Goal: Task Accomplishment & Management: Manage account settings

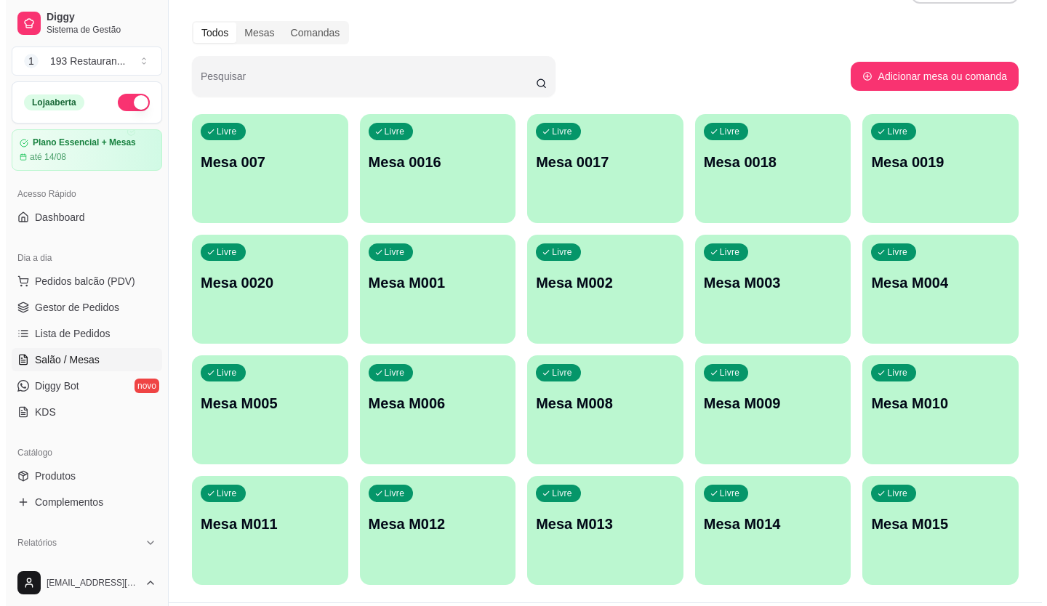
scroll to position [73, 0]
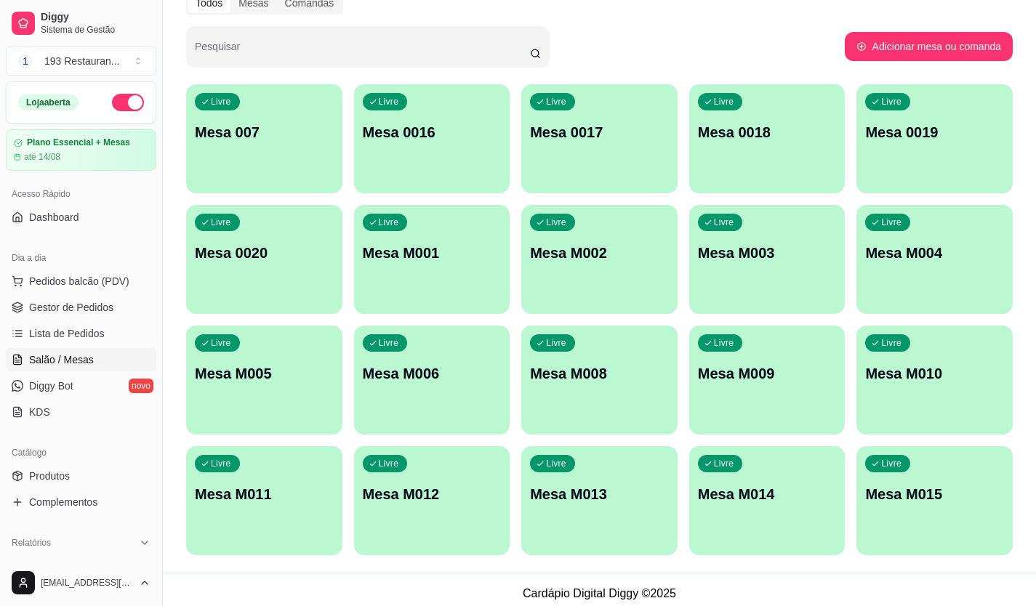
click at [605, 376] on p "Mesa M008" at bounding box center [599, 374] width 139 height 20
click at [604, 372] on p "Mesa M008" at bounding box center [599, 374] width 139 height 20
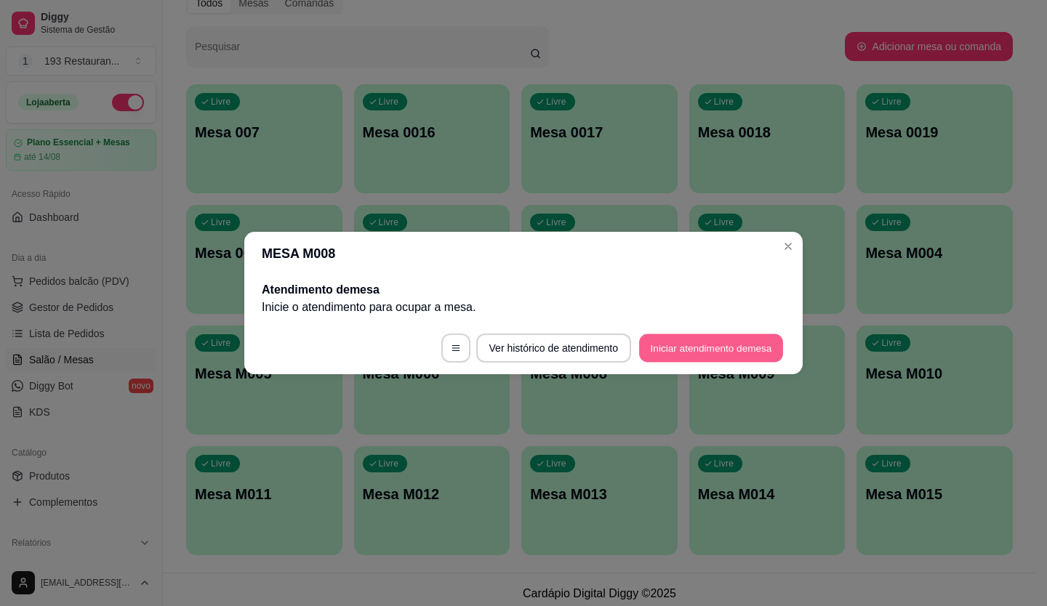
click at [686, 343] on button "Iniciar atendimento de mesa" at bounding box center [711, 349] width 144 height 28
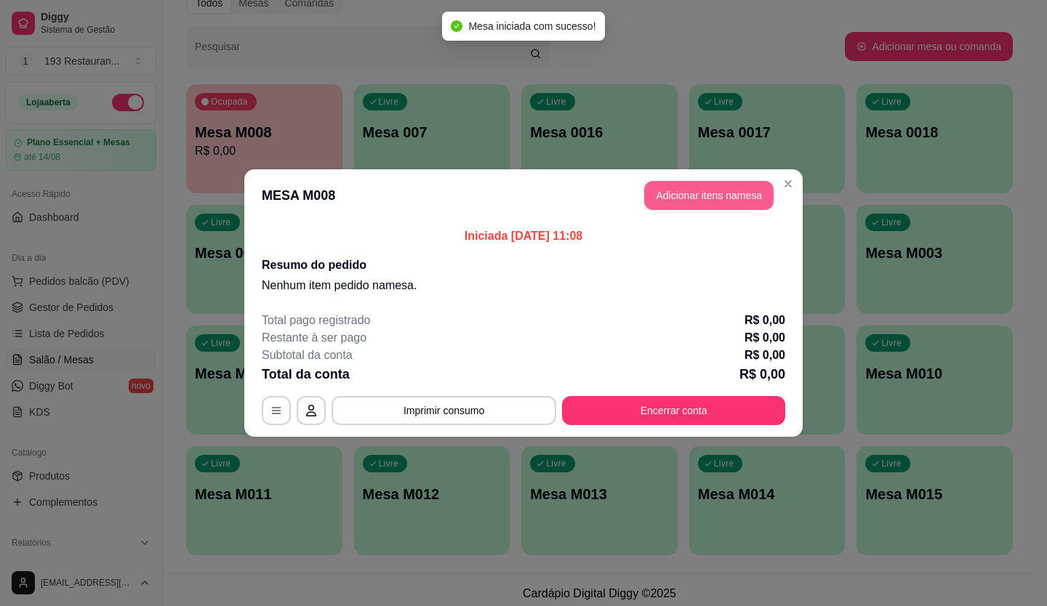
click at [697, 199] on button "Adicionar itens na mesa" at bounding box center [708, 195] width 129 height 29
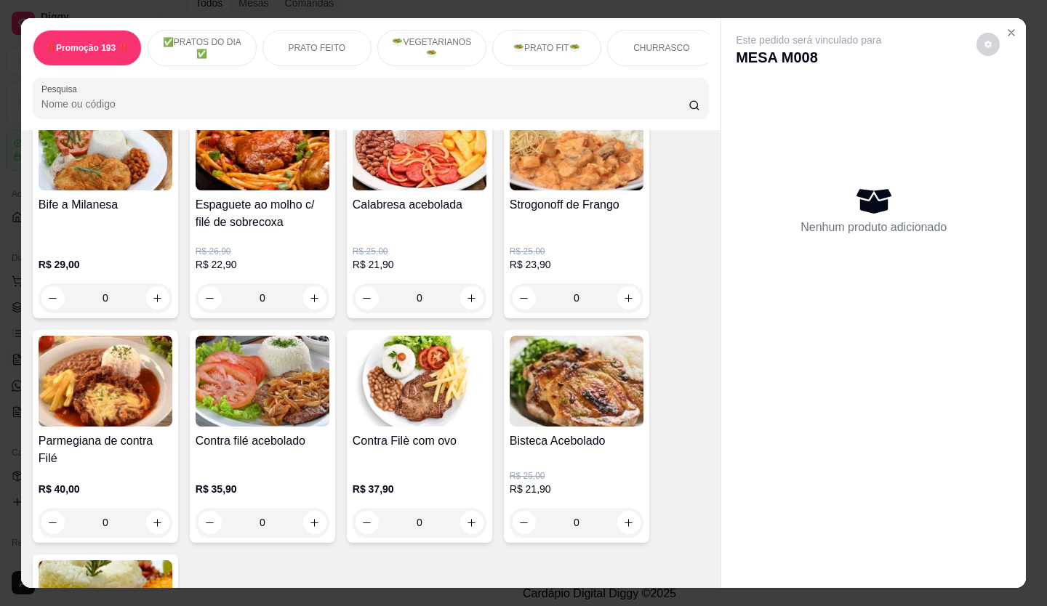
scroll to position [1164, 0]
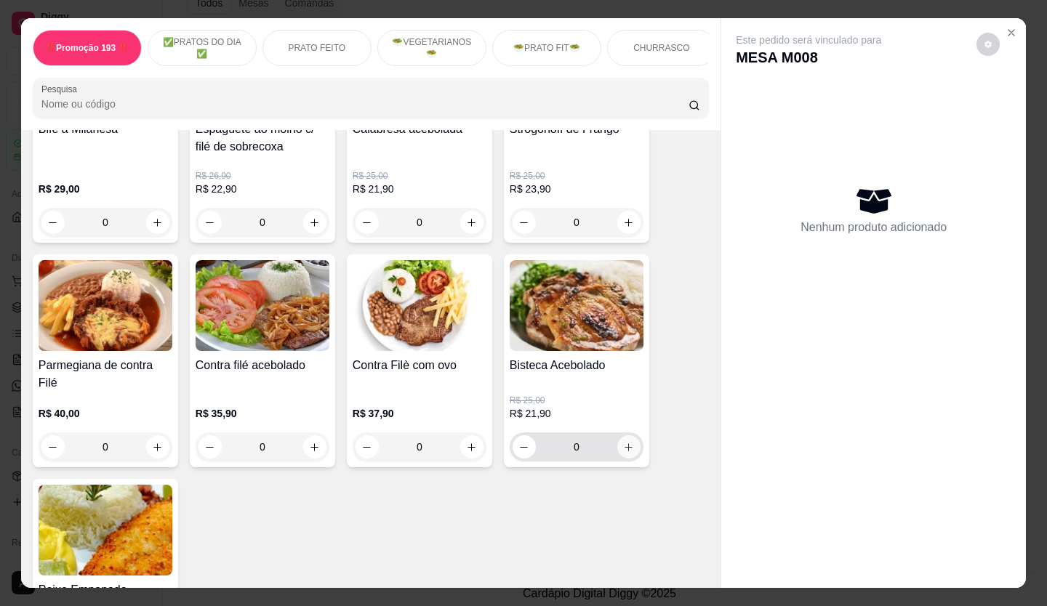
click at [623, 444] on icon "increase-product-quantity" at bounding box center [628, 447] width 11 height 11
type input "1"
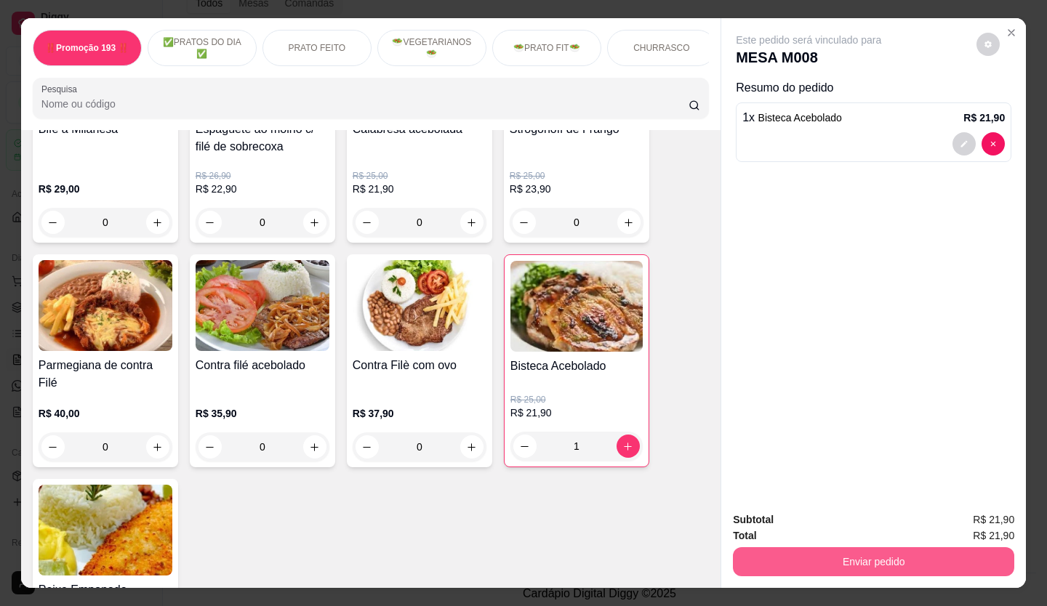
click at [844, 554] on button "Enviar pedido" at bounding box center [873, 562] width 281 height 29
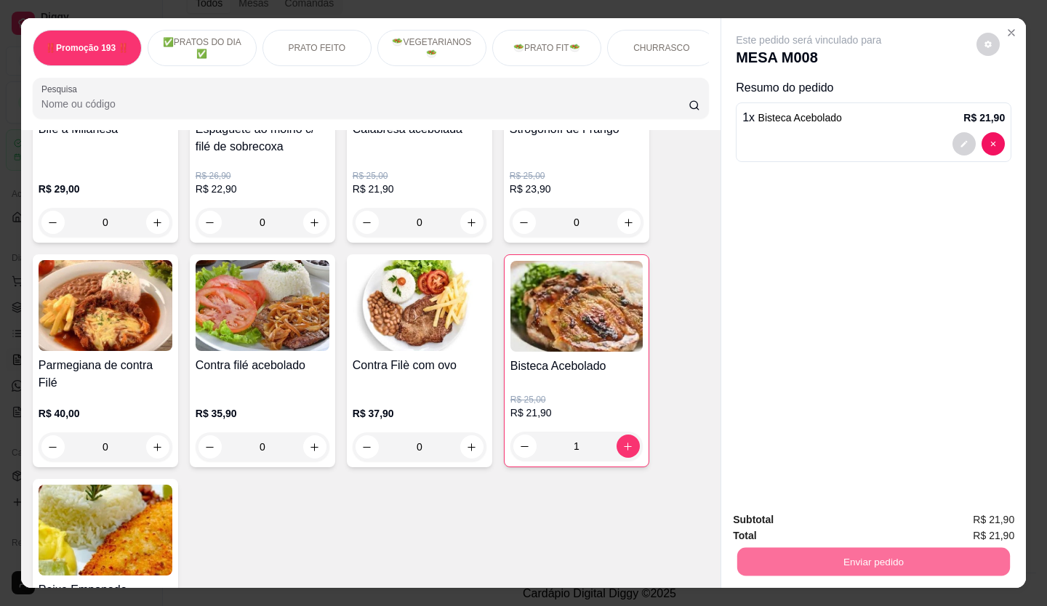
click at [832, 516] on button "Não registrar e enviar pedido" at bounding box center [825, 521] width 151 height 28
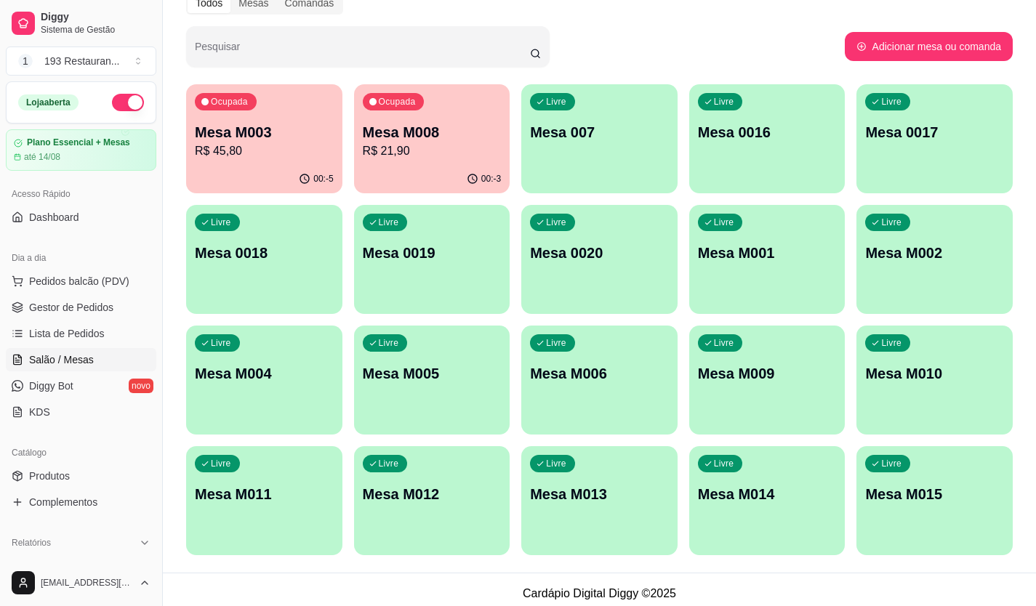
click at [407, 127] on p "Mesa M008" at bounding box center [432, 132] width 139 height 20
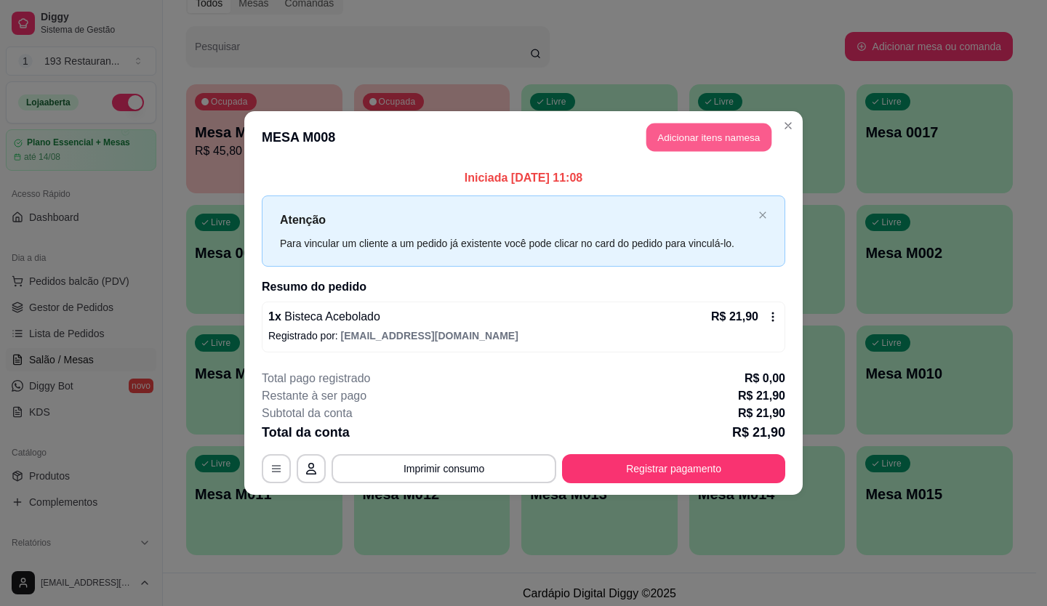
click at [721, 137] on button "Adicionar itens na mesa" at bounding box center [708, 138] width 125 height 28
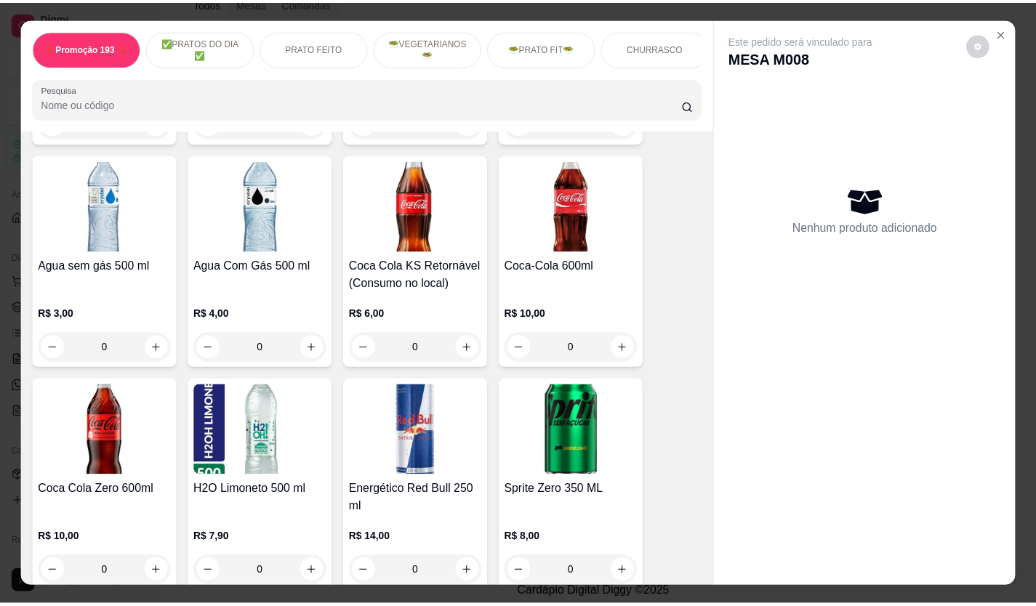
scroll to position [4727, 0]
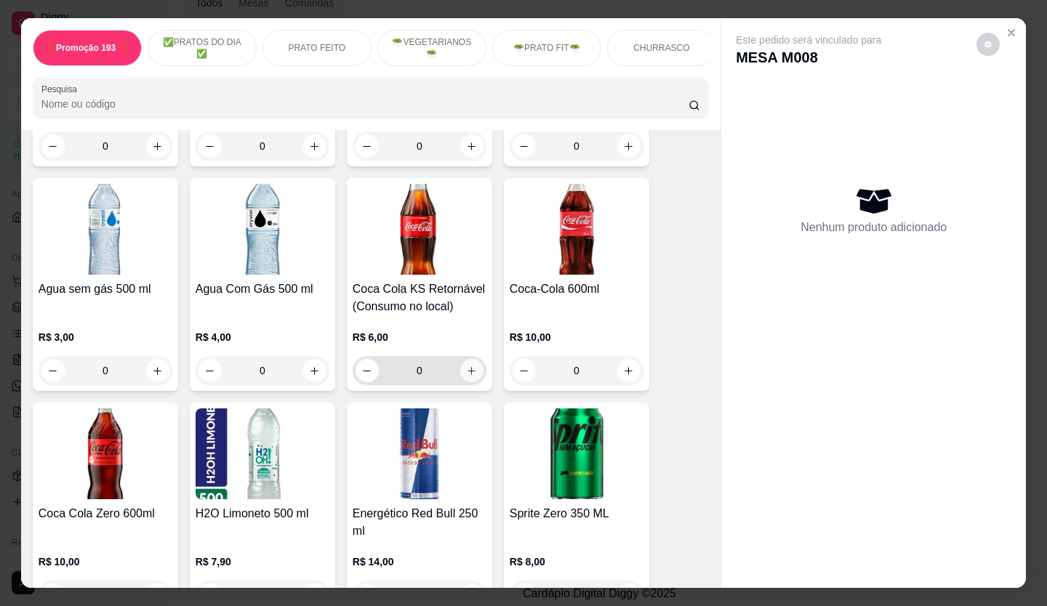
click at [475, 359] on button "increase-product-quantity" at bounding box center [471, 370] width 23 height 23
type input "1"
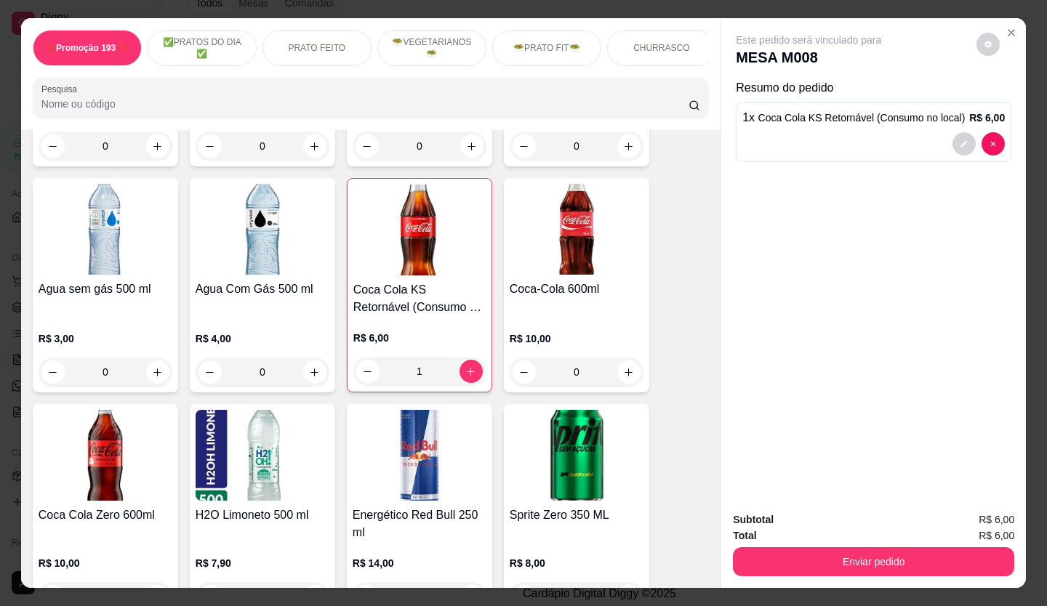
click at [814, 544] on div "Enviar pedido" at bounding box center [873, 560] width 281 height 33
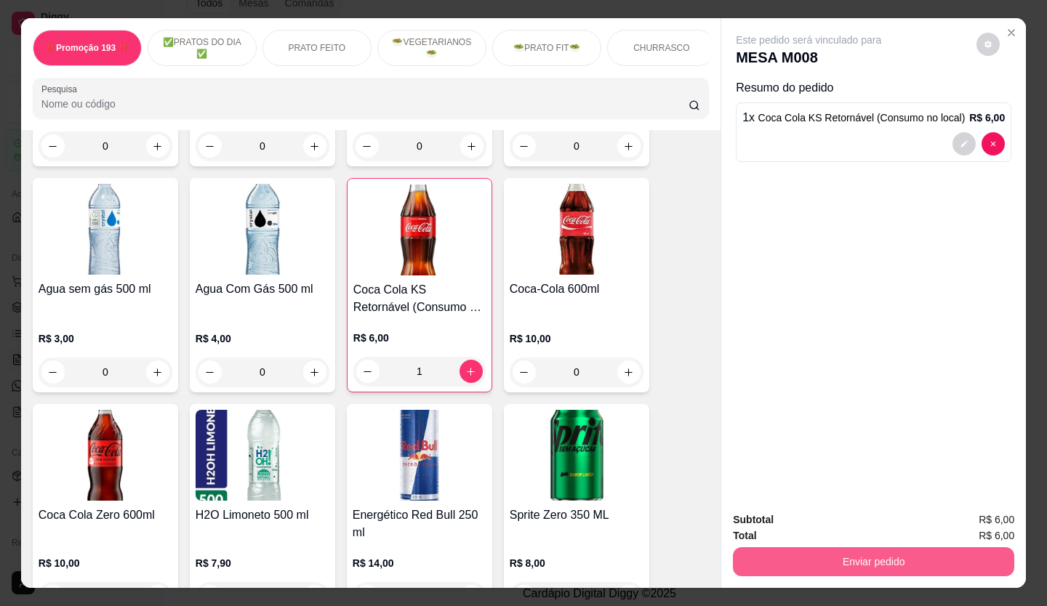
click at [835, 558] on button "Enviar pedido" at bounding box center [873, 562] width 281 height 29
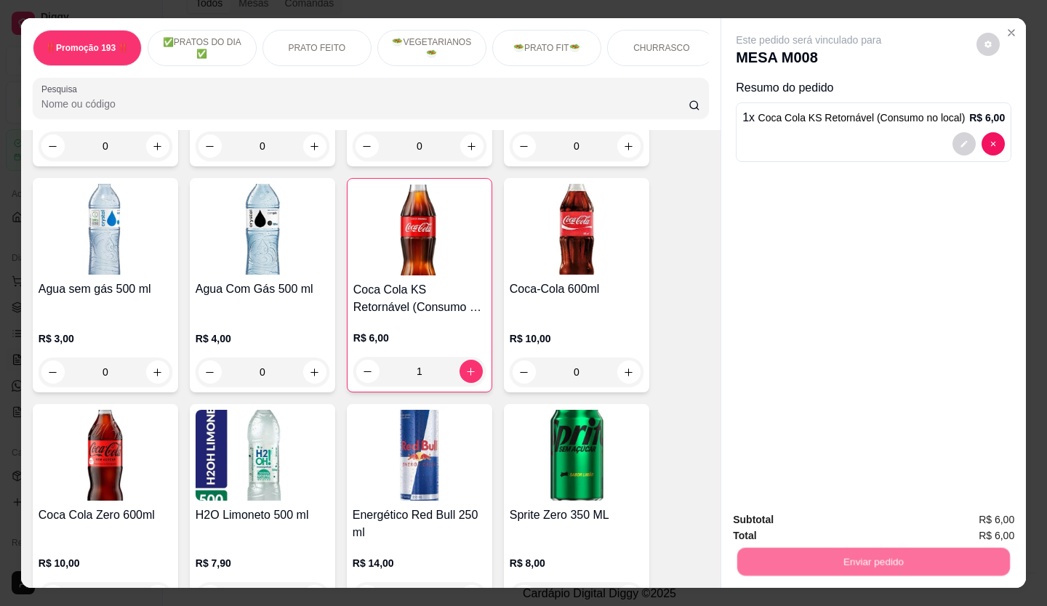
click at [827, 527] on button "Não registrar e enviar pedido" at bounding box center [825, 522] width 151 height 28
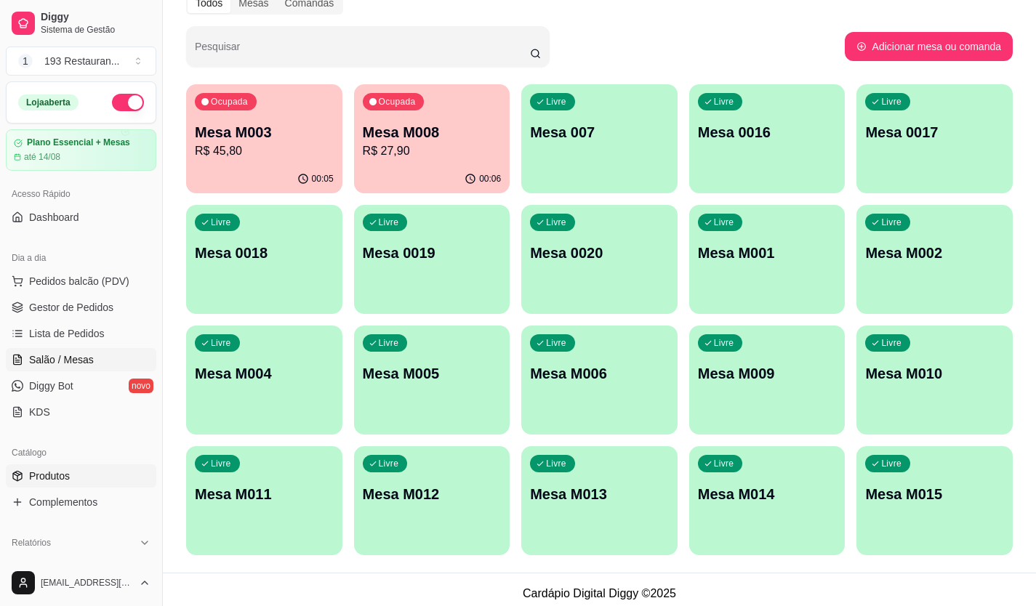
click at [60, 483] on span "Produtos" at bounding box center [49, 476] width 41 height 15
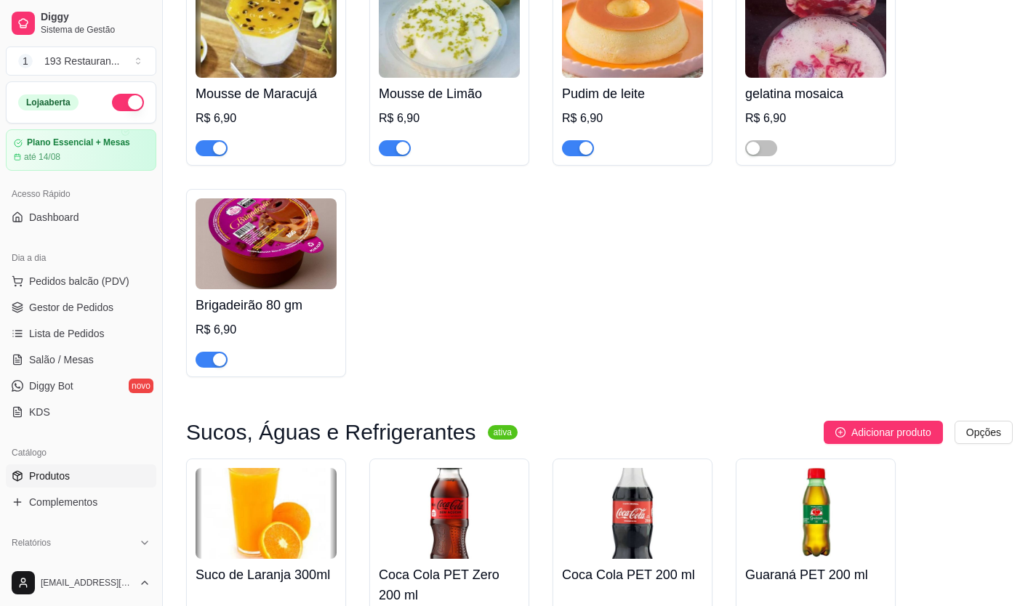
scroll to position [5454, 0]
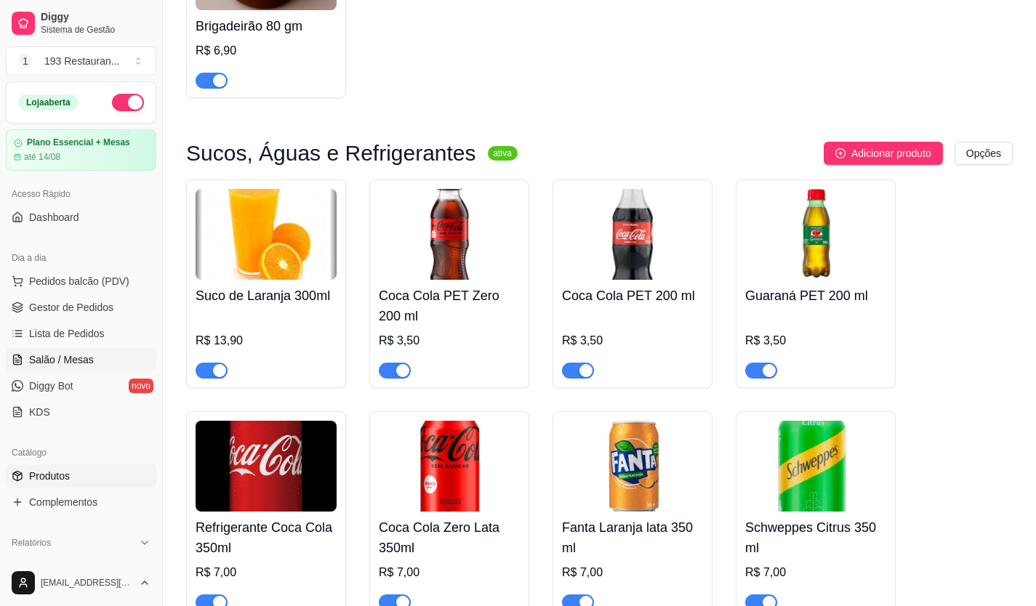
click at [89, 362] on span "Salão / Mesas" at bounding box center [61, 360] width 65 height 15
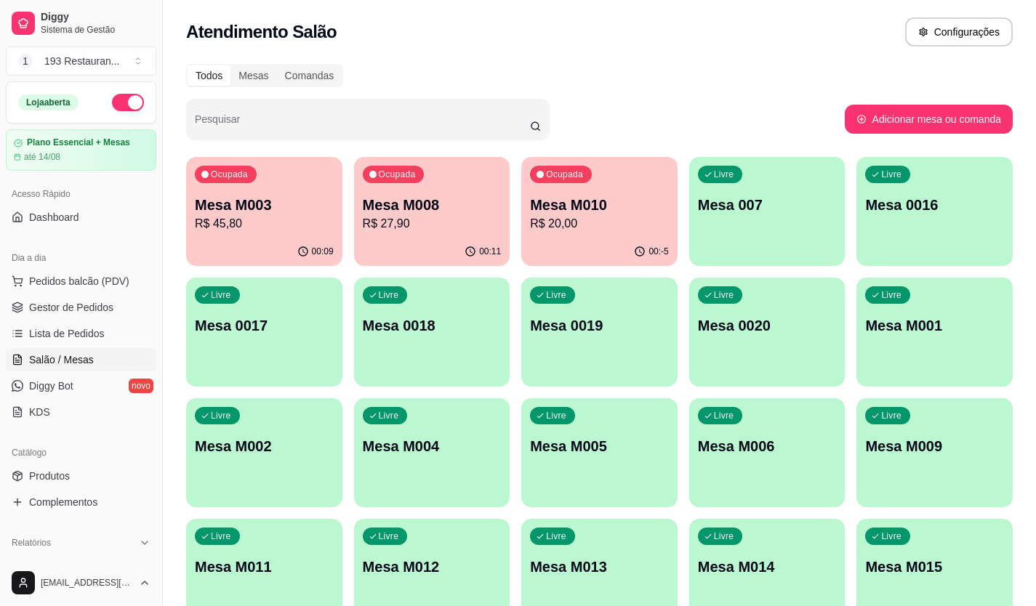
click at [945, 452] on p "Mesa M009" at bounding box center [934, 446] width 139 height 20
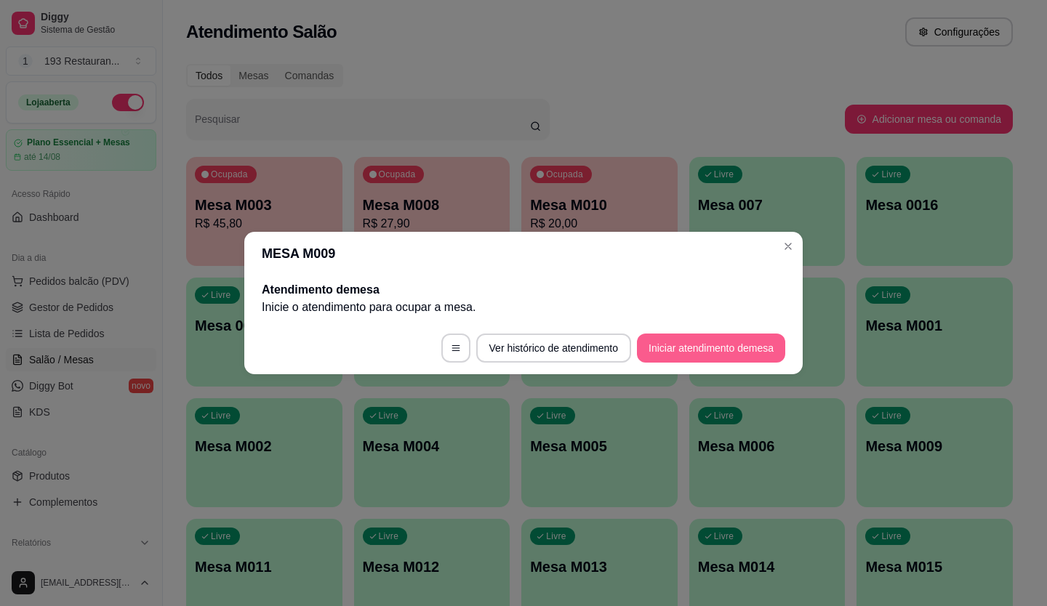
click at [721, 359] on button "Iniciar atendimento de mesa" at bounding box center [711, 348] width 148 height 29
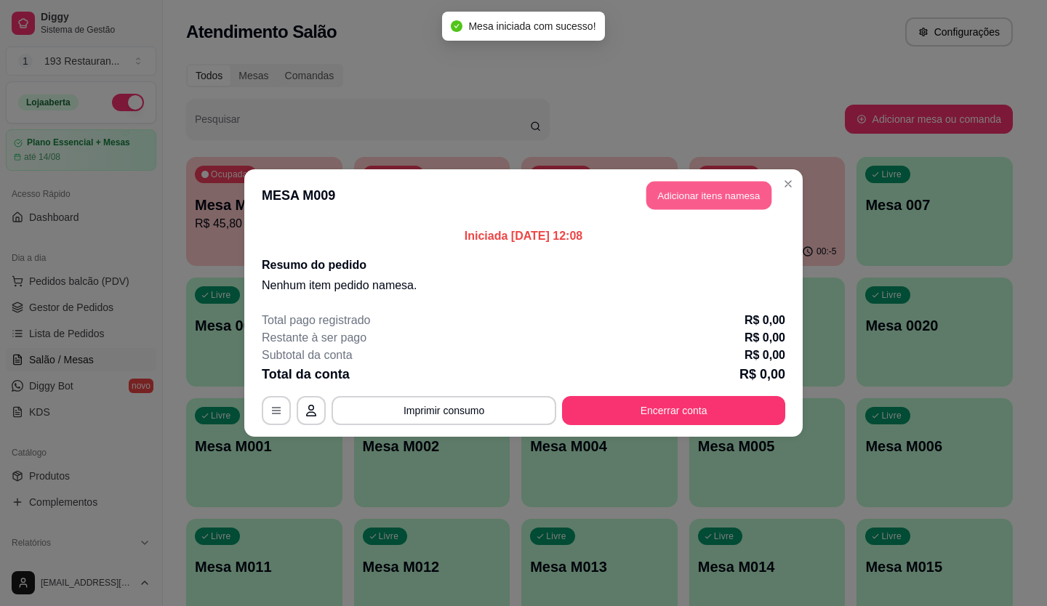
click at [697, 201] on button "Adicionar itens na mesa" at bounding box center [708, 196] width 125 height 28
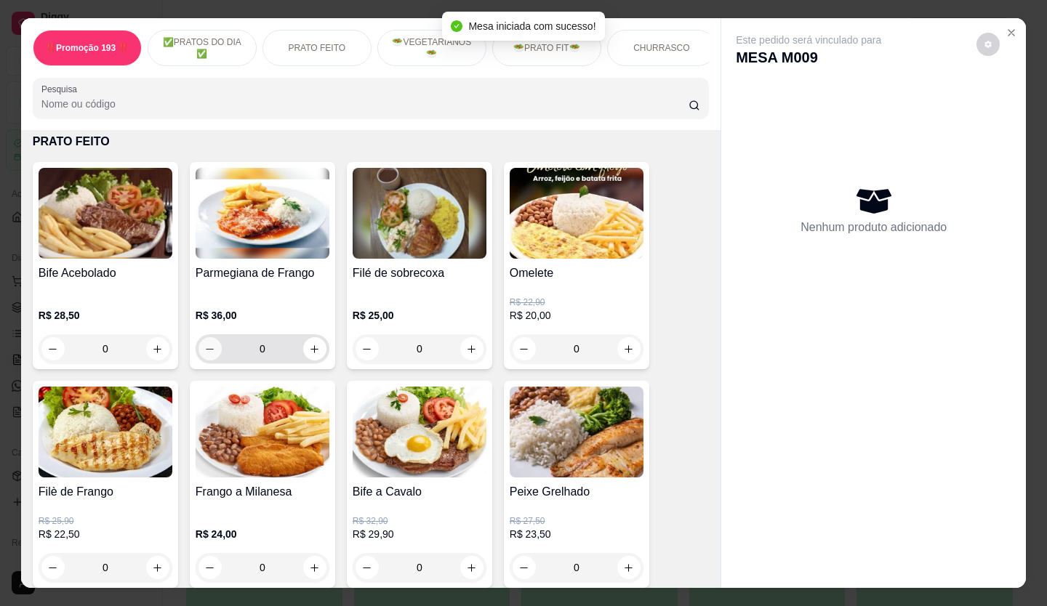
scroll to position [1018, 0]
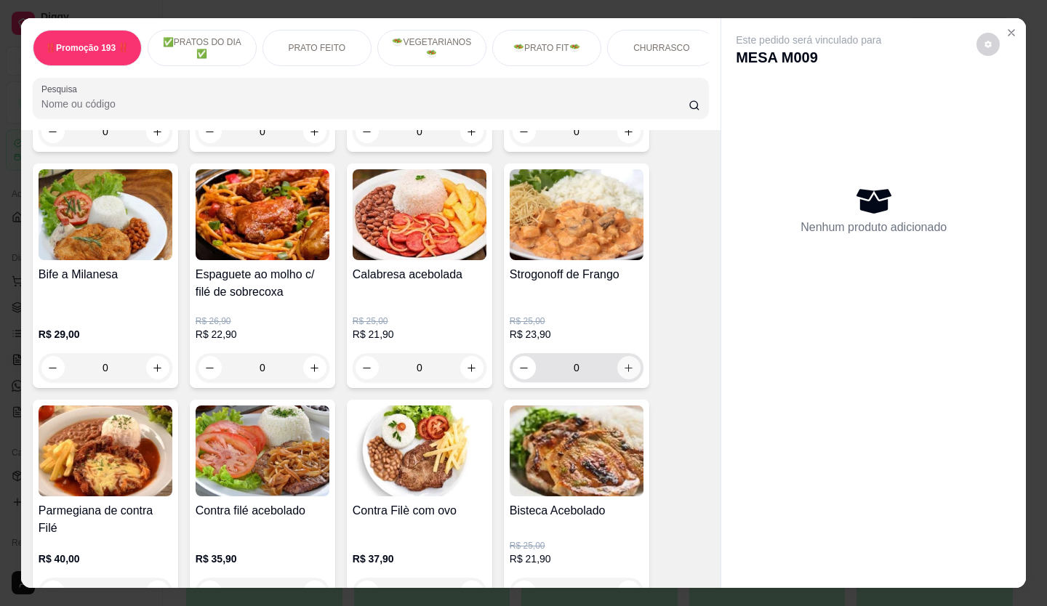
click at [624, 372] on icon "increase-product-quantity" at bounding box center [628, 368] width 11 height 11
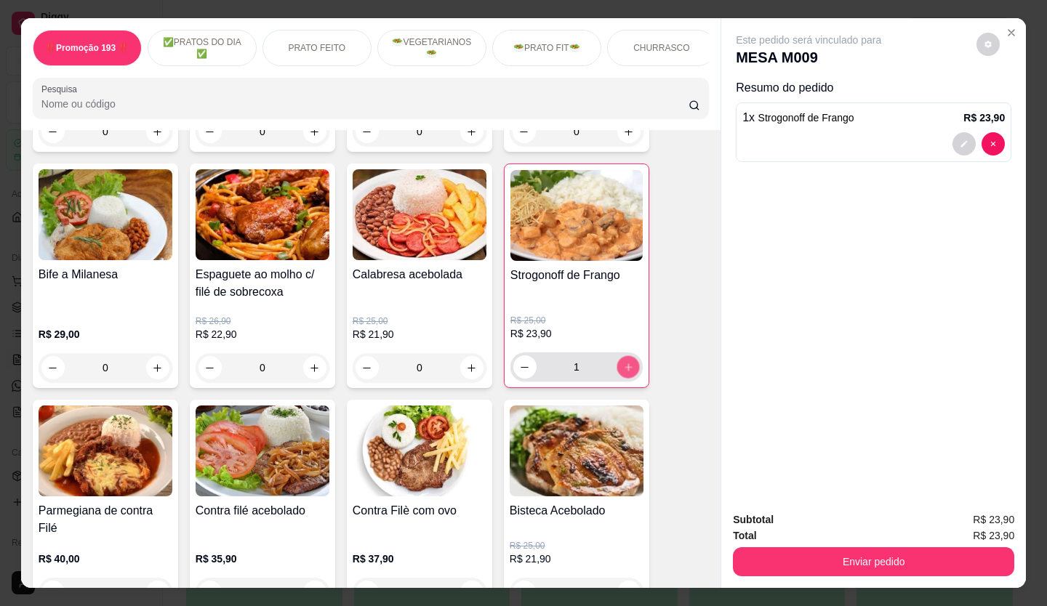
click at [624, 372] on icon "increase-product-quantity" at bounding box center [628, 367] width 11 height 11
type input "2"
click at [960, 140] on icon "decrease-product-quantity" at bounding box center [964, 144] width 9 height 9
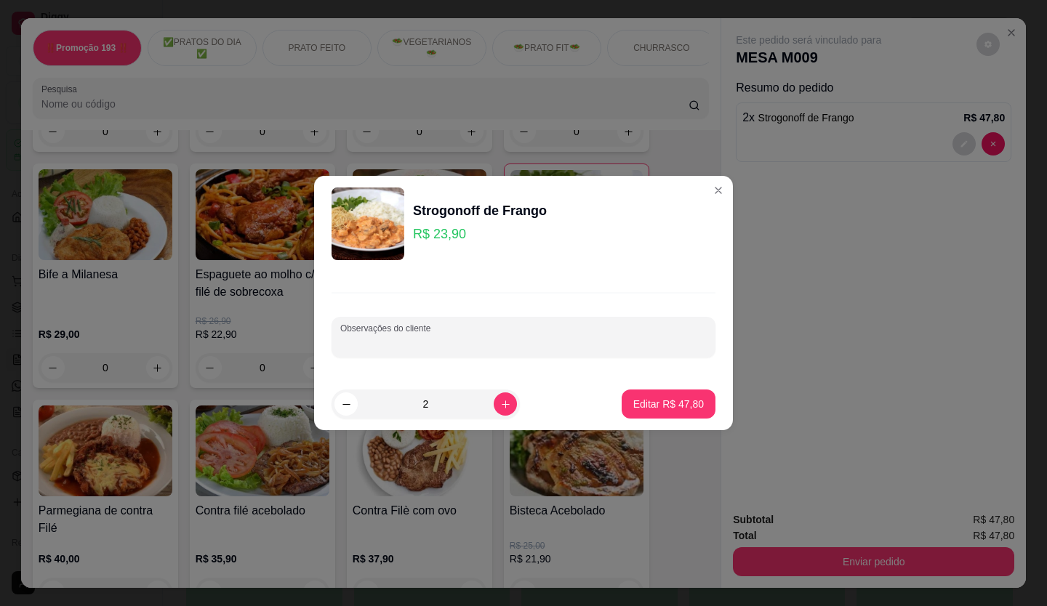
click at [406, 340] on input "Observações do cliente" at bounding box center [523, 343] width 367 height 15
type input "palha"
click at [664, 410] on p "Editar R$ 47,80" at bounding box center [668, 404] width 71 height 15
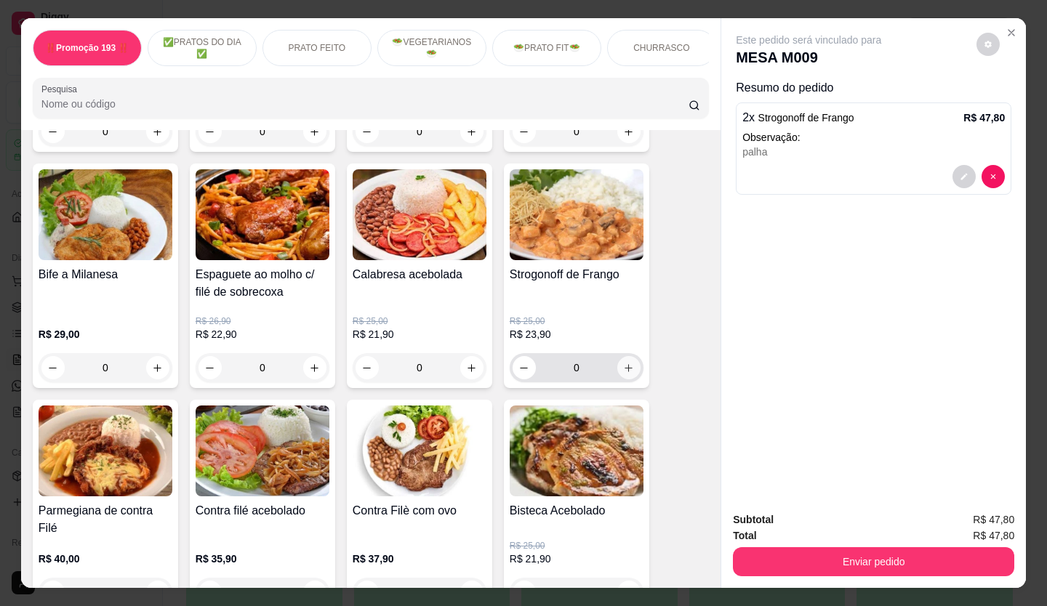
click at [625, 374] on icon "increase-product-quantity" at bounding box center [628, 368] width 11 height 11
type input "1"
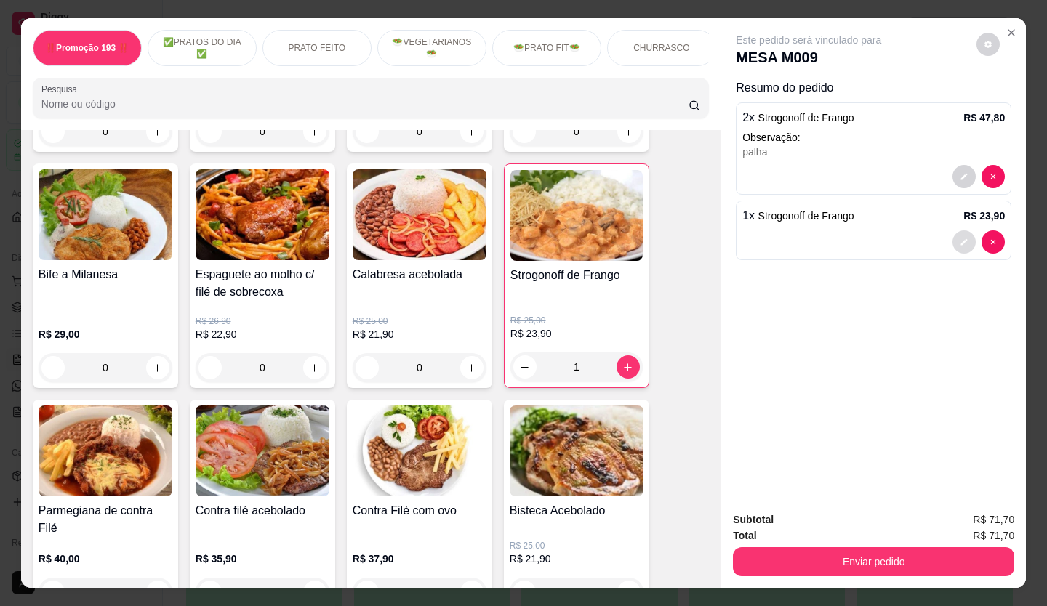
click at [953, 244] on button "decrease-product-quantity" at bounding box center [964, 242] width 23 height 23
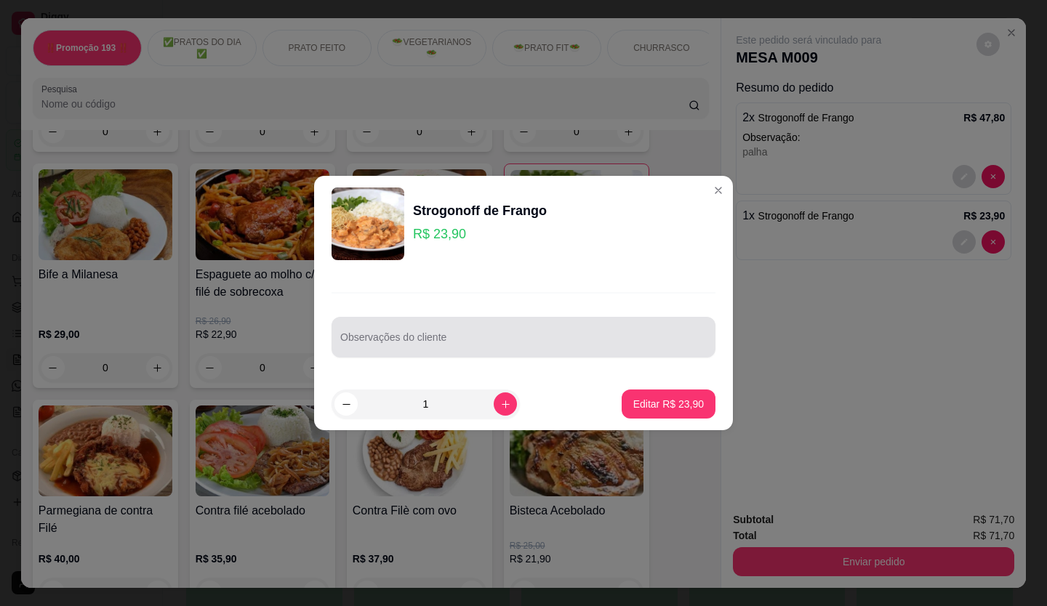
click at [430, 351] on div at bounding box center [523, 337] width 367 height 29
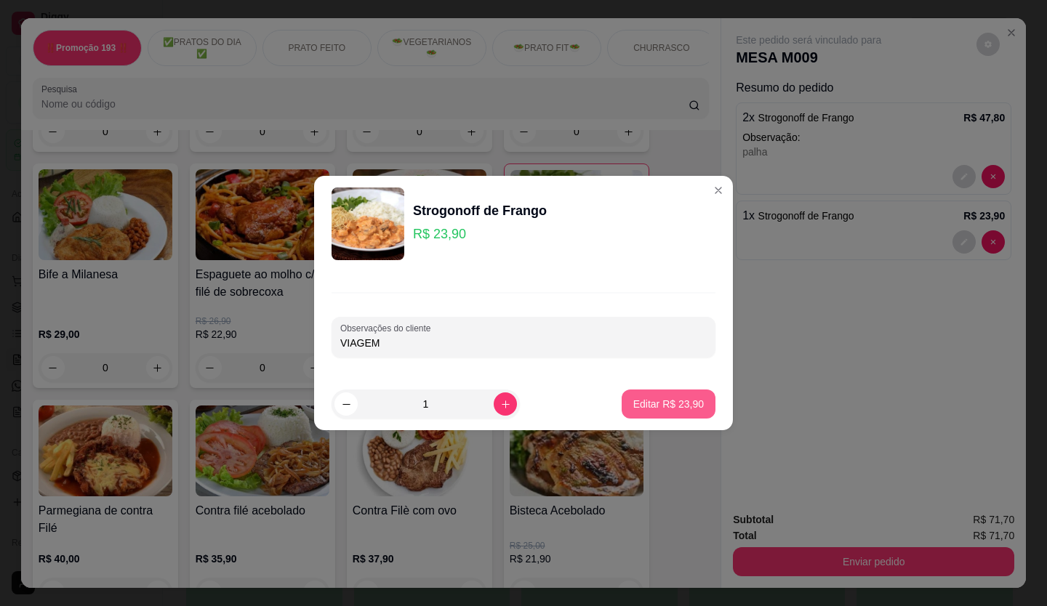
type input "VIAGEM"
click at [662, 399] on p "Editar R$ 23,90" at bounding box center [668, 404] width 68 height 14
type input "0"
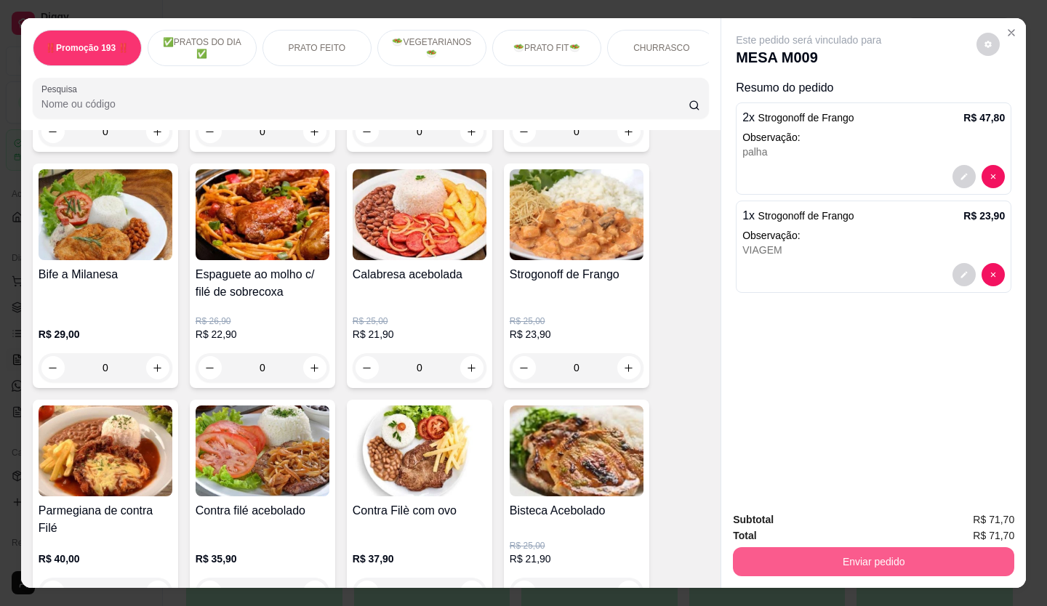
click at [936, 558] on button "Enviar pedido" at bounding box center [873, 562] width 281 height 29
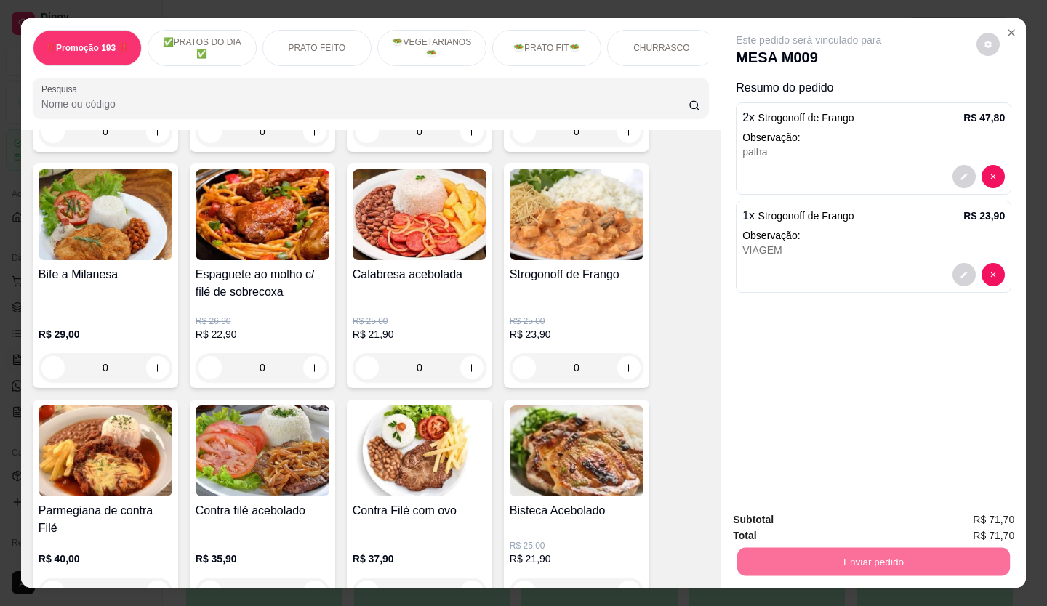
click at [793, 513] on button "Não registrar e enviar pedido" at bounding box center [825, 521] width 151 height 28
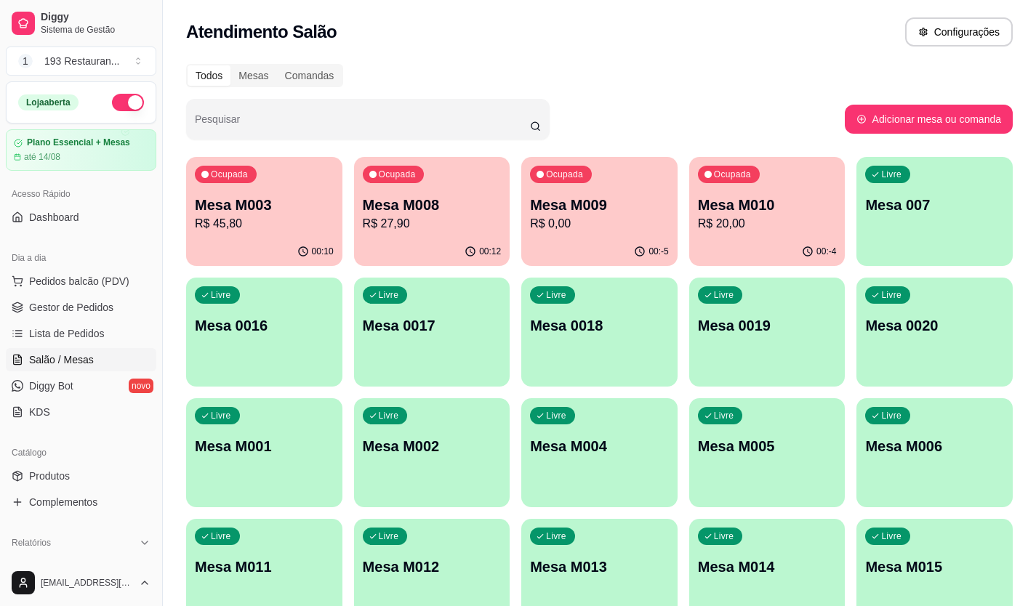
click at [401, 211] on p "Mesa M008" at bounding box center [432, 205] width 139 height 20
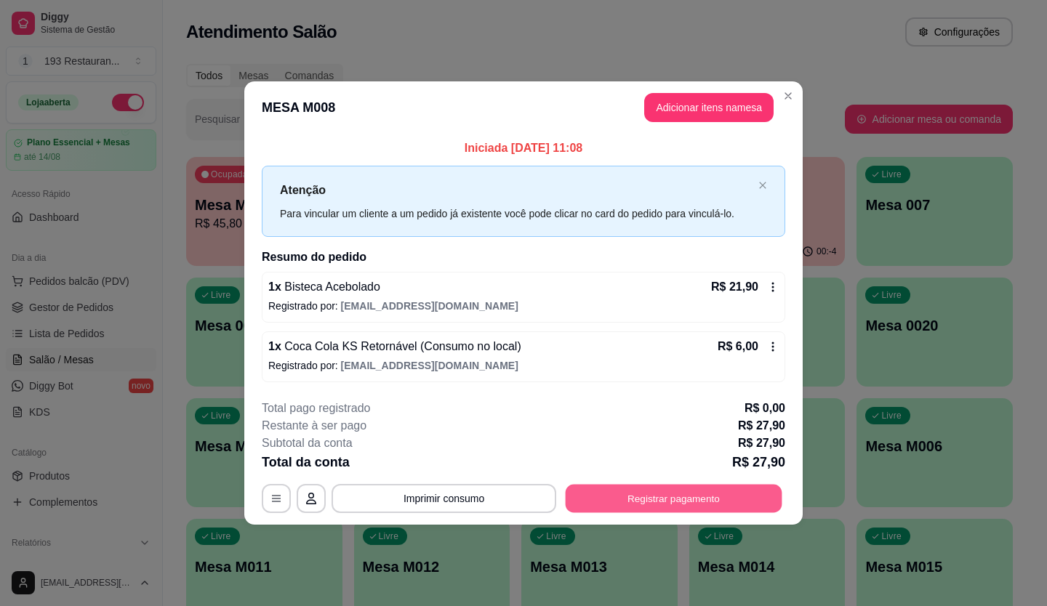
click at [699, 490] on button "Registrar pagamento" at bounding box center [674, 498] width 217 height 28
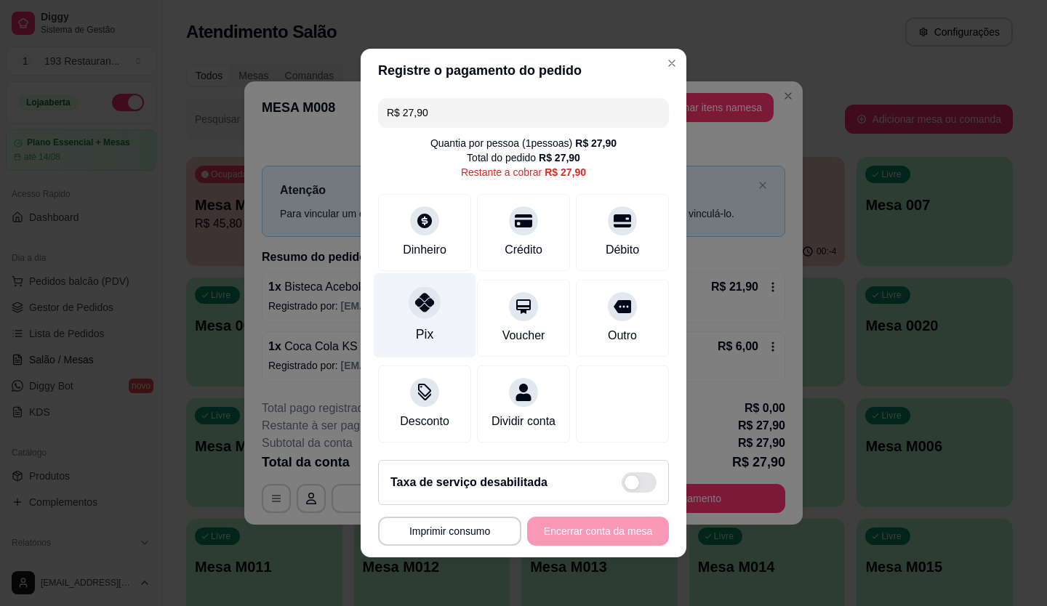
click at [445, 303] on div "Pix" at bounding box center [425, 315] width 103 height 85
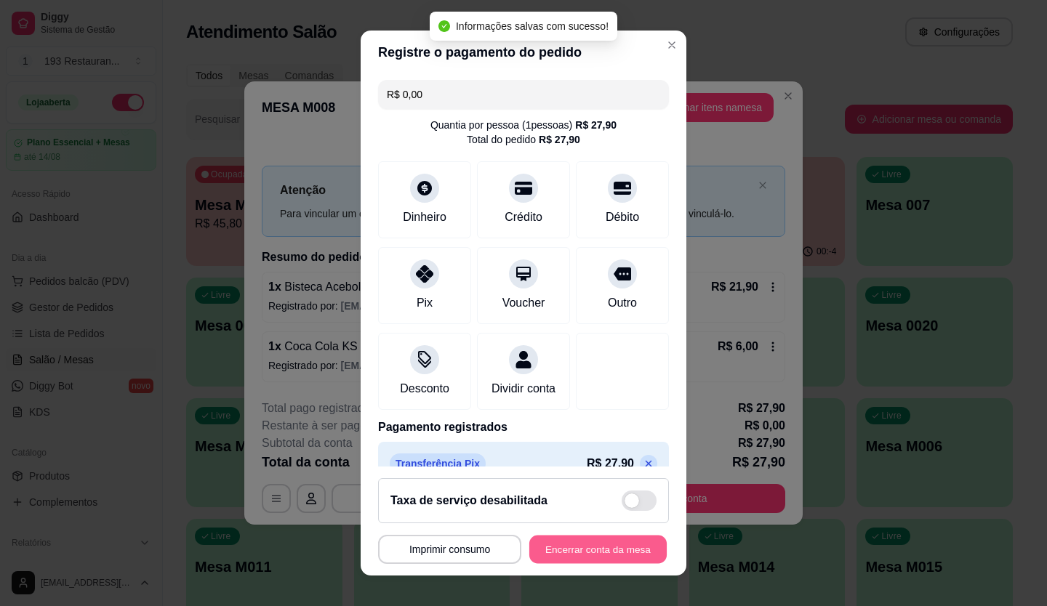
type input "R$ 0,00"
click at [578, 536] on button "Encerrar conta da mesa" at bounding box center [597, 550] width 137 height 28
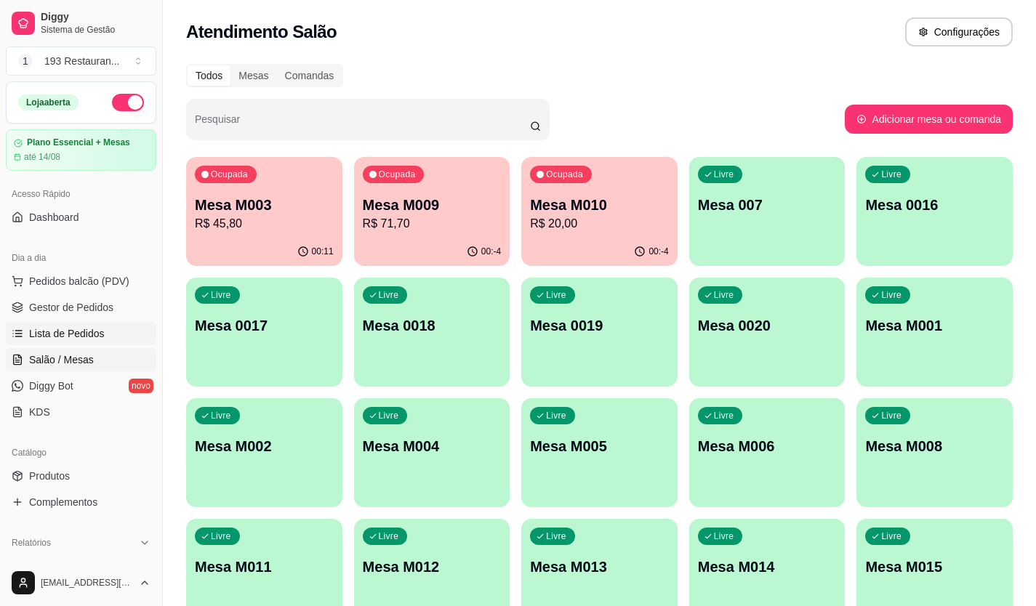
click at [87, 328] on span "Lista de Pedidos" at bounding box center [67, 334] width 76 height 15
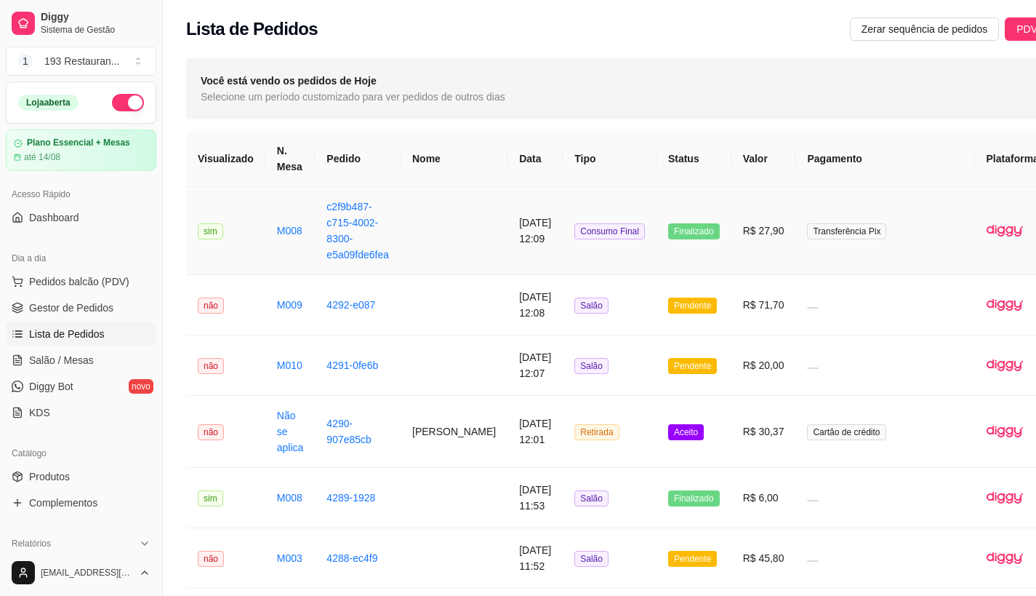
click at [796, 219] on td "Transferência Pix" at bounding box center [885, 231] width 179 height 88
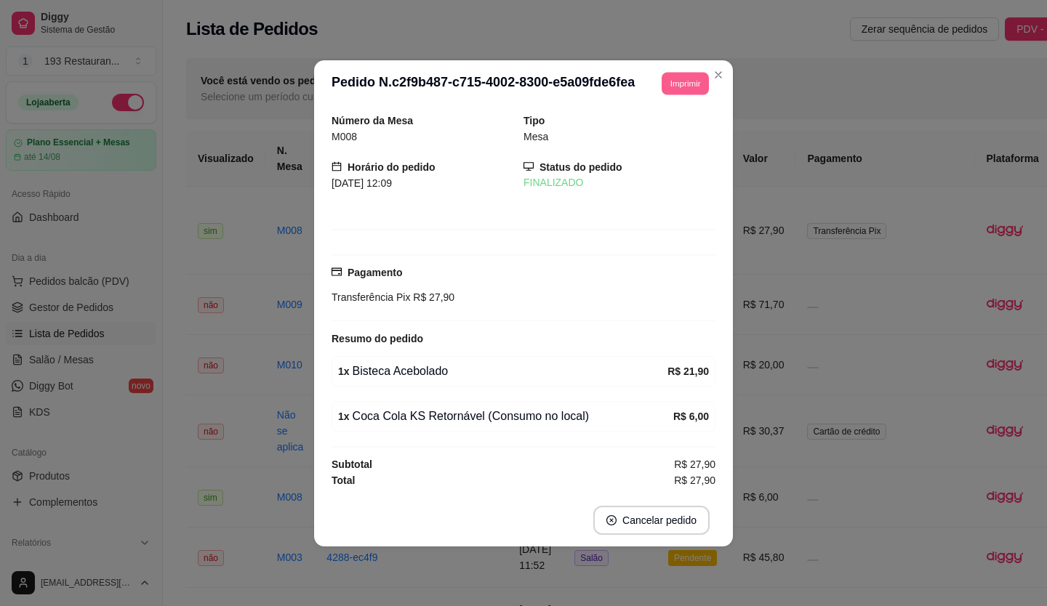
click at [679, 78] on button "Imprimir" at bounding box center [685, 83] width 47 height 23
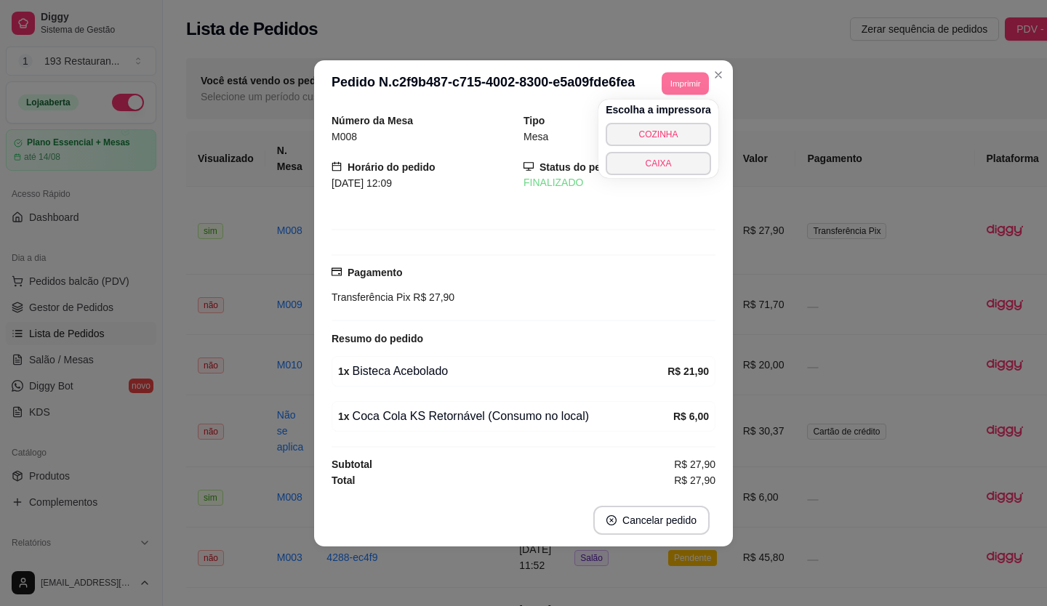
click at [656, 161] on button "CAIXA" at bounding box center [658, 163] width 105 height 23
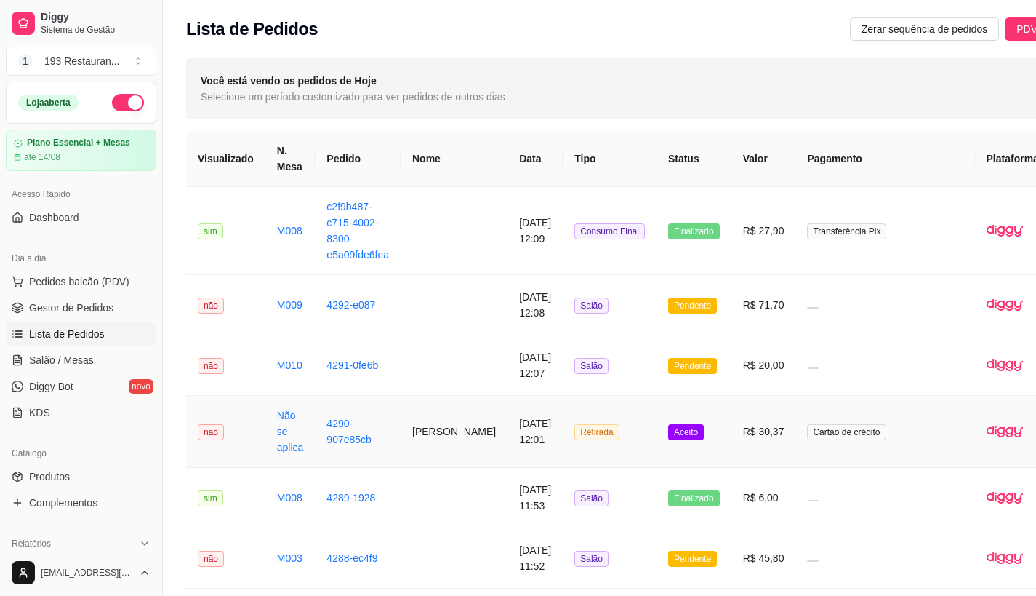
click at [508, 423] on td "[DATE] 12:01" at bounding box center [535, 432] width 55 height 72
click at [106, 281] on span "Pedidos balcão (PDV)" at bounding box center [79, 281] width 100 height 15
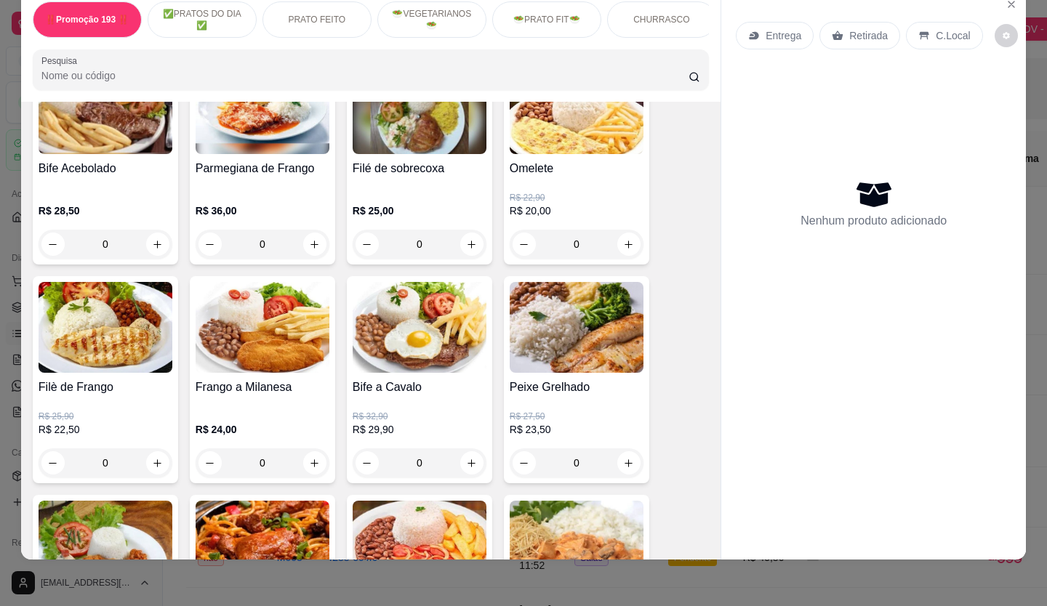
scroll to position [727, 0]
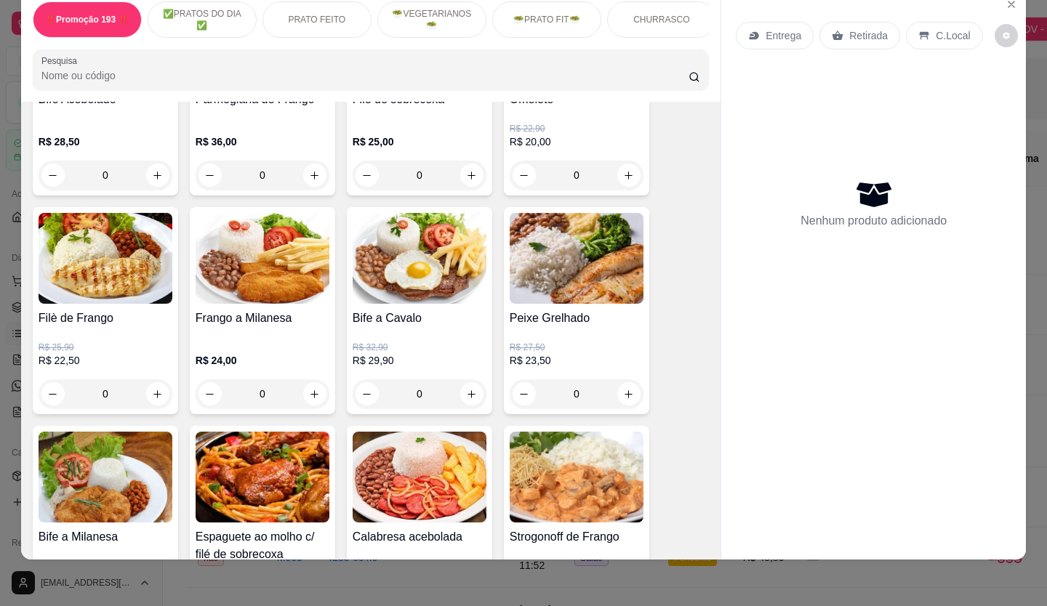
click at [105, 344] on p "R$ 25,90" at bounding box center [106, 348] width 134 height 12
click at [146, 393] on button "increase-product-quantity" at bounding box center [157, 394] width 23 height 23
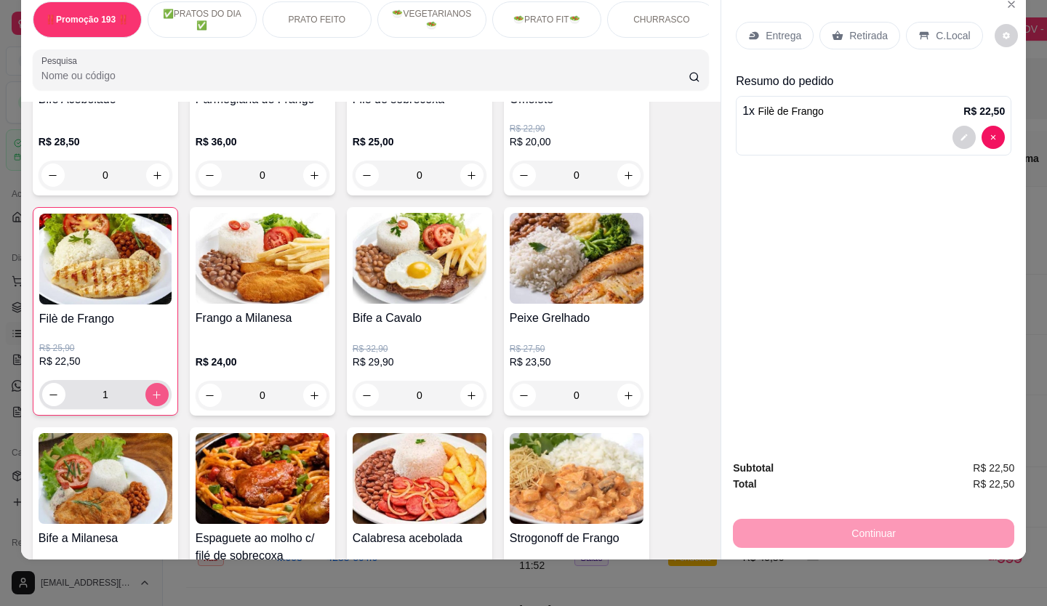
type input "1"
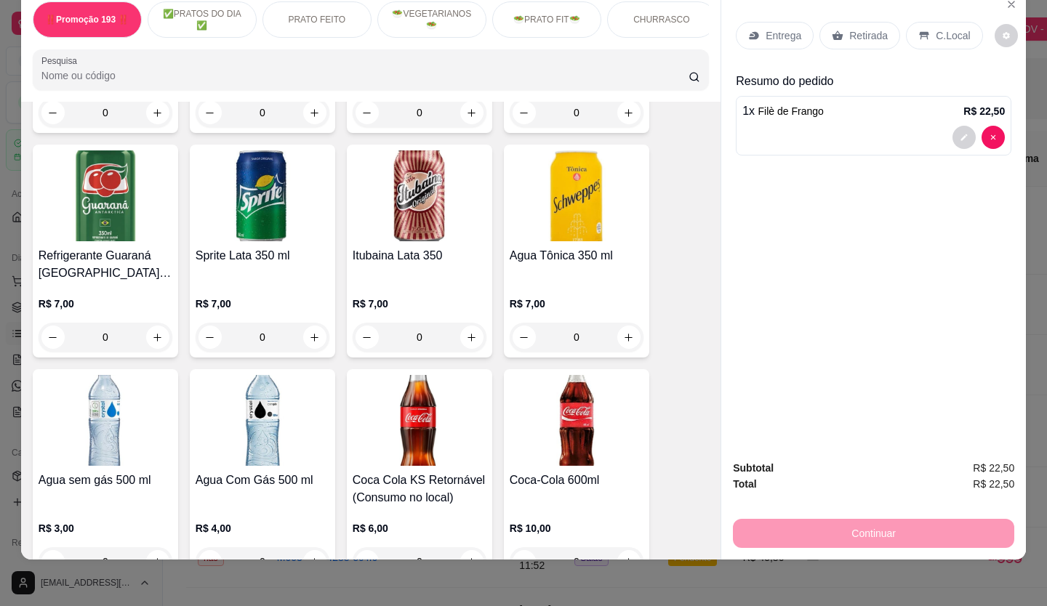
scroll to position [4363, 0]
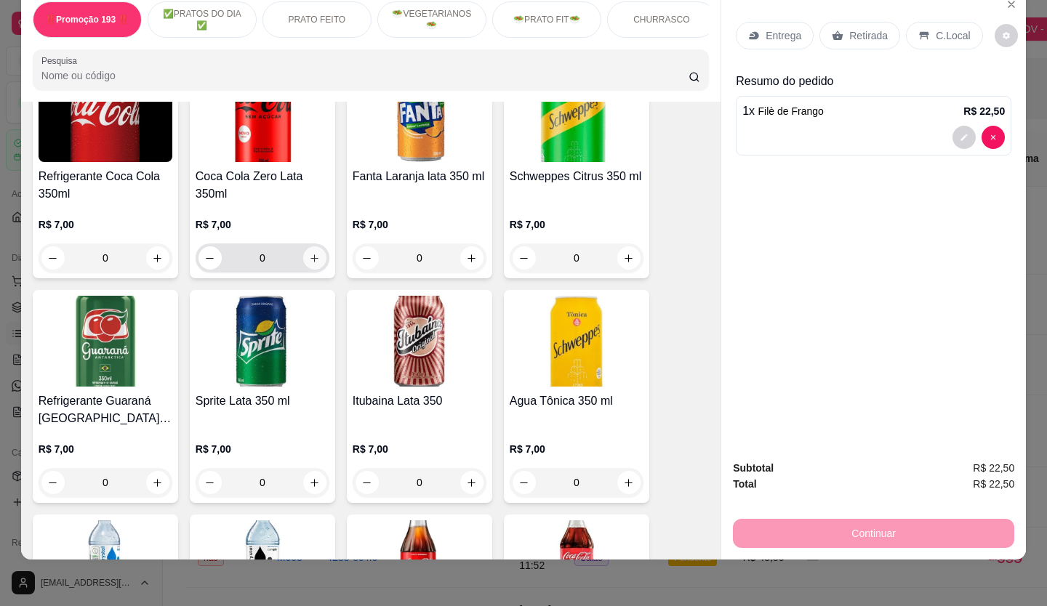
click at [313, 253] on icon "increase-product-quantity" at bounding box center [314, 258] width 11 height 11
type input "1"
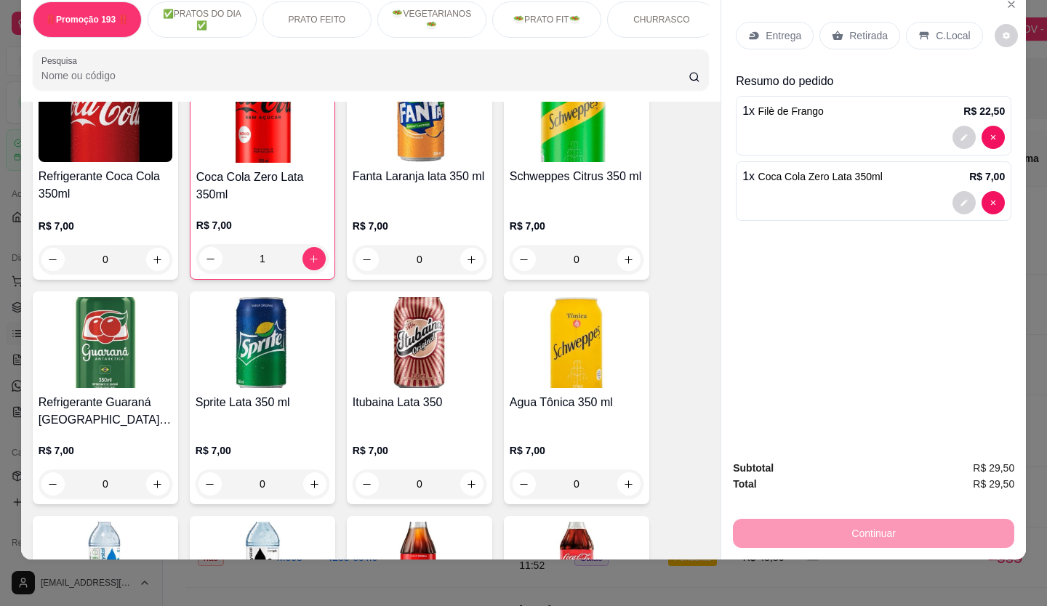
click at [875, 28] on p "Retirada" at bounding box center [868, 35] width 39 height 15
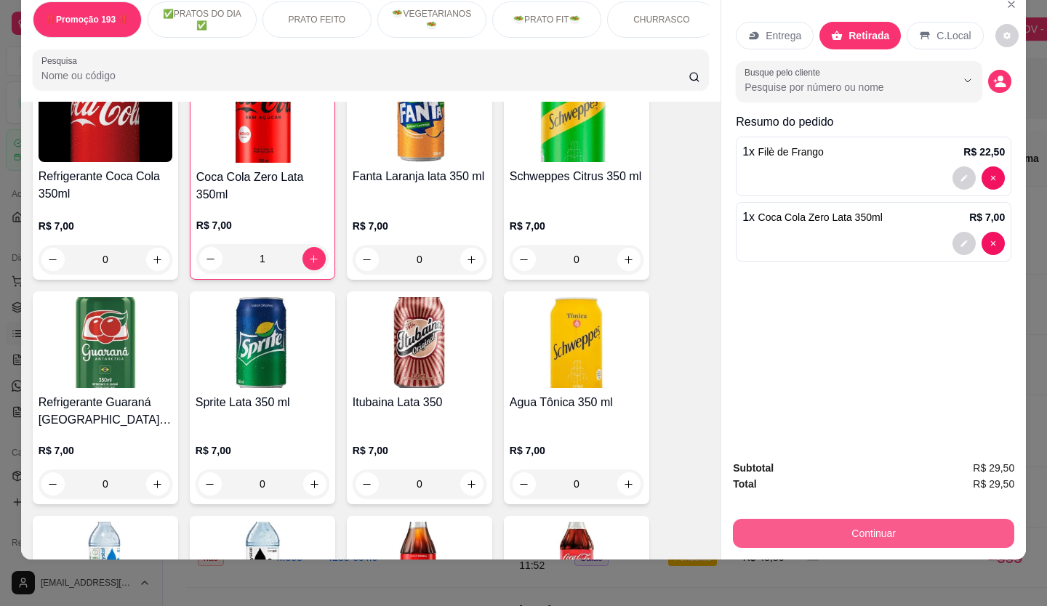
click at [896, 526] on button "Continuar" at bounding box center [873, 533] width 281 height 29
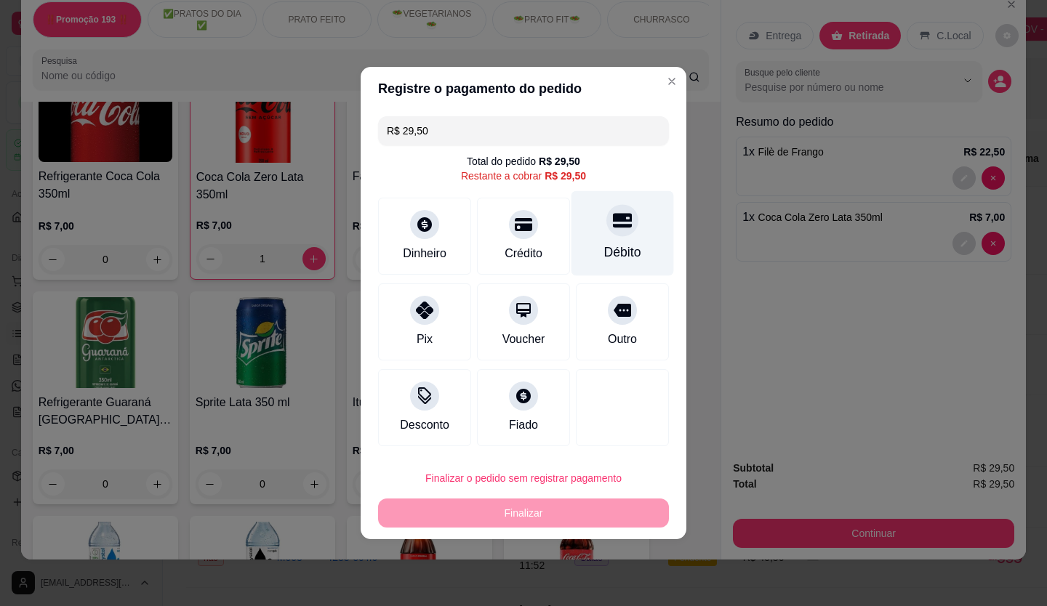
click at [580, 241] on div "Débito" at bounding box center [623, 233] width 103 height 85
type input "R$ 0,00"
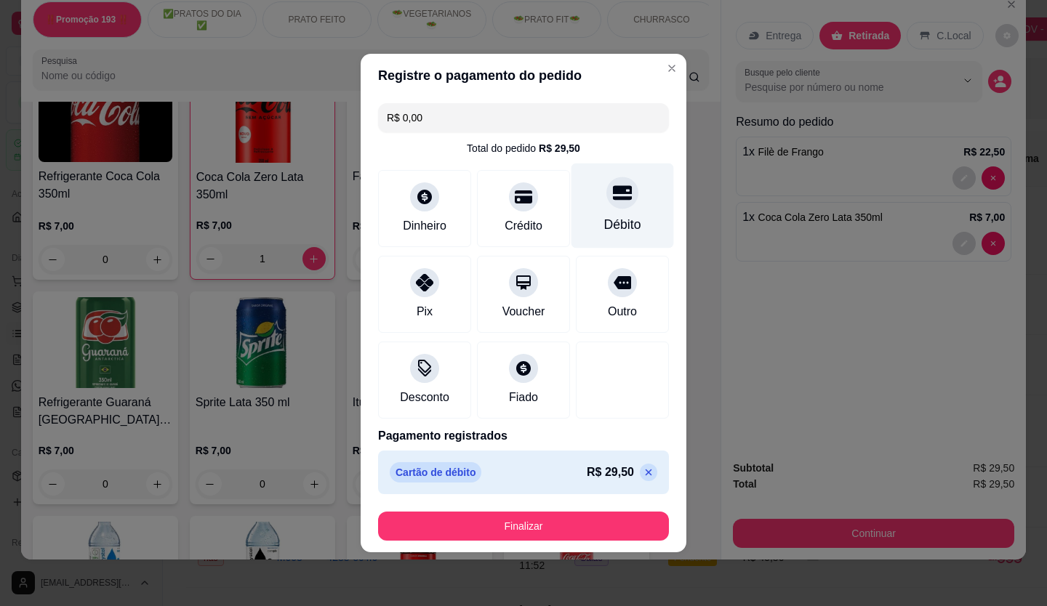
click at [629, 218] on div "Débito" at bounding box center [622, 224] width 37 height 19
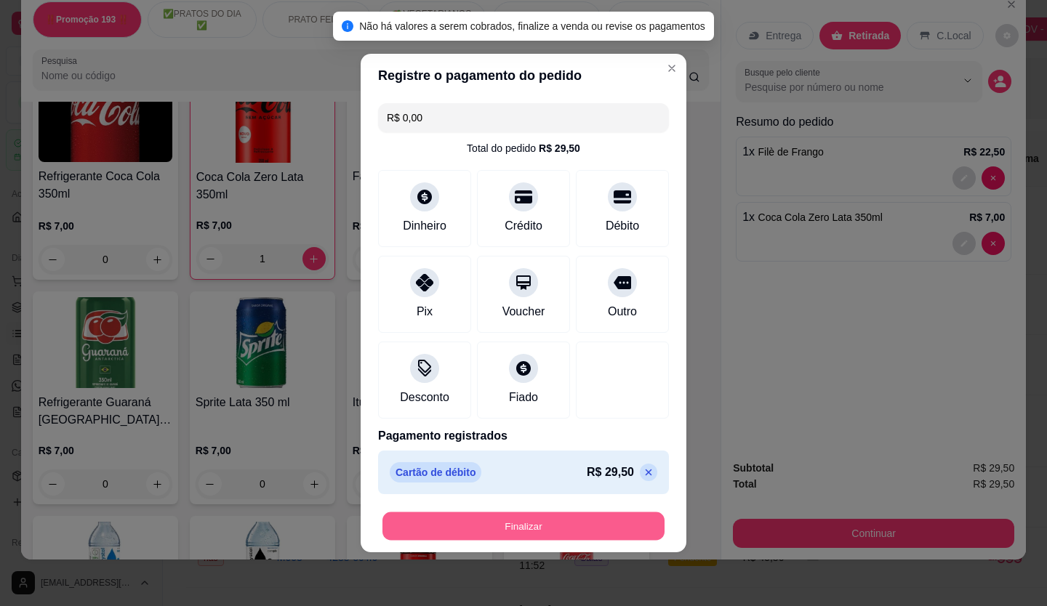
click at [573, 525] on button "Finalizar" at bounding box center [524, 527] width 282 height 28
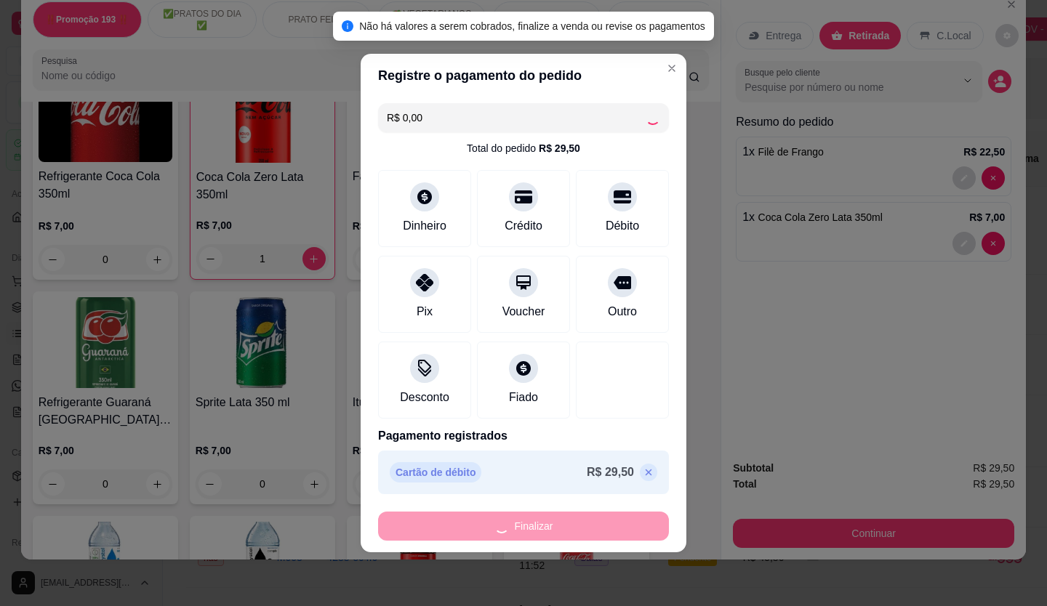
type input "0"
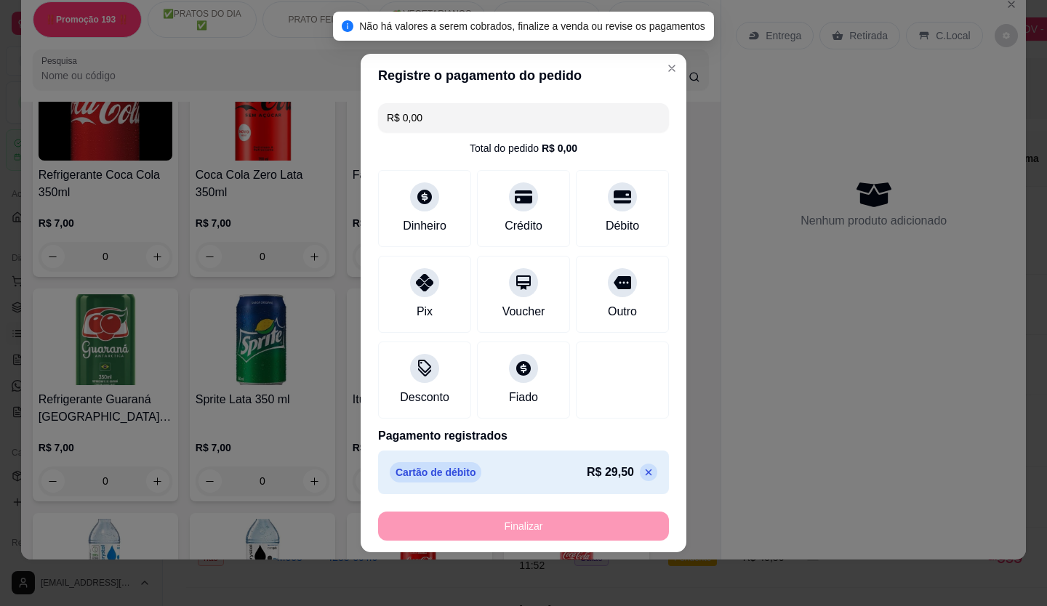
type input "-R$ 29,50"
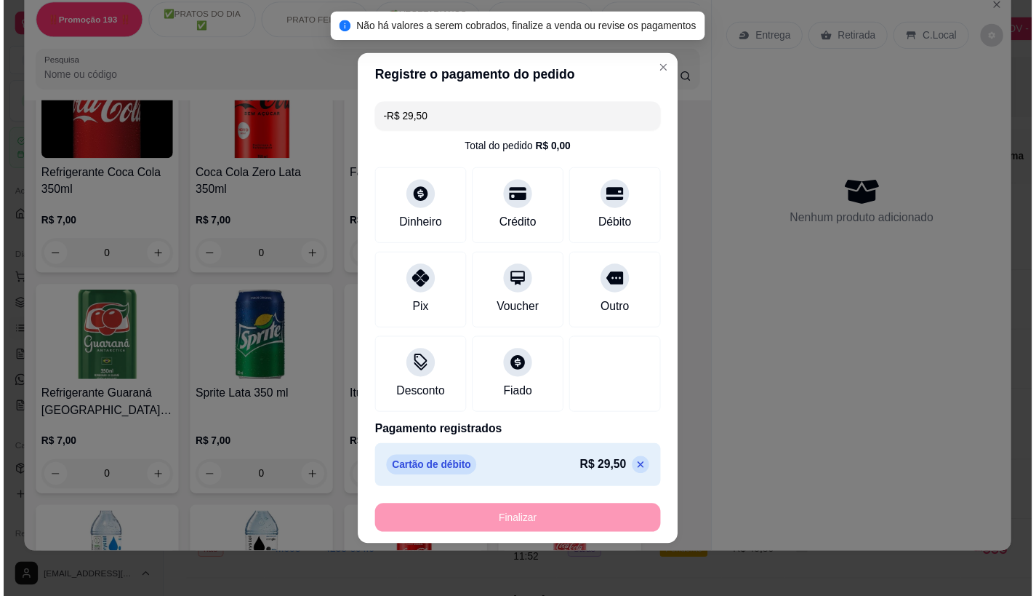
scroll to position [4362, 0]
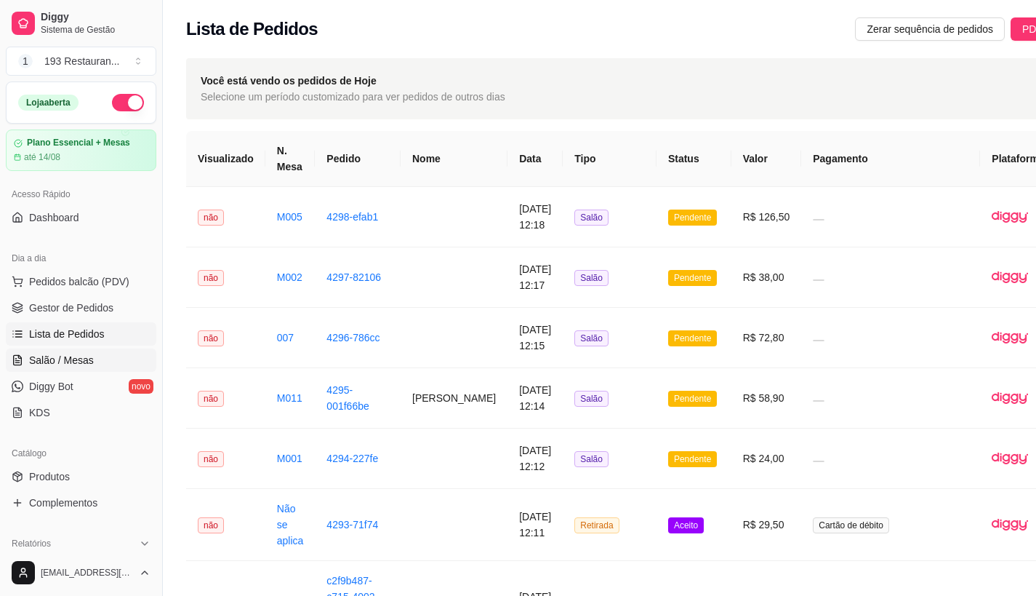
click at [90, 350] on link "Salão / Mesas" at bounding box center [81, 359] width 151 height 23
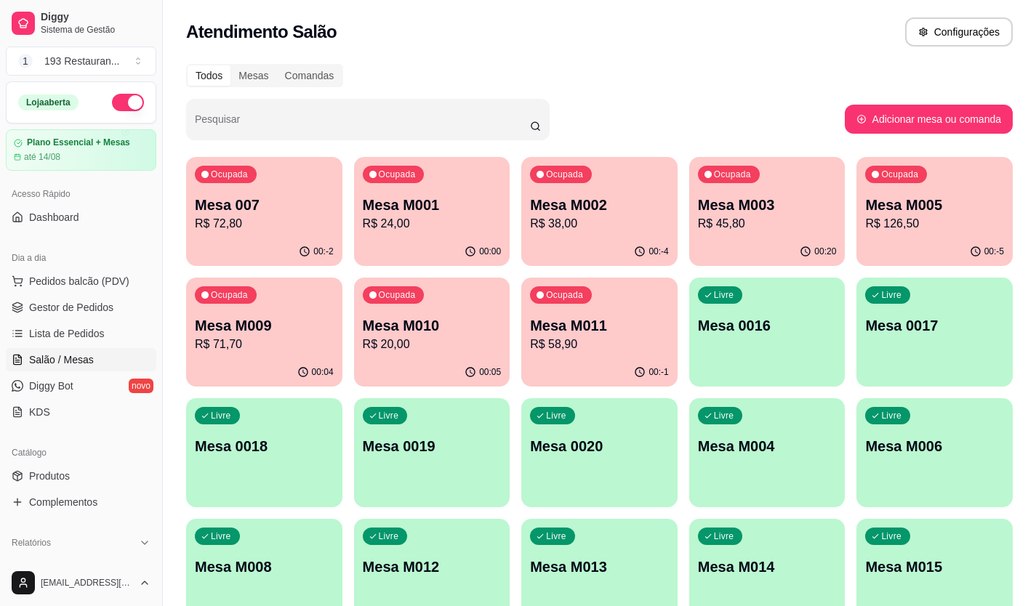
click at [764, 228] on p "R$ 45,80" at bounding box center [767, 223] width 139 height 17
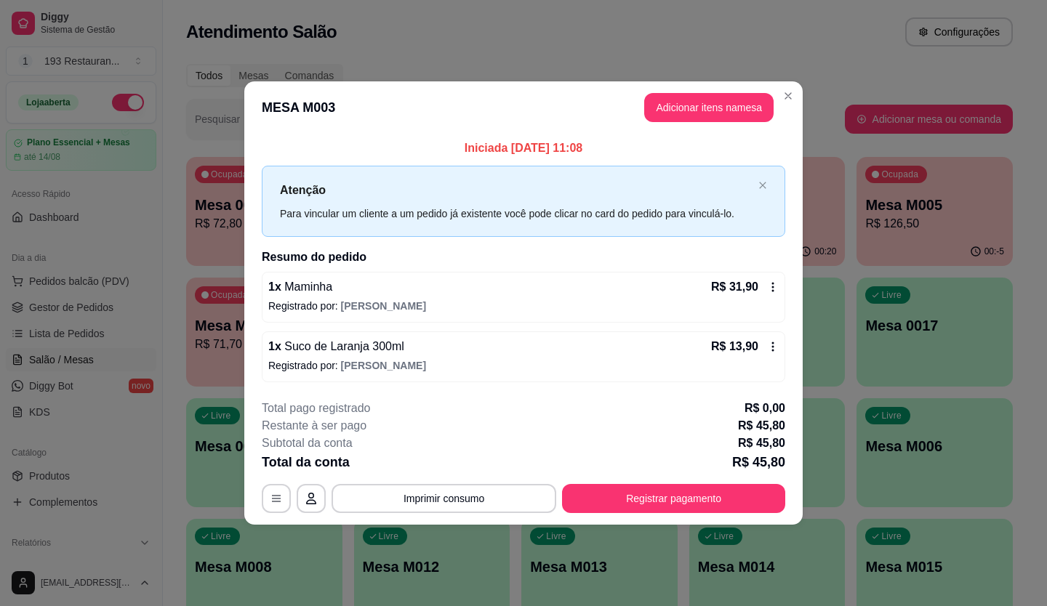
click at [729, 470] on div "Total da conta R$ 45,80" at bounding box center [524, 462] width 524 height 20
click at [726, 499] on button "Registrar pagamento" at bounding box center [673, 498] width 223 height 29
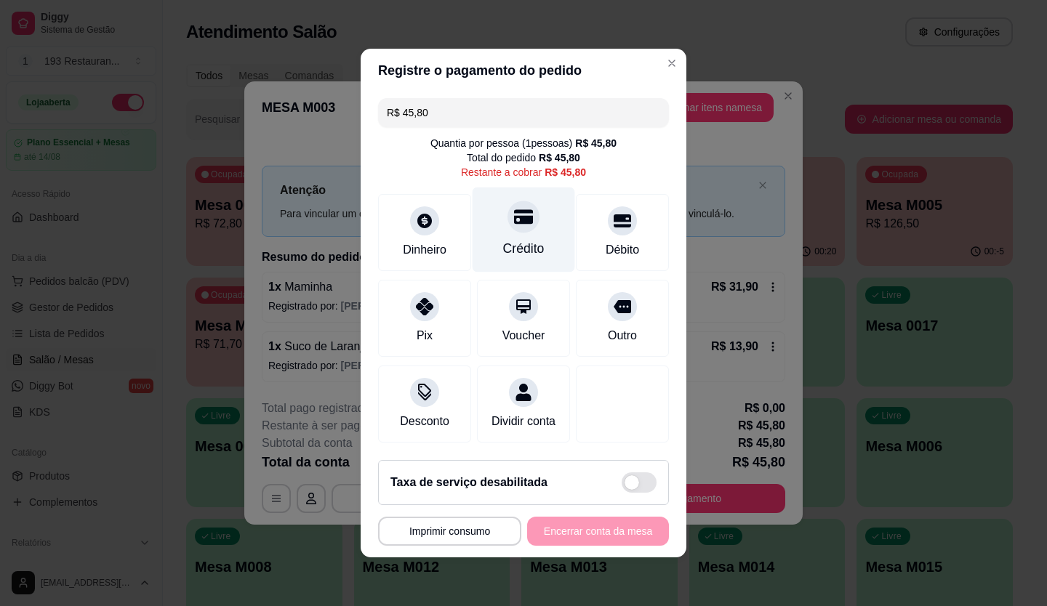
click at [525, 217] on div at bounding box center [524, 217] width 32 height 32
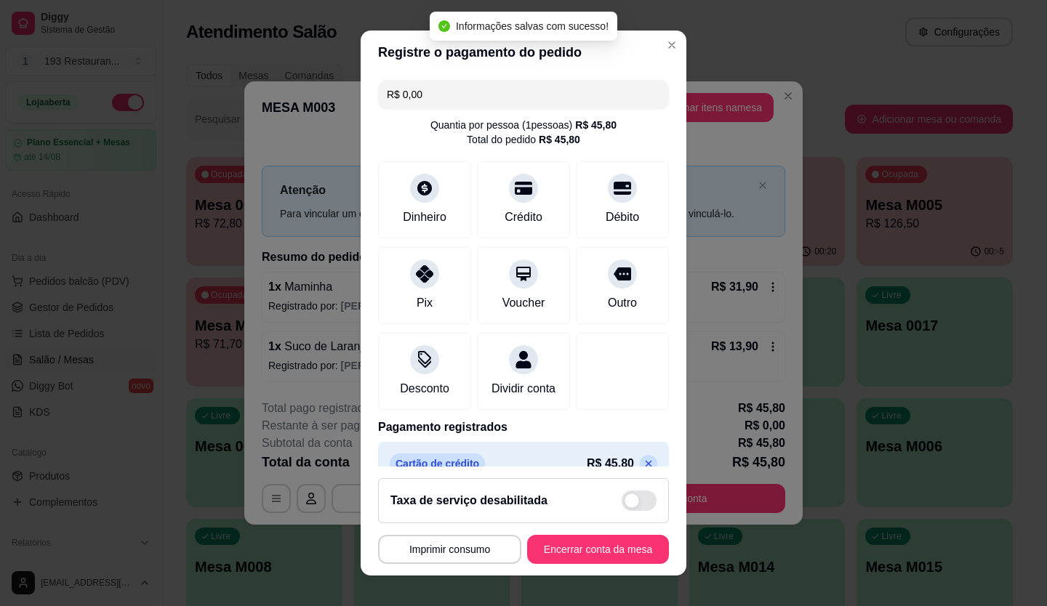
type input "R$ 0,00"
click at [577, 547] on button "Encerrar conta da mesa" at bounding box center [598, 549] width 142 height 29
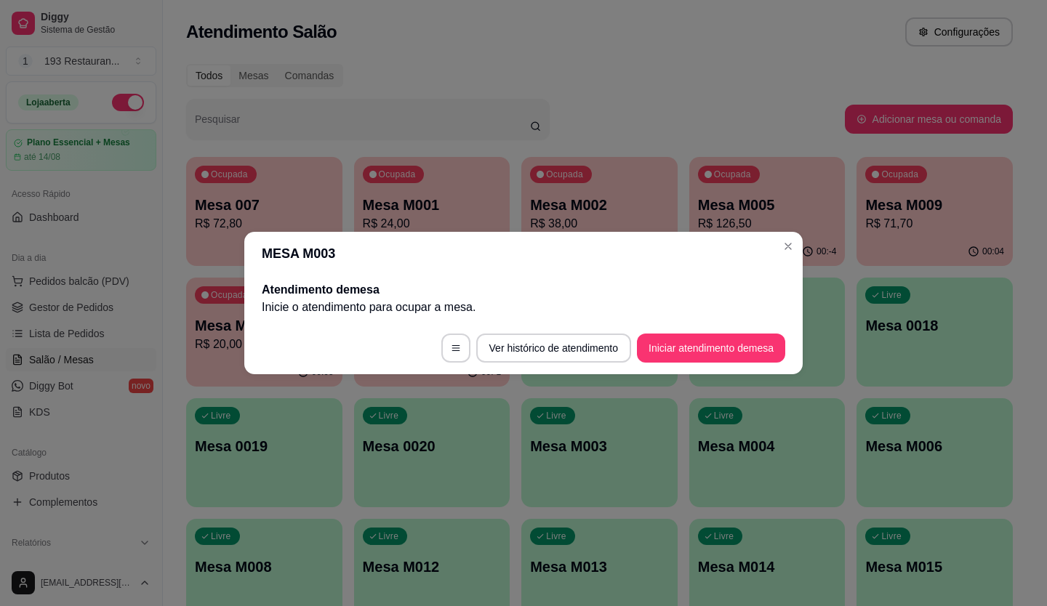
click at [772, 254] on header "MESA M003" at bounding box center [523, 254] width 559 height 44
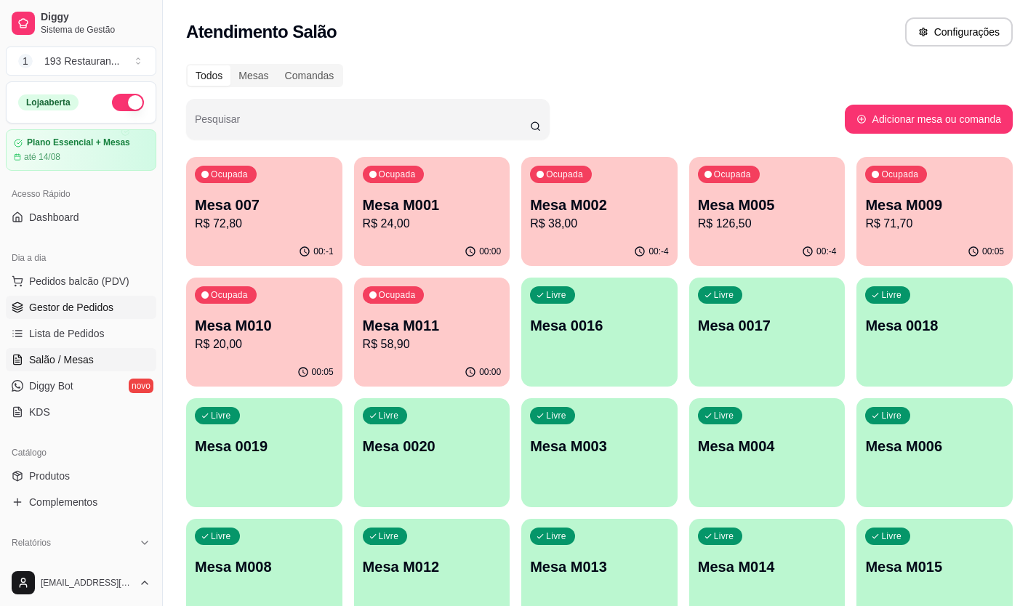
click at [77, 317] on link "Gestor de Pedidos" at bounding box center [81, 307] width 151 height 23
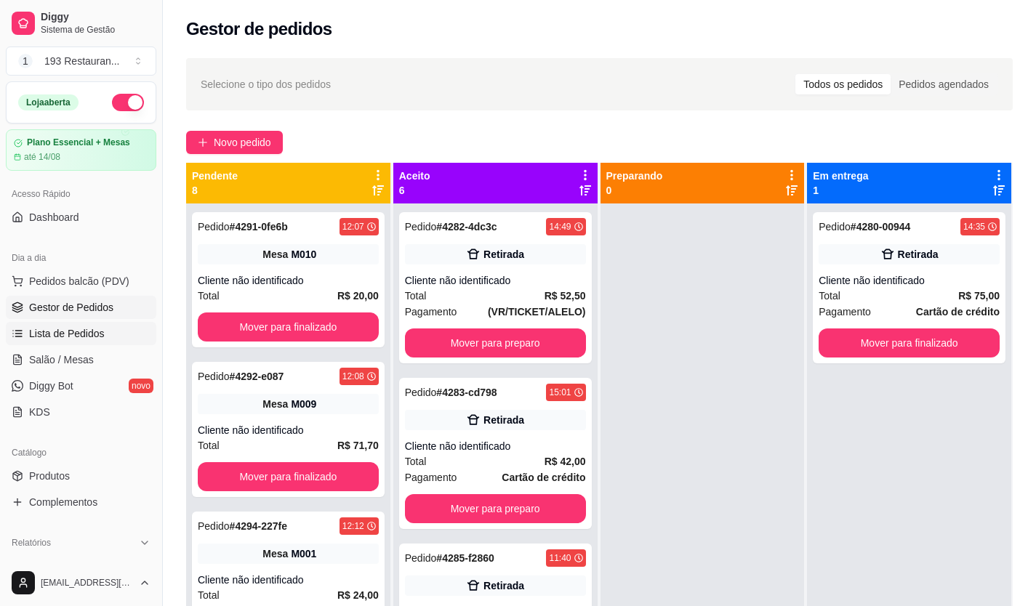
click at [69, 340] on span "Lista de Pedidos" at bounding box center [67, 334] width 76 height 15
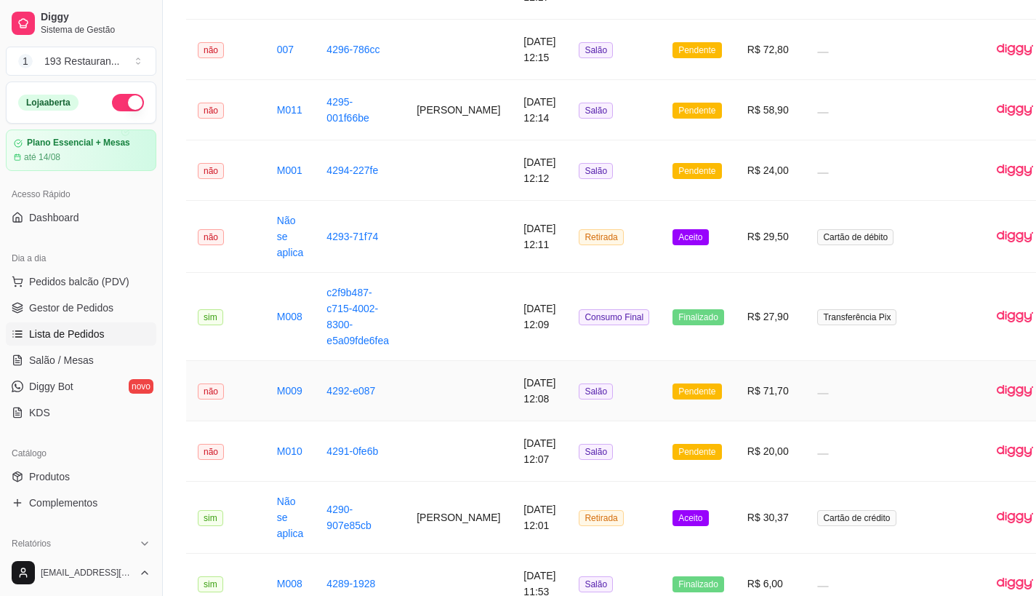
scroll to position [509, 0]
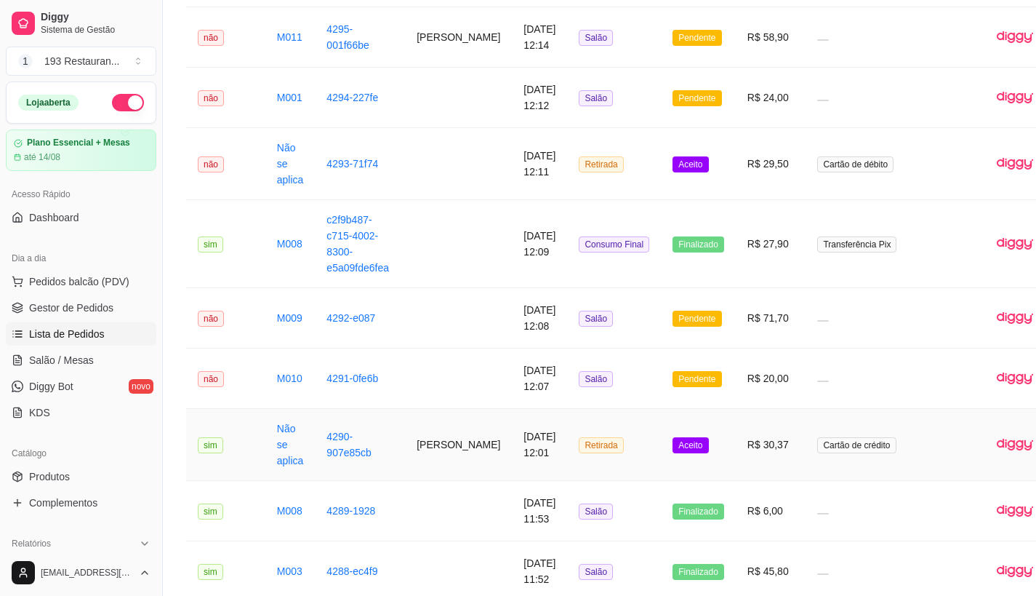
click at [681, 445] on td "Aceito" at bounding box center [698, 445] width 75 height 72
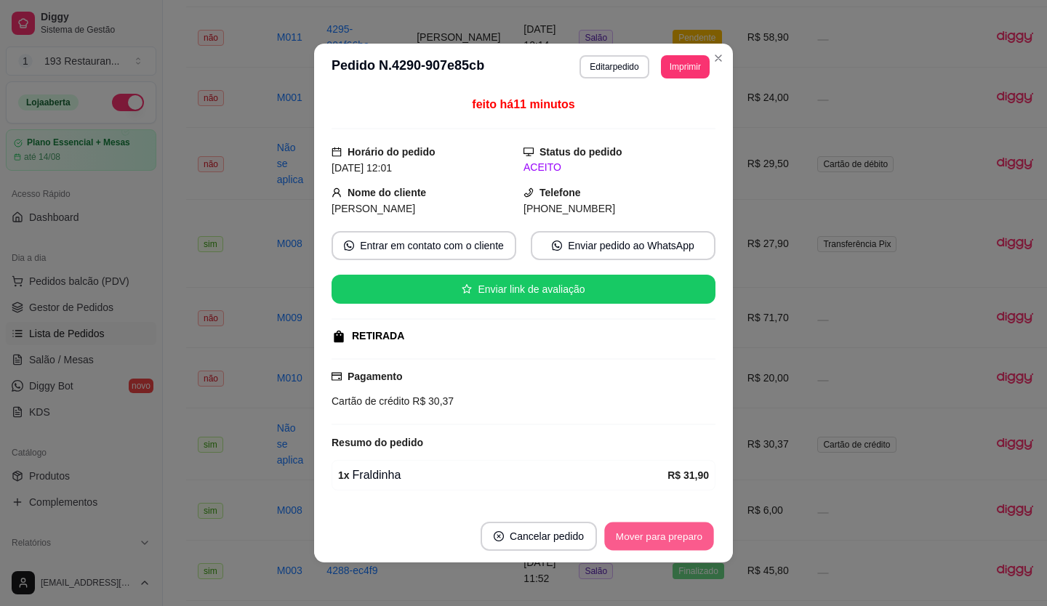
click at [623, 546] on button "Mover para preparo" at bounding box center [658, 537] width 109 height 28
click at [629, 540] on button "Mover para retirada disponível" at bounding box center [635, 536] width 161 height 29
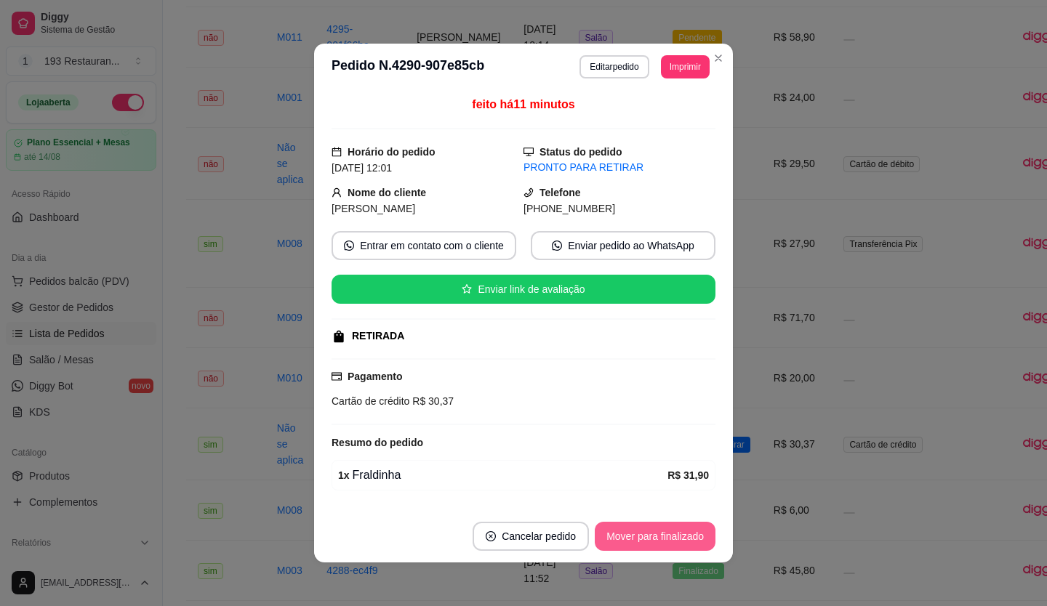
click at [641, 545] on button "Mover para finalizado" at bounding box center [655, 536] width 121 height 29
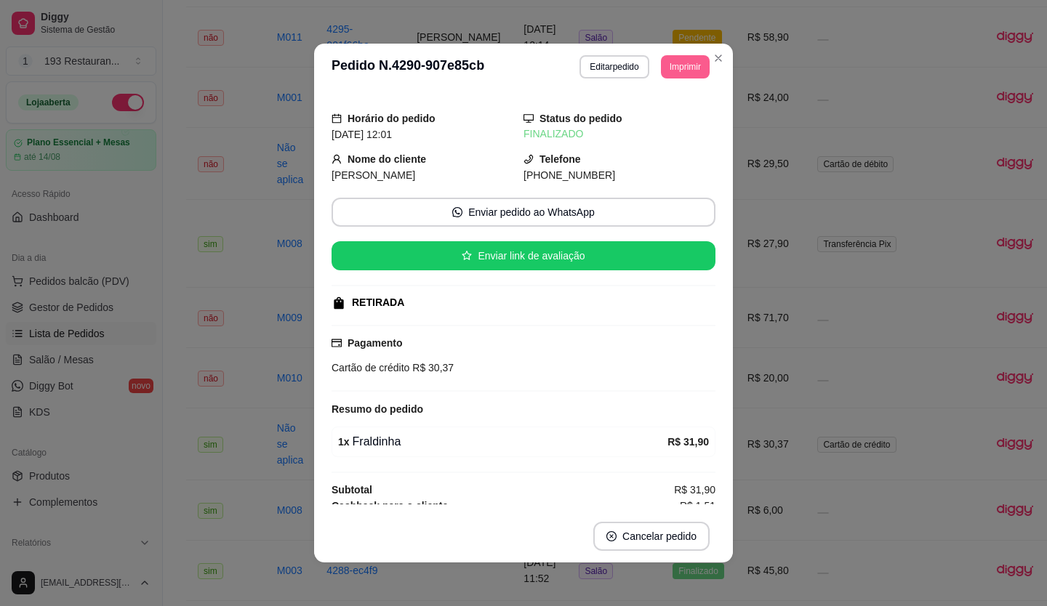
click at [674, 75] on button "Imprimir" at bounding box center [685, 66] width 49 height 23
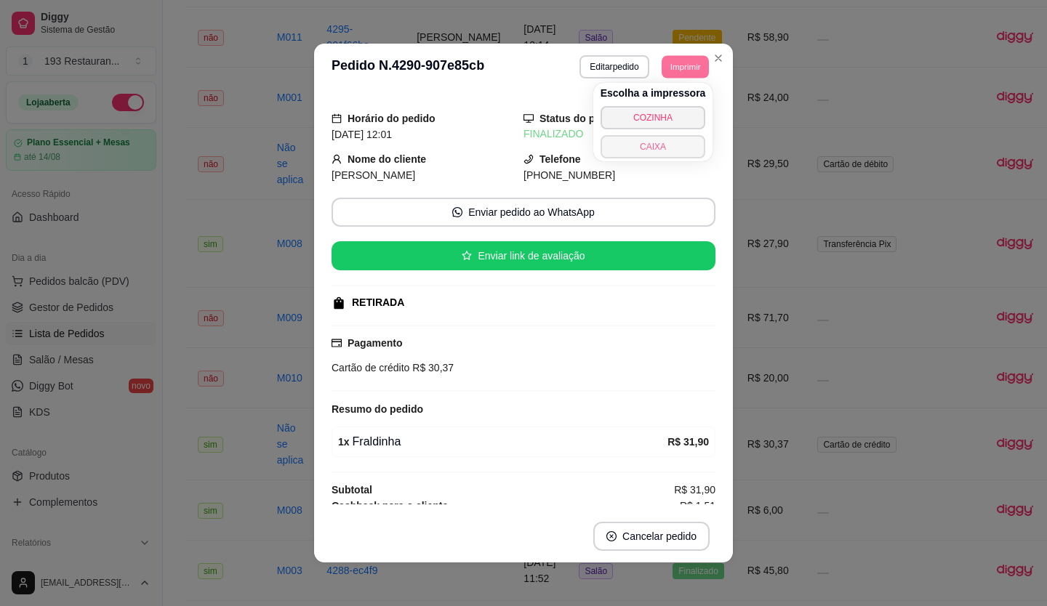
click at [673, 151] on button "CAIXA" at bounding box center [653, 146] width 105 height 23
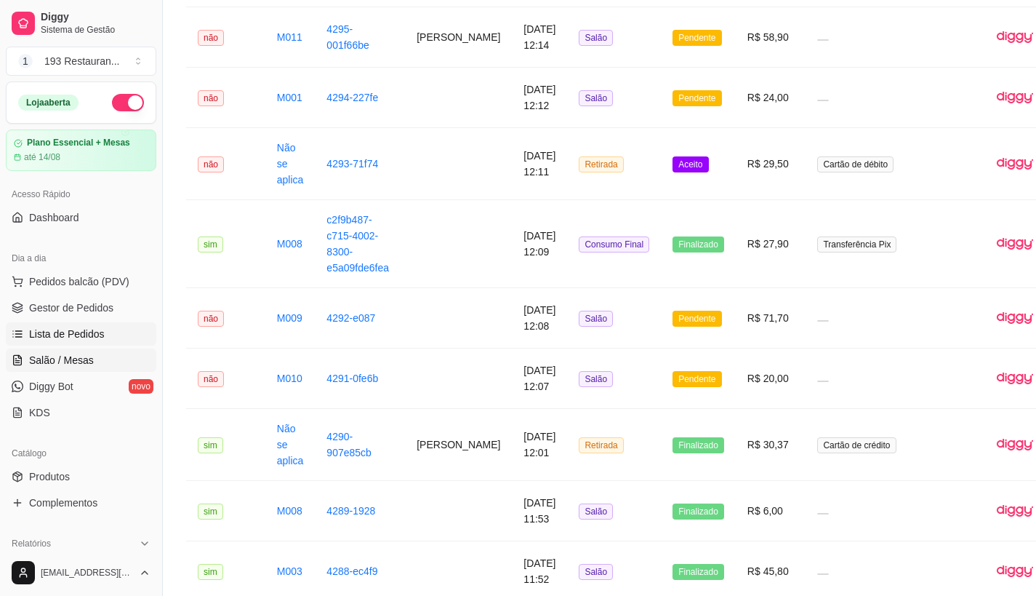
click at [81, 364] on span "Salão / Mesas" at bounding box center [61, 360] width 65 height 15
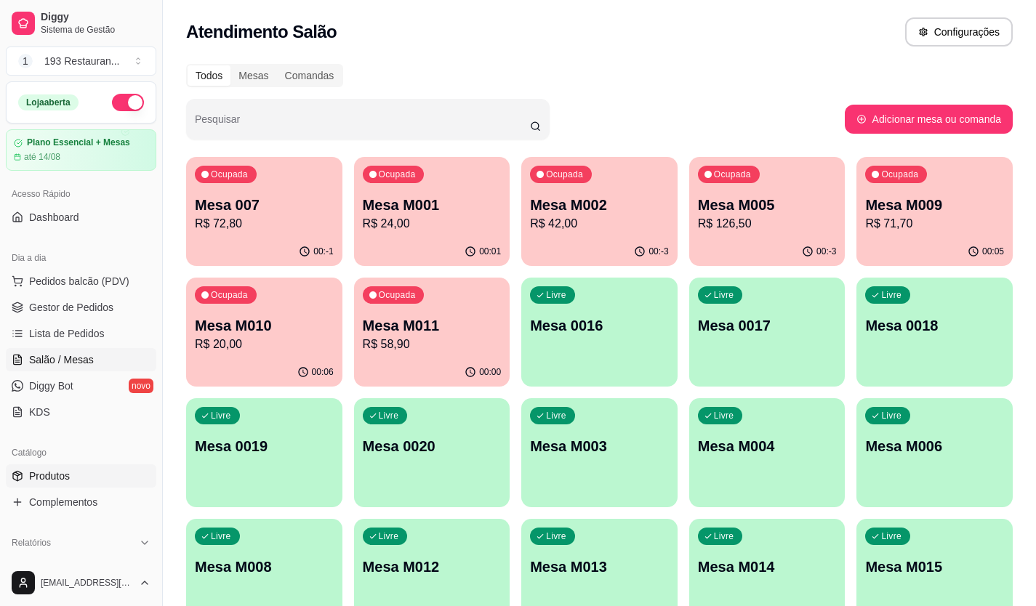
click at [76, 474] on link "Produtos" at bounding box center [81, 476] width 151 height 23
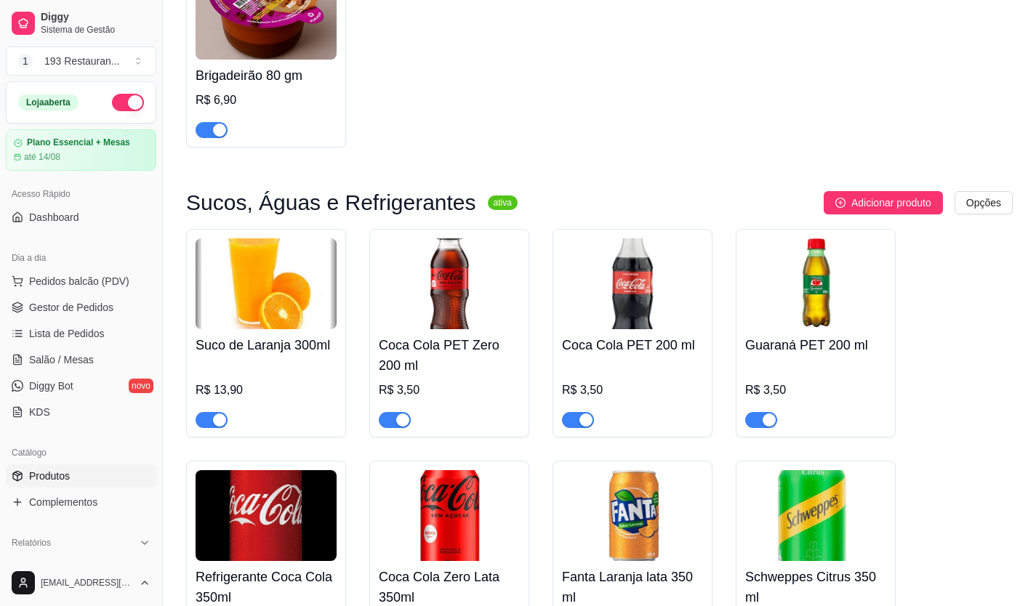
scroll to position [5672, 0]
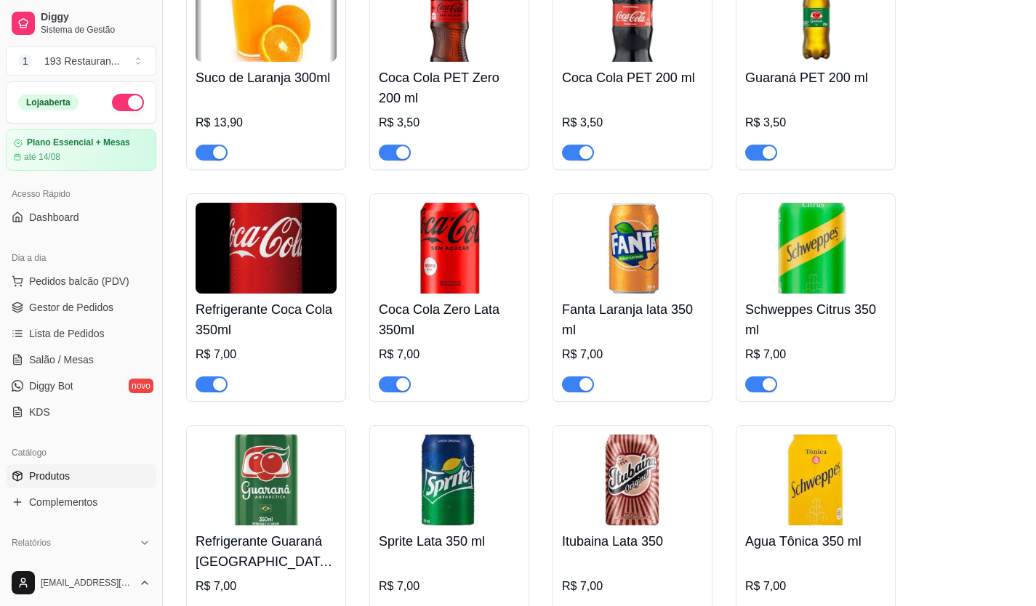
click at [216, 146] on div "button" at bounding box center [219, 152] width 13 height 13
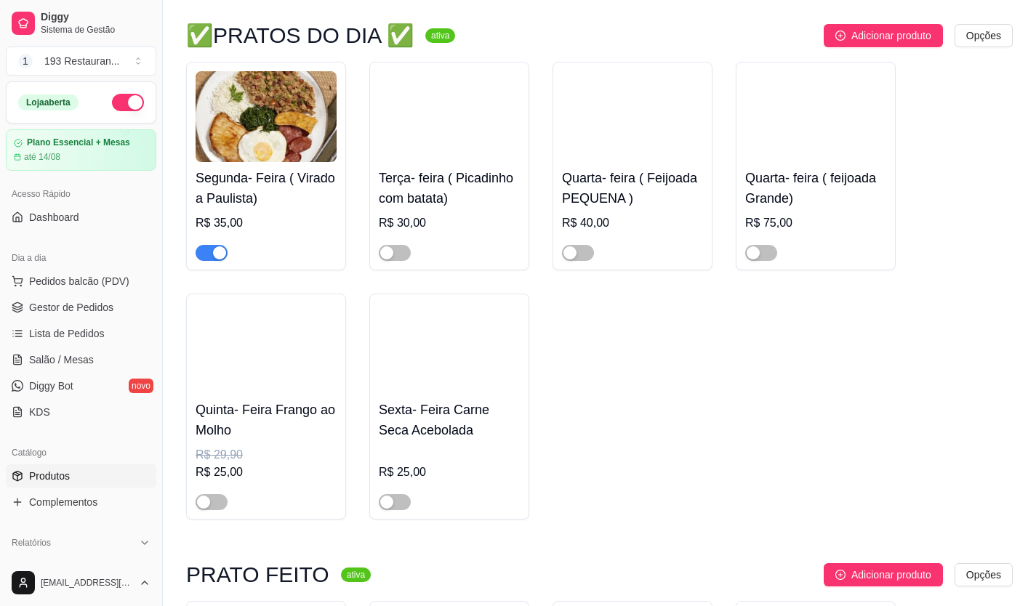
scroll to position [1018, 0]
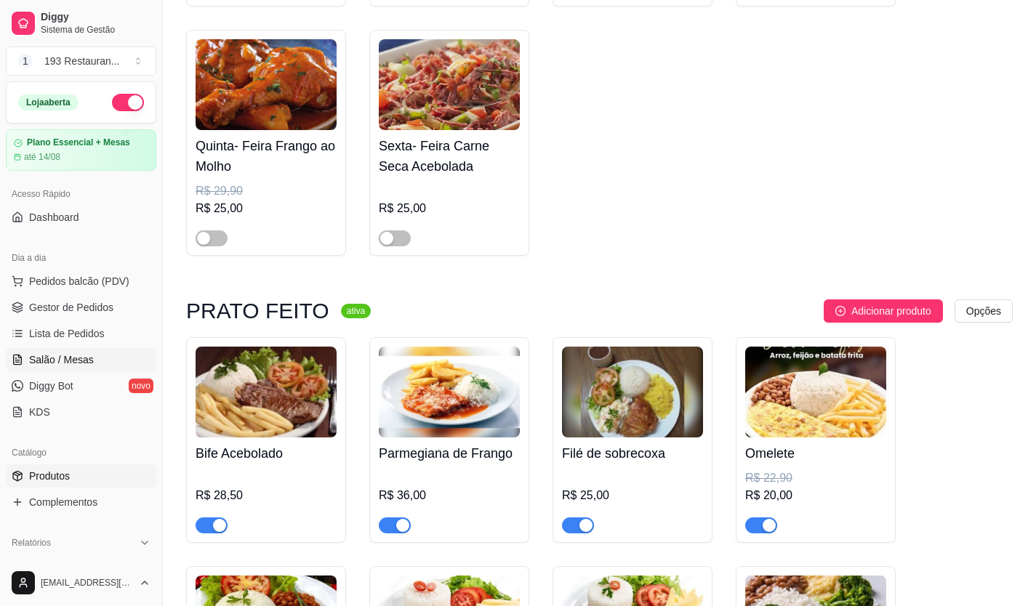
click at [94, 357] on link "Salão / Mesas" at bounding box center [81, 359] width 151 height 23
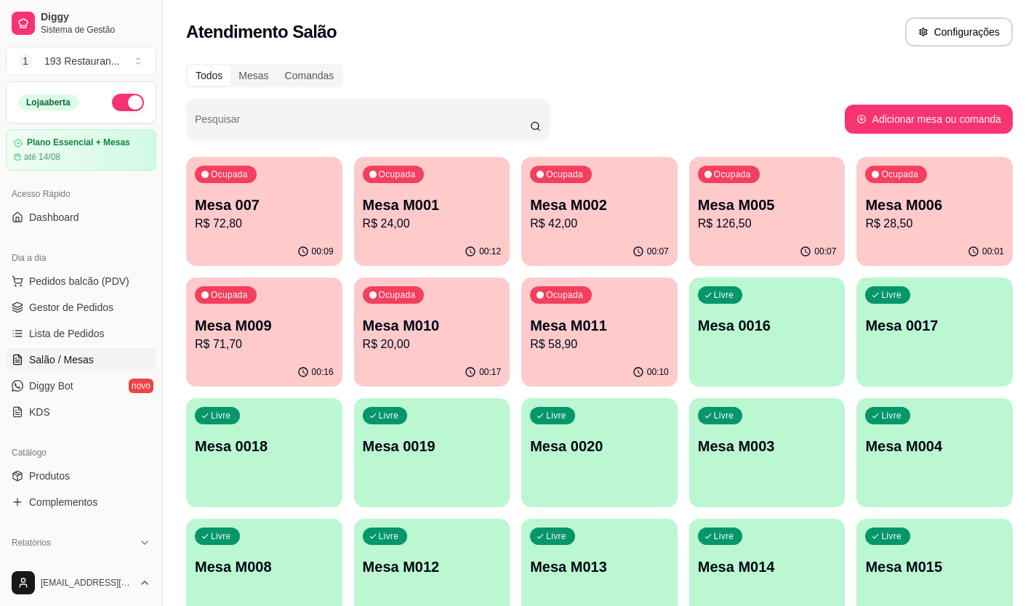
click at [248, 318] on p "Mesa M009" at bounding box center [264, 326] width 139 height 20
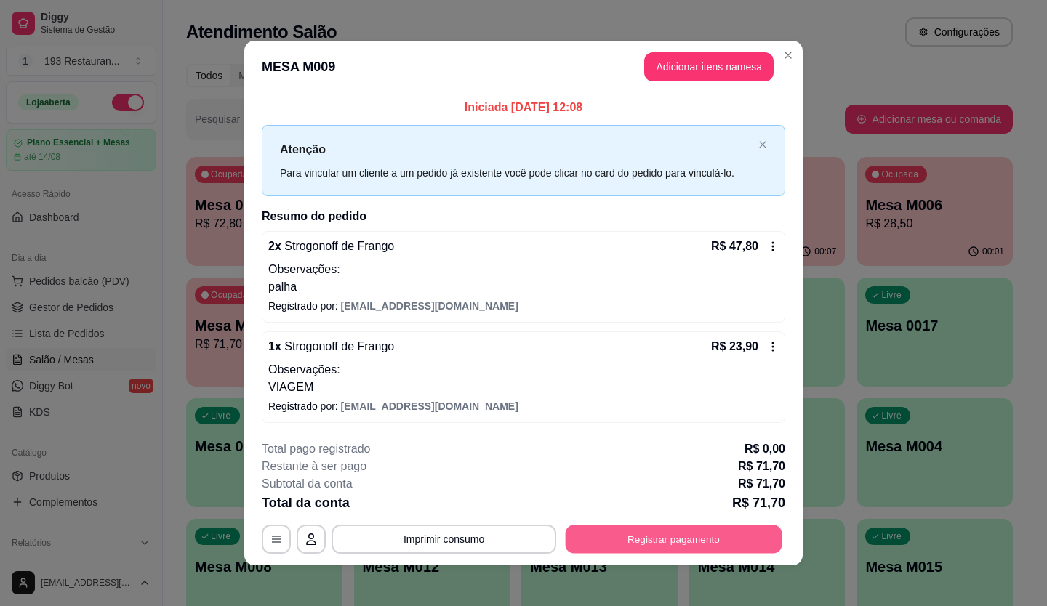
click at [732, 540] on button "Registrar pagamento" at bounding box center [674, 539] width 217 height 28
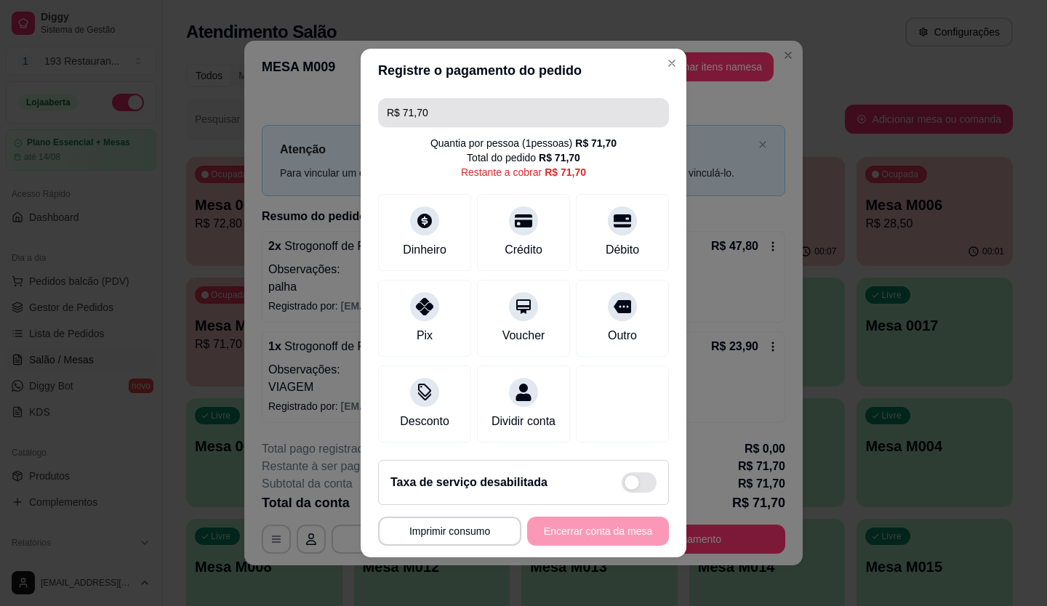
click at [466, 105] on input "R$ 71,70" at bounding box center [523, 112] width 273 height 29
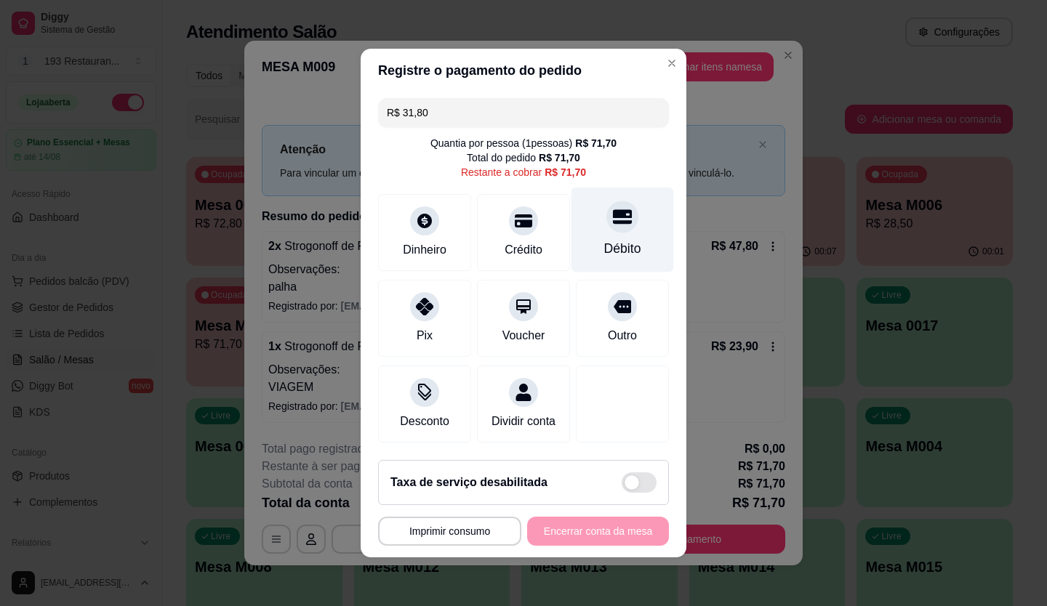
click at [613, 210] on icon at bounding box center [622, 216] width 19 height 19
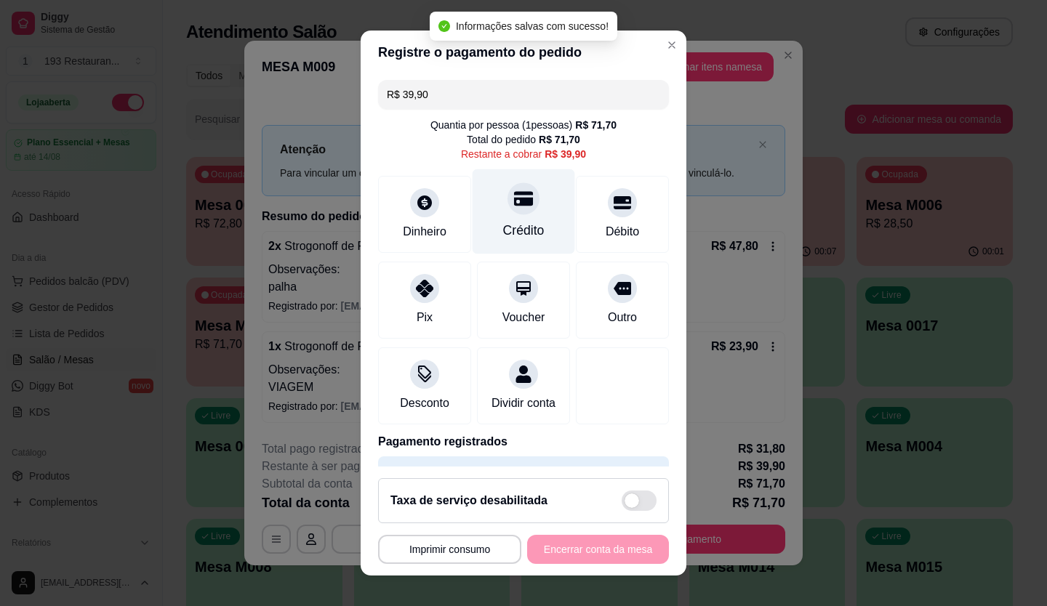
click at [521, 194] on div at bounding box center [524, 199] width 32 height 32
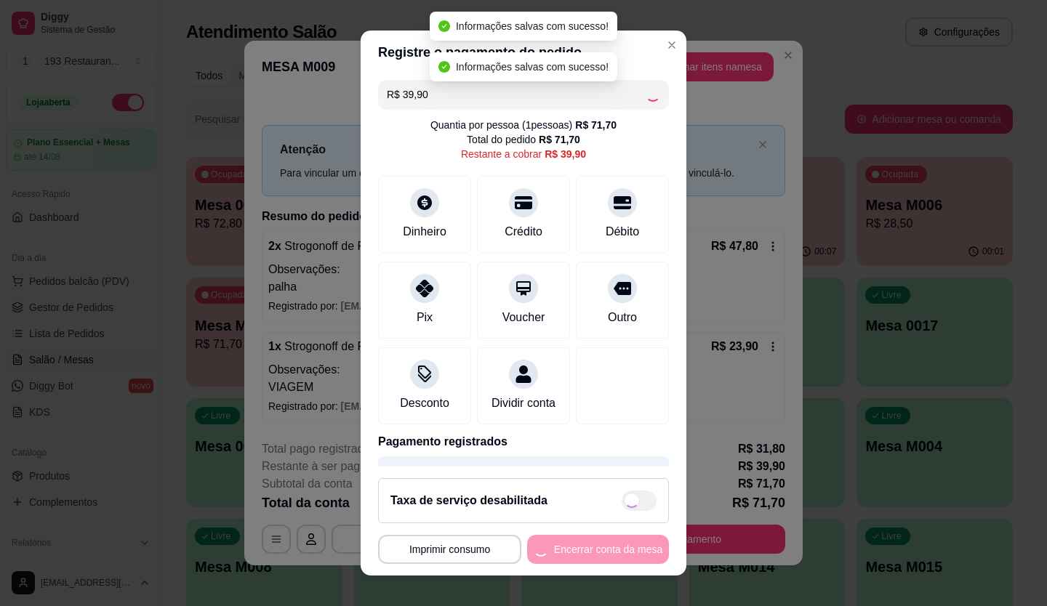
type input "R$ 0,00"
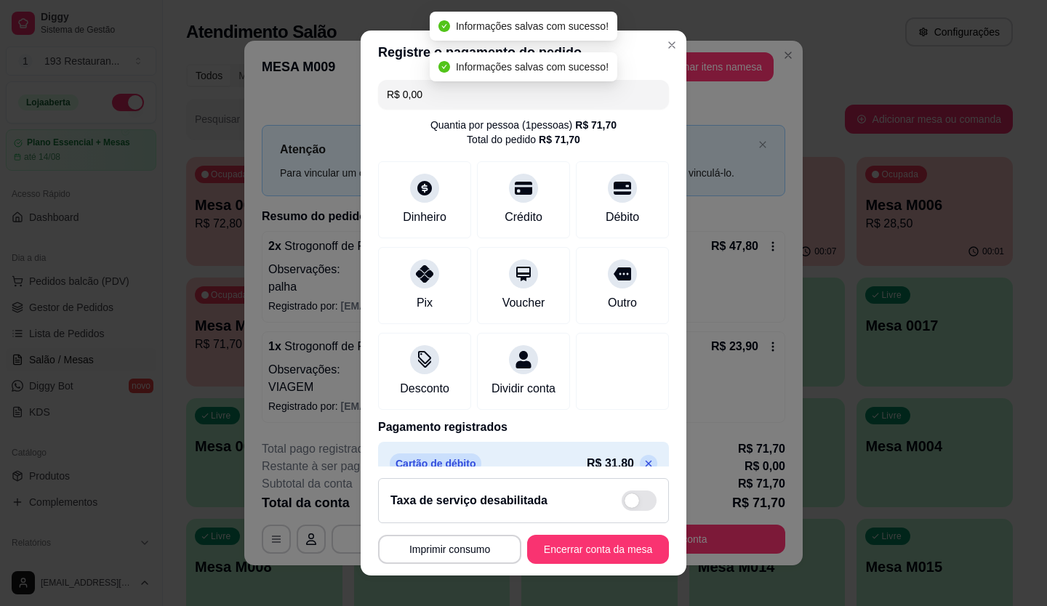
click at [617, 547] on button "Encerrar conta da mesa" at bounding box center [598, 549] width 142 height 29
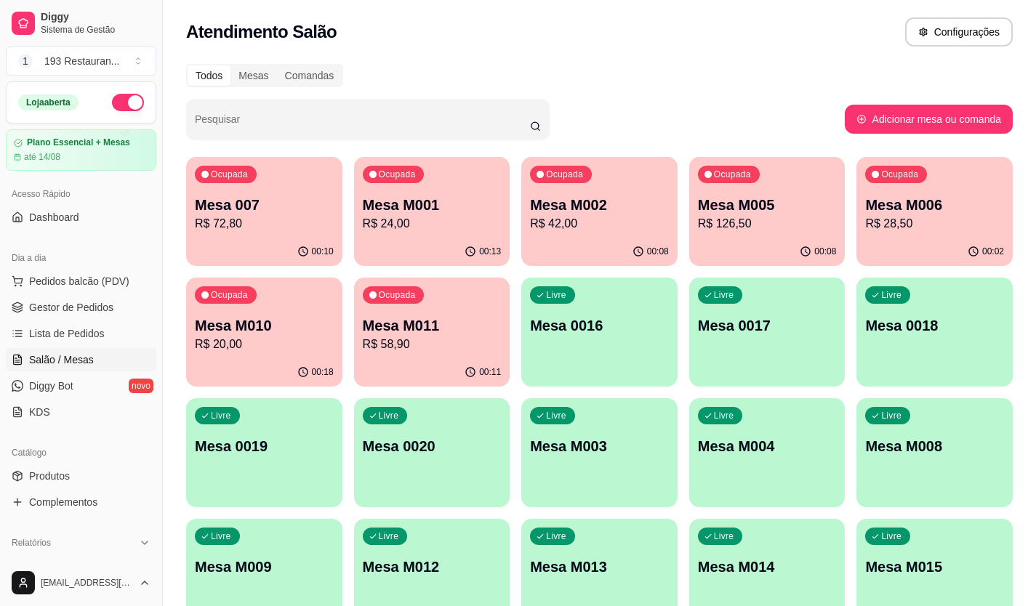
click at [620, 235] on div "Ocupada Mesa M002 R$ 42,00" at bounding box center [599, 197] width 156 height 81
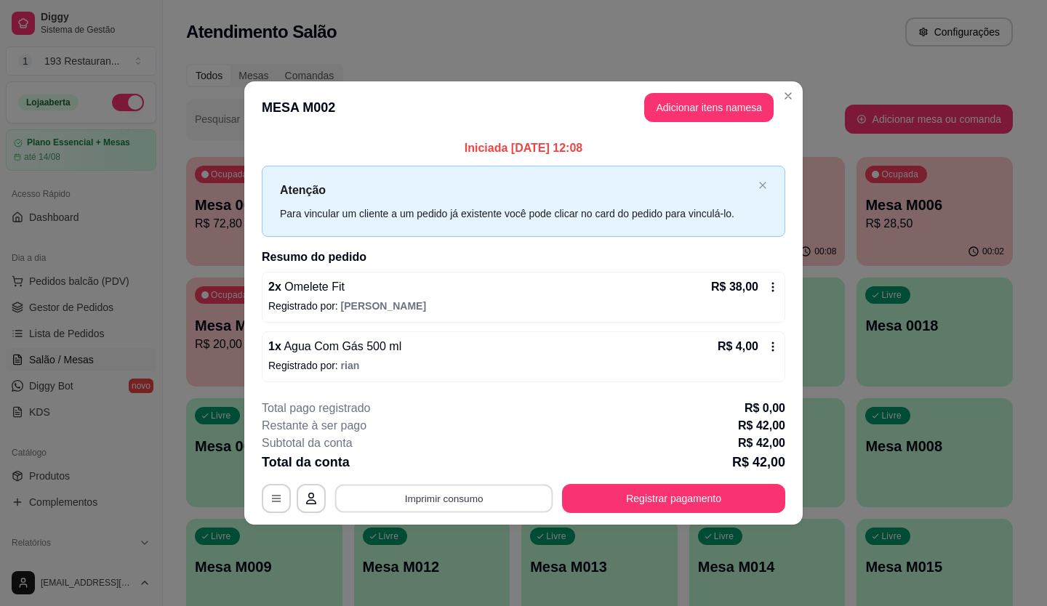
click at [479, 491] on button "Imprimir consumo" at bounding box center [444, 498] width 218 height 28
click at [474, 456] on button "CAIXA" at bounding box center [448, 464] width 105 height 23
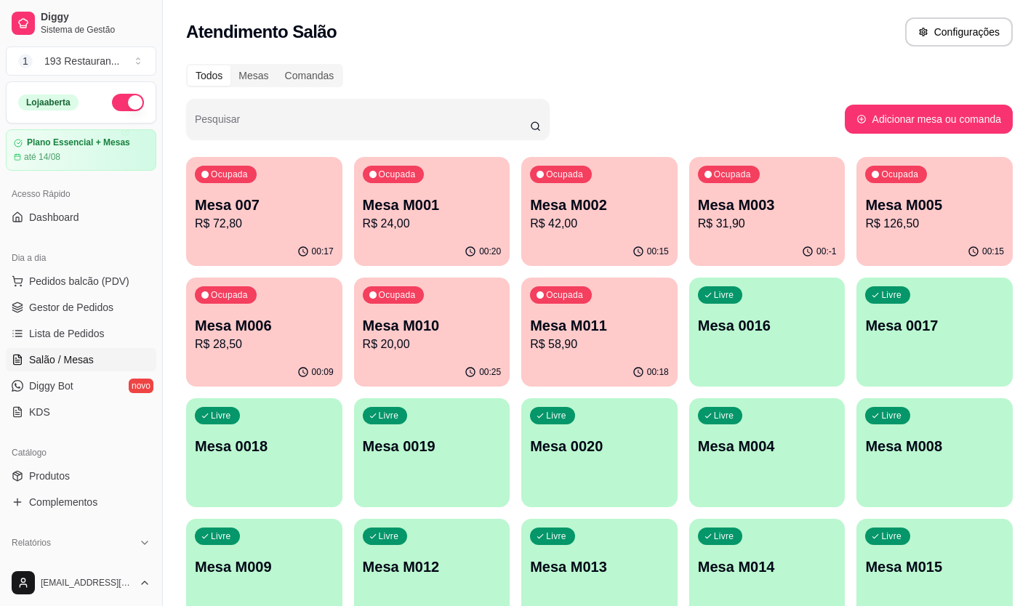
click at [399, 220] on p "R$ 24,00" at bounding box center [432, 223] width 139 height 17
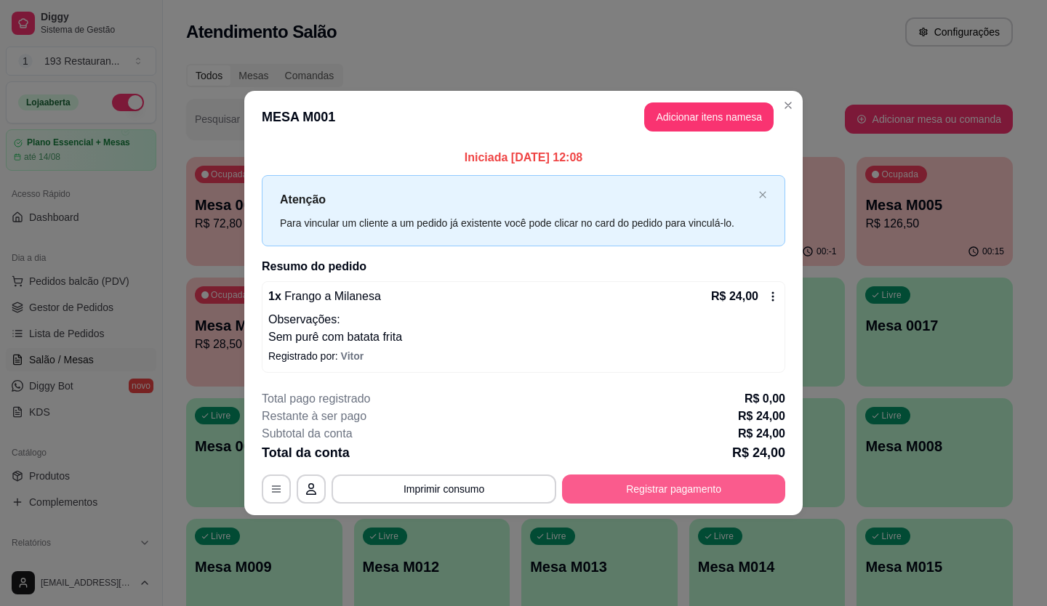
click at [702, 484] on button "Registrar pagamento" at bounding box center [673, 489] width 223 height 29
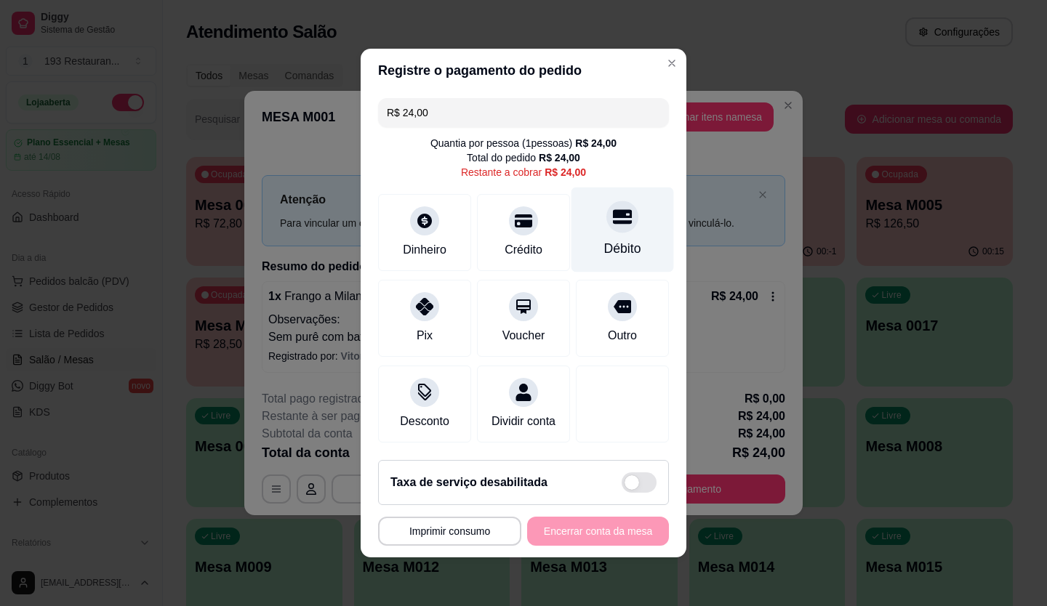
click at [633, 201] on div "Débito" at bounding box center [623, 230] width 103 height 85
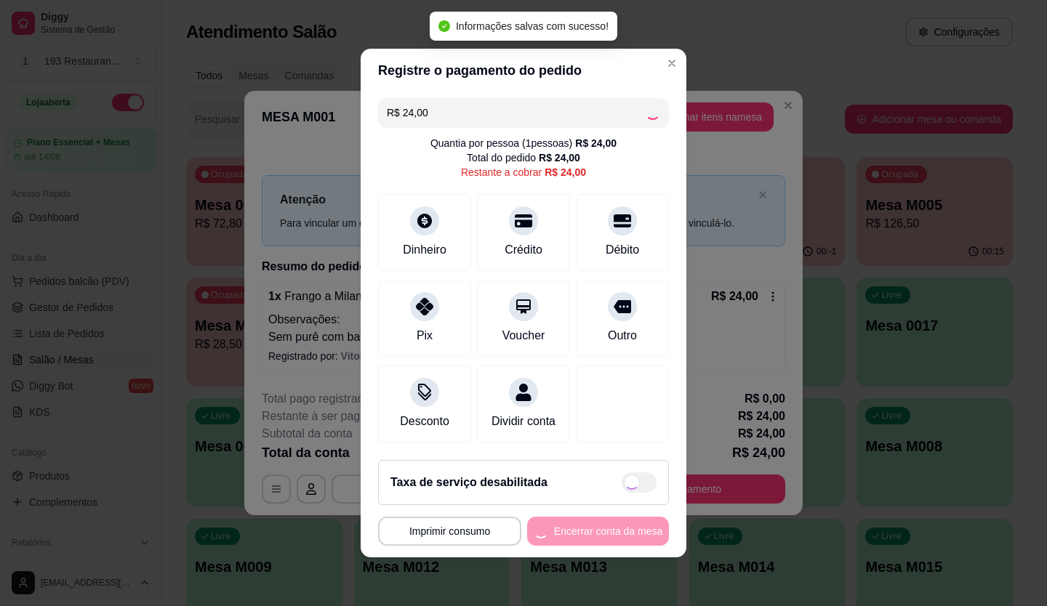
click at [614, 527] on footer "**********" at bounding box center [524, 503] width 326 height 109
type input "R$ 0,00"
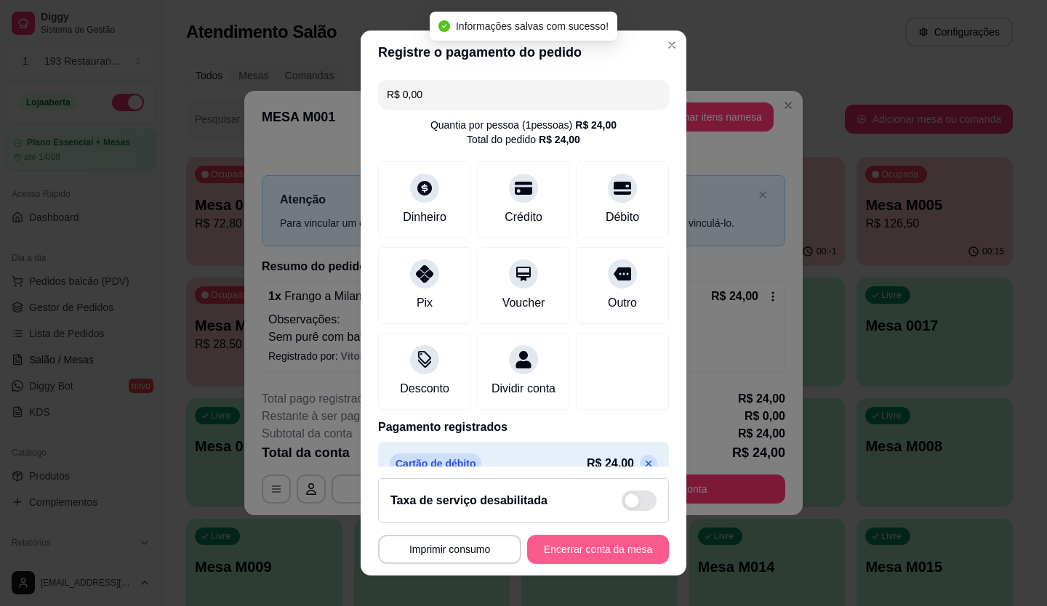
click at [612, 542] on button "Encerrar conta da mesa" at bounding box center [598, 549] width 142 height 29
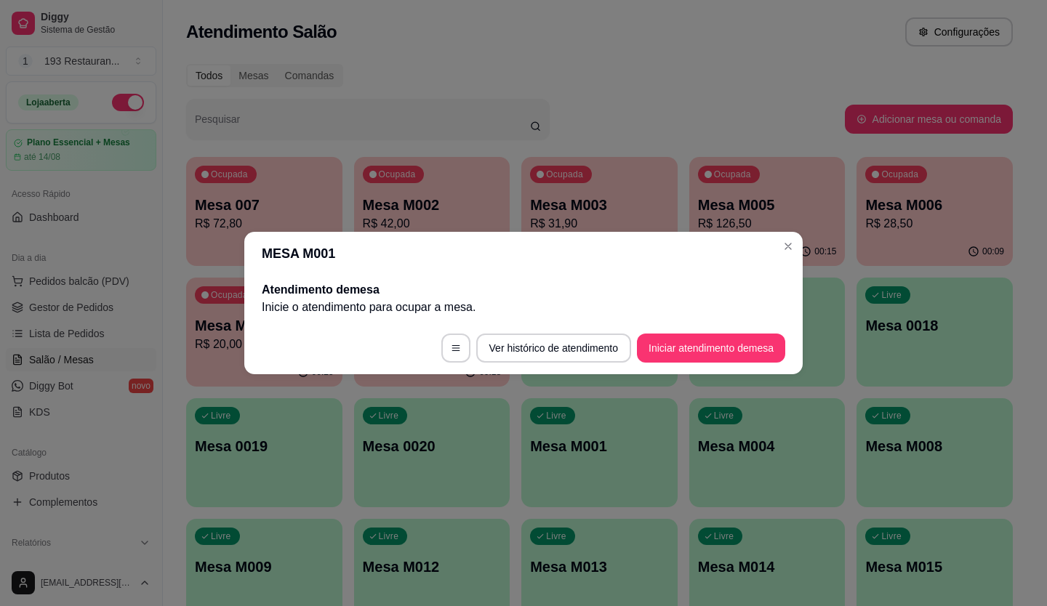
click at [798, 233] on header "MESA M001" at bounding box center [523, 254] width 559 height 44
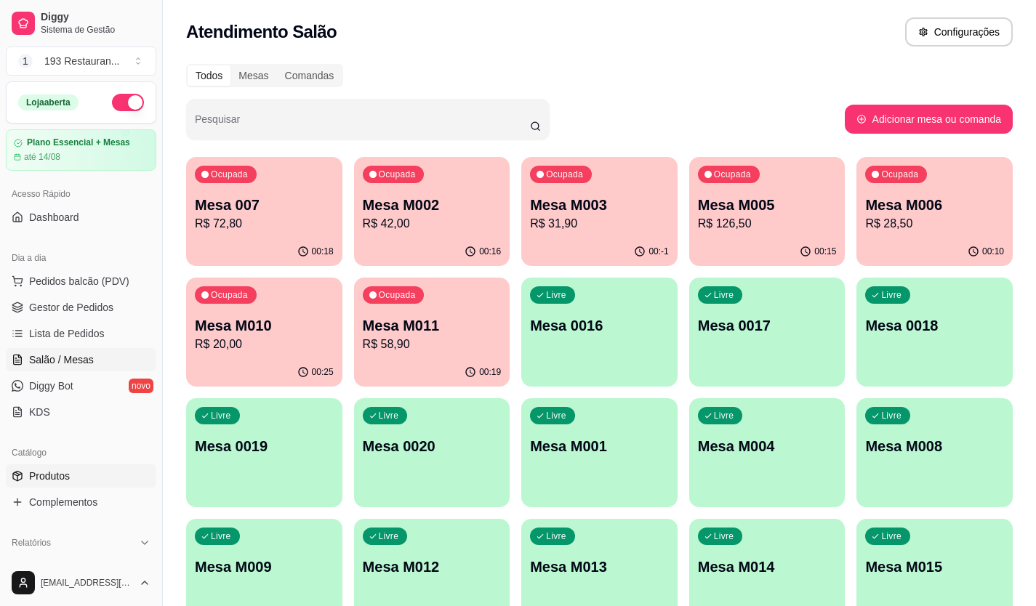
click at [75, 479] on link "Produtos" at bounding box center [81, 476] width 151 height 23
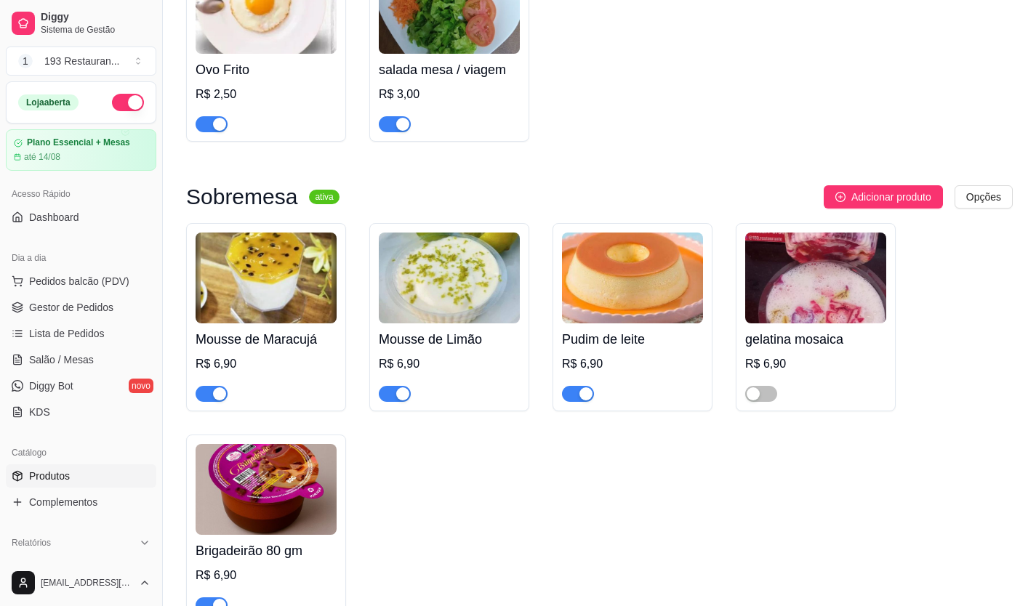
scroll to position [5309, 0]
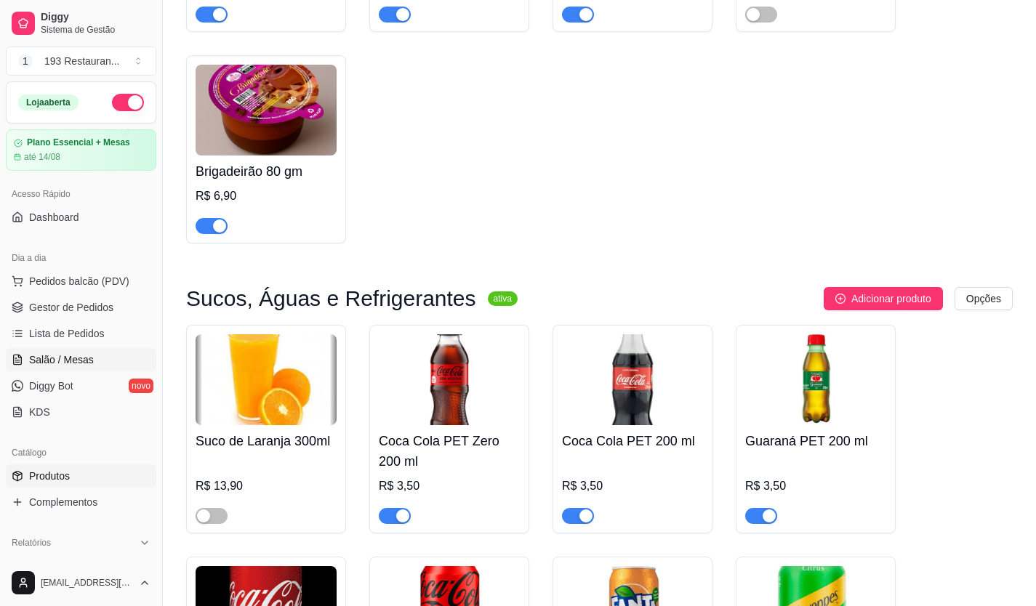
click at [71, 354] on span "Salão / Mesas" at bounding box center [61, 360] width 65 height 15
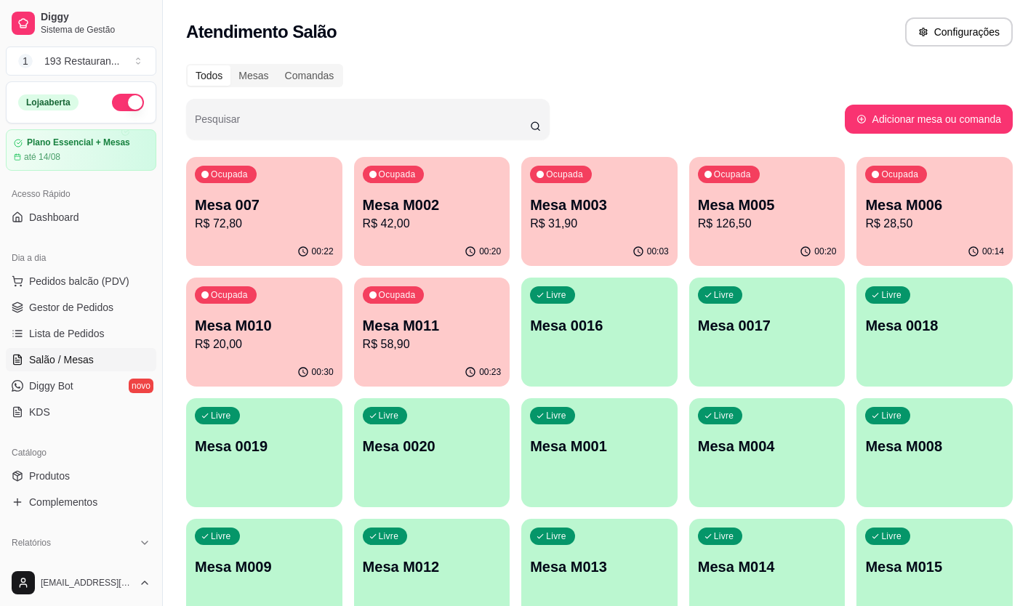
click at [434, 364] on div "00:23" at bounding box center [432, 373] width 156 height 28
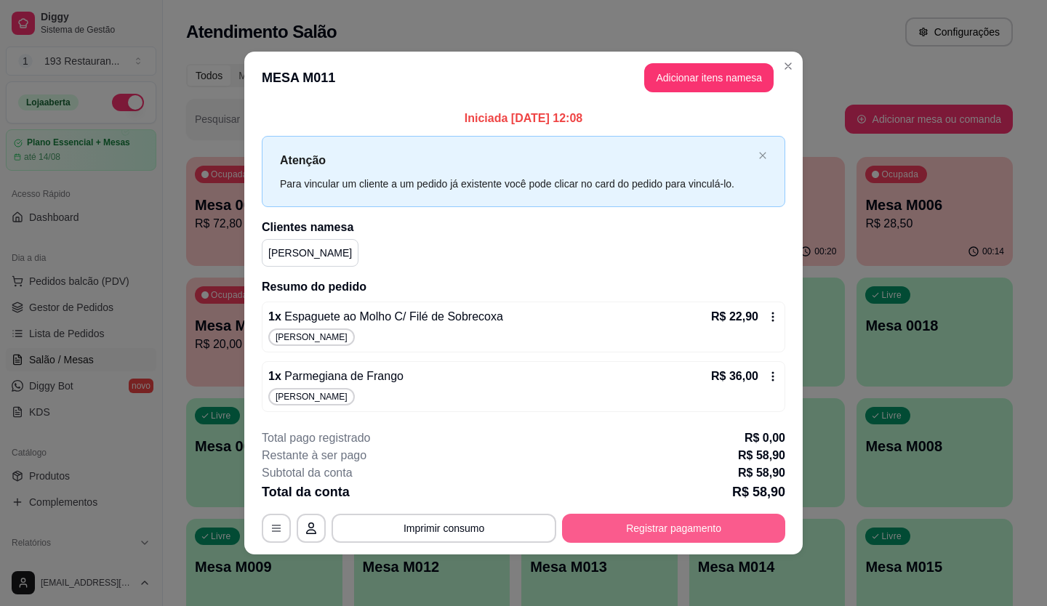
click at [726, 524] on button "Registrar pagamento" at bounding box center [673, 528] width 223 height 29
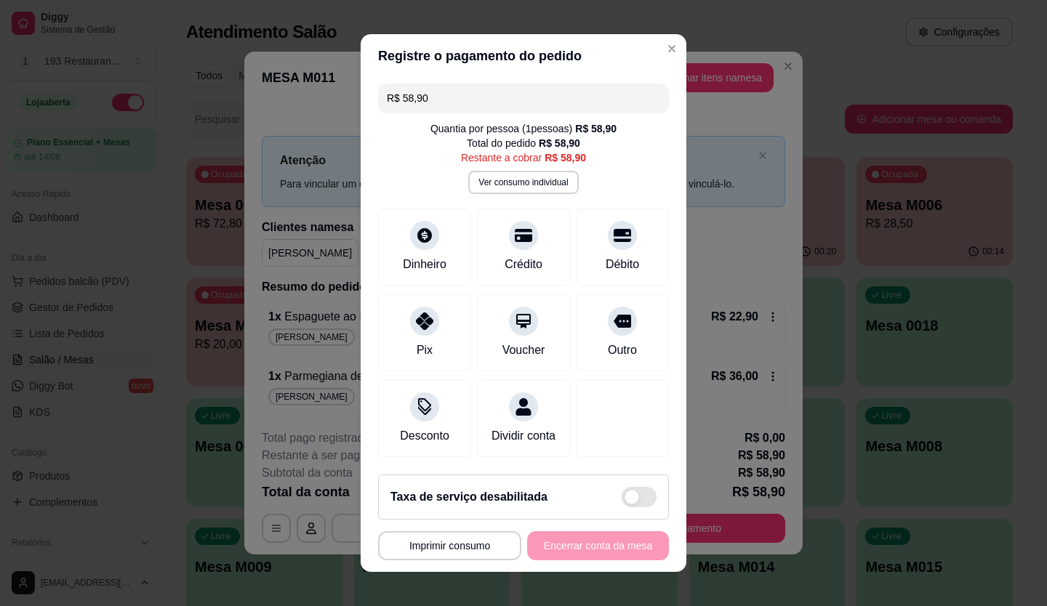
click at [476, 101] on input "R$ 58,90" at bounding box center [523, 98] width 273 height 29
click at [412, 324] on div at bounding box center [425, 317] width 32 height 32
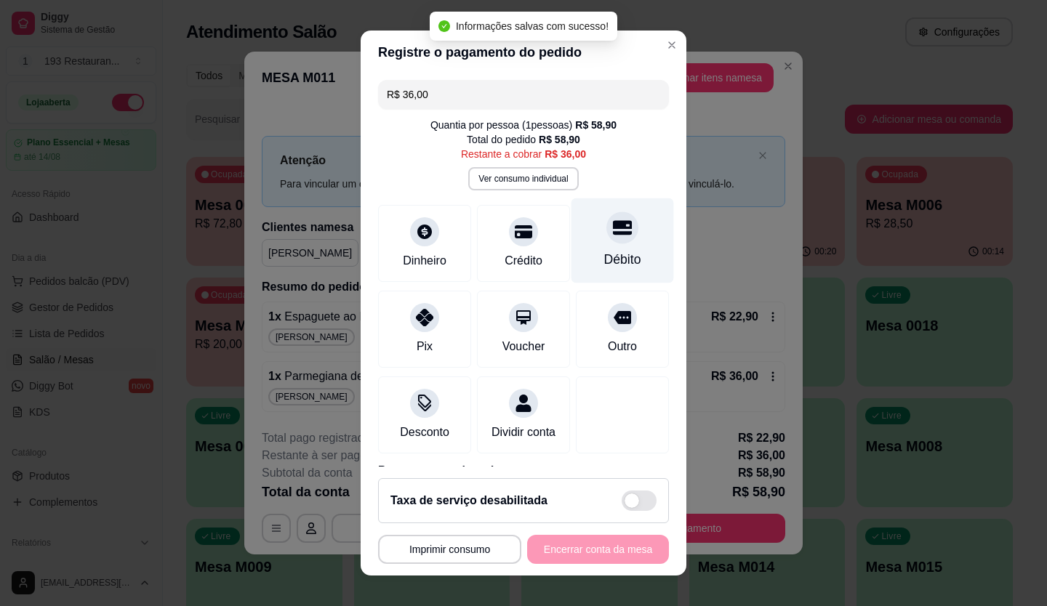
click at [612, 226] on div at bounding box center [622, 228] width 32 height 32
type input "R$ 0,00"
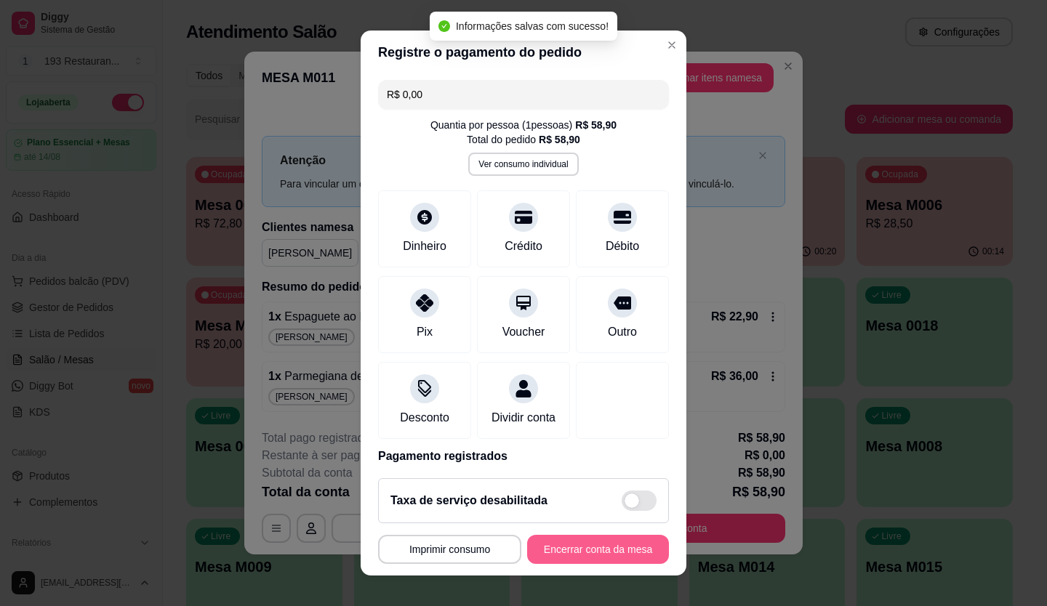
click at [596, 564] on footer "**********" at bounding box center [524, 521] width 326 height 109
click at [601, 559] on button "Encerrar conta da mesa" at bounding box center [598, 549] width 142 height 29
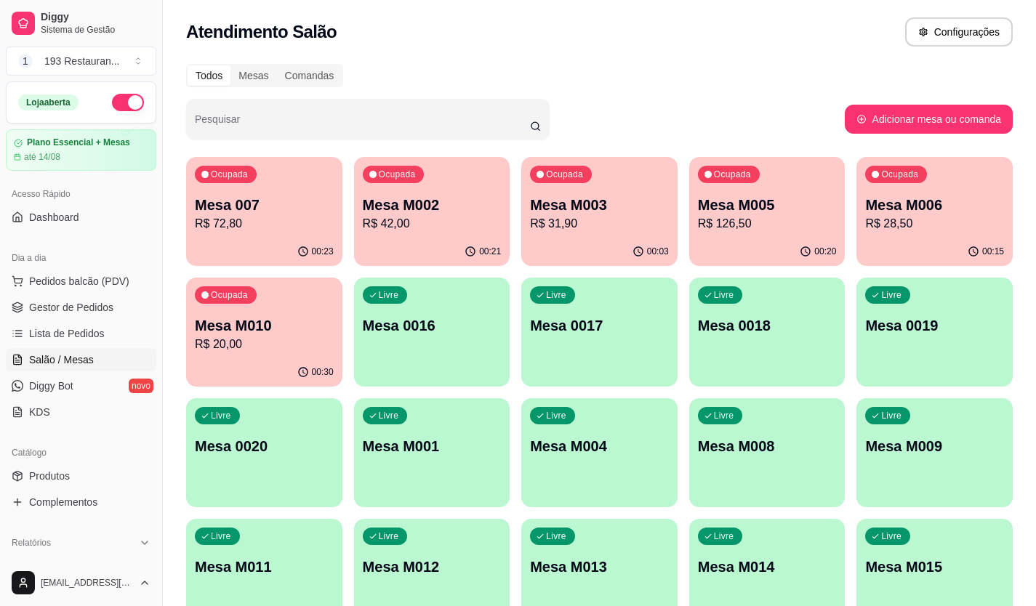
click at [951, 204] on p "Mesa M006" at bounding box center [934, 205] width 139 height 20
click at [231, 228] on p "R$ 72,80" at bounding box center [264, 223] width 135 height 17
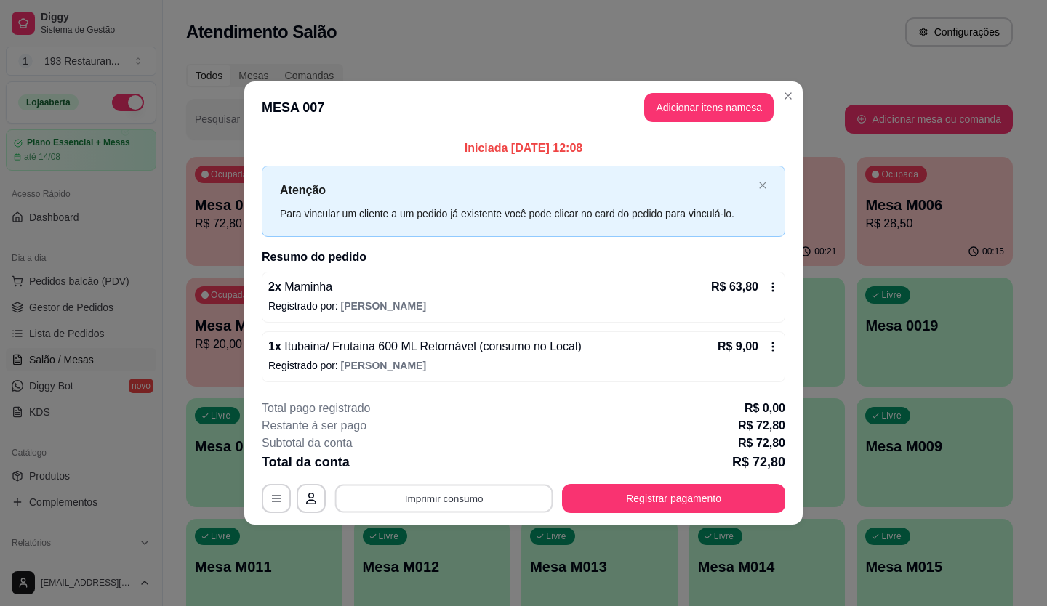
click at [448, 508] on button "Imprimir consumo" at bounding box center [444, 498] width 218 height 28
click at [459, 471] on button "CAIXA" at bounding box center [448, 465] width 105 height 23
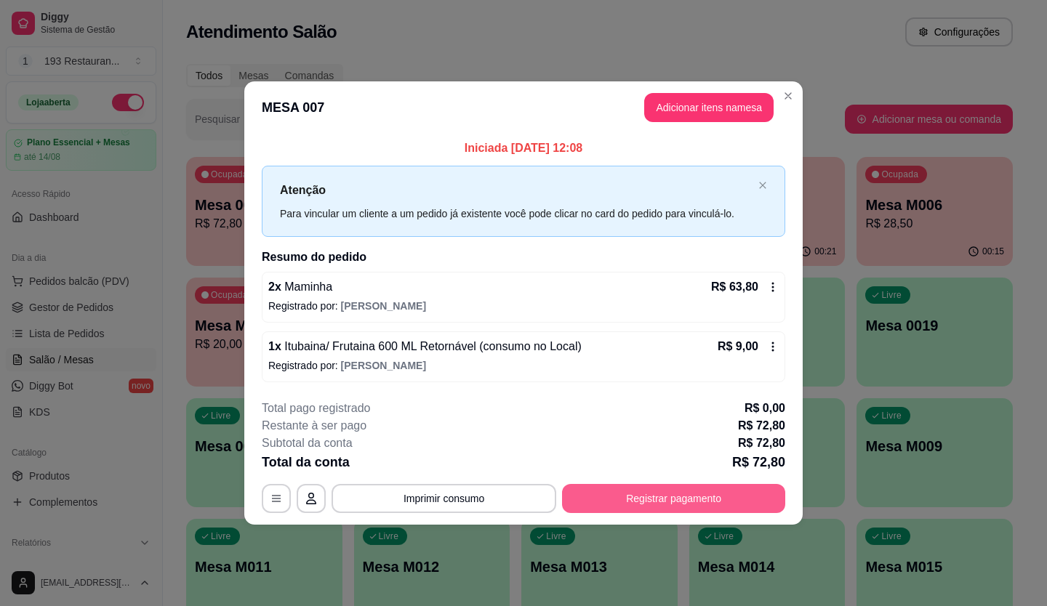
click at [588, 484] on button "Registrar pagamento" at bounding box center [673, 498] width 223 height 29
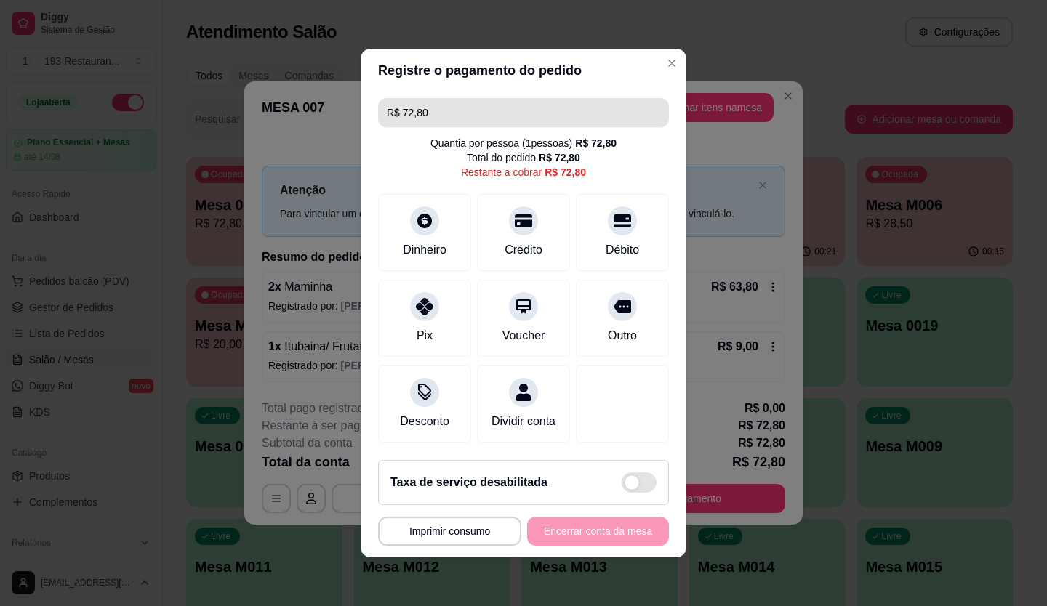
click at [462, 113] on input "R$ 72,80" at bounding box center [523, 112] width 273 height 29
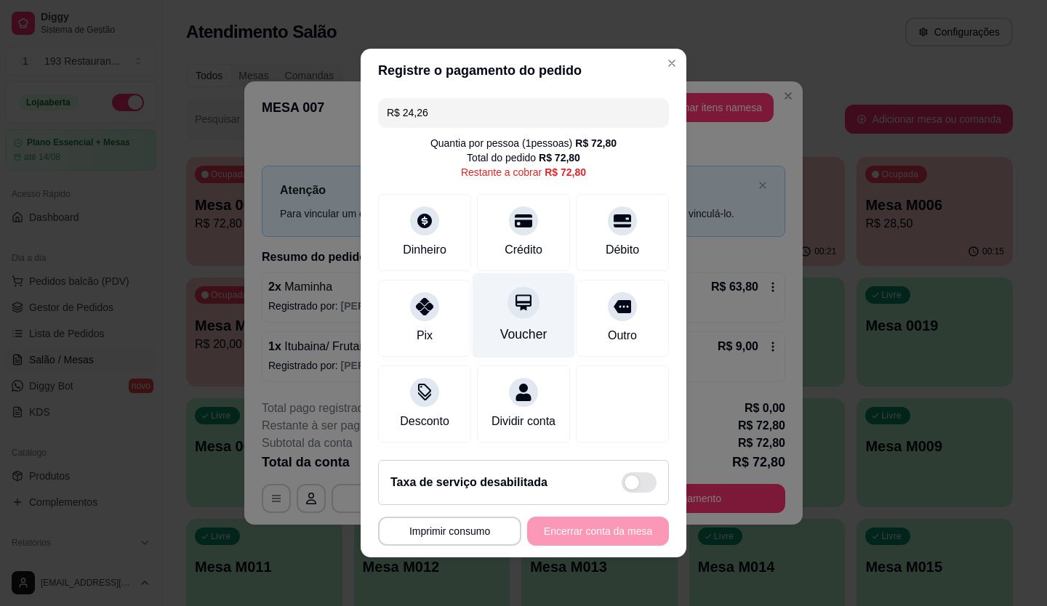
click at [516, 301] on icon at bounding box center [524, 303] width 16 height 16
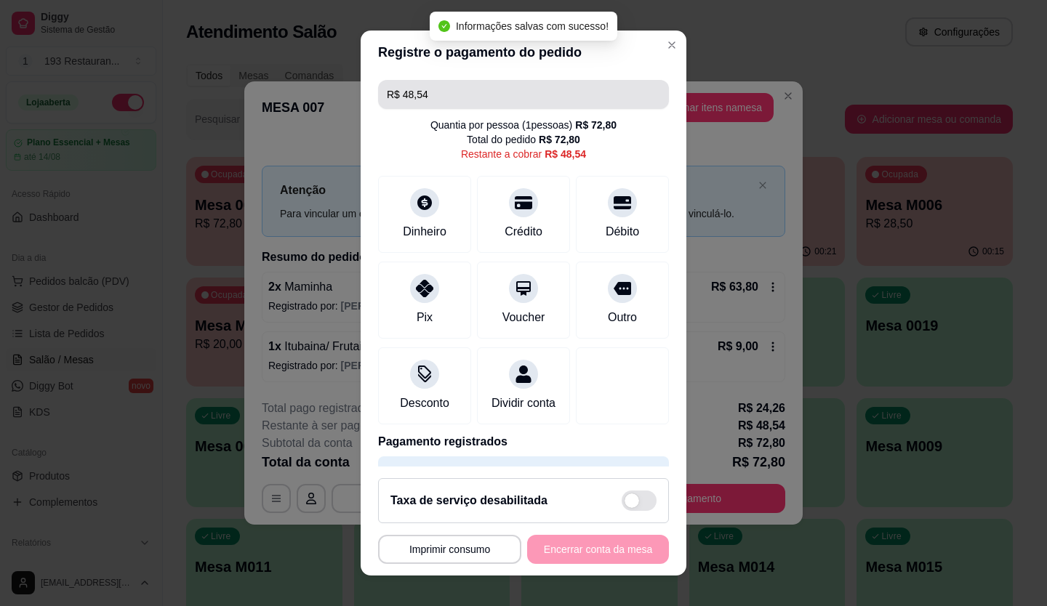
click at [428, 105] on input "R$ 48,54" at bounding box center [523, 94] width 273 height 29
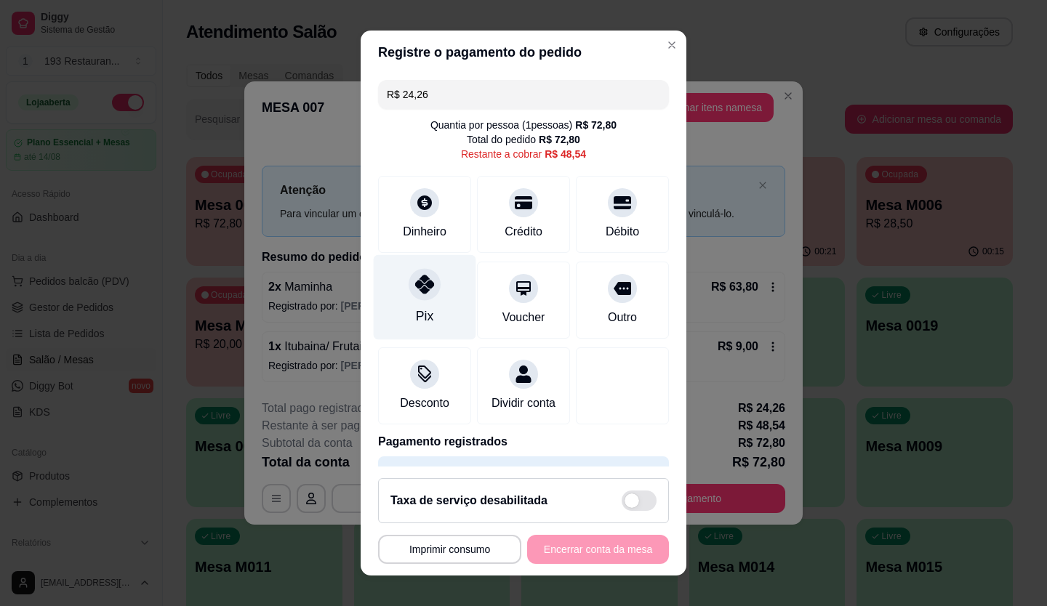
click at [418, 294] on icon at bounding box center [424, 284] width 19 height 19
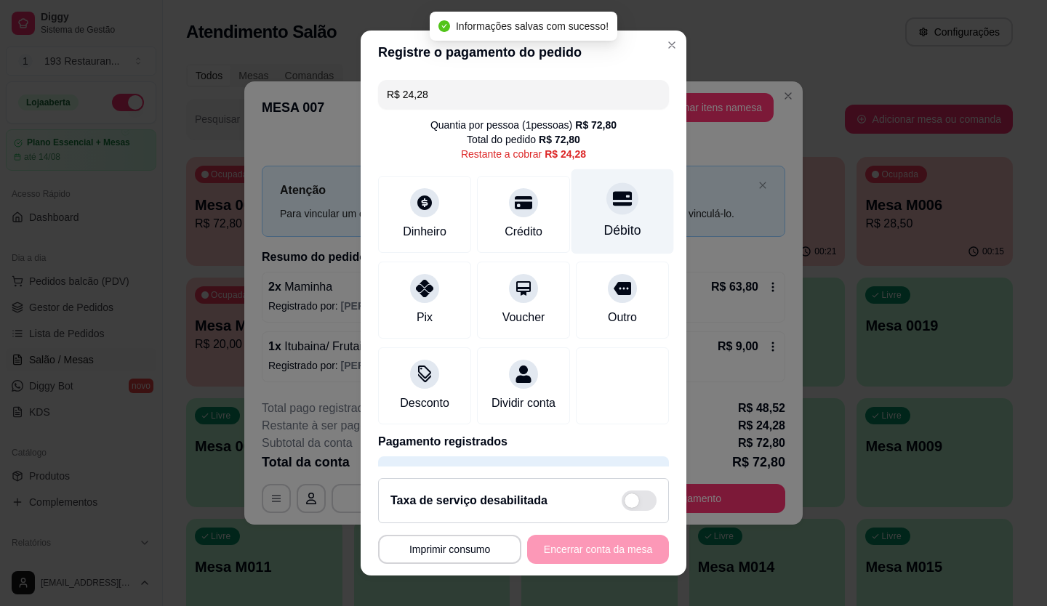
click at [613, 199] on icon at bounding box center [622, 198] width 19 height 15
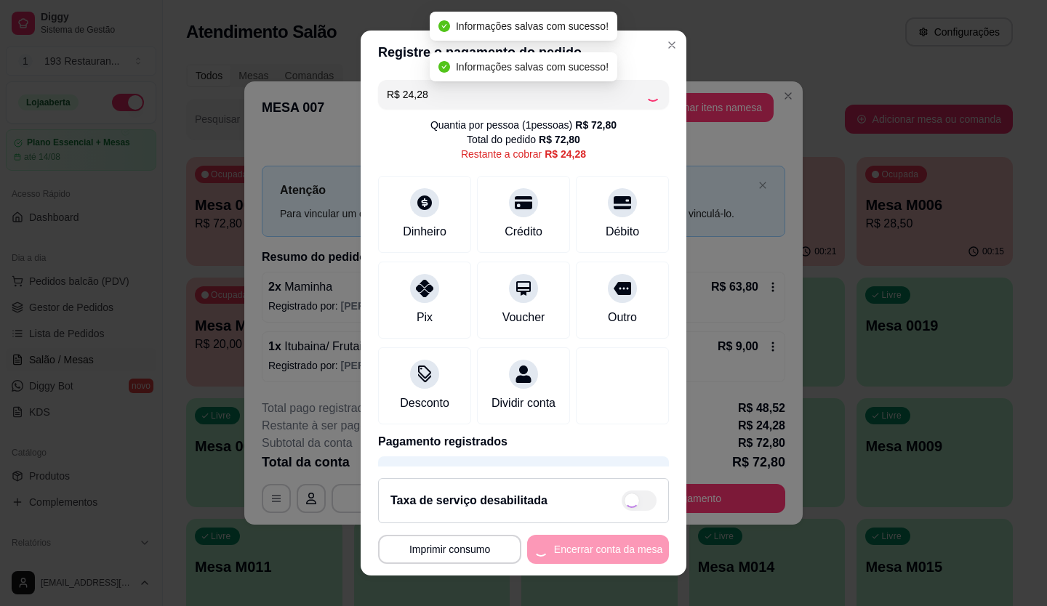
type input "R$ 0,00"
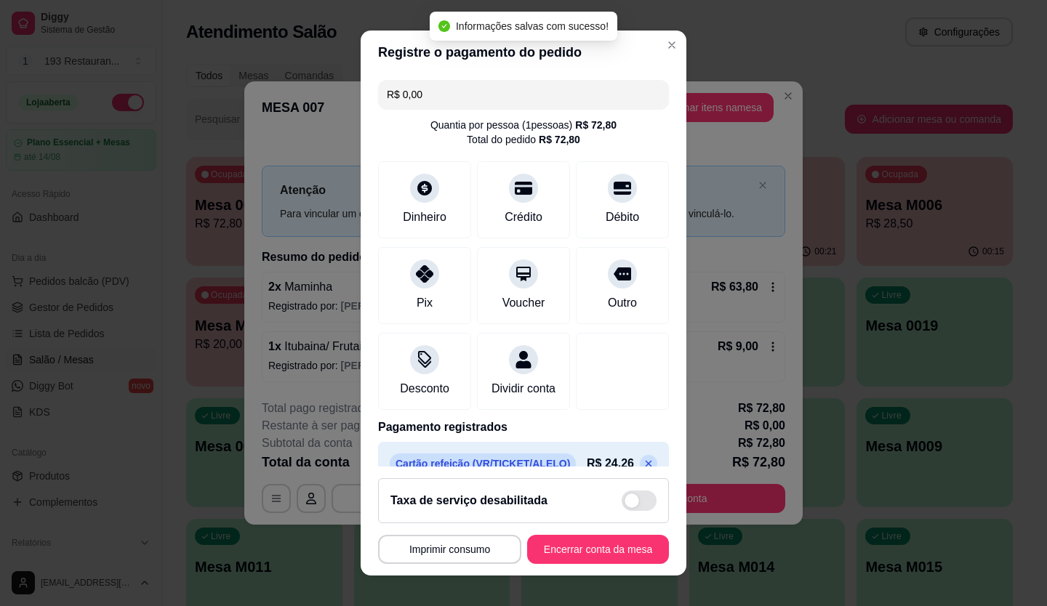
click at [582, 534] on footer "**********" at bounding box center [524, 521] width 326 height 109
click at [581, 539] on button "Encerrar conta da mesa" at bounding box center [598, 549] width 142 height 29
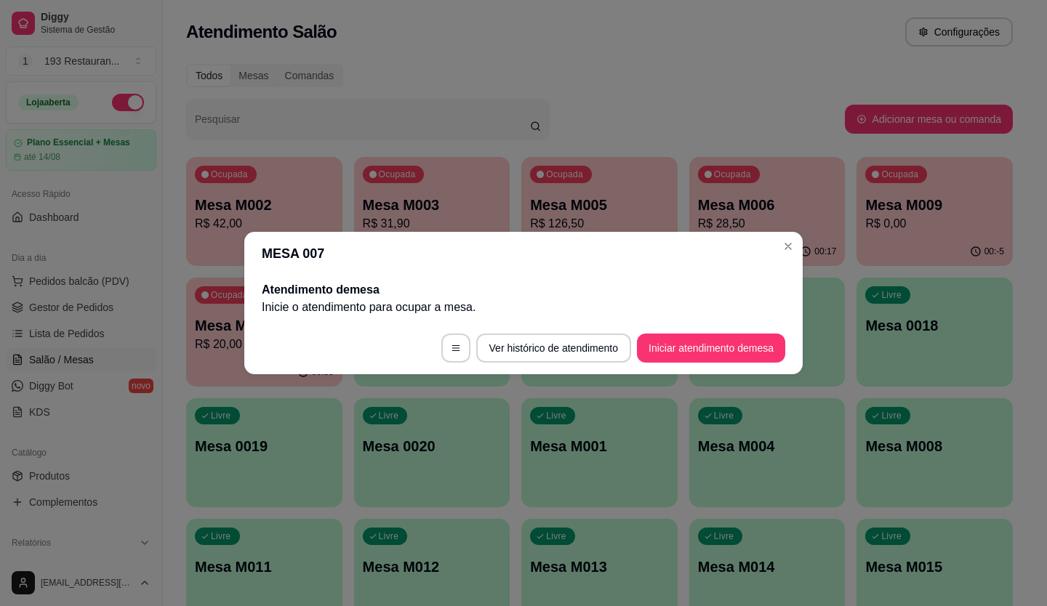
click at [774, 246] on header "MESA 007" at bounding box center [523, 254] width 559 height 44
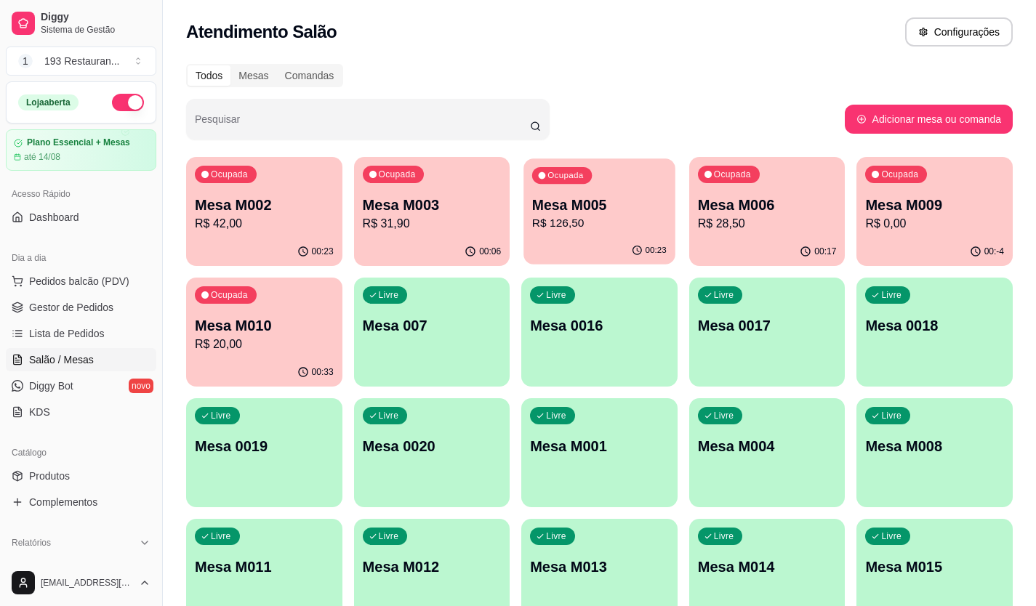
click at [564, 239] on div "00:23" at bounding box center [599, 251] width 151 height 28
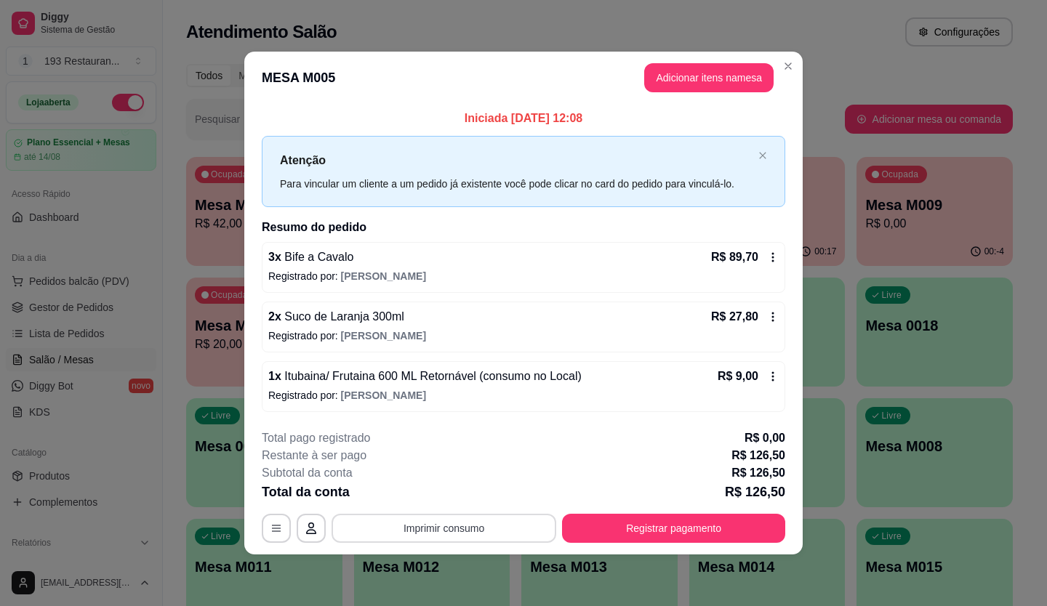
click at [467, 537] on button "Imprimir consumo" at bounding box center [444, 528] width 225 height 29
click at [464, 497] on button "CAIXA" at bounding box center [449, 494] width 102 height 23
click at [659, 521] on button "Registrar pagamento" at bounding box center [673, 528] width 223 height 29
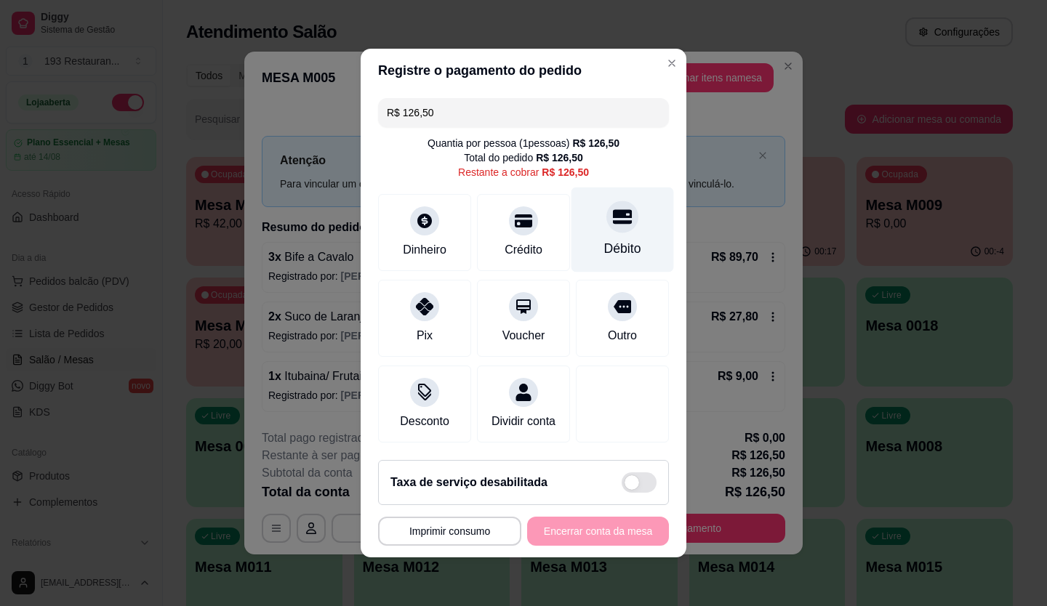
click at [620, 212] on div at bounding box center [622, 217] width 32 height 32
type input "R$ 0,00"
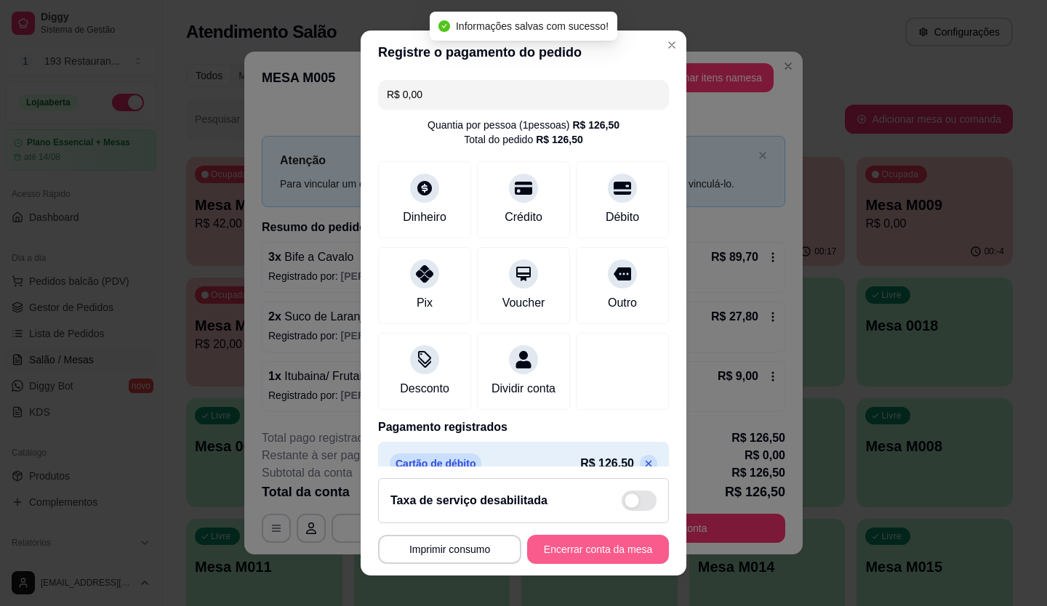
click at [603, 552] on div "**********" at bounding box center [523, 549] width 291 height 29
click at [603, 552] on button "Encerrar conta da mesa" at bounding box center [598, 549] width 142 height 29
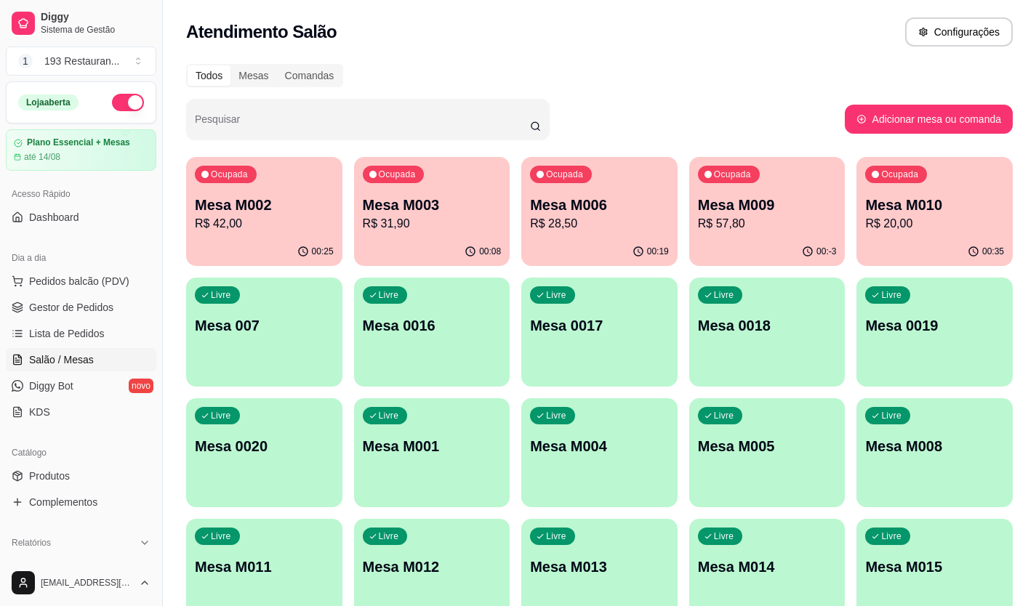
click at [60, 269] on div "Dia a dia" at bounding box center [81, 258] width 151 height 23
click at [67, 285] on span "Pedidos balcão (PDV)" at bounding box center [79, 281] width 100 height 15
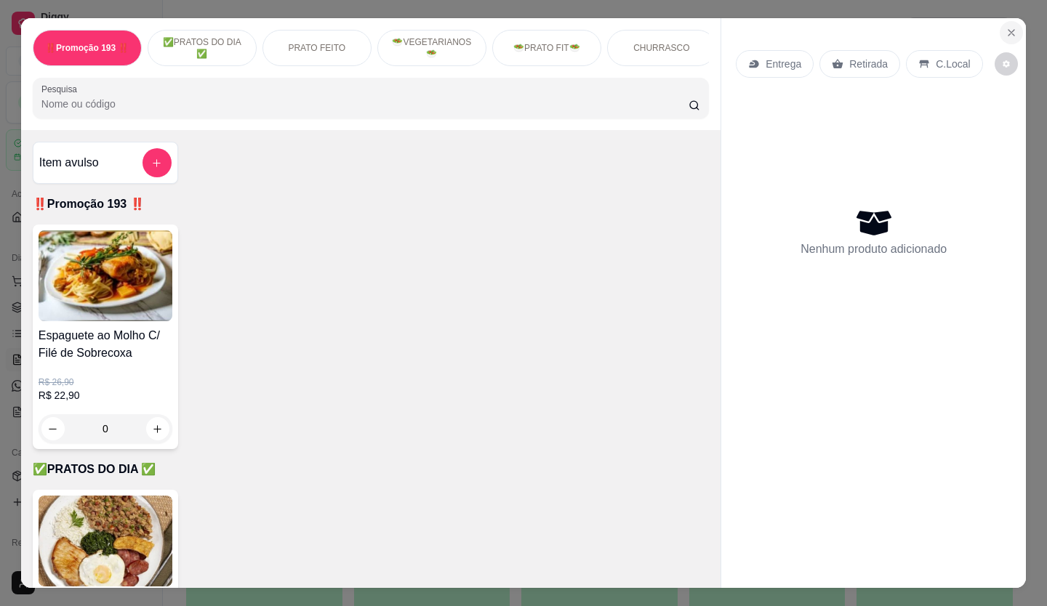
click at [1006, 31] on icon "Close" at bounding box center [1012, 33] width 12 height 12
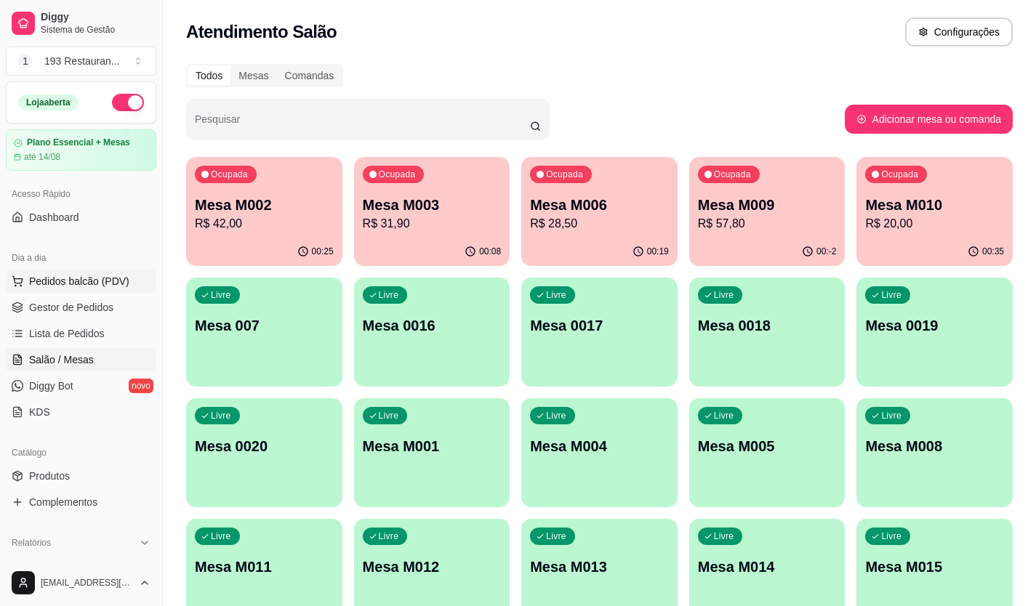
click at [69, 285] on span "Pedidos balcão (PDV)" at bounding box center [79, 281] width 100 height 15
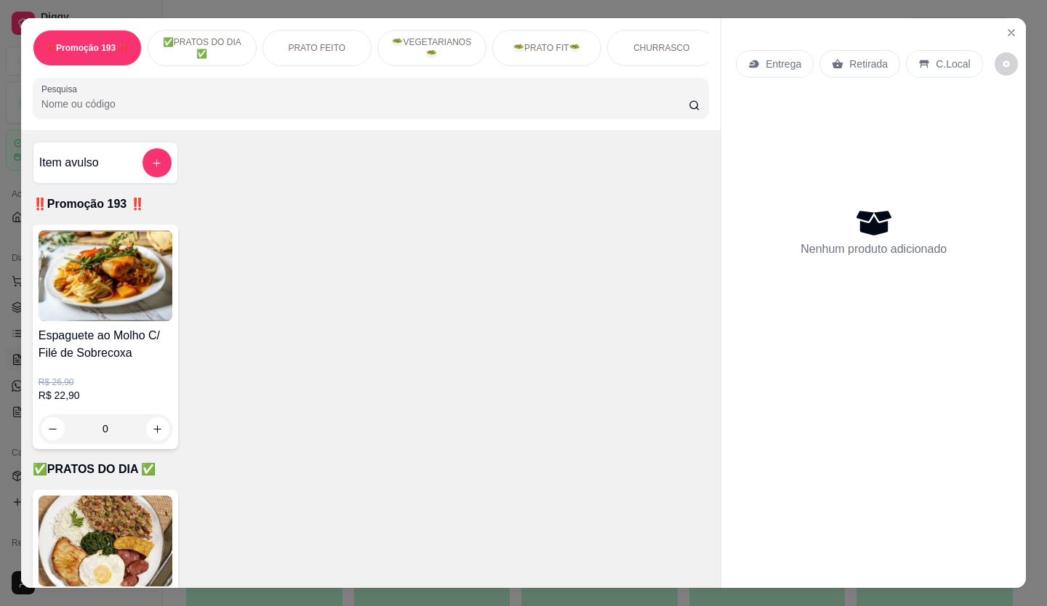
click at [873, 60] on p "Retirada" at bounding box center [868, 64] width 39 height 15
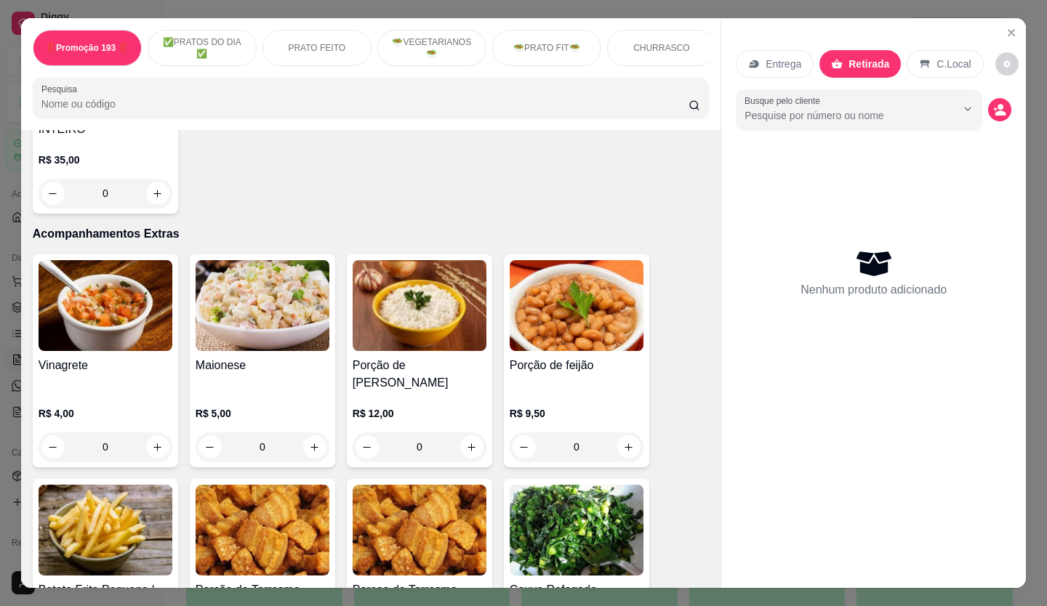
scroll to position [2473, 0]
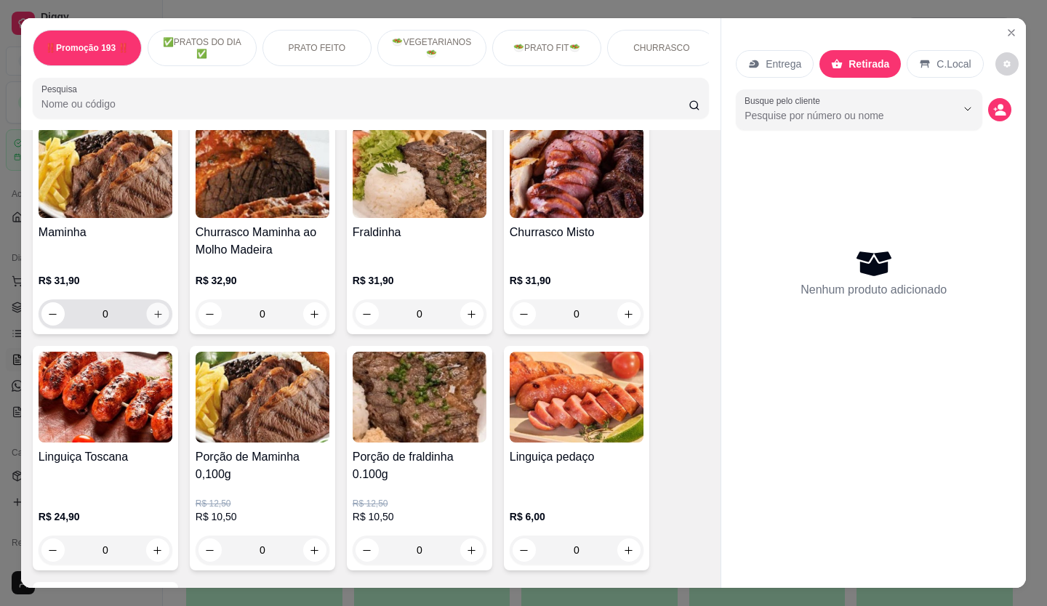
click at [153, 309] on icon "increase-product-quantity" at bounding box center [158, 314] width 11 height 11
type input "1"
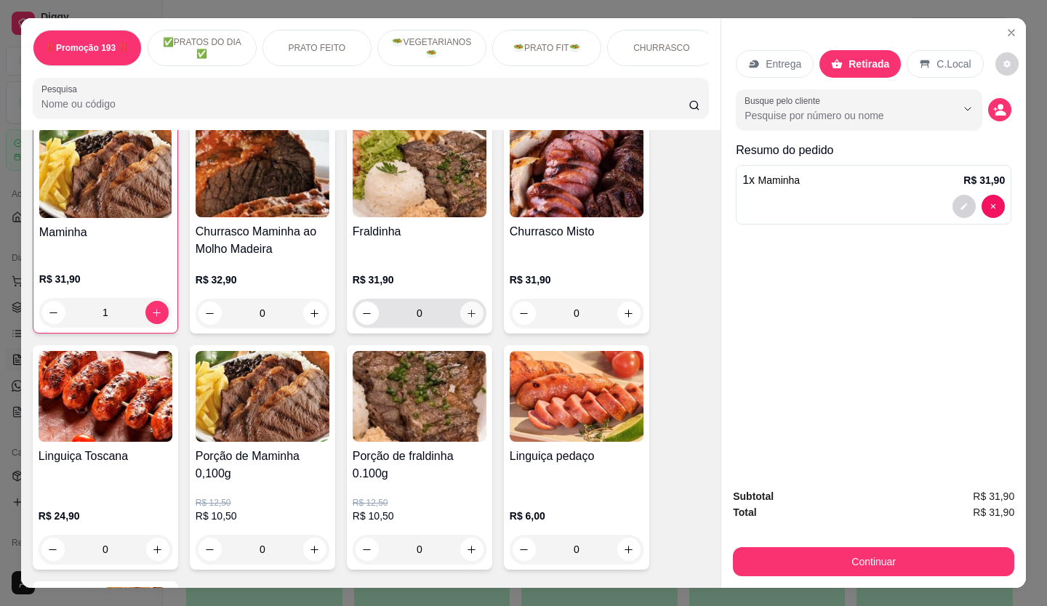
scroll to position [3128, 0]
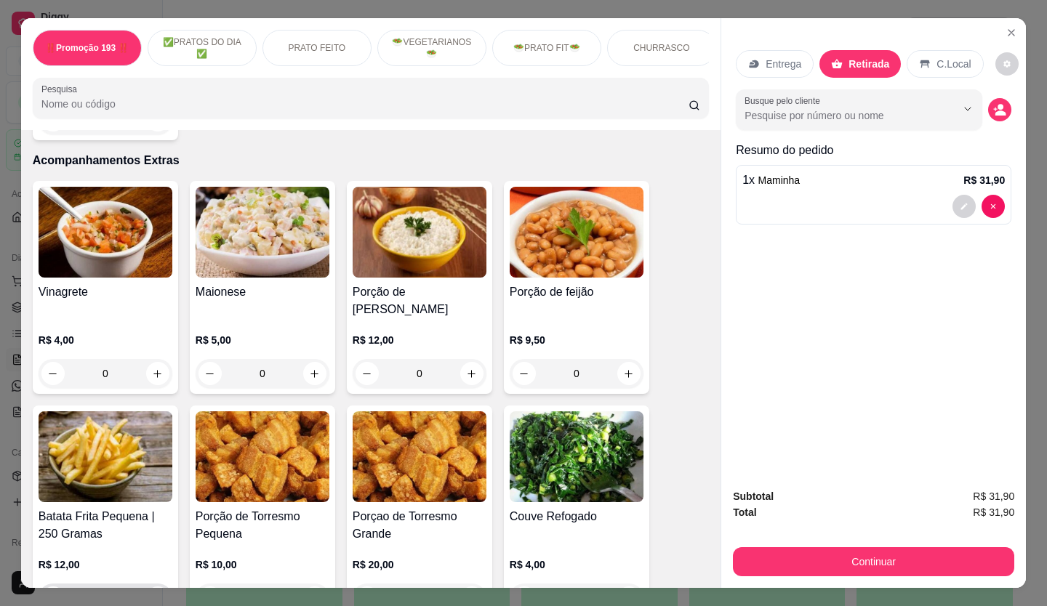
click at [153, 593] on icon "increase-product-quantity" at bounding box center [157, 598] width 11 height 11
type input "1"
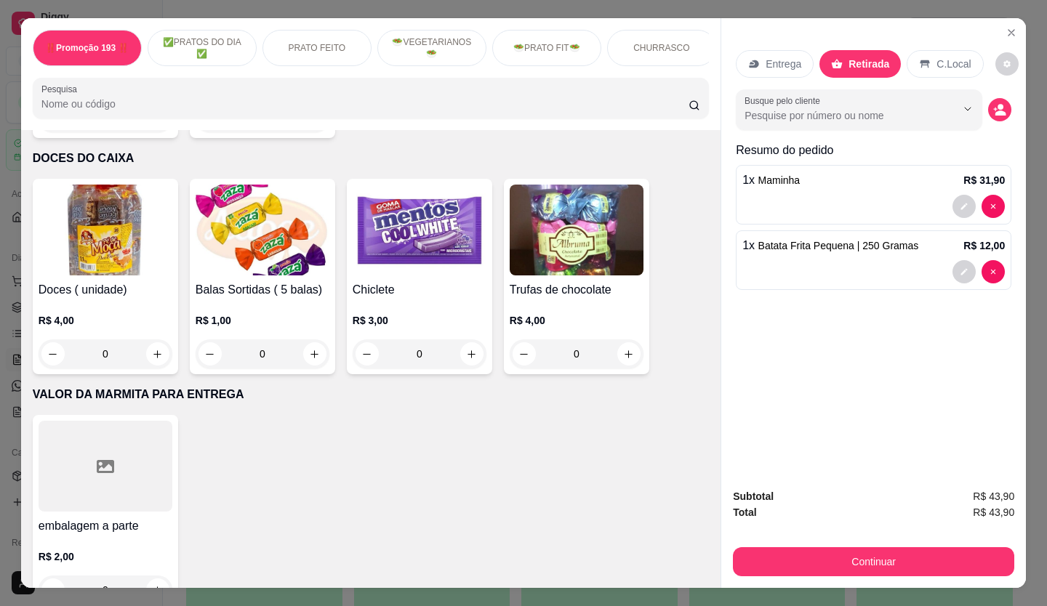
scroll to position [6069, 0]
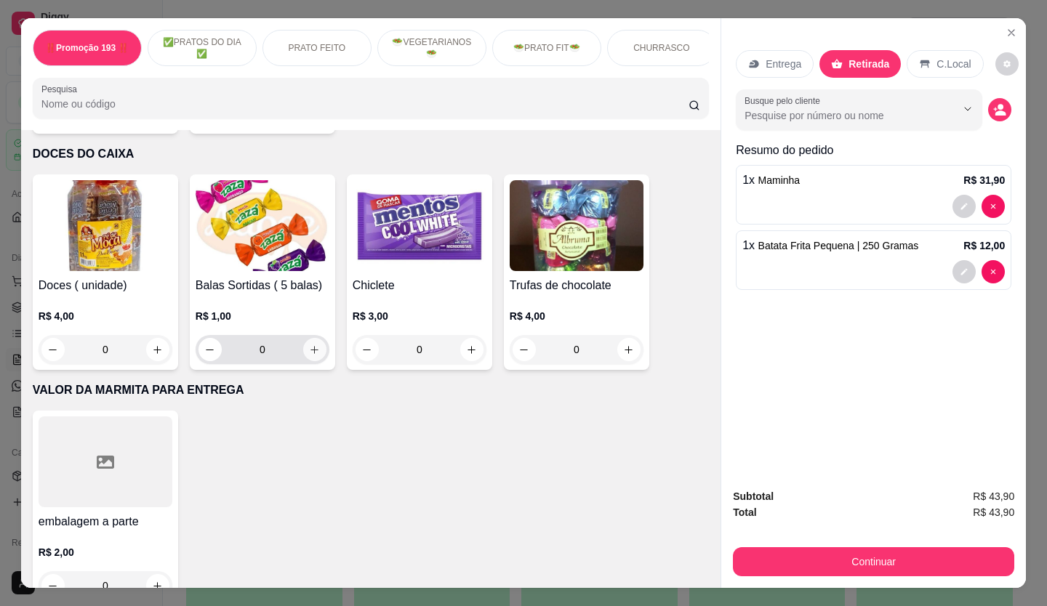
click at [305, 338] on button "increase-product-quantity" at bounding box center [314, 349] width 23 height 23
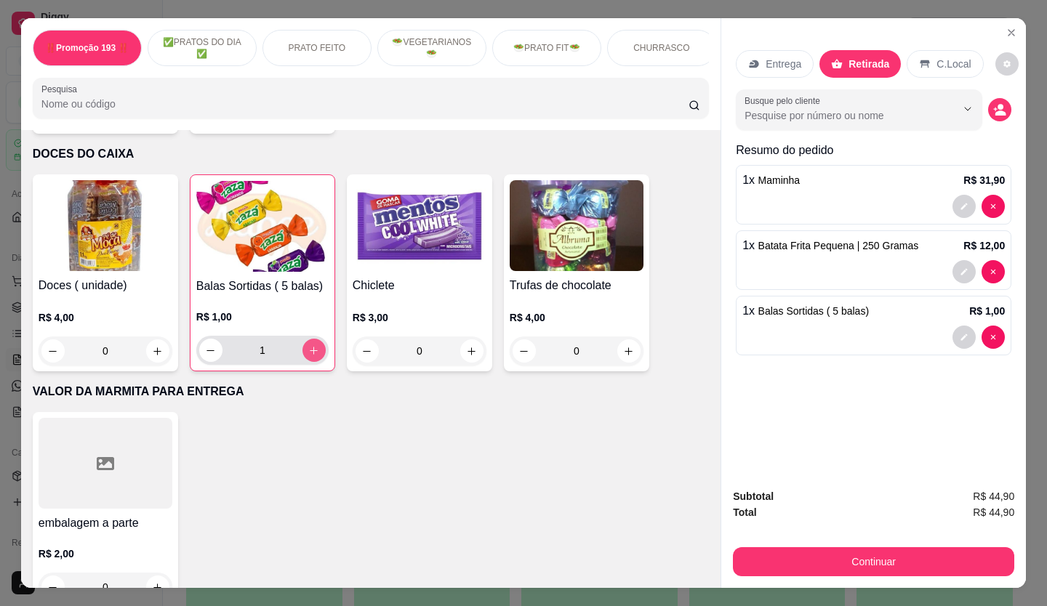
click at [312, 345] on icon "increase-product-quantity" at bounding box center [313, 350] width 11 height 11
type input "2"
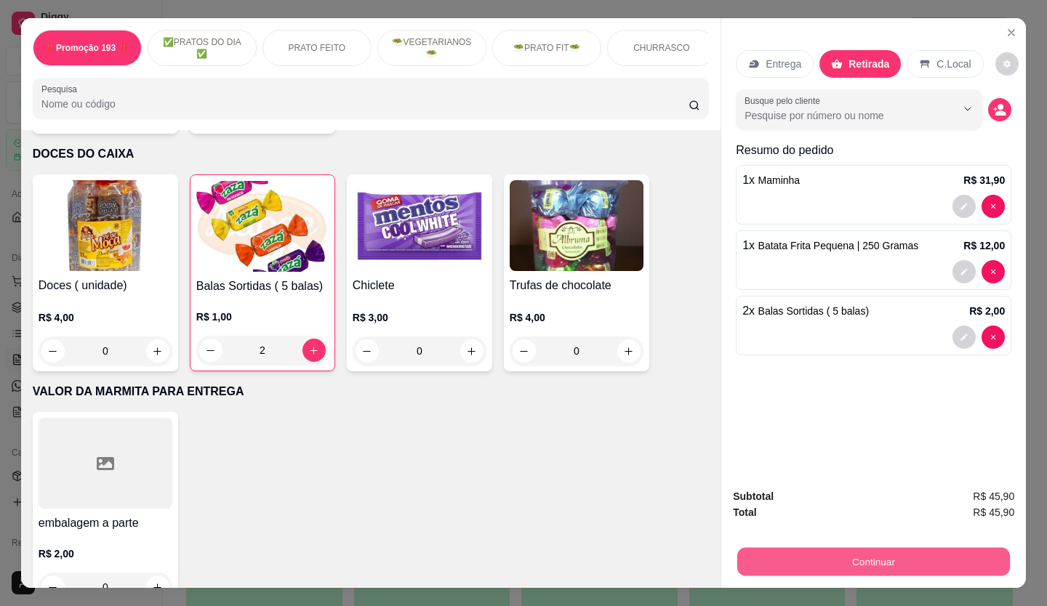
click at [878, 553] on button "Continuar" at bounding box center [873, 562] width 273 height 28
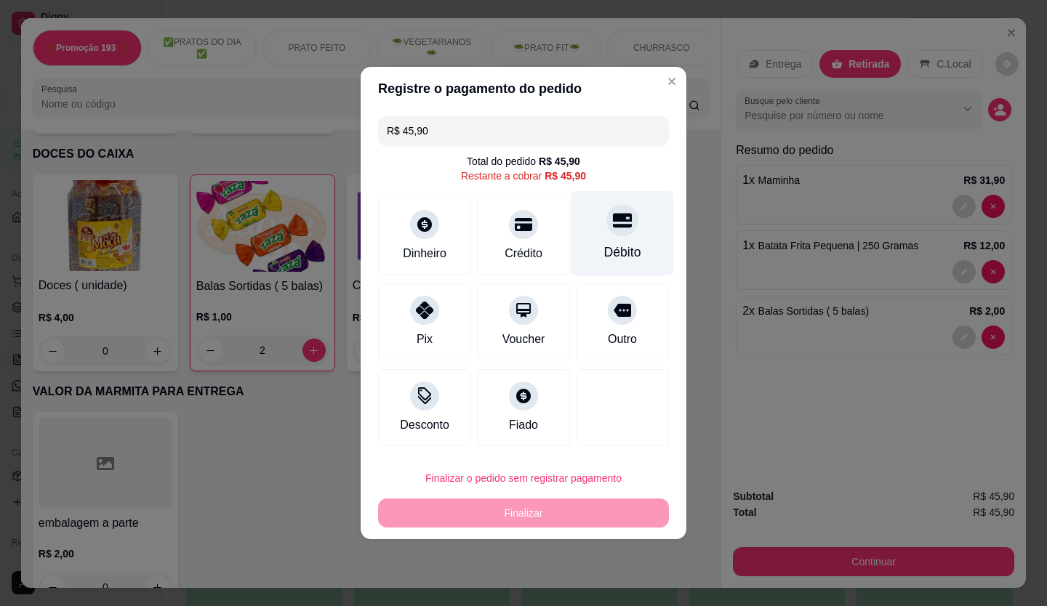
click at [639, 233] on div "Débito" at bounding box center [623, 233] width 103 height 85
type input "R$ 0,00"
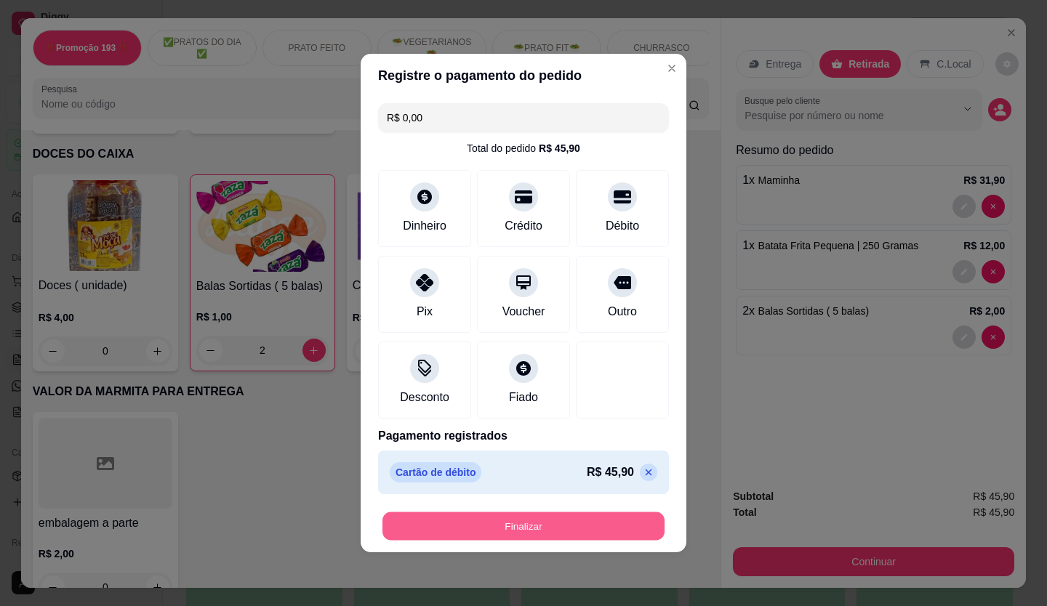
click at [614, 539] on button "Finalizar" at bounding box center [524, 527] width 282 height 28
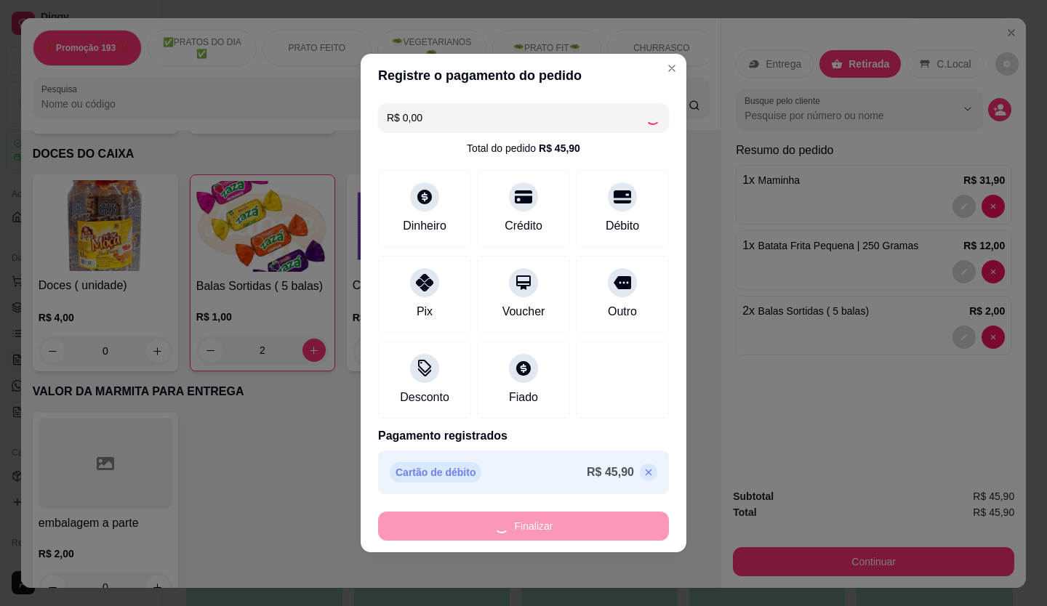
type input "0"
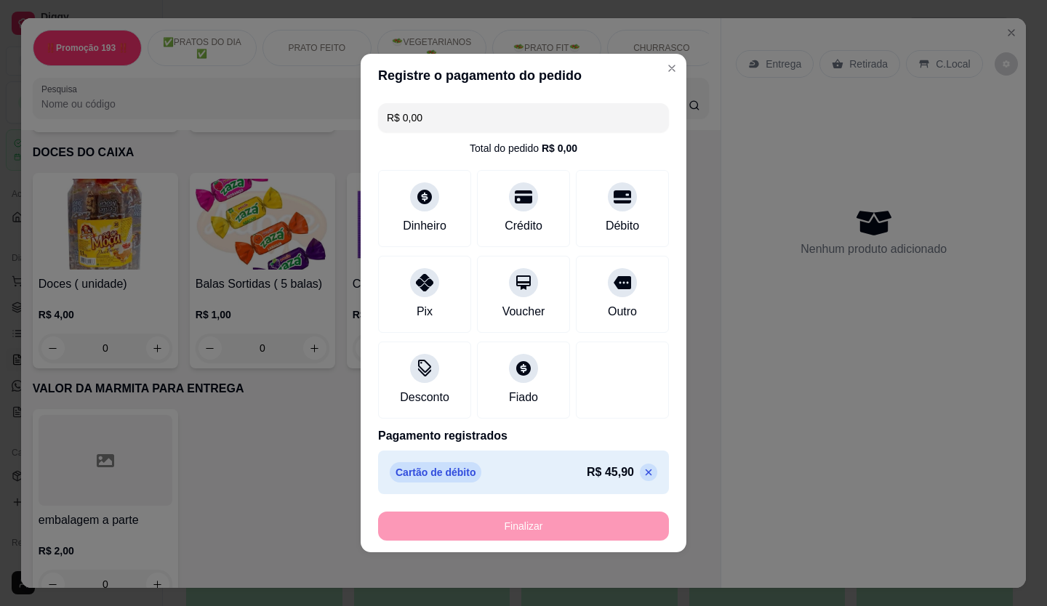
type input "-R$ 45,90"
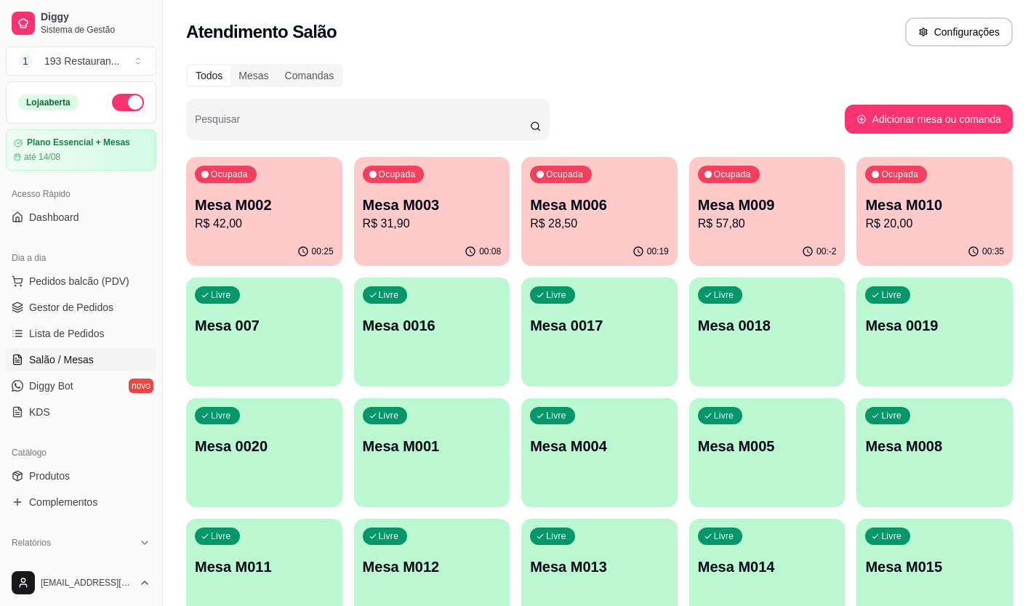
click at [635, 238] on div "00:19" at bounding box center [599, 252] width 156 height 28
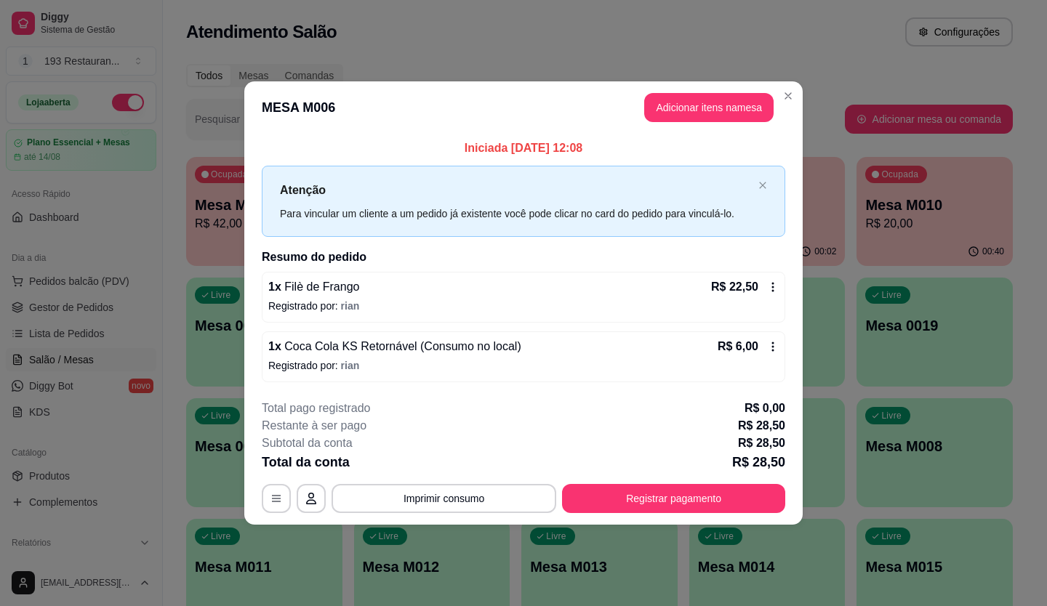
click at [695, 482] on div "**********" at bounding box center [524, 456] width 524 height 113
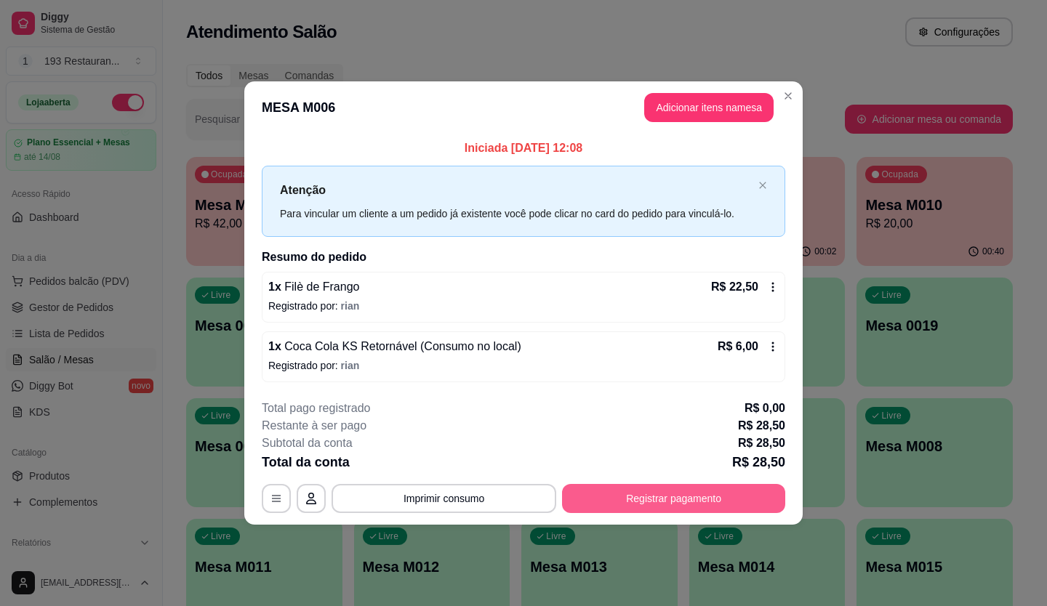
click at [699, 498] on button "Registrar pagamento" at bounding box center [673, 498] width 223 height 29
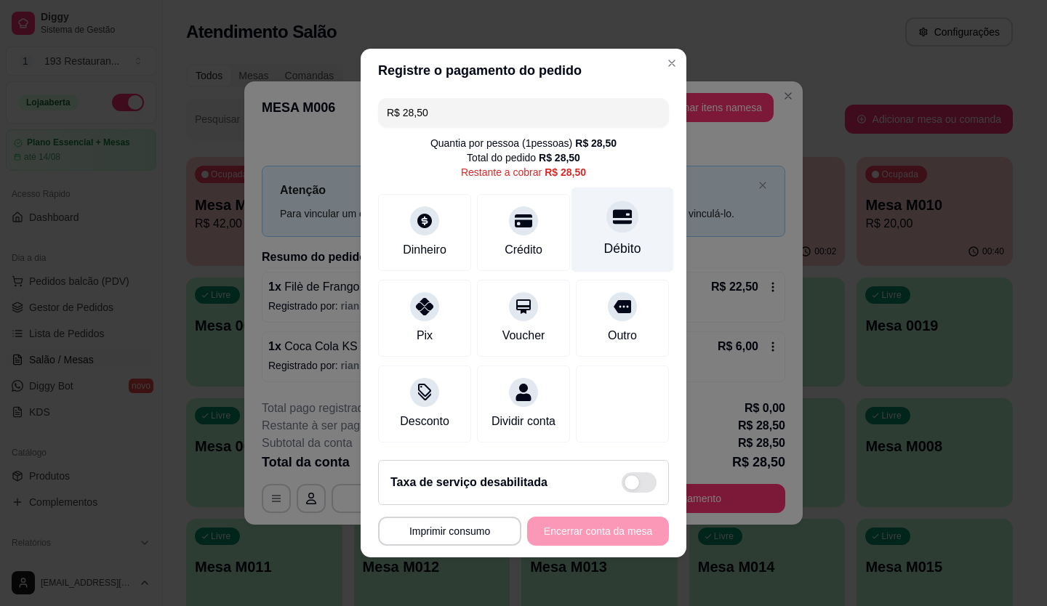
click at [613, 215] on icon at bounding box center [622, 216] width 19 height 19
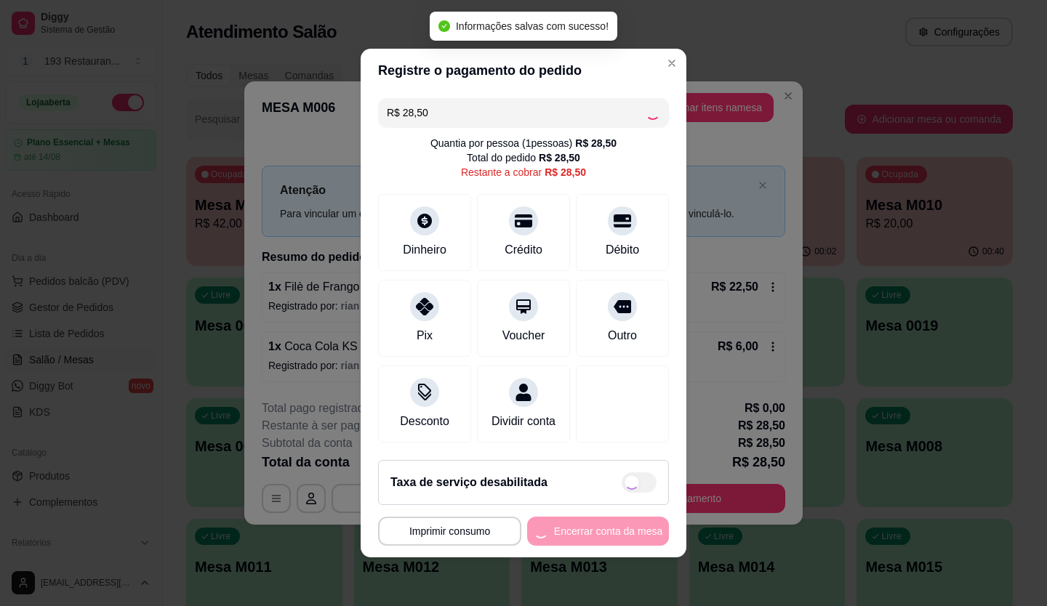
type input "R$ 0,00"
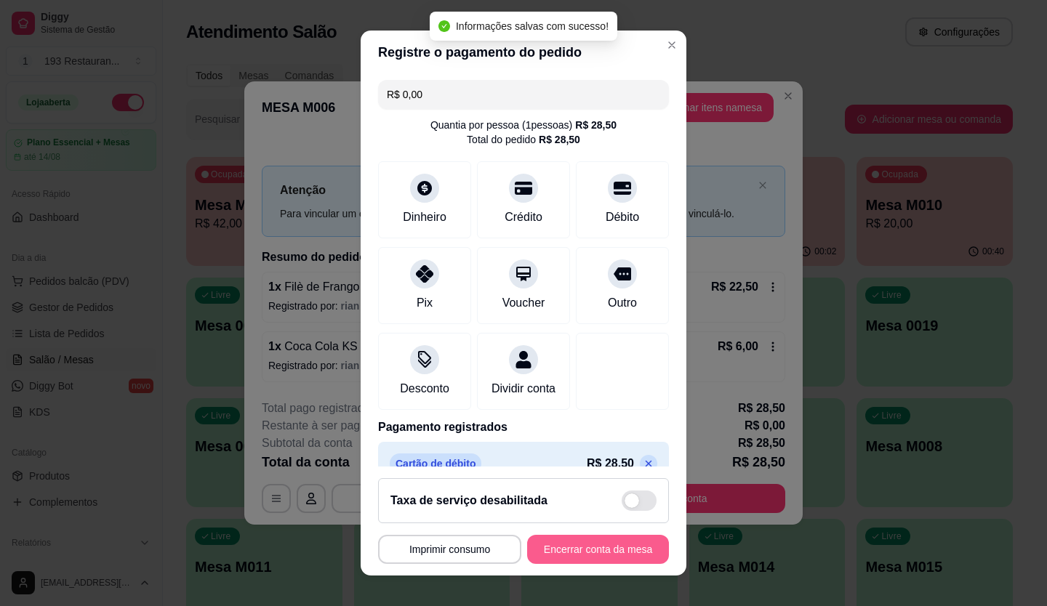
click at [615, 549] on button "Encerrar conta da mesa" at bounding box center [598, 549] width 142 height 29
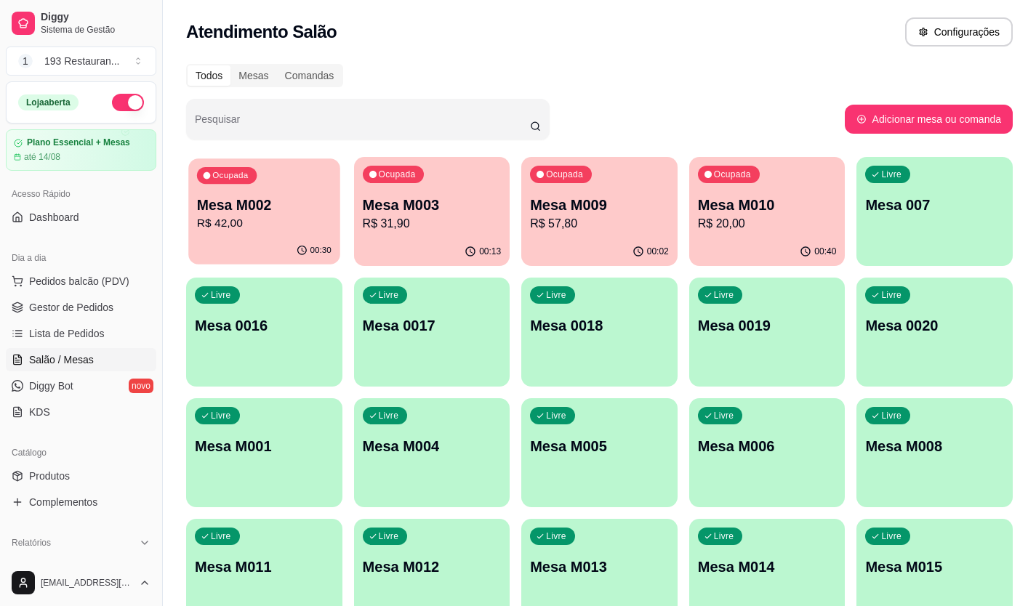
click at [276, 233] on div "Ocupada Mesa M002 R$ 42,00" at bounding box center [263, 198] width 151 height 79
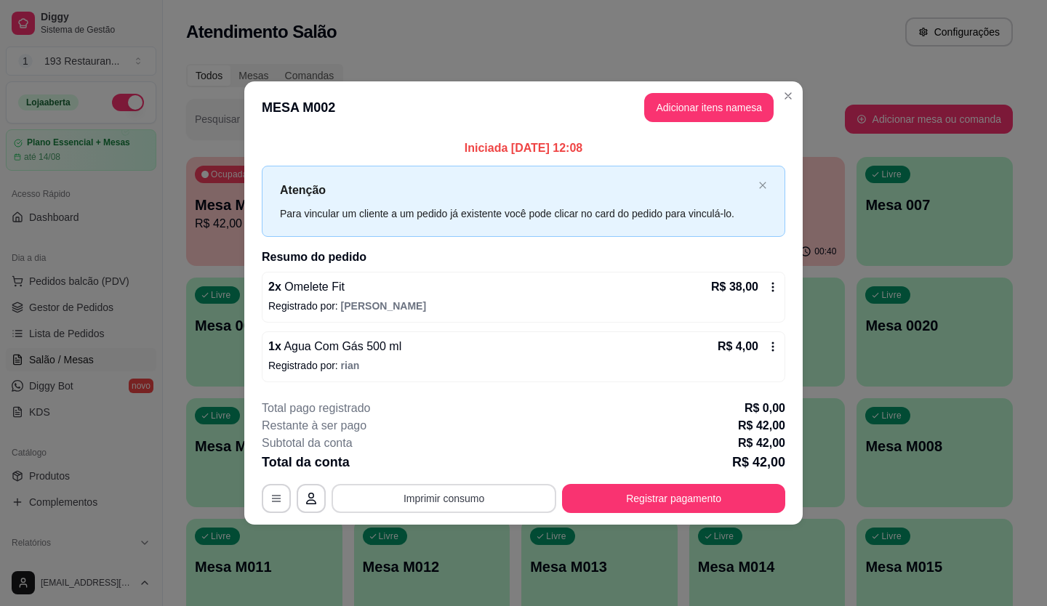
click at [420, 503] on button "Imprimir consumo" at bounding box center [444, 498] width 225 height 29
click at [444, 455] on button "CAIXA" at bounding box center [448, 464] width 105 height 23
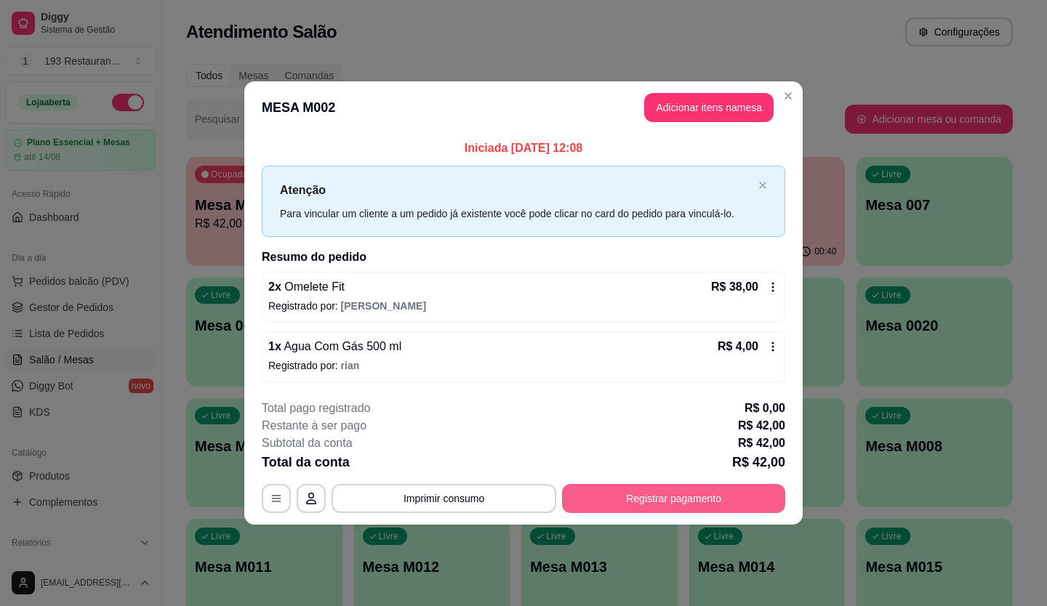
click at [704, 501] on button "Registrar pagamento" at bounding box center [673, 498] width 223 height 29
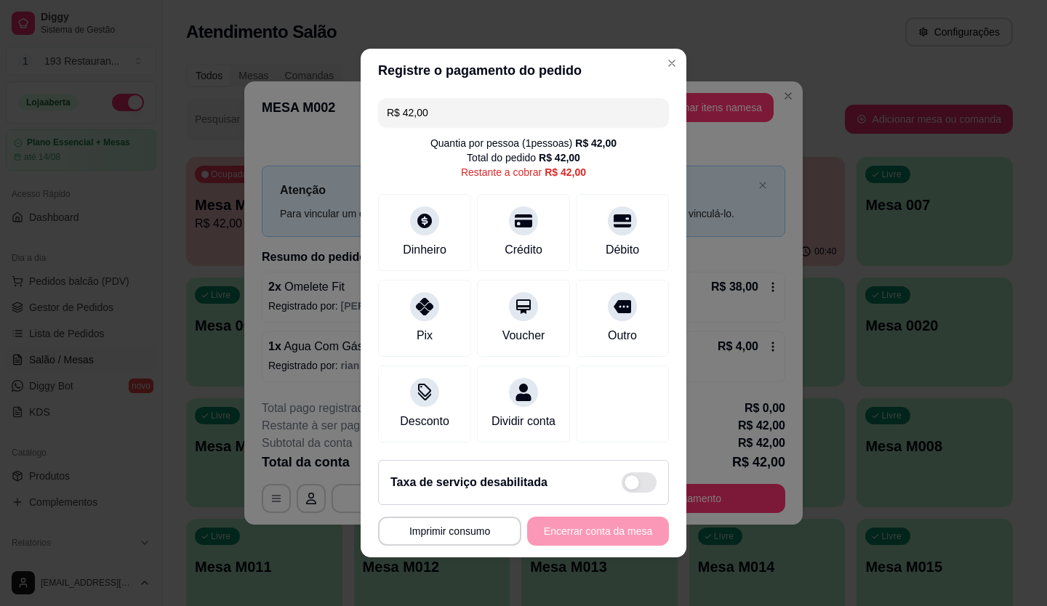
click at [429, 98] on input "R$ 42,00" at bounding box center [523, 112] width 273 height 29
click at [430, 98] on input "R$ 42,00" at bounding box center [523, 112] width 273 height 29
drag, startPoint x: 524, startPoint y: 302, endPoint x: 529, endPoint y: 314, distance: 13.7
click at [524, 301] on div at bounding box center [524, 303] width 32 height 32
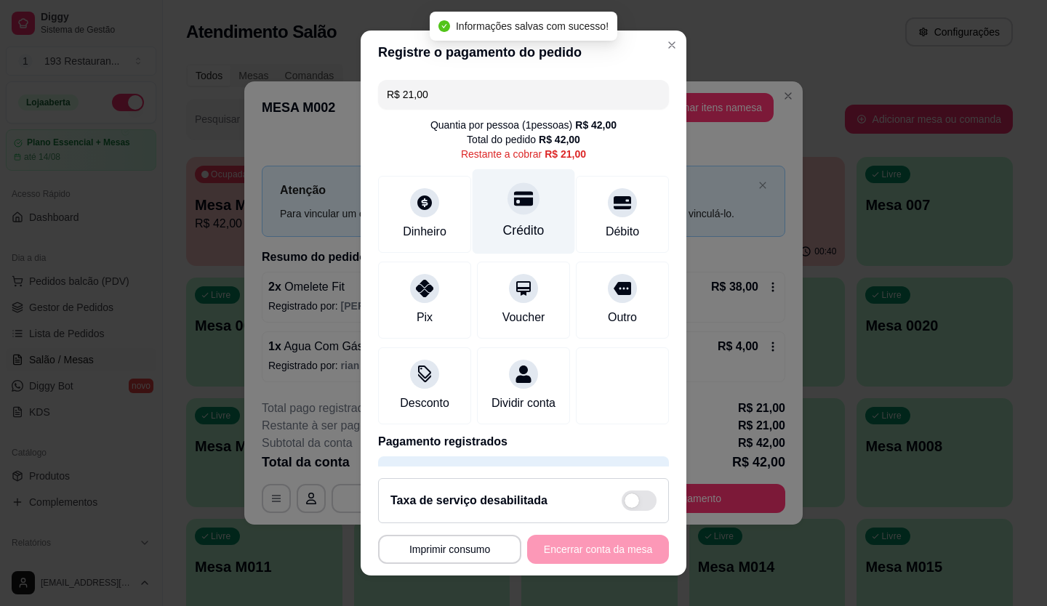
click at [511, 225] on div "Crédito" at bounding box center [523, 230] width 41 height 19
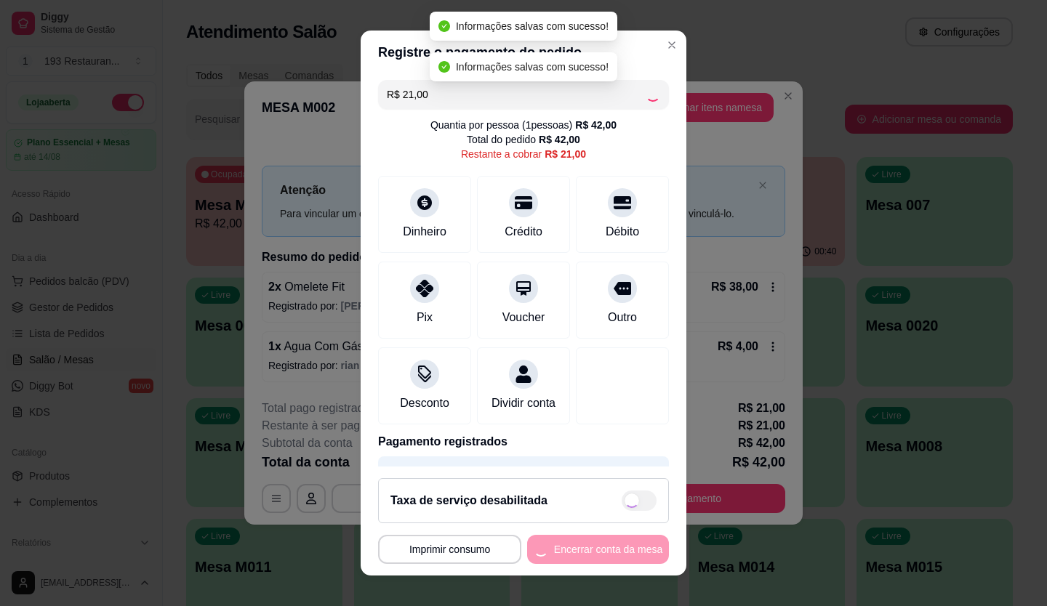
type input "R$ 0,00"
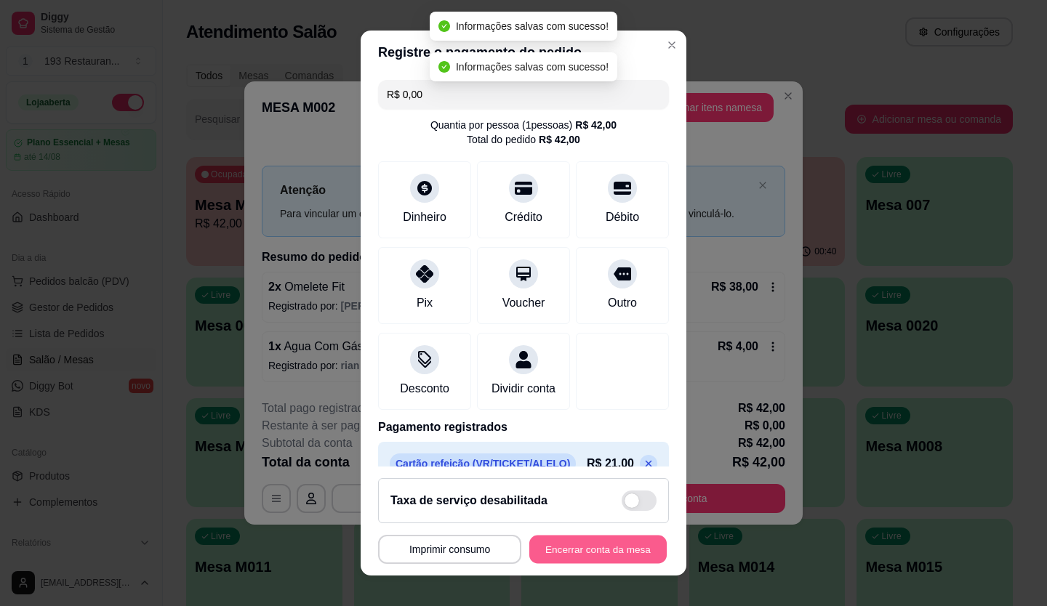
click at [581, 545] on button "Encerrar conta da mesa" at bounding box center [597, 550] width 137 height 28
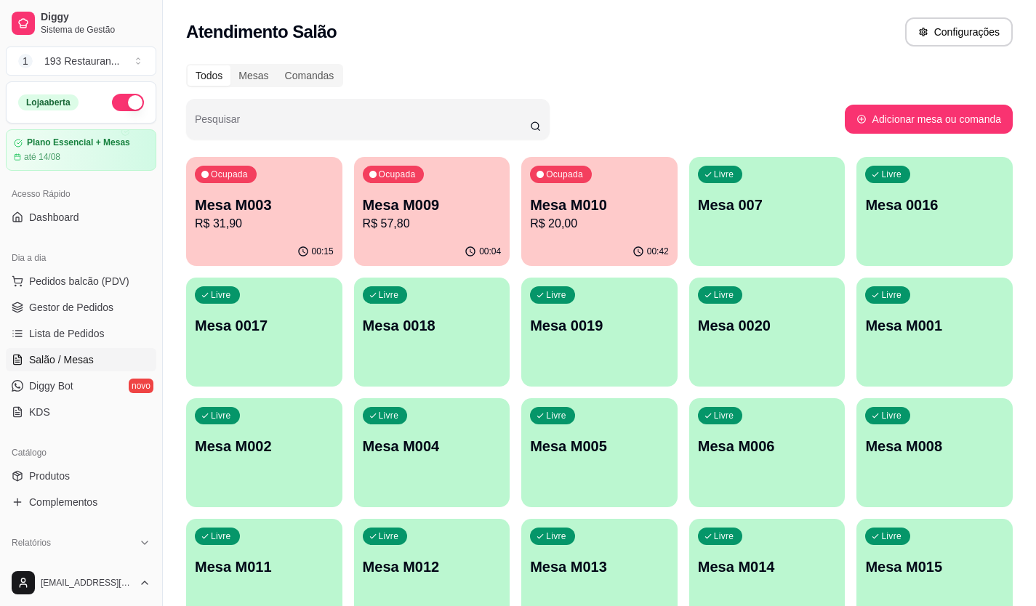
click at [417, 223] on p "R$ 57,80" at bounding box center [432, 223] width 139 height 17
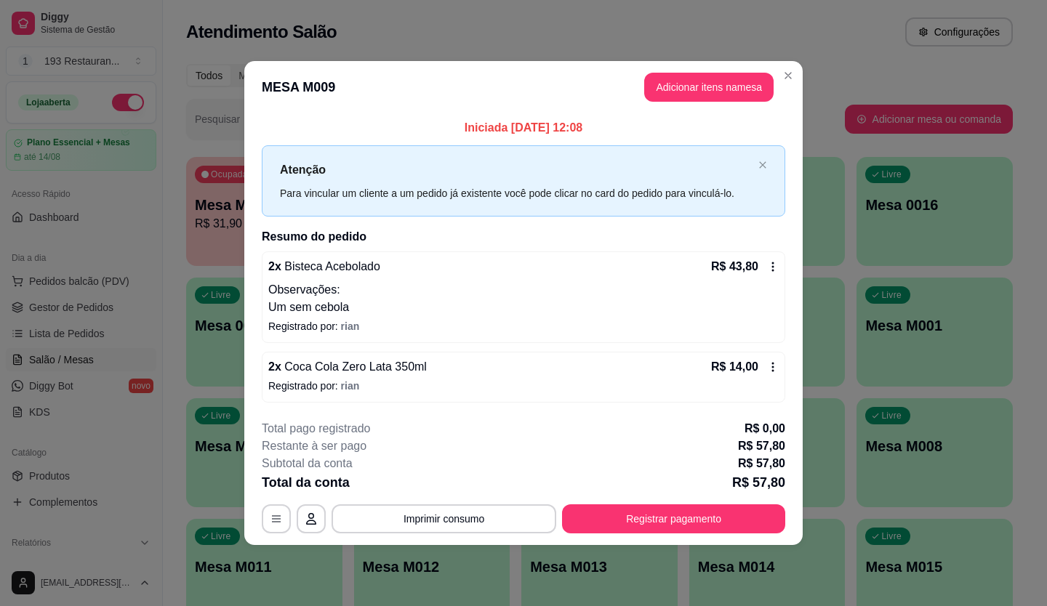
click at [772, 274] on div "R$ 43,80" at bounding box center [745, 266] width 68 height 17
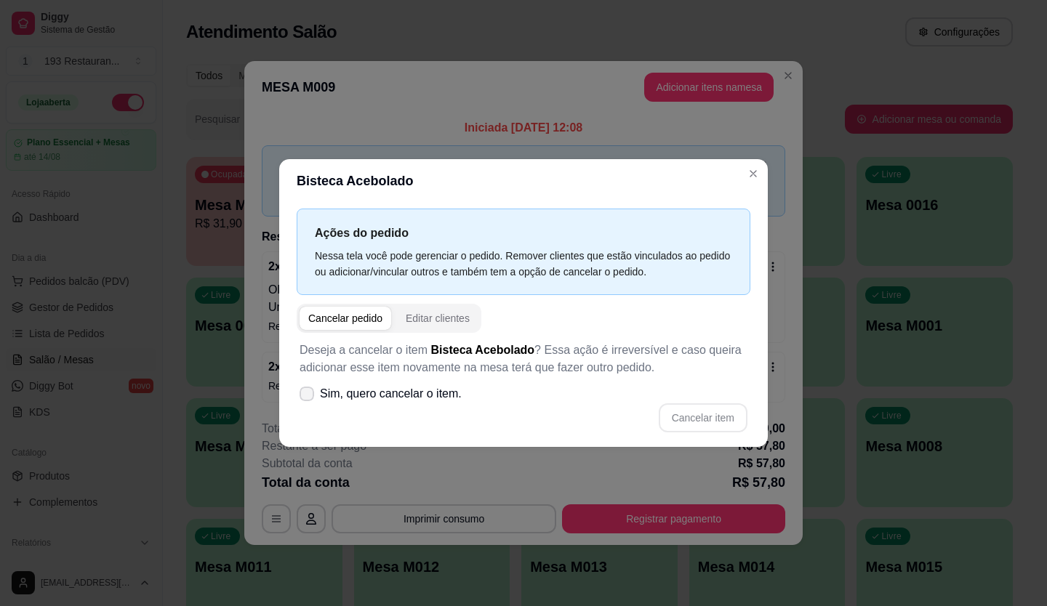
click at [351, 401] on span "Sim, quero cancelar o item." at bounding box center [391, 393] width 142 height 17
click at [308, 401] on input "Sim, quero cancelar o item." at bounding box center [303, 401] width 9 height 9
checkbox input "true"
click at [716, 417] on button "Cancelar item" at bounding box center [703, 418] width 89 height 29
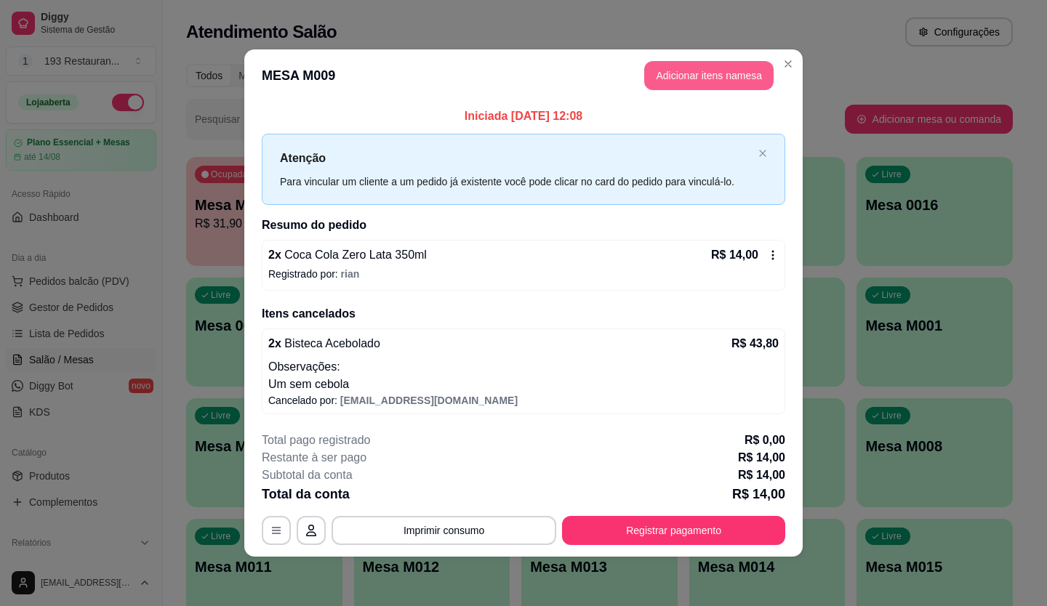
click at [723, 72] on button "Adicionar itens na mesa" at bounding box center [708, 75] width 129 height 29
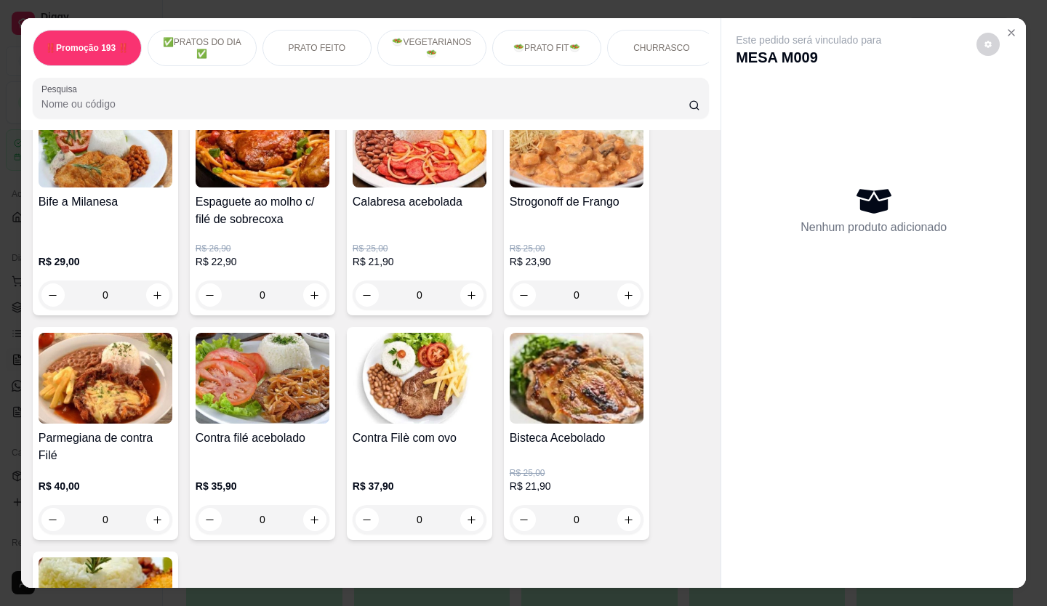
scroll to position [1236, 0]
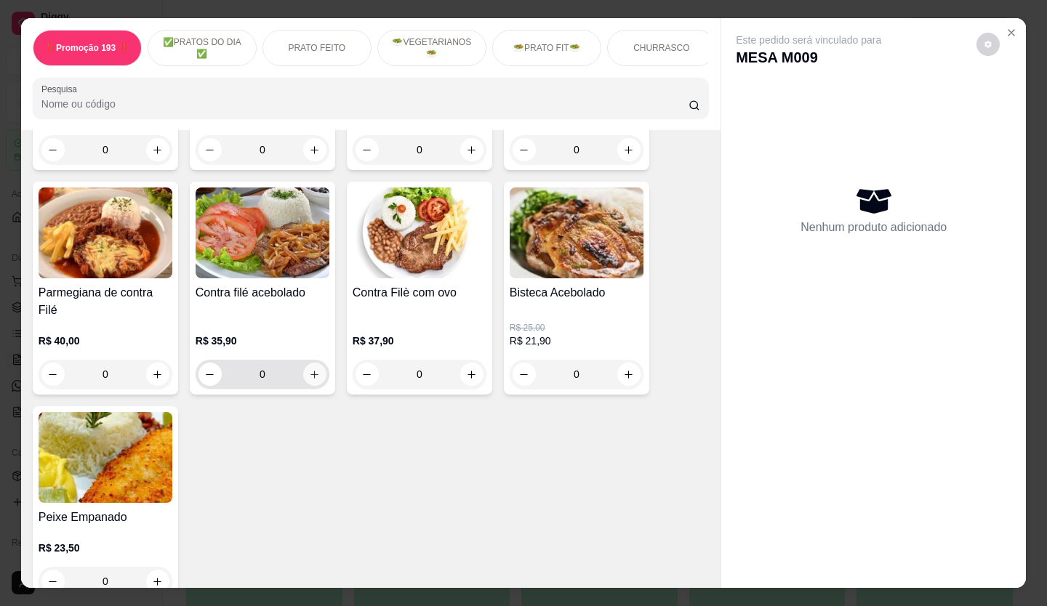
click at [309, 376] on icon "increase-product-quantity" at bounding box center [314, 374] width 11 height 11
type input "2"
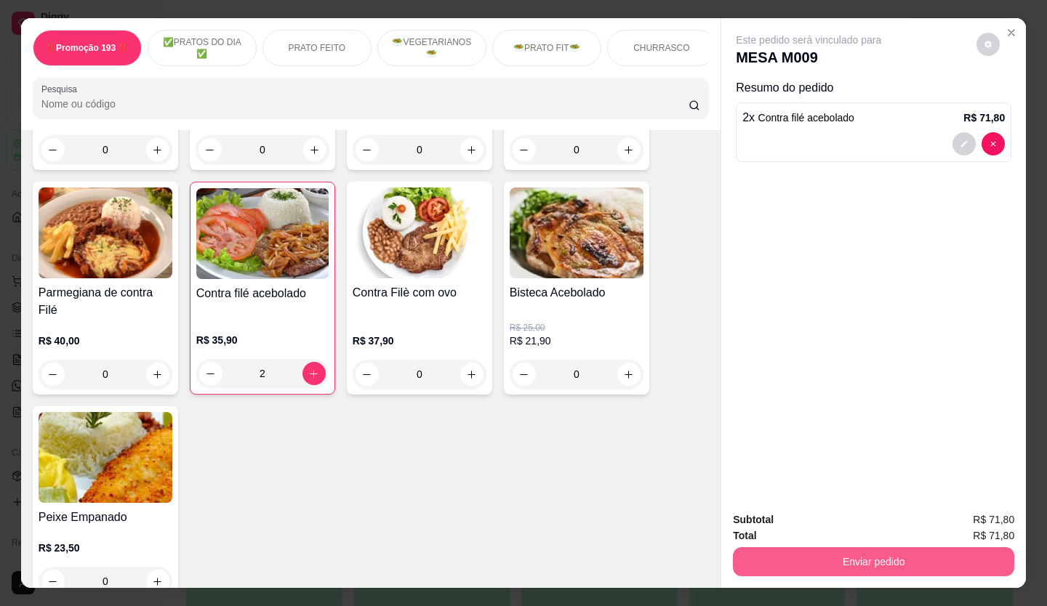
click at [954, 555] on button "Enviar pedido" at bounding box center [873, 562] width 281 height 29
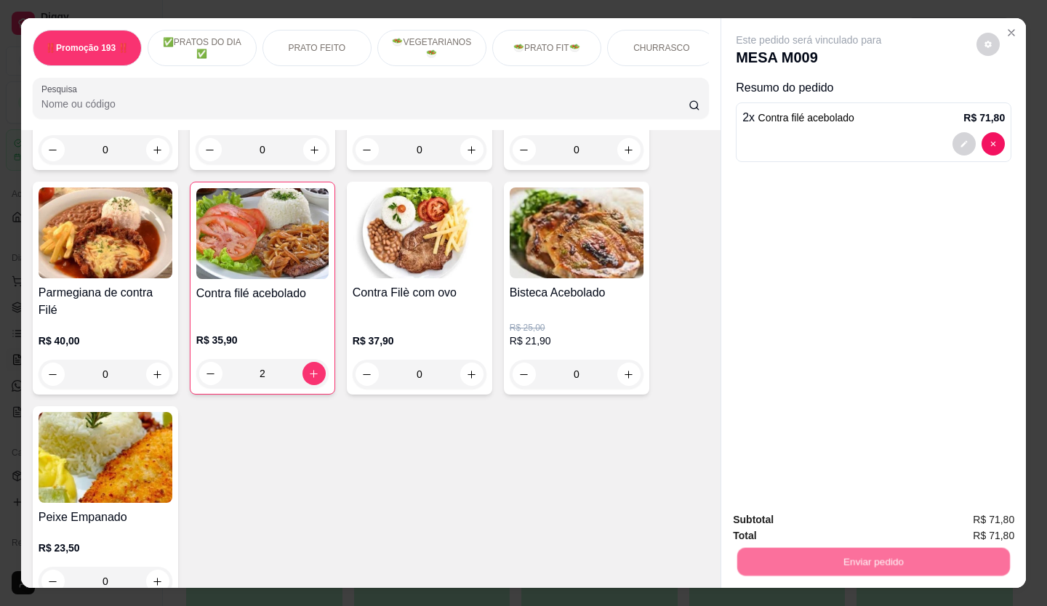
click at [831, 519] on button "Não registrar e enviar pedido" at bounding box center [826, 521] width 147 height 27
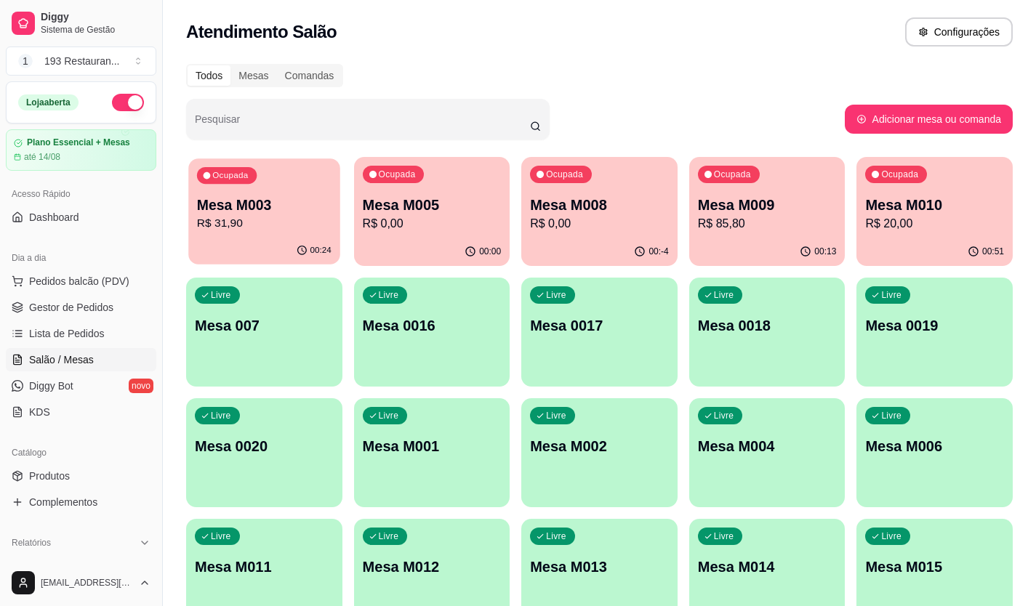
click at [264, 228] on p "R$ 31,90" at bounding box center [264, 223] width 135 height 17
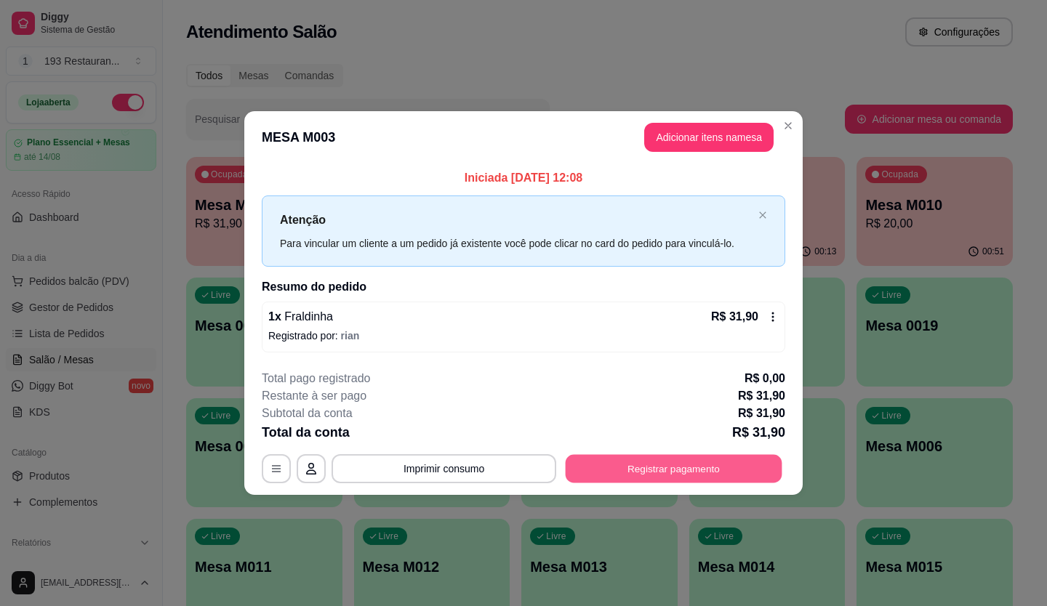
click at [702, 463] on button "Registrar pagamento" at bounding box center [674, 469] width 217 height 28
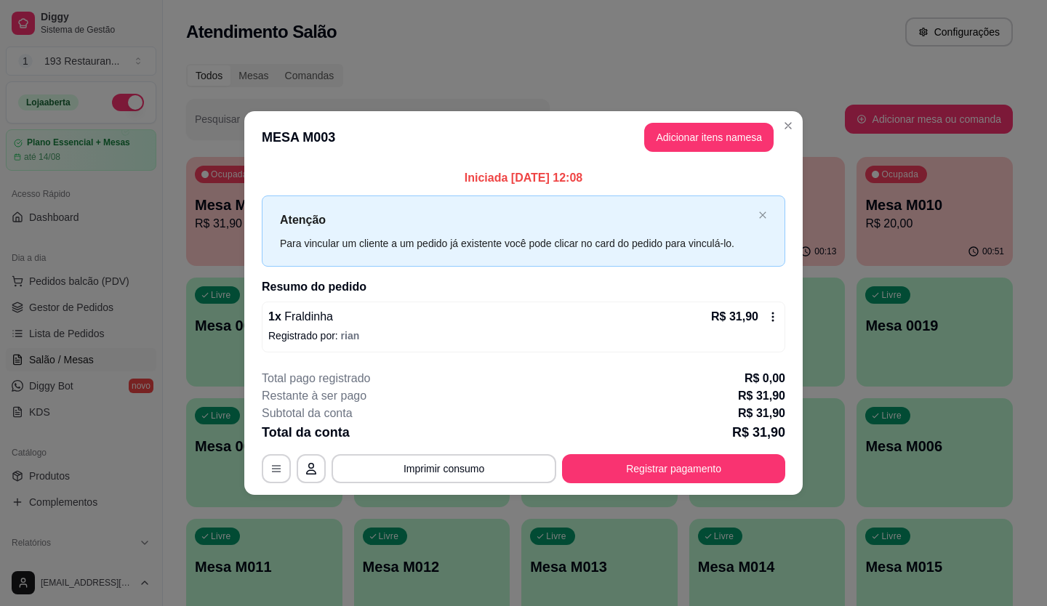
click at [513, 182] on div "R$ 31,90 Quantia por pessoa ( 1 pessoas) R$ 31,90 Total do pedido R$ 31,90 Rest…" at bounding box center [524, 270] width 326 height 356
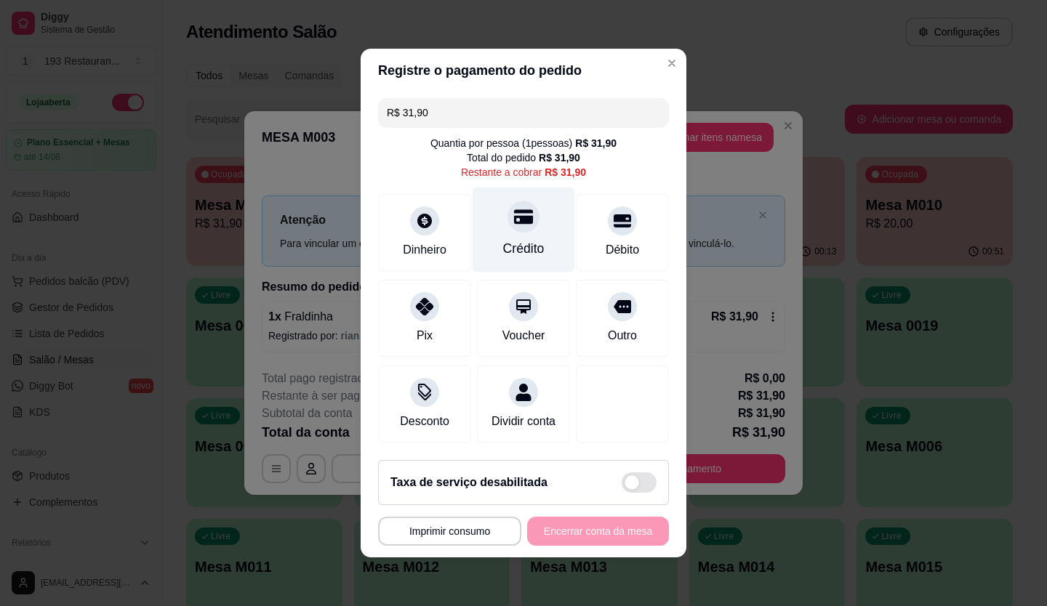
click at [524, 206] on div at bounding box center [524, 217] width 32 height 32
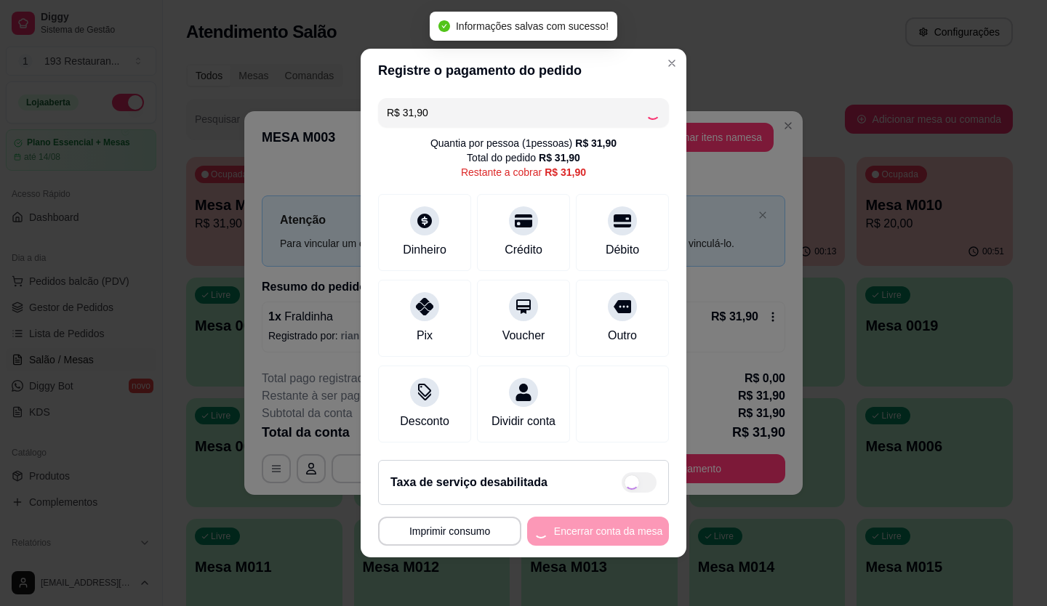
type input "R$ 0,00"
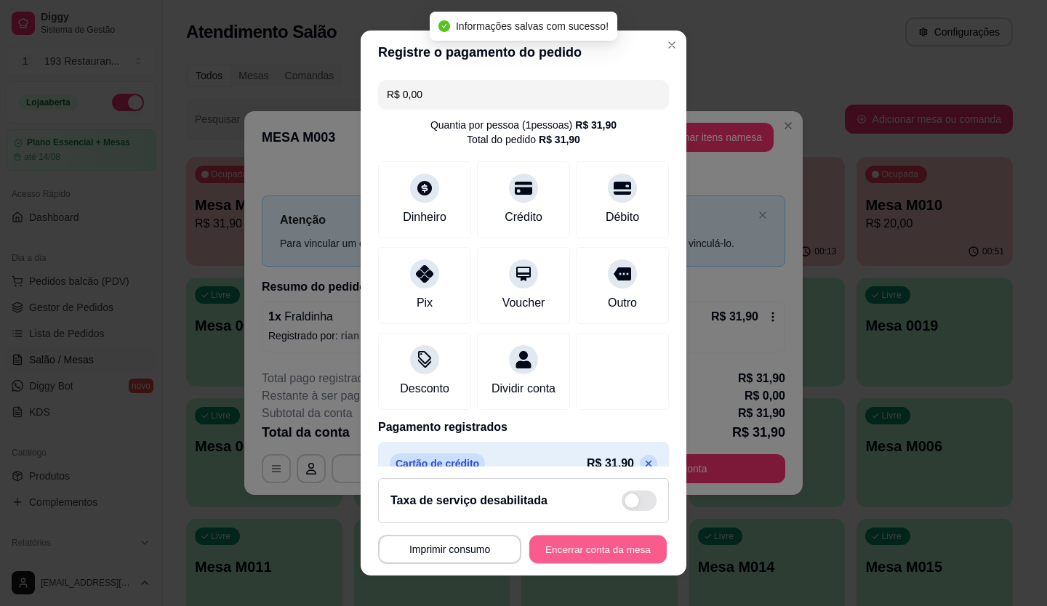
click at [620, 540] on button "Encerrar conta da mesa" at bounding box center [597, 550] width 137 height 28
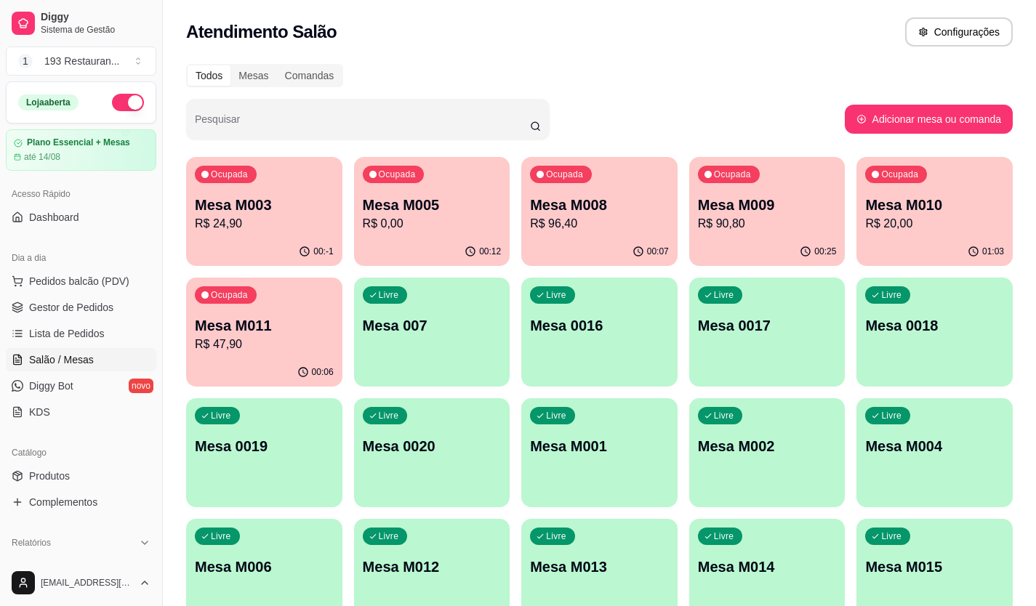
click at [775, 201] on p "Mesa M009" at bounding box center [767, 205] width 139 height 20
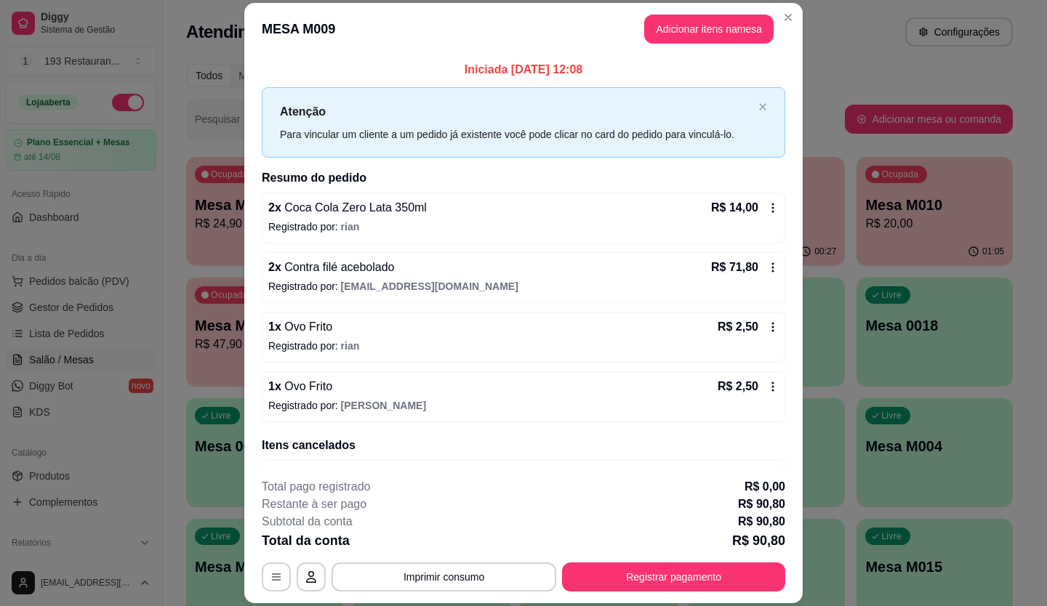
click at [753, 380] on div "R$ 2,50" at bounding box center [748, 386] width 61 height 17
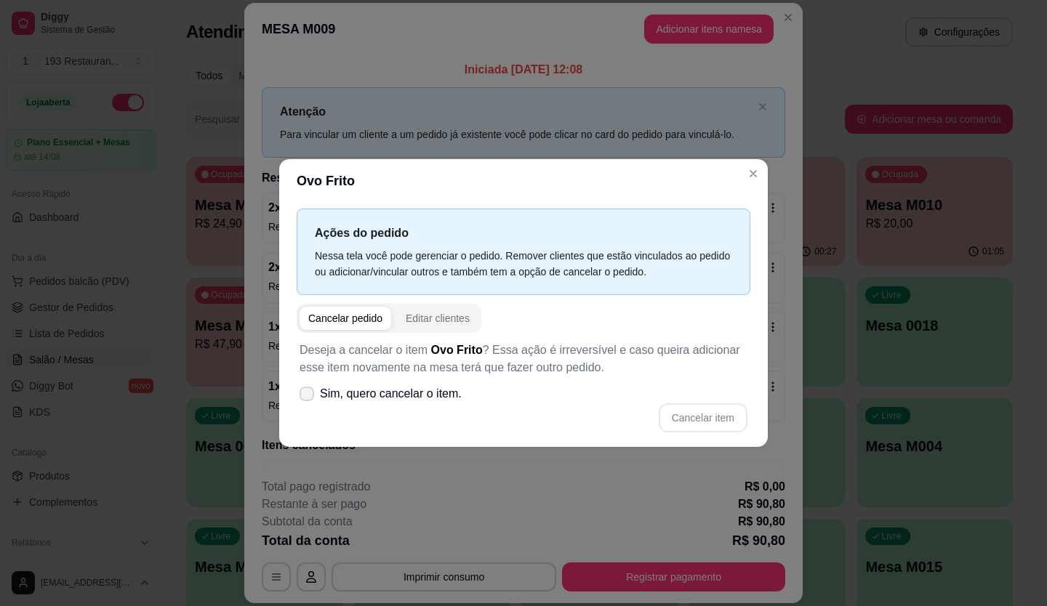
click at [385, 391] on span "Sim, quero cancelar o item." at bounding box center [391, 393] width 142 height 17
click at [308, 397] on input "Sim, quero cancelar o item." at bounding box center [303, 401] width 9 height 9
checkbox input "true"
click at [724, 406] on button "Cancelar item" at bounding box center [703, 418] width 89 height 29
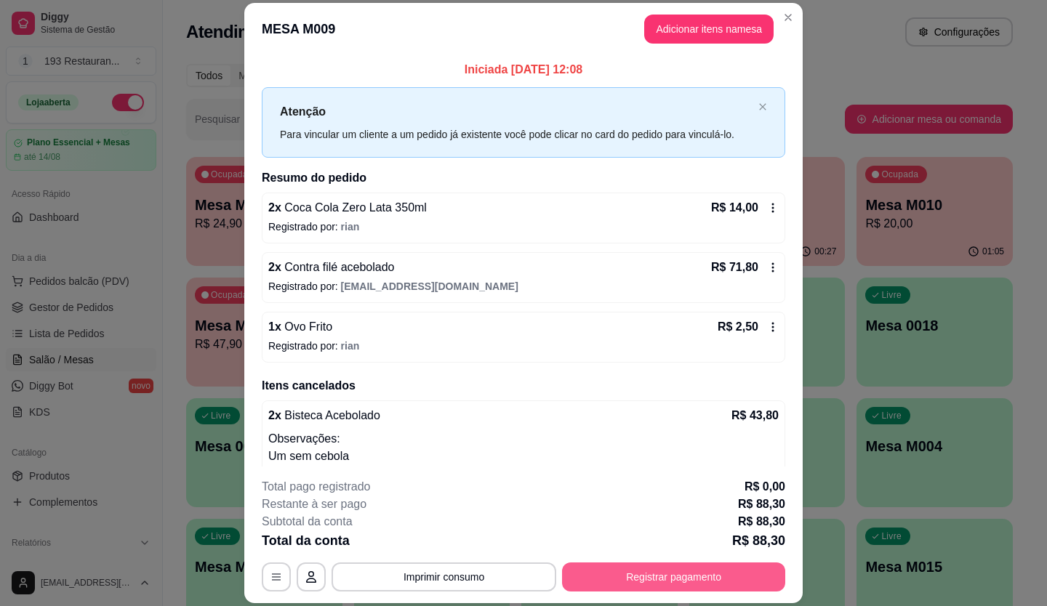
click at [681, 579] on button "Registrar pagamento" at bounding box center [673, 577] width 223 height 29
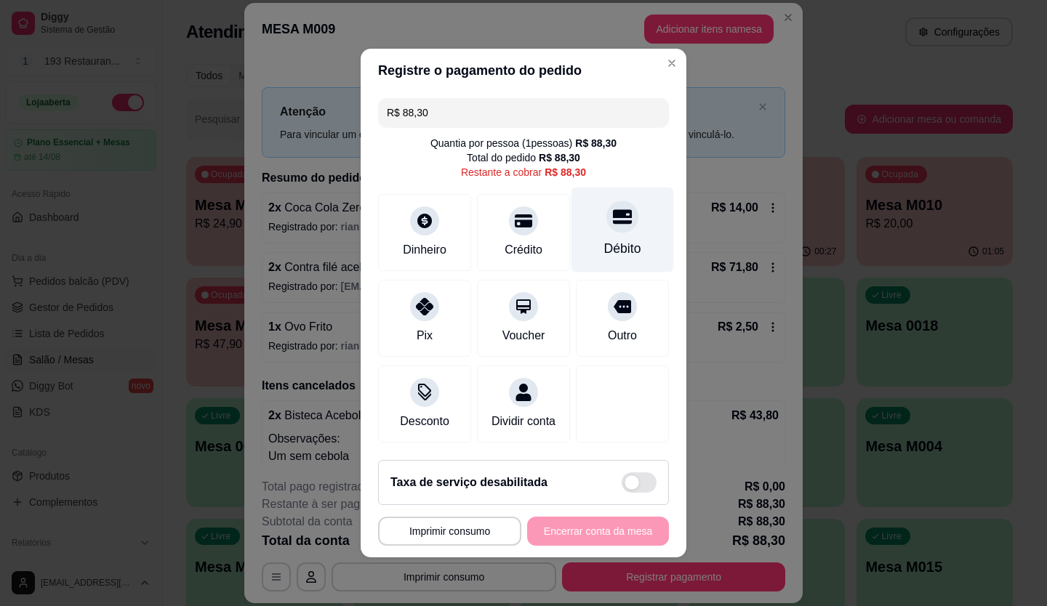
click at [612, 218] on div at bounding box center [622, 217] width 32 height 32
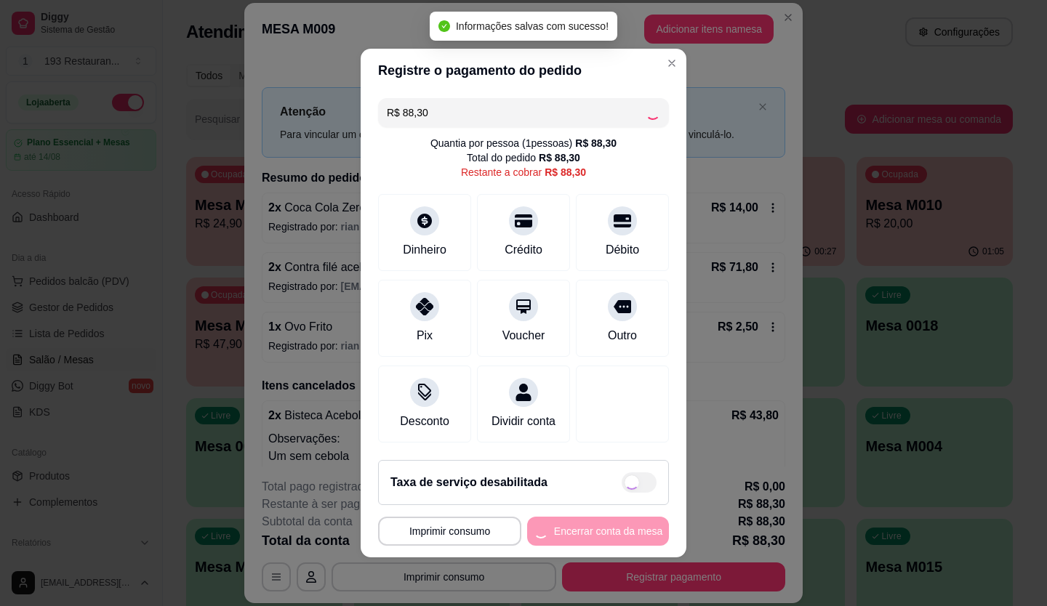
click at [628, 546] on div "**********" at bounding box center [523, 531] width 291 height 29
type input "R$ 0,00"
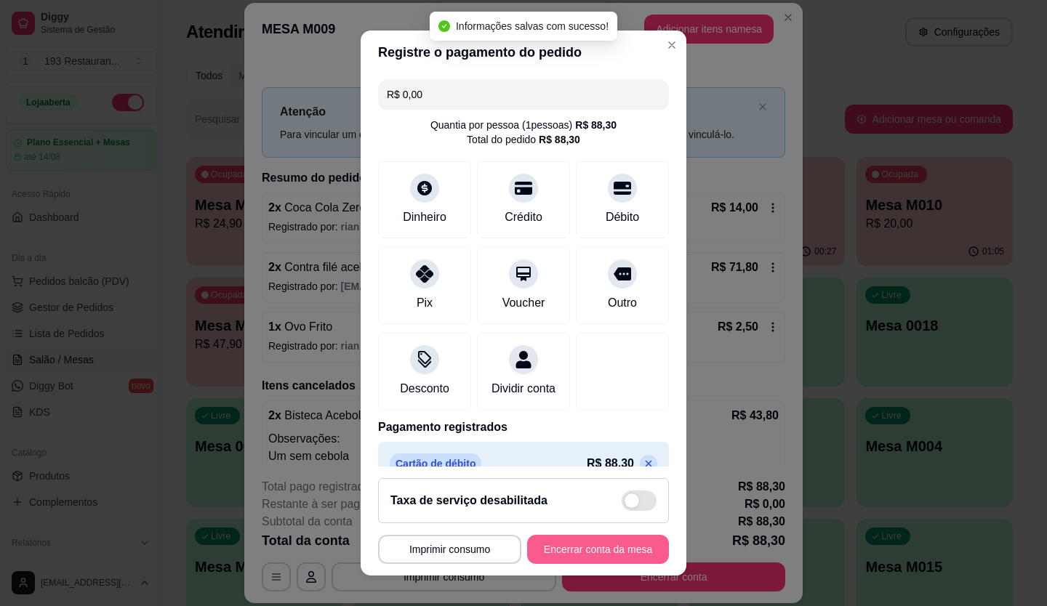
click at [628, 547] on button "Encerrar conta da mesa" at bounding box center [598, 549] width 142 height 29
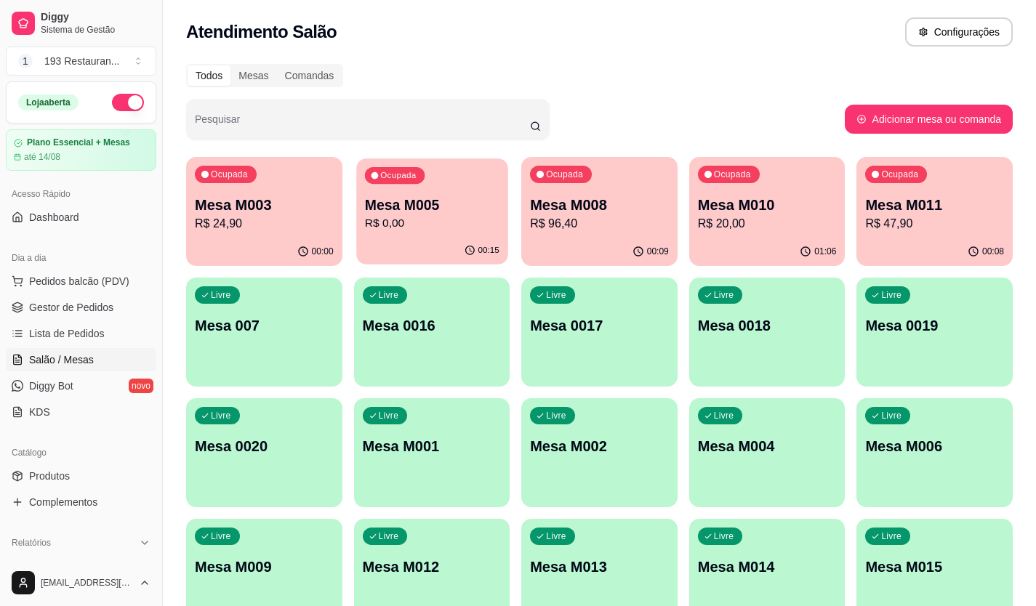
click at [357, 224] on div "Ocupada Mesa M005 R$ 0,00" at bounding box center [431, 198] width 151 height 79
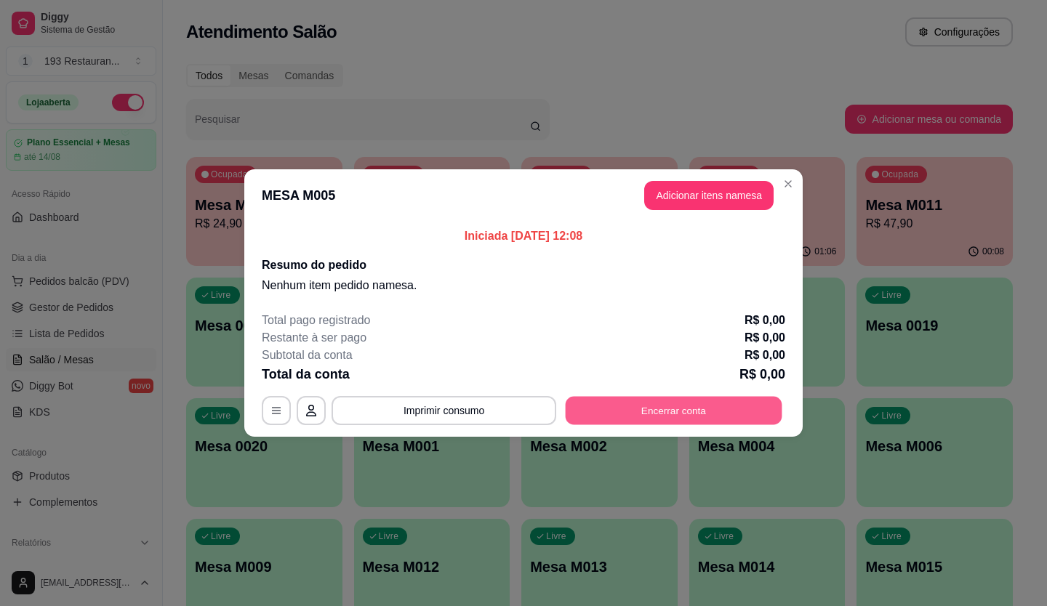
click at [686, 421] on button "Encerrar conta" at bounding box center [674, 411] width 217 height 28
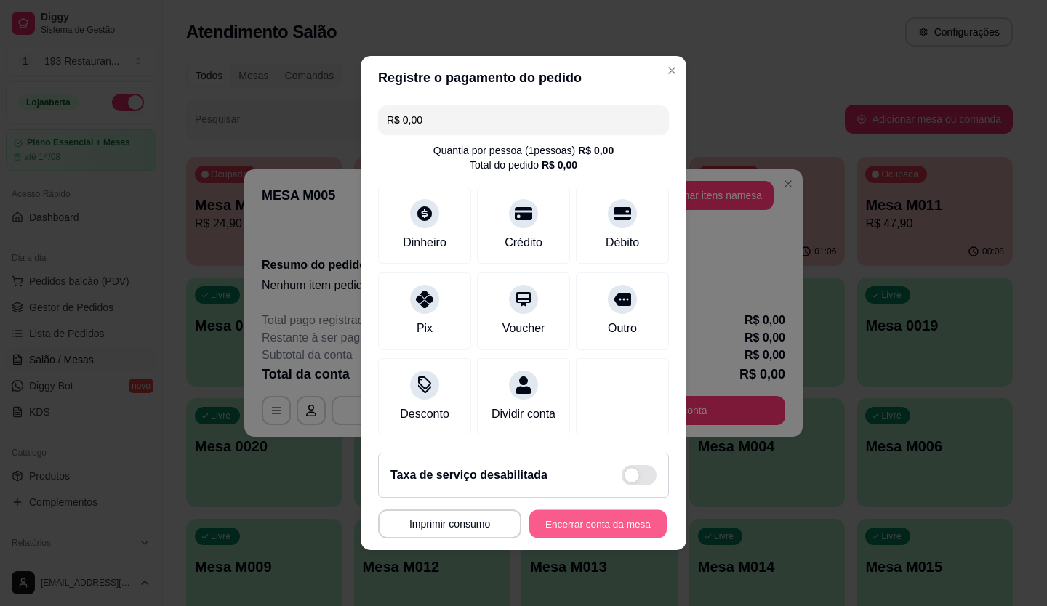
click at [627, 530] on button "Encerrar conta da mesa" at bounding box center [597, 525] width 137 height 28
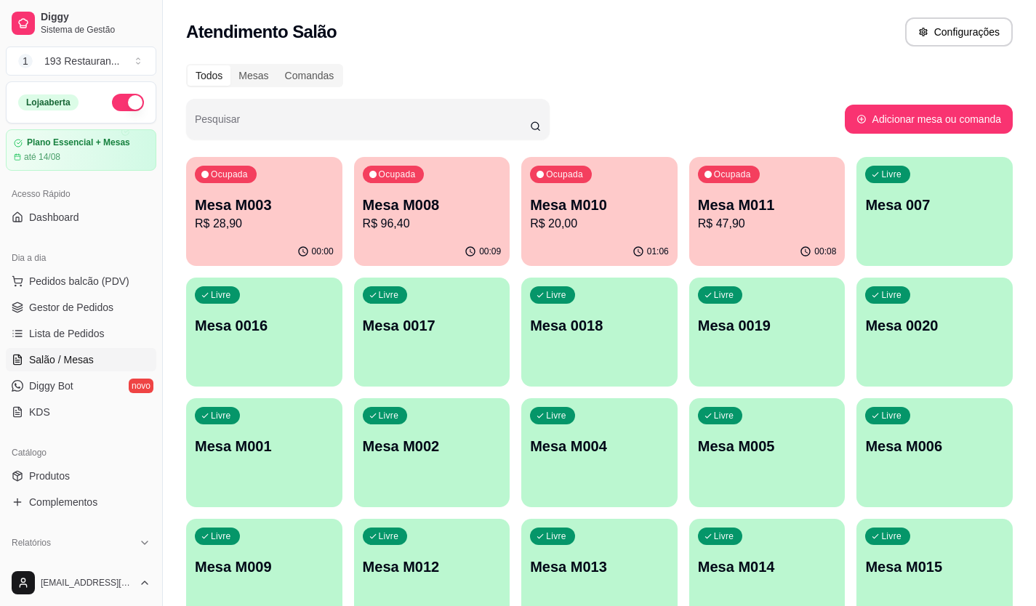
drag, startPoint x: 755, startPoint y: 312, endPoint x: 604, endPoint y: 391, distance: 170.1
click at [604, 391] on div "Ocupada Mesa M003 R$ 28,90 00:00 Ocupada Mesa M008 R$ 96,40 00:09 Ocupada Mesa …" at bounding box center [599, 392] width 827 height 471
click at [78, 280] on span "Pedidos balcão (PDV)" at bounding box center [79, 281] width 100 height 15
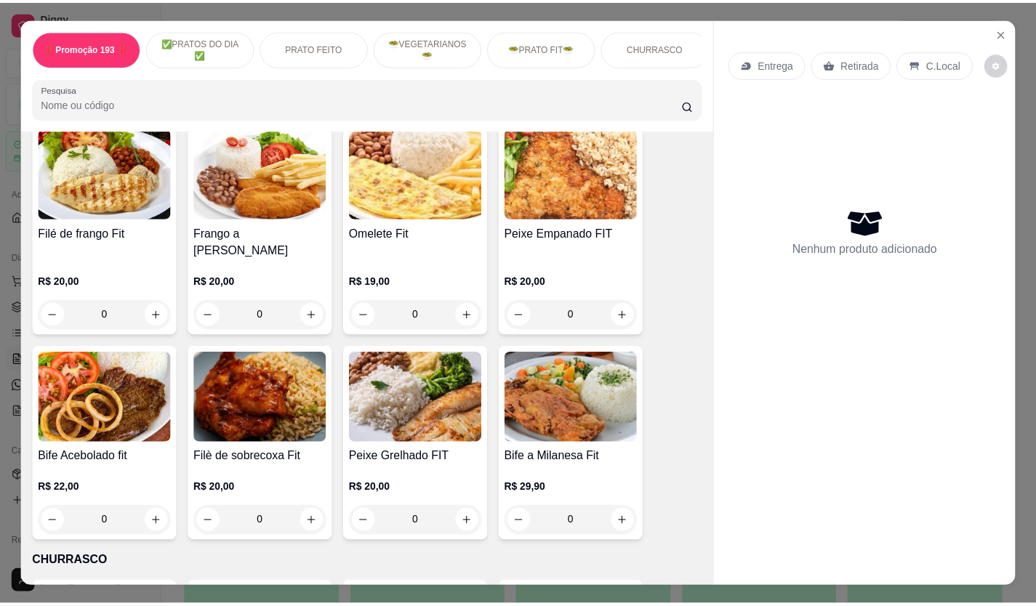
scroll to position [2036, 0]
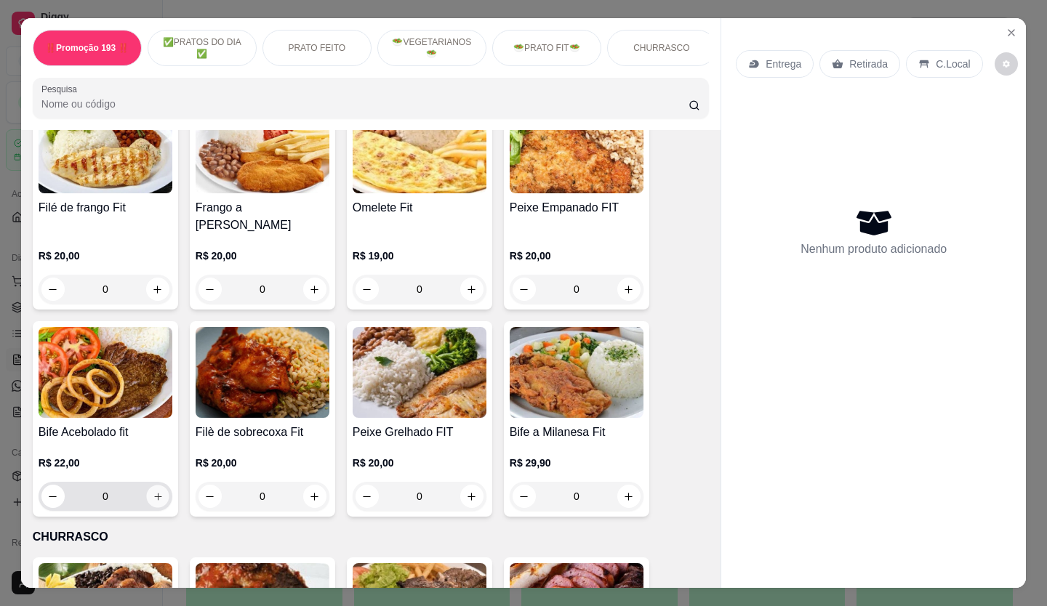
click at [153, 486] on button "increase-product-quantity" at bounding box center [157, 497] width 23 height 23
type input "1"
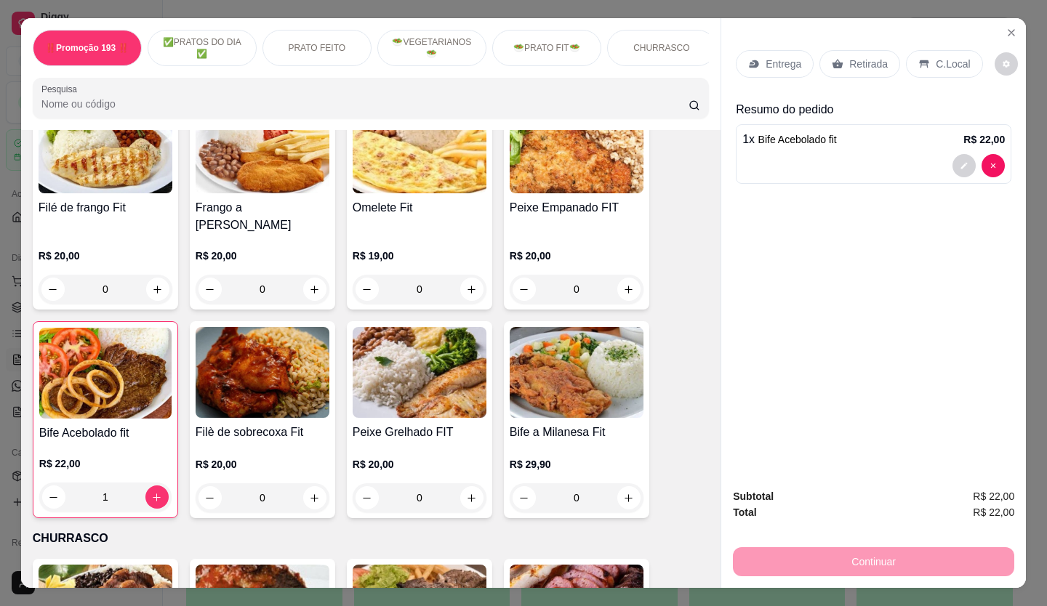
click at [856, 57] on p "Retirada" at bounding box center [868, 64] width 39 height 15
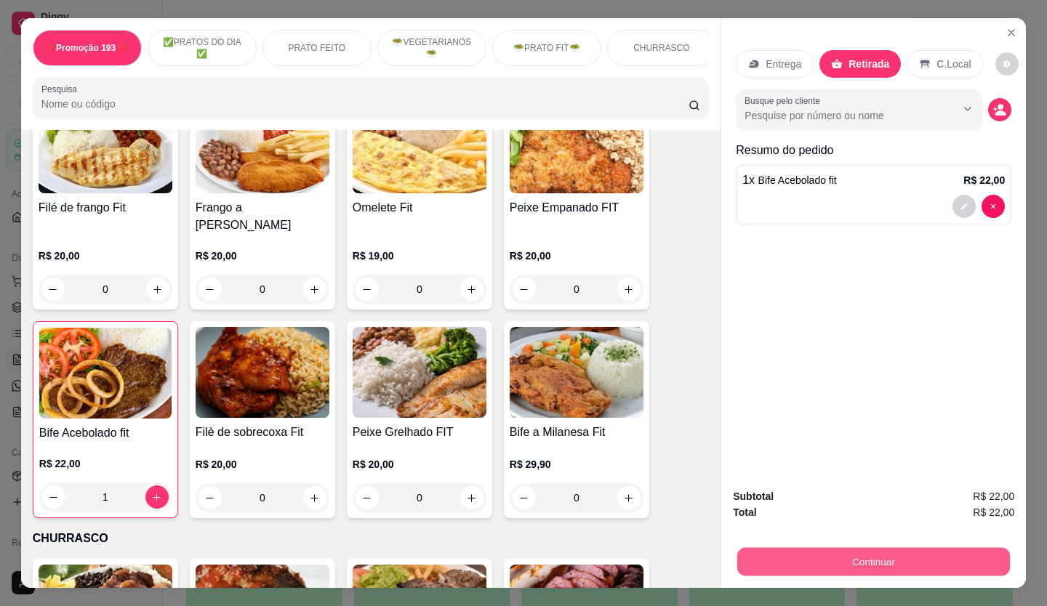
click at [804, 550] on button "Continuar" at bounding box center [873, 562] width 273 height 28
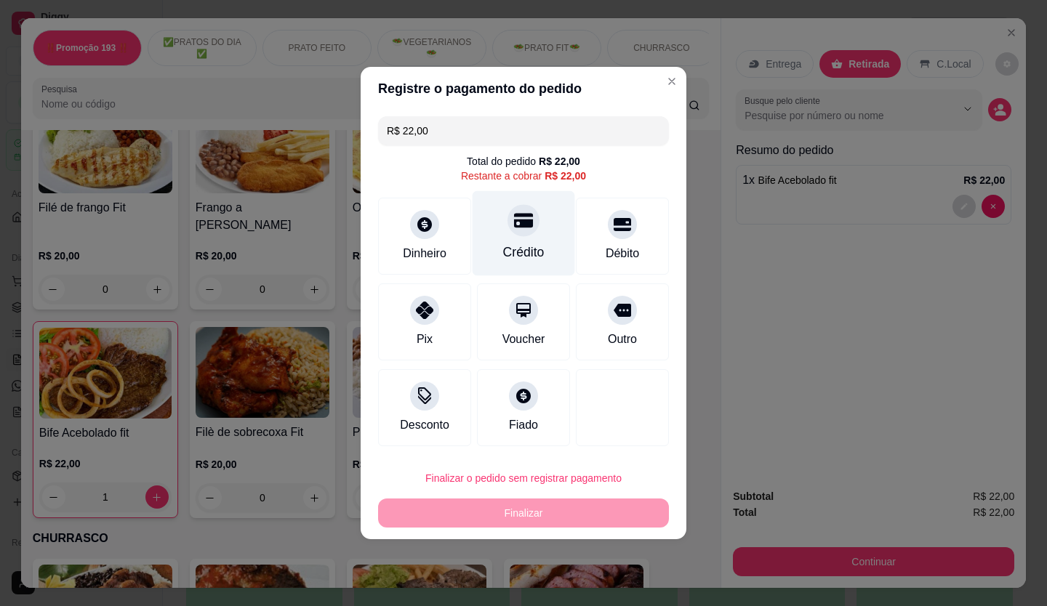
drag, startPoint x: 529, startPoint y: 219, endPoint x: 532, endPoint y: 236, distance: 17.0
click at [529, 218] on div at bounding box center [524, 220] width 32 height 32
type input "R$ 0,00"
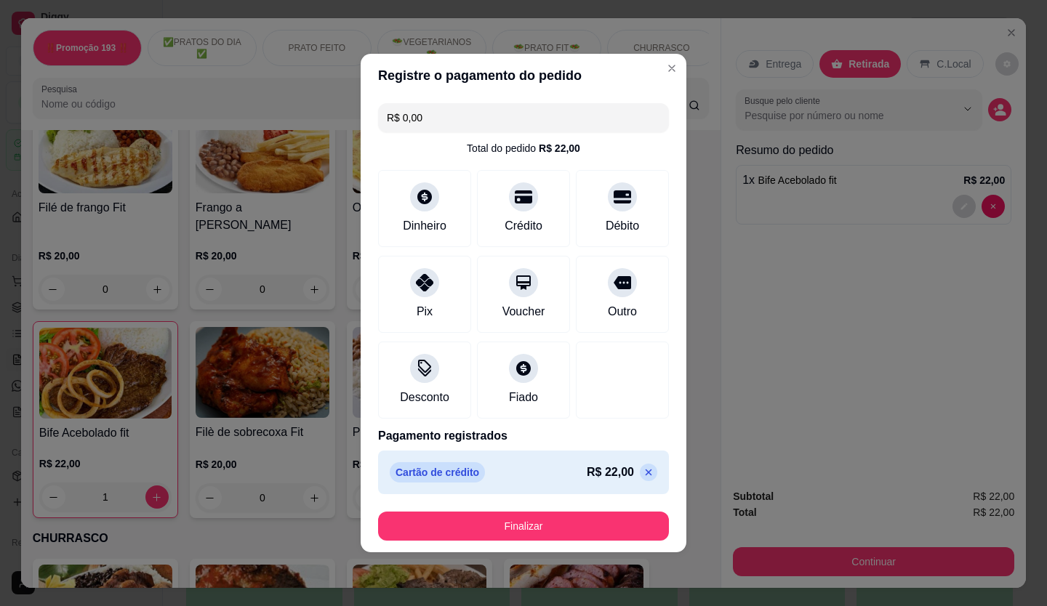
click at [620, 529] on button "Finalizar" at bounding box center [523, 526] width 291 height 29
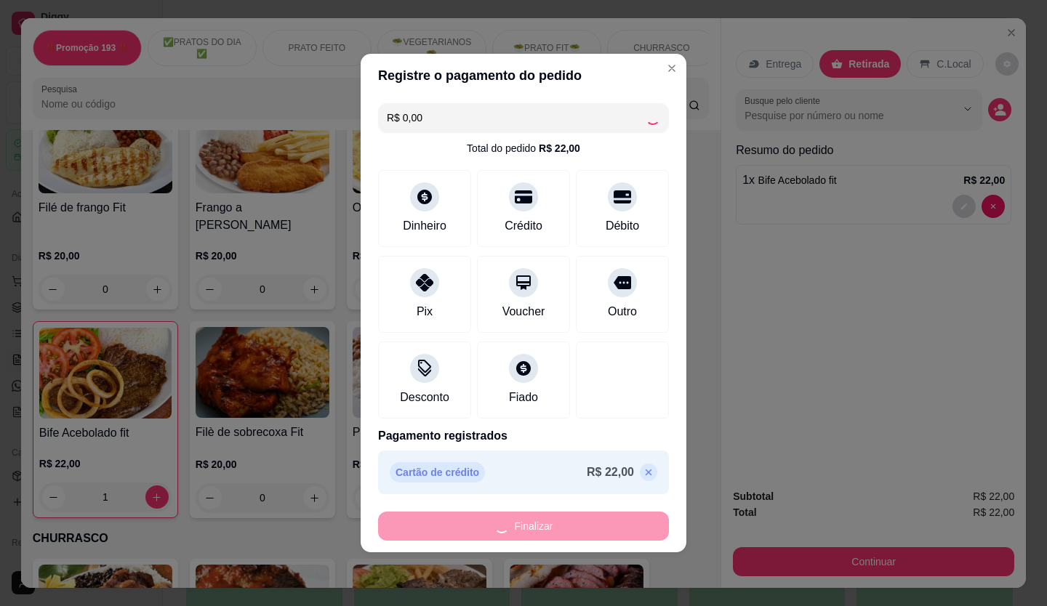
type input "0"
type input "-R$ 22,00"
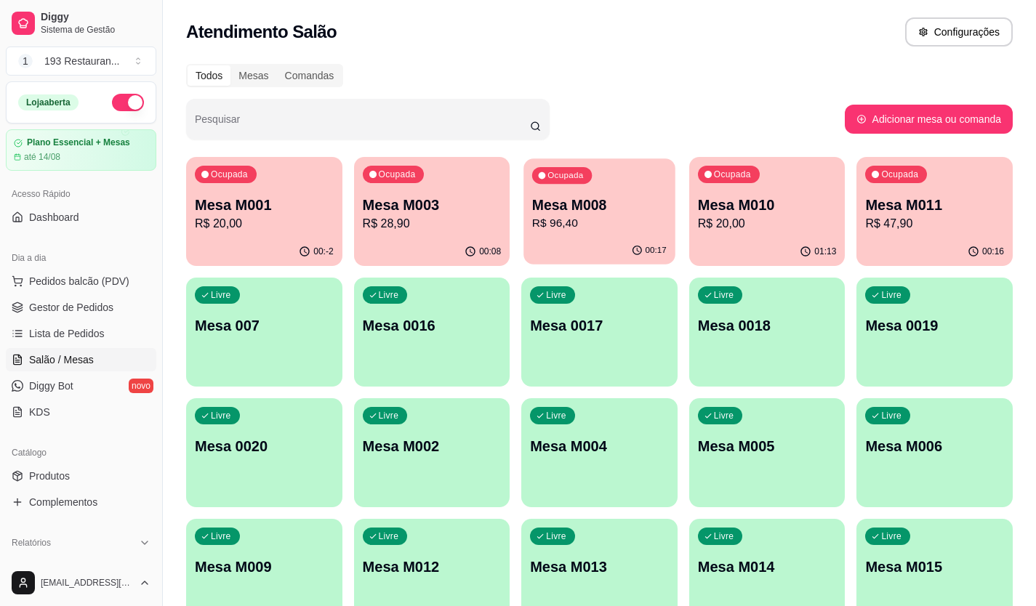
click at [603, 218] on p "R$ 96,40" at bounding box center [599, 223] width 135 height 17
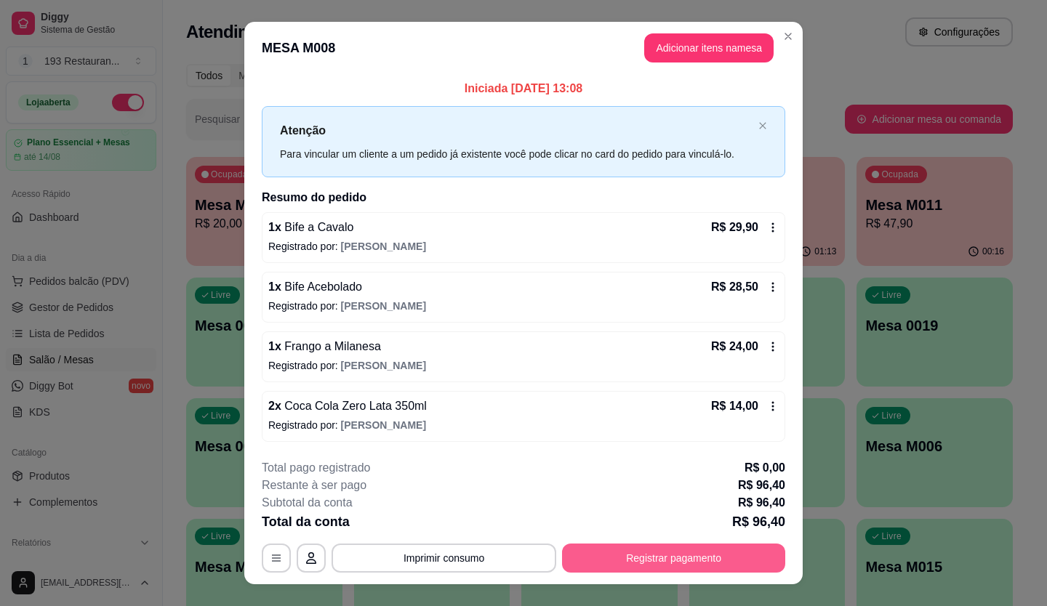
click at [739, 559] on button "Registrar pagamento" at bounding box center [673, 558] width 223 height 29
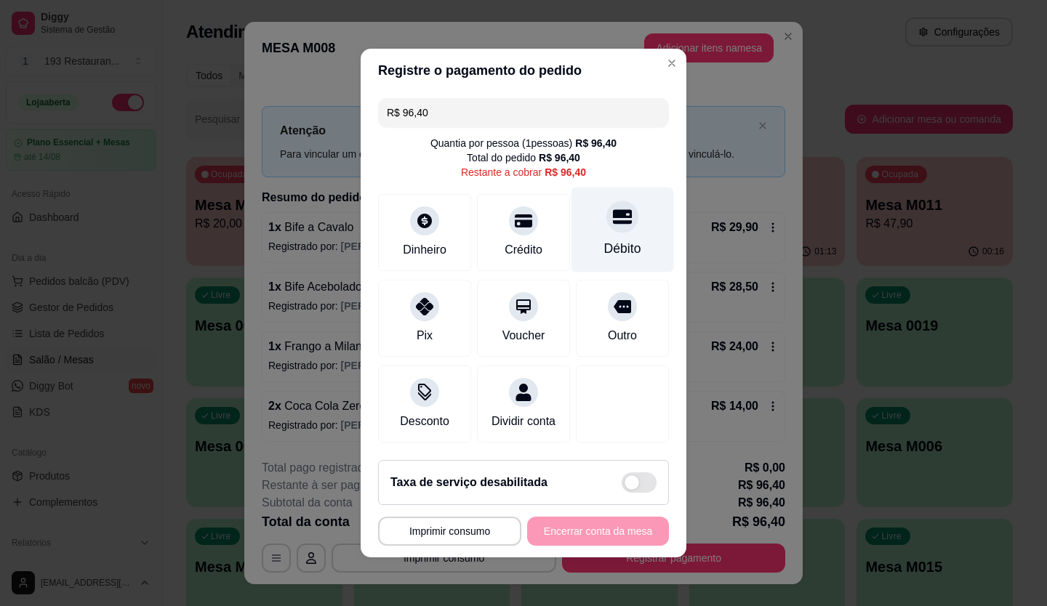
click at [598, 198] on div "Débito" at bounding box center [623, 230] width 103 height 85
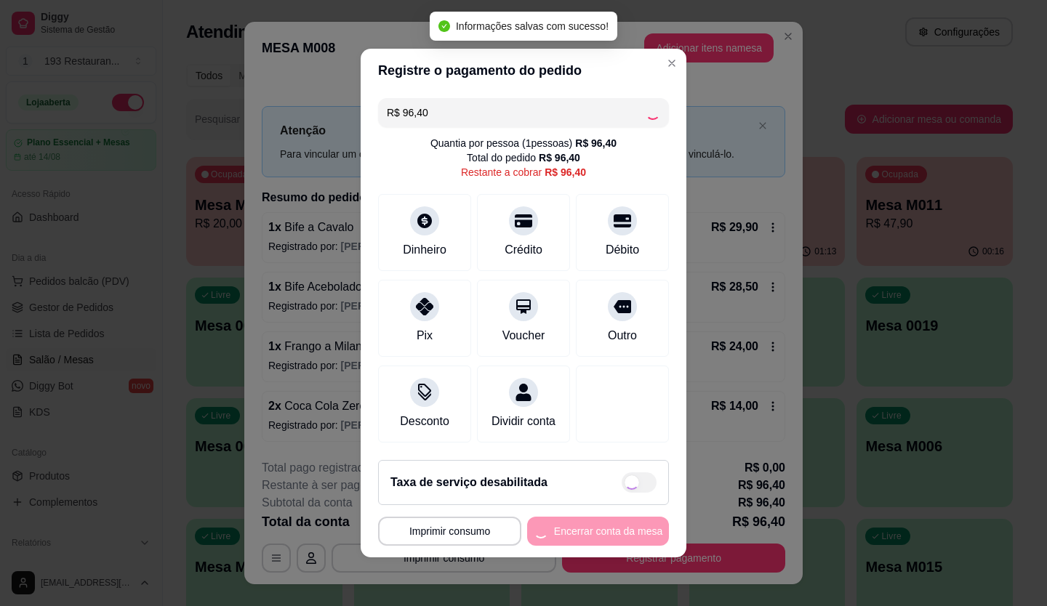
type input "R$ 0,00"
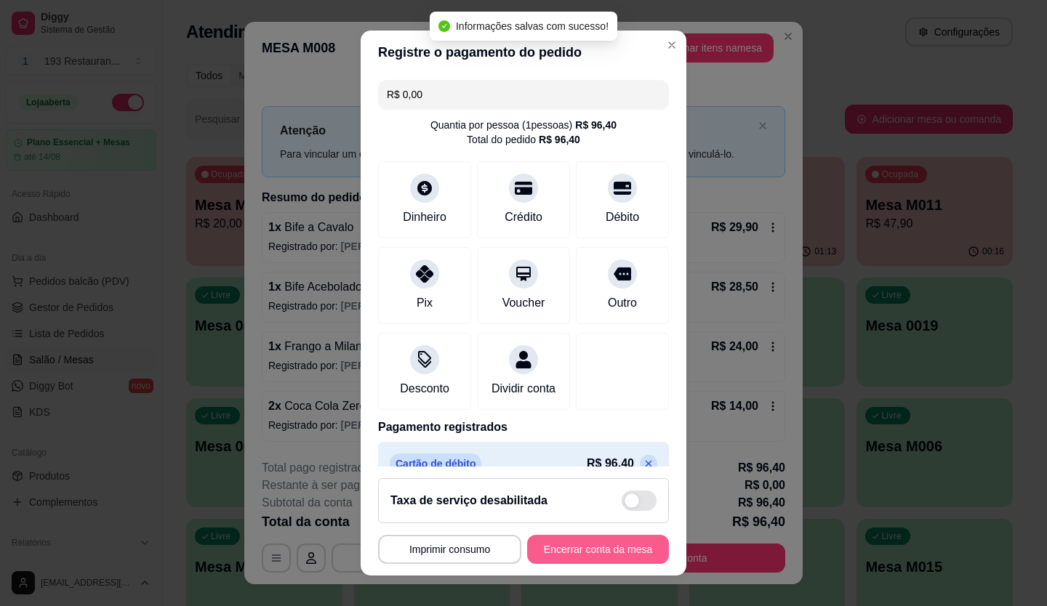
click at [619, 543] on button "Encerrar conta da mesa" at bounding box center [598, 549] width 142 height 29
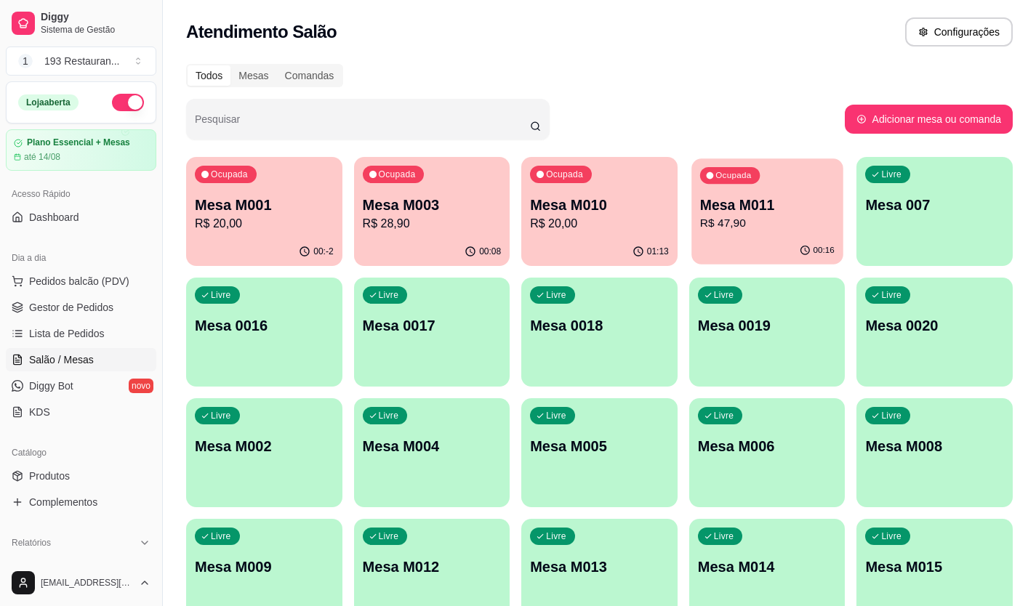
click at [756, 229] on p "R$ 47,90" at bounding box center [767, 223] width 135 height 17
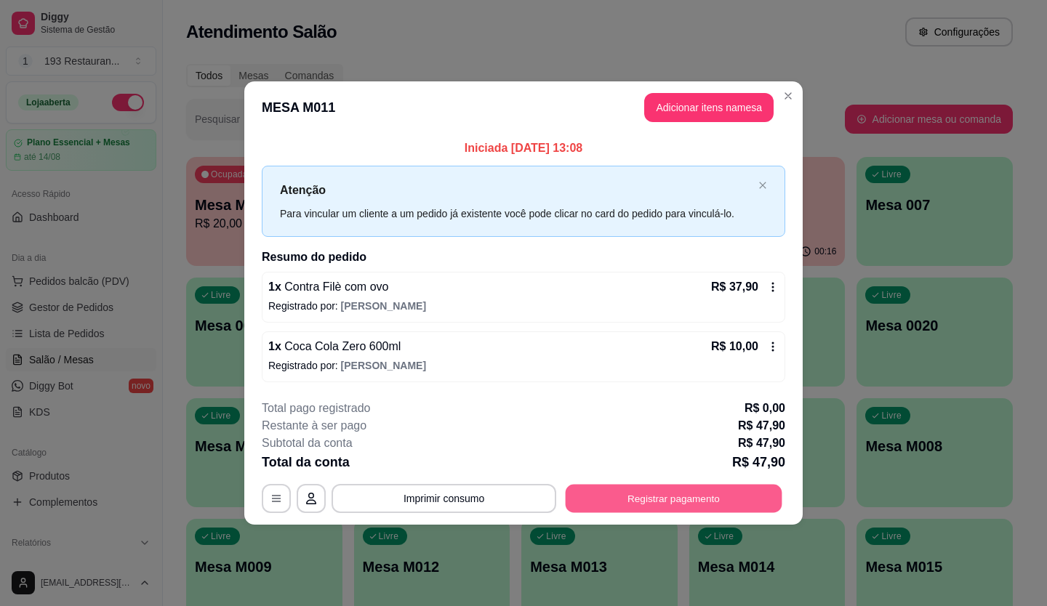
click at [692, 497] on button "Registrar pagamento" at bounding box center [674, 498] width 217 height 28
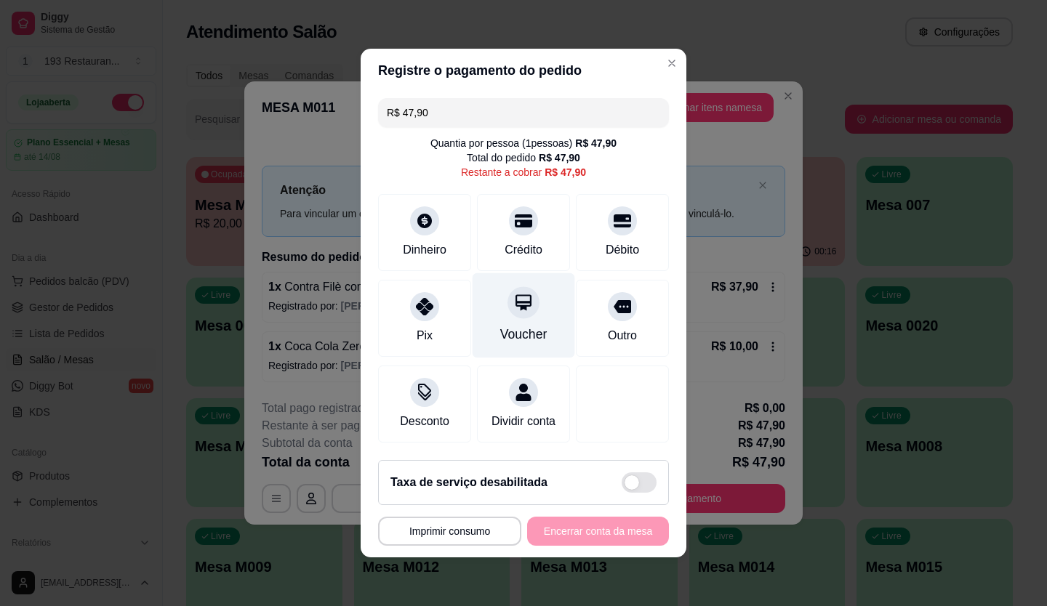
click at [542, 312] on div "Voucher" at bounding box center [524, 315] width 103 height 85
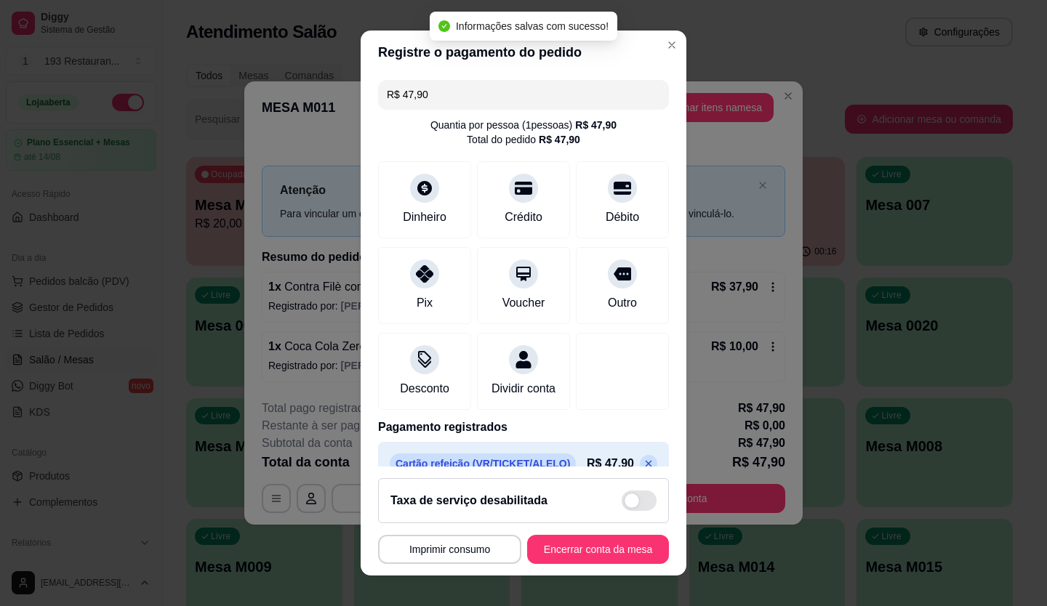
type input "R$ 0,00"
click at [601, 543] on button "Encerrar conta da mesa" at bounding box center [598, 549] width 142 height 29
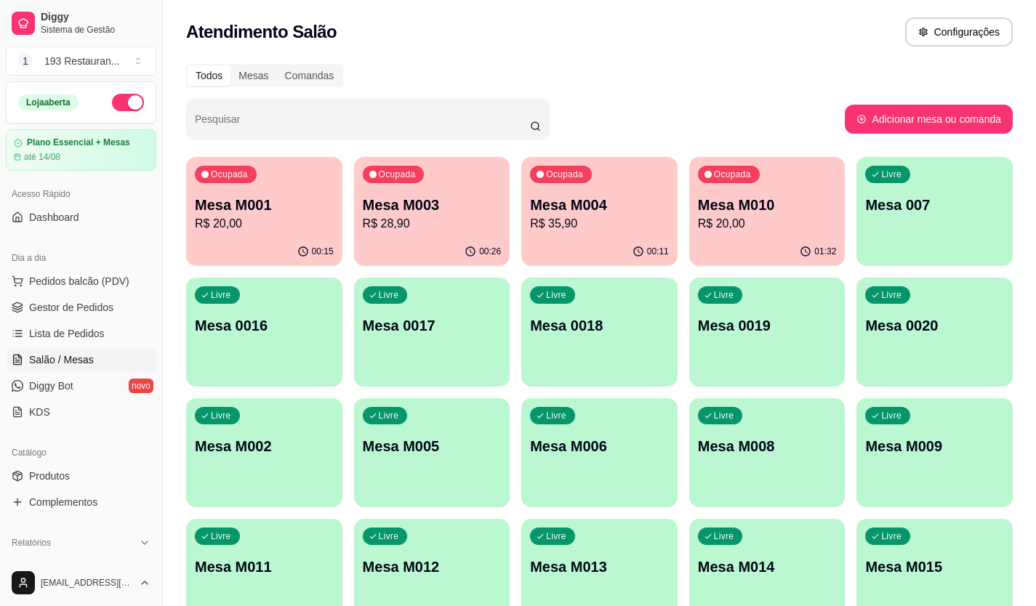
click at [211, 242] on div "00:15" at bounding box center [264, 252] width 156 height 28
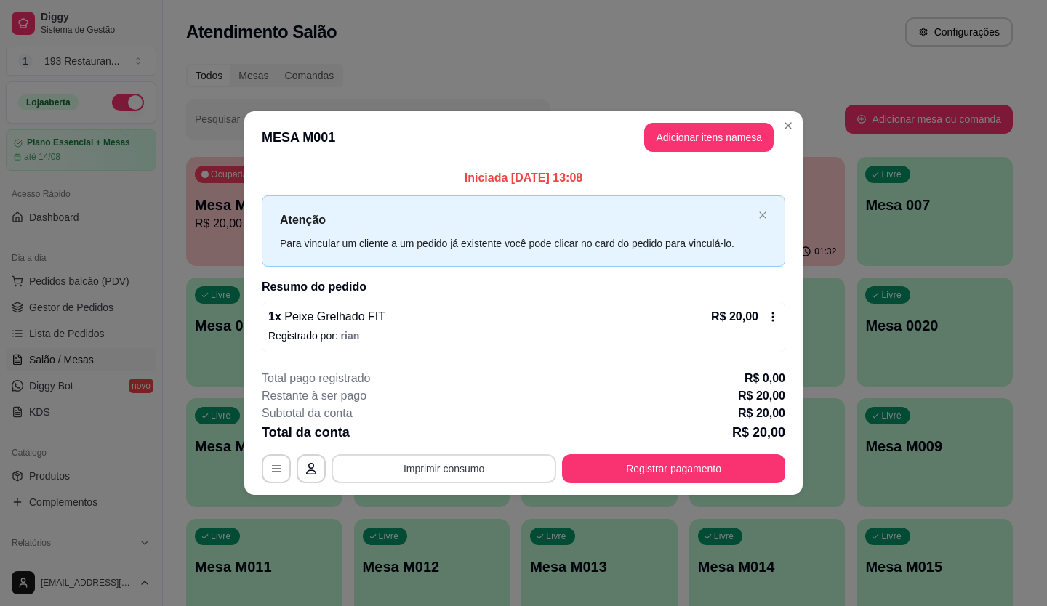
click at [438, 469] on button "Imprimir consumo" at bounding box center [444, 469] width 225 height 29
click at [439, 436] on button "CAIXA" at bounding box center [448, 434] width 105 height 23
click at [628, 463] on button "Registrar pagamento" at bounding box center [673, 469] width 223 height 29
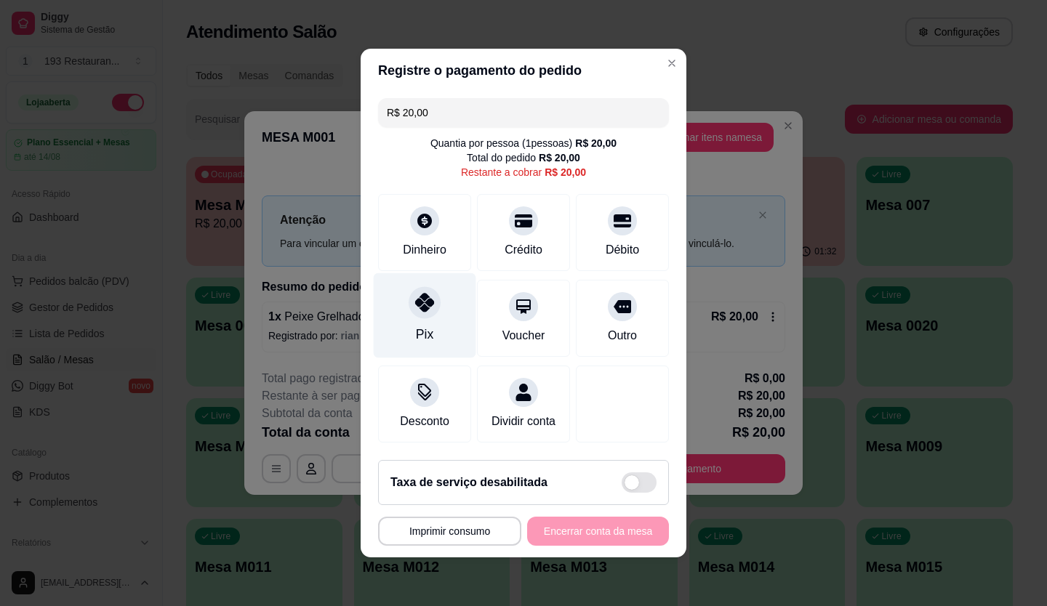
click at [411, 313] on div "Pix" at bounding box center [425, 315] width 103 height 85
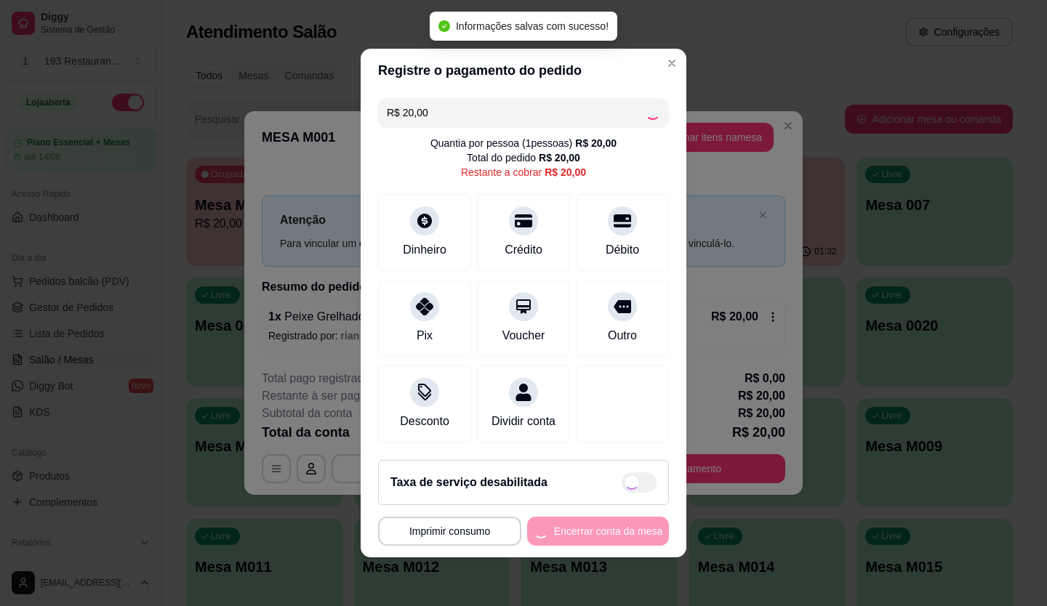
type input "R$ 0,00"
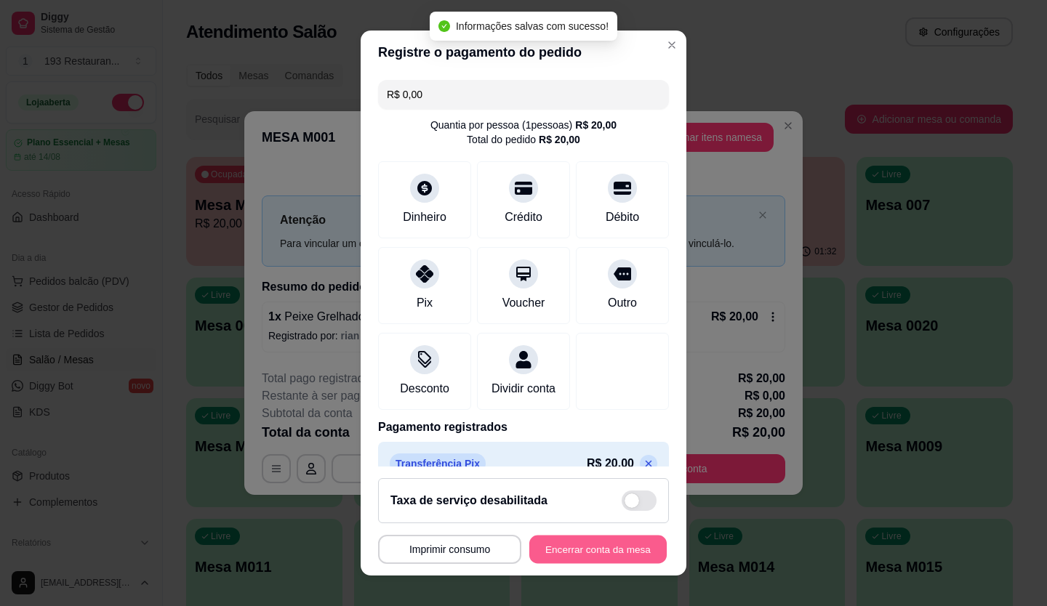
click at [604, 549] on button "Encerrar conta da mesa" at bounding box center [597, 550] width 137 height 28
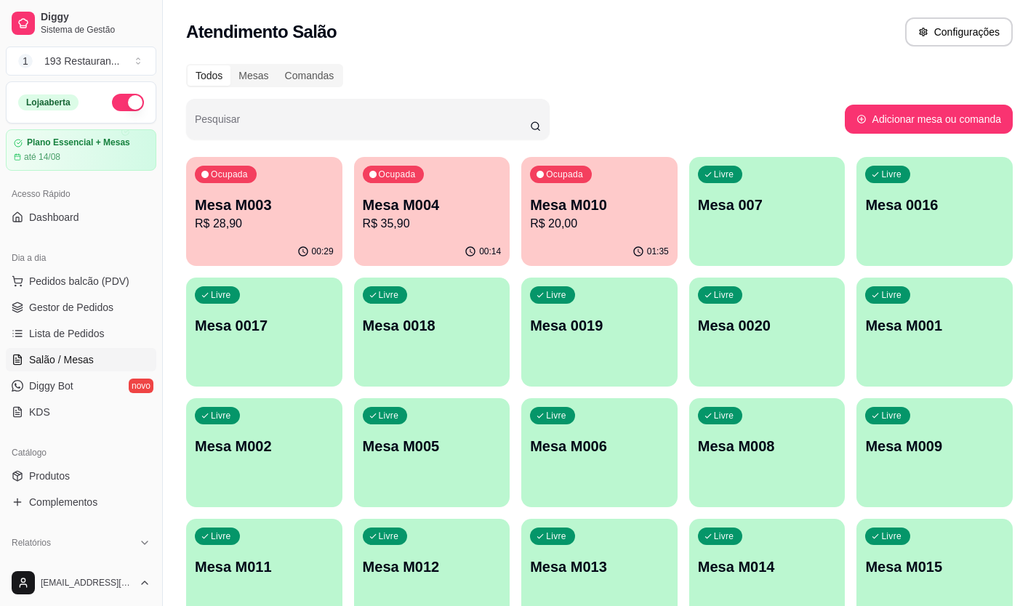
click at [276, 221] on p "R$ 28,90" at bounding box center [264, 223] width 139 height 17
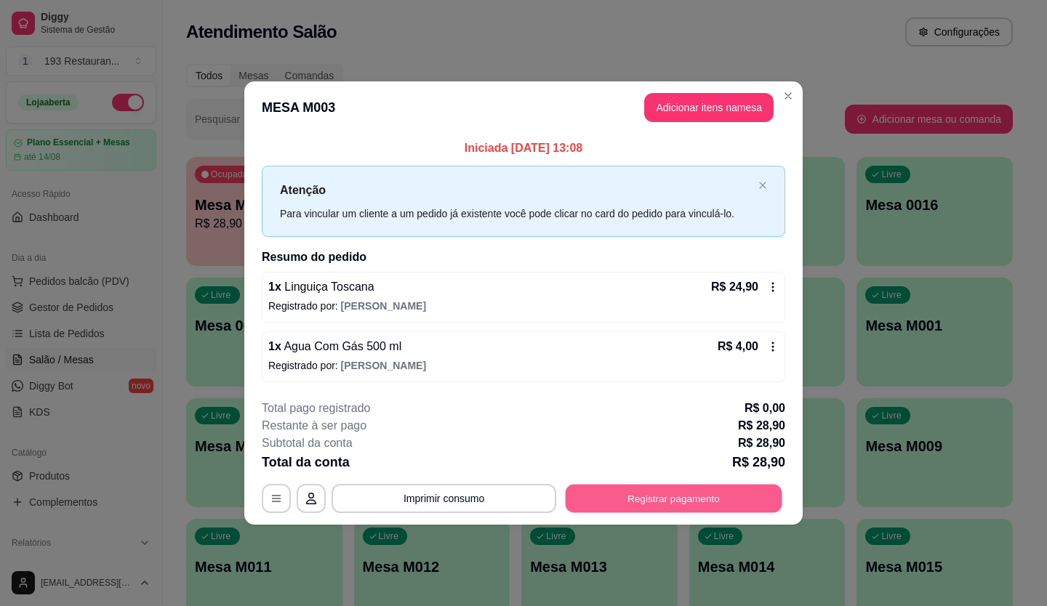
click at [720, 511] on button "Registrar pagamento" at bounding box center [674, 498] width 217 height 28
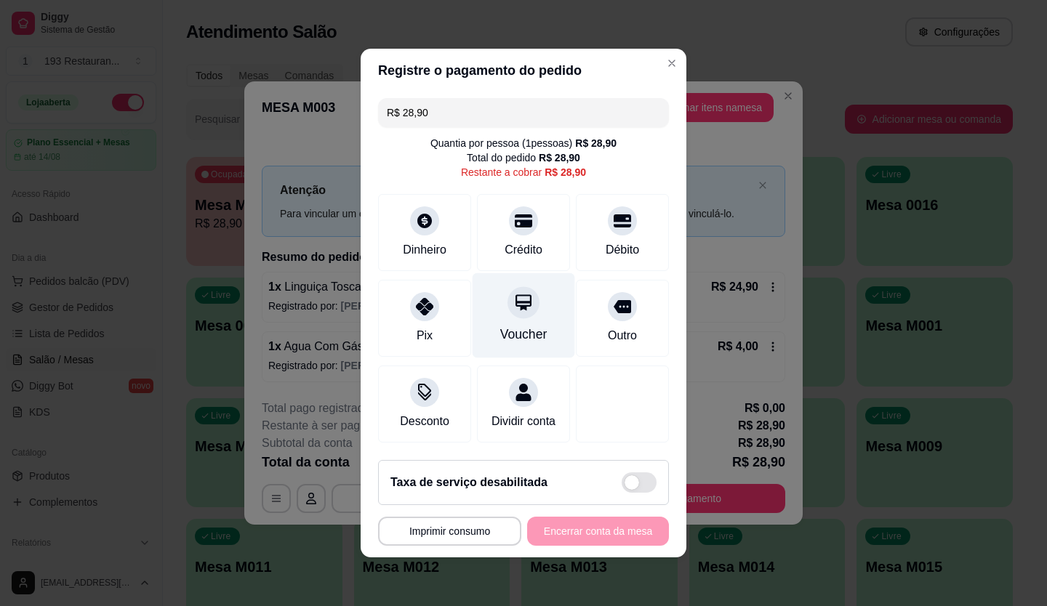
click at [518, 309] on div at bounding box center [524, 303] width 32 height 32
click at [615, 545] on div "**********" at bounding box center [523, 531] width 291 height 29
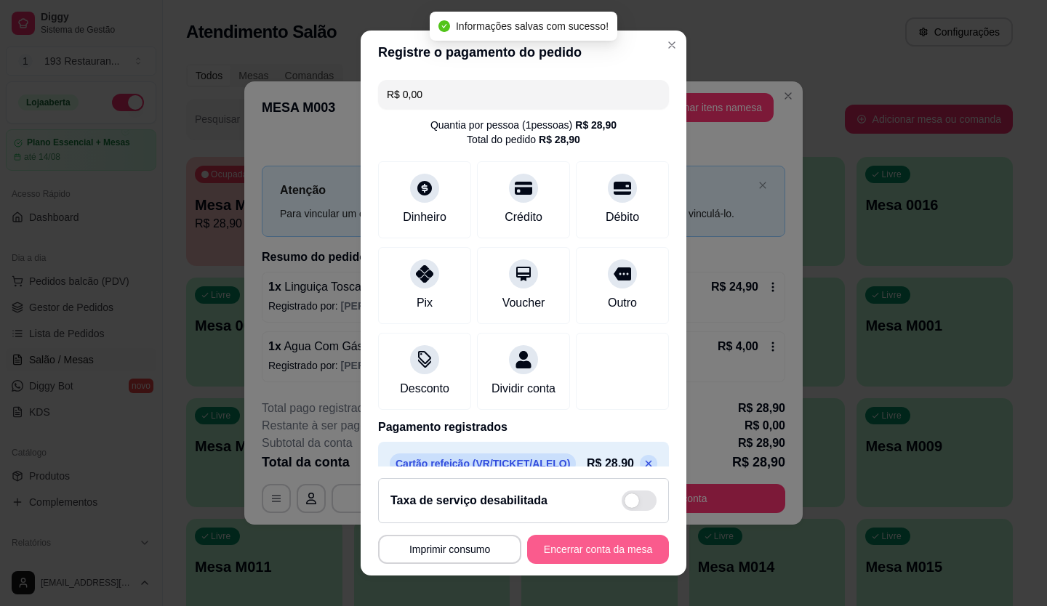
type input "R$ 0,00"
click at [615, 545] on button "Encerrar conta da mesa" at bounding box center [598, 549] width 142 height 29
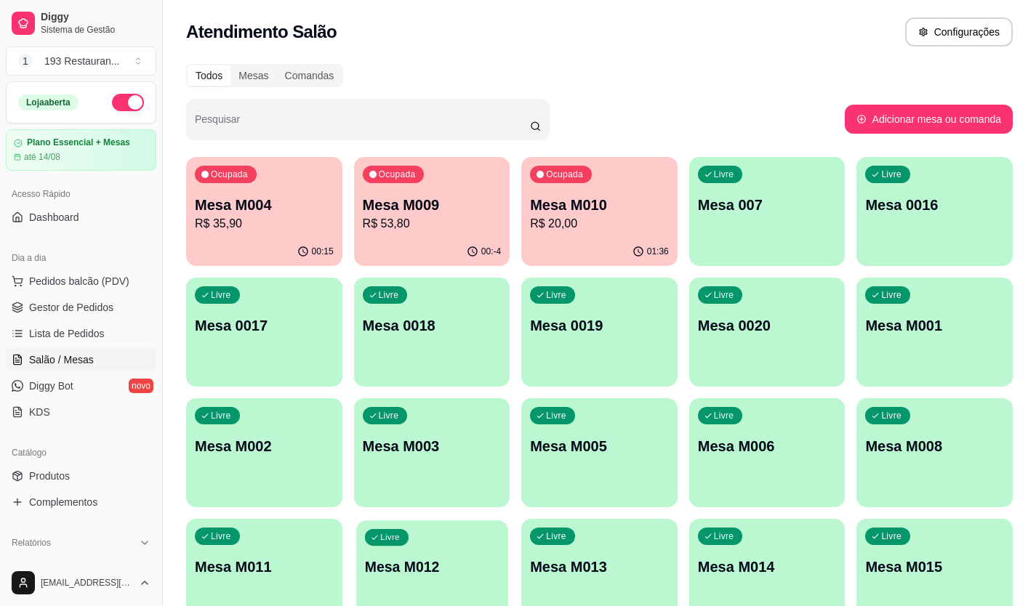
click at [383, 600] on div "Livre Mesa M012" at bounding box center [431, 565] width 151 height 89
click at [52, 471] on span "Produtos" at bounding box center [49, 476] width 41 height 15
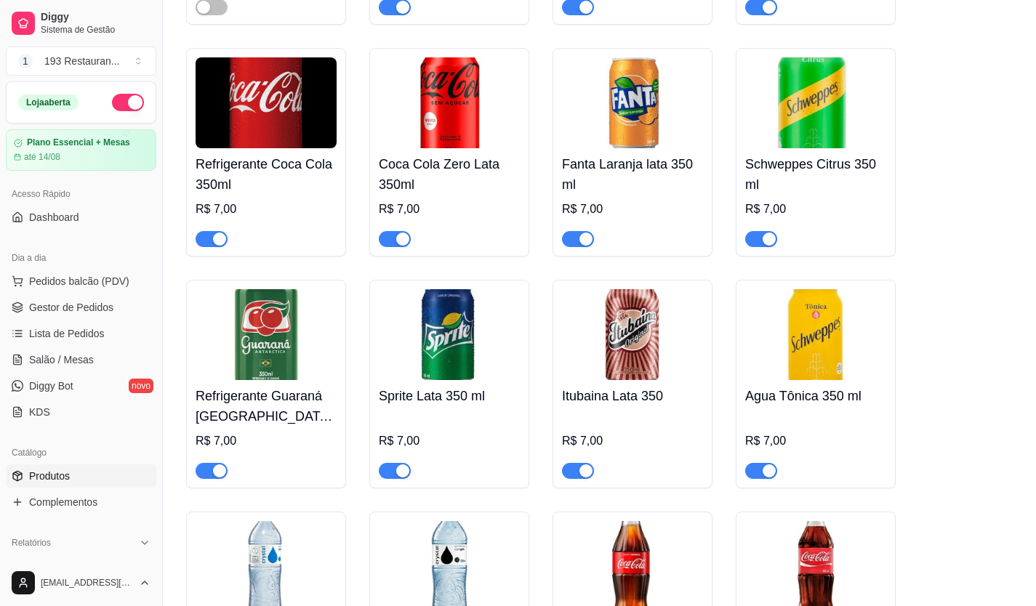
scroll to position [6036, 0]
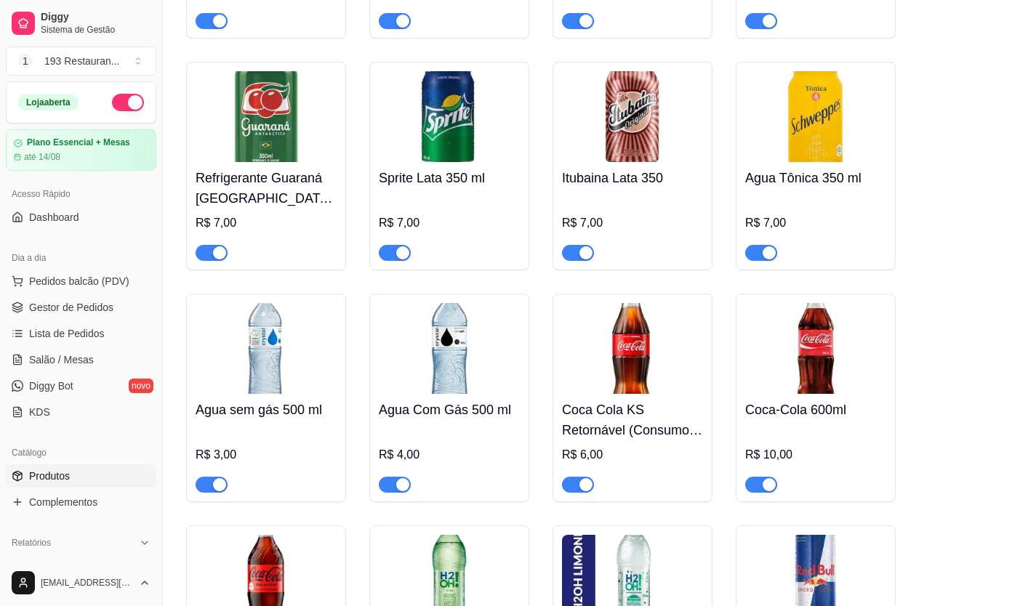
click at [393, 476] on div at bounding box center [395, 484] width 32 height 17
click at [399, 479] on div "button" at bounding box center [402, 485] width 13 height 13
click at [76, 361] on span "Salão / Mesas" at bounding box center [61, 360] width 65 height 15
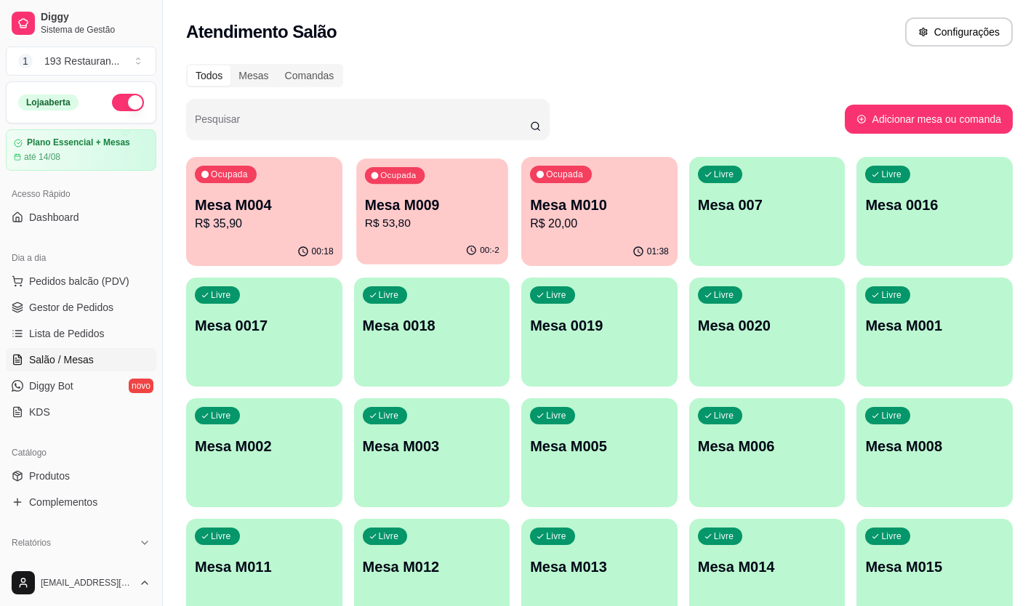
click at [401, 227] on p "R$ 53,80" at bounding box center [431, 223] width 135 height 17
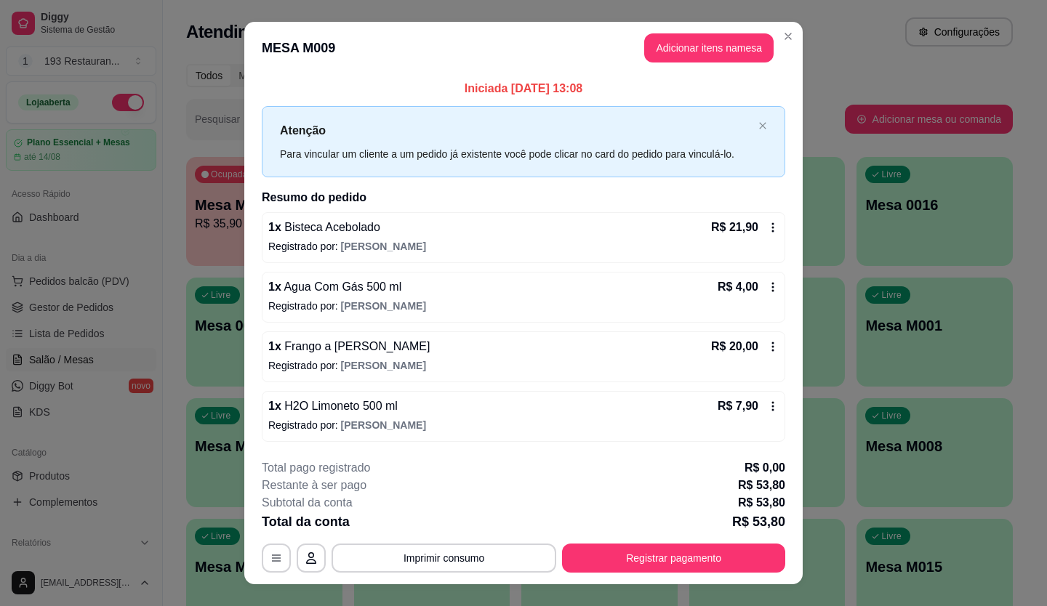
scroll to position [25, 0]
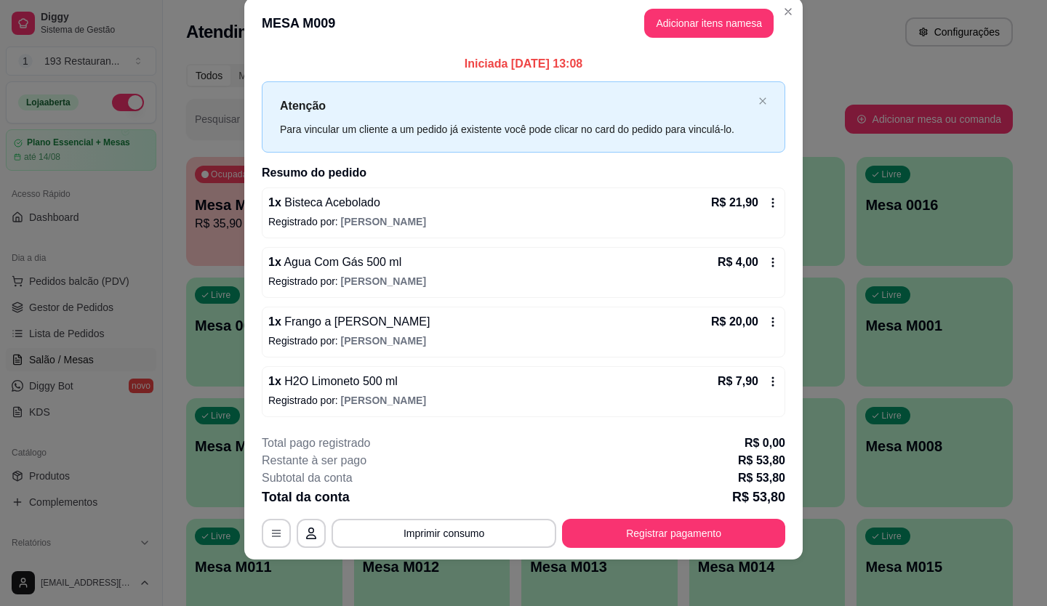
click at [772, 270] on div "R$ 4,00" at bounding box center [748, 262] width 61 height 17
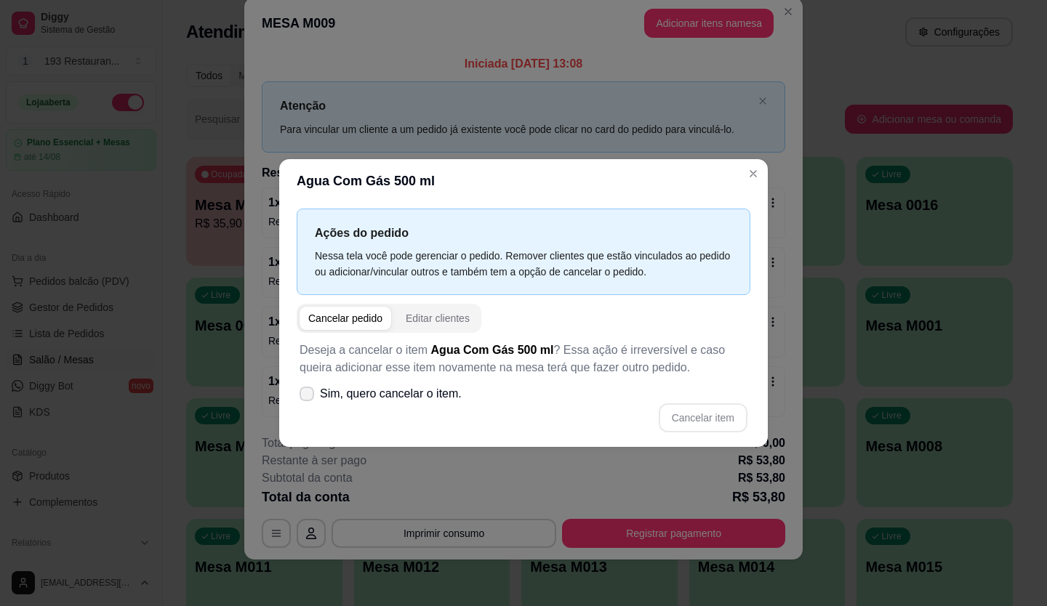
click at [401, 391] on span "Sim, quero cancelar o item." at bounding box center [391, 393] width 142 height 17
click at [308, 397] on input "Sim, quero cancelar o item." at bounding box center [303, 401] width 9 height 9
checkbox input "true"
click at [684, 424] on button "Cancelar item" at bounding box center [703, 418] width 89 height 29
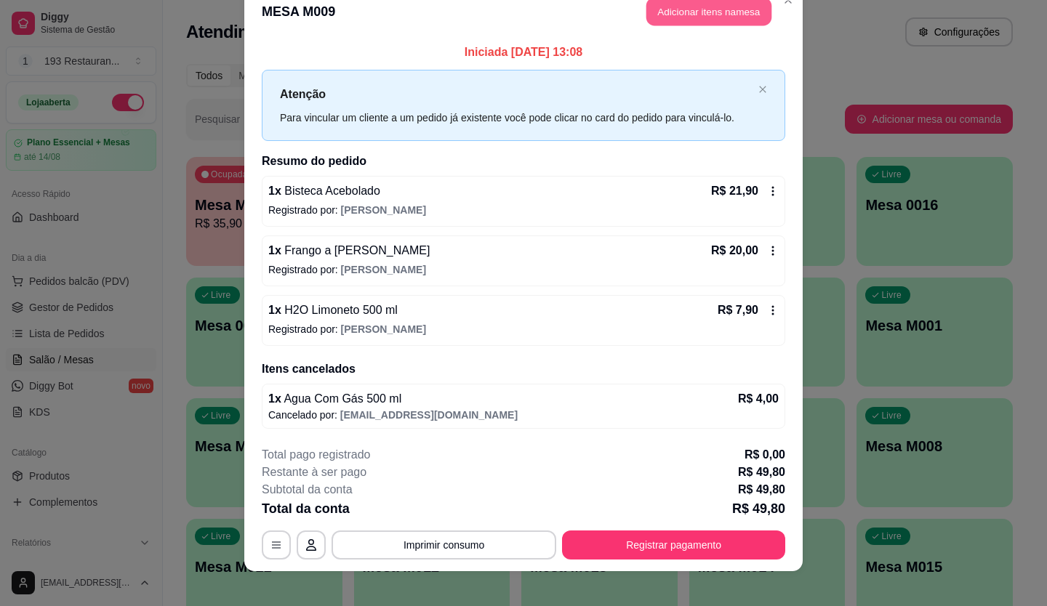
click at [680, 16] on button "Adicionar itens na mesa" at bounding box center [708, 12] width 125 height 28
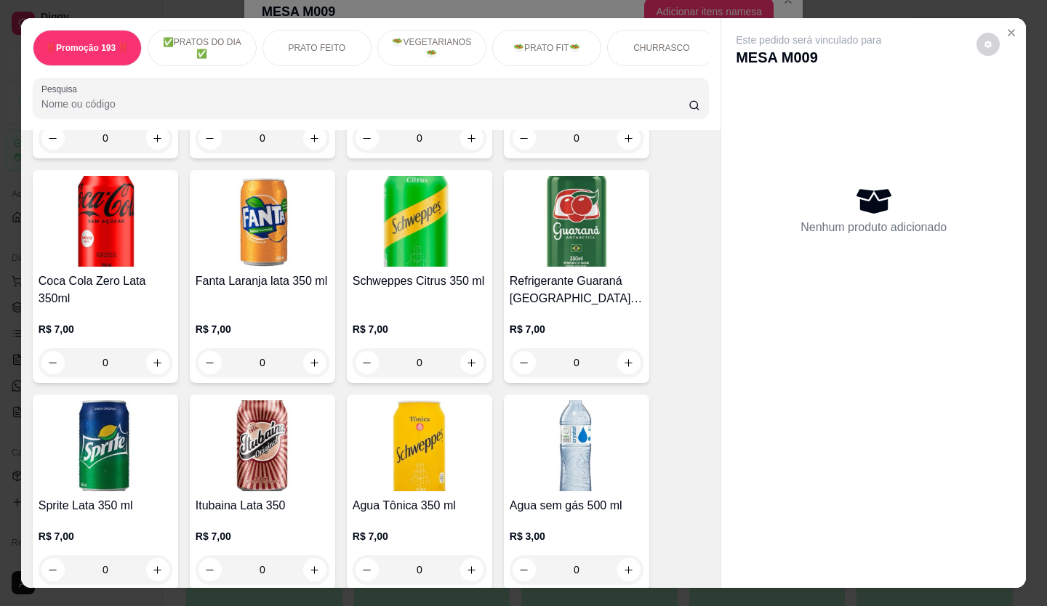
scroll to position [4218, 0]
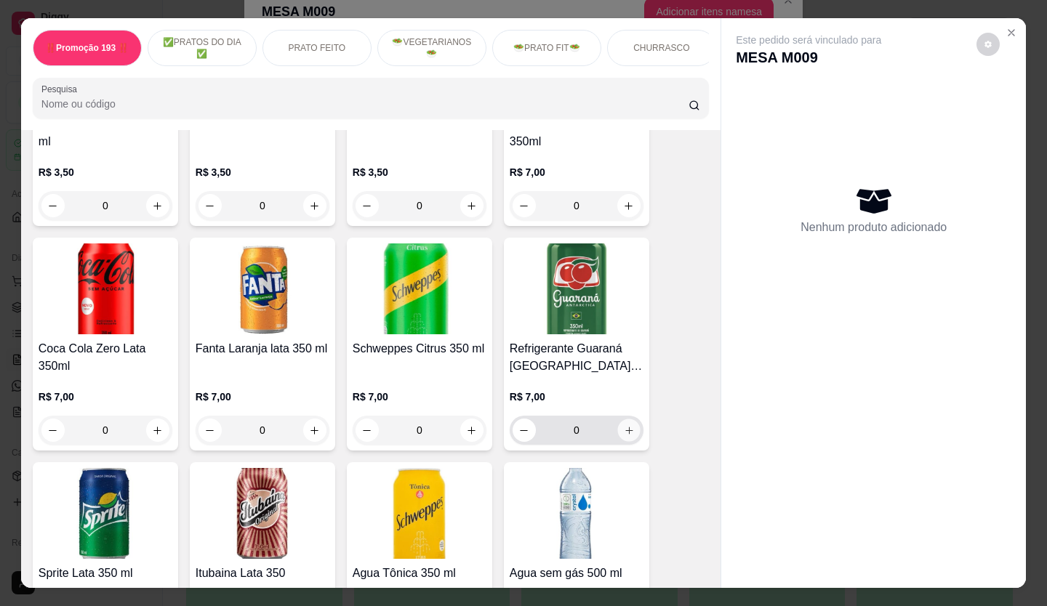
click at [629, 420] on button "increase-product-quantity" at bounding box center [628, 431] width 23 height 23
type input "1"
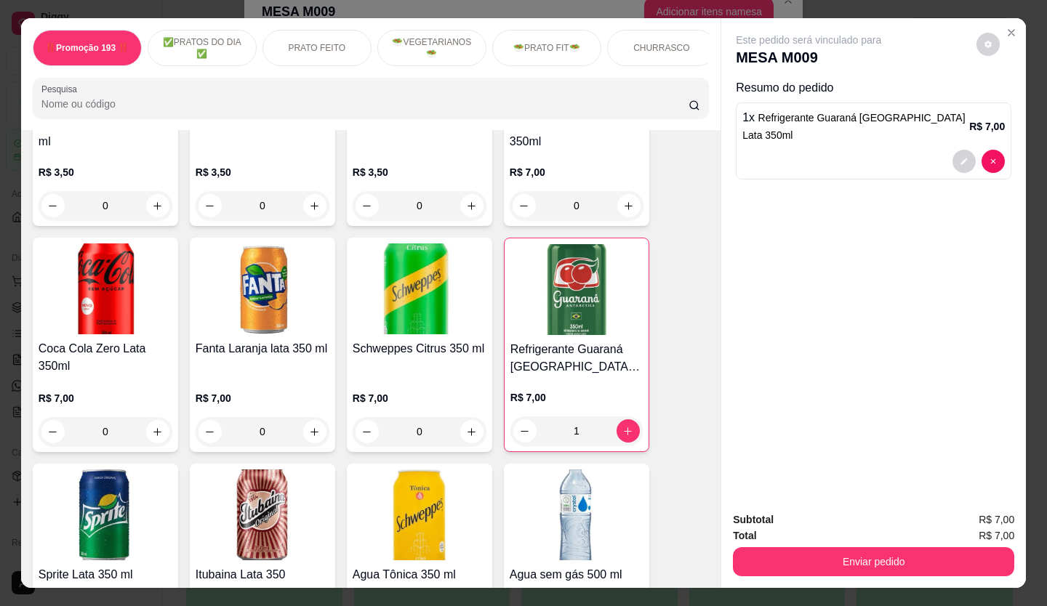
click at [835, 553] on button "Enviar pedido" at bounding box center [873, 562] width 281 height 29
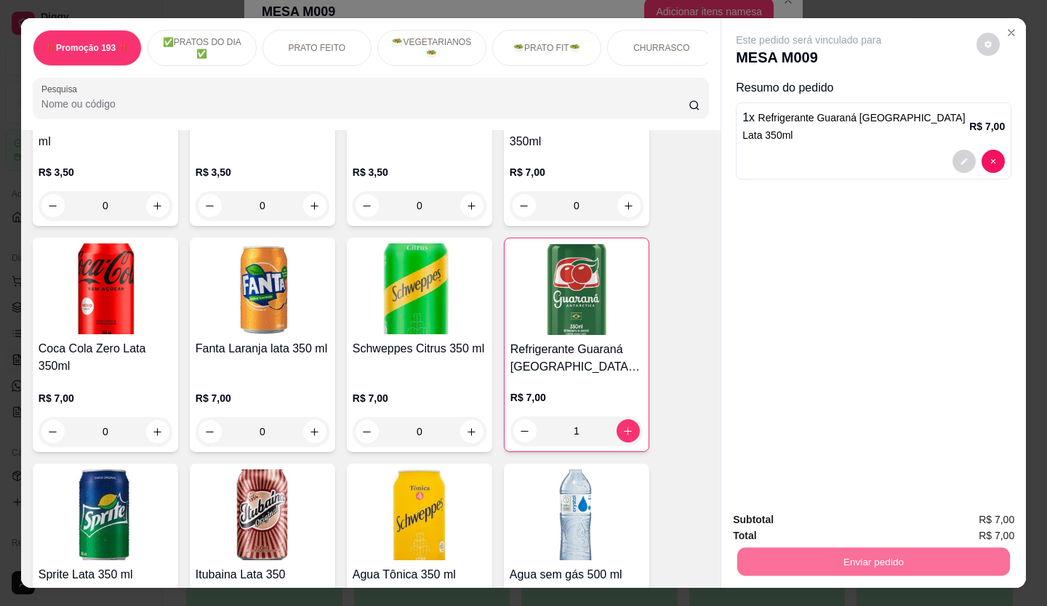
click at [858, 514] on button "Não registrar e enviar pedido" at bounding box center [826, 520] width 147 height 27
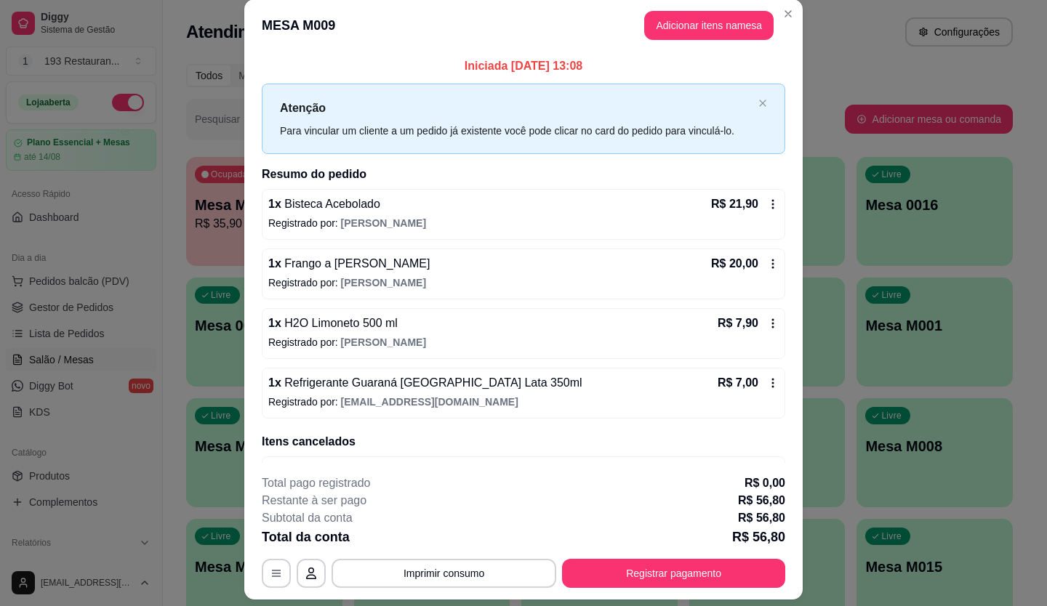
scroll to position [0, 0]
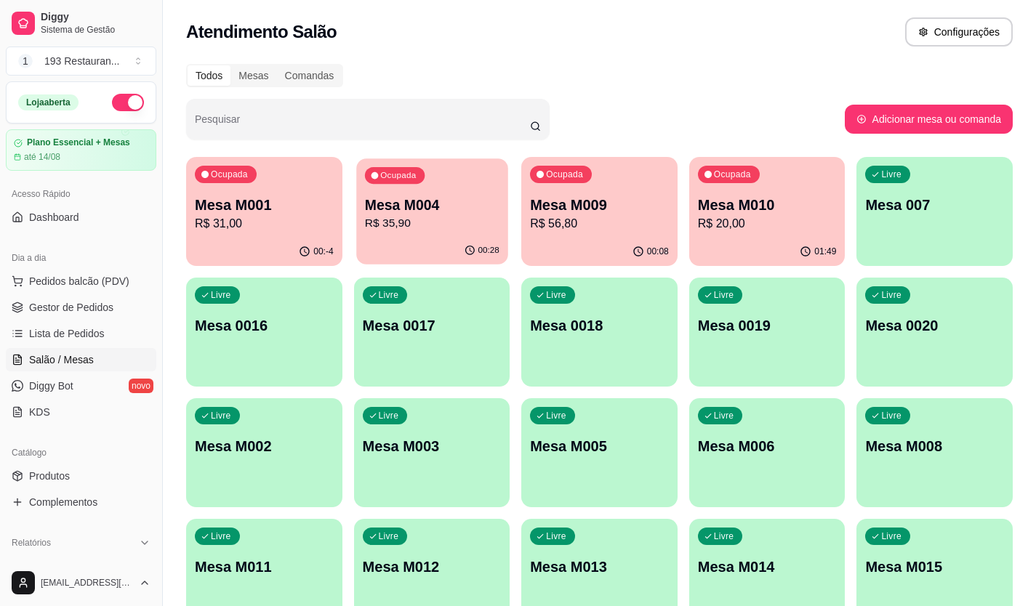
click at [412, 220] on p "R$ 35,90" at bounding box center [431, 223] width 135 height 17
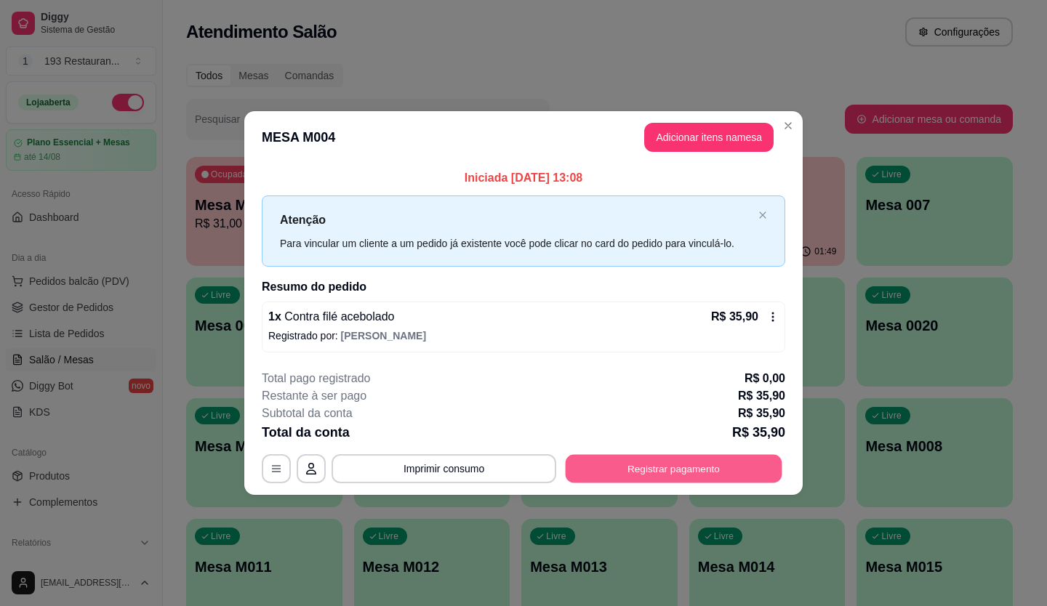
click at [690, 476] on button "Registrar pagamento" at bounding box center [674, 469] width 217 height 28
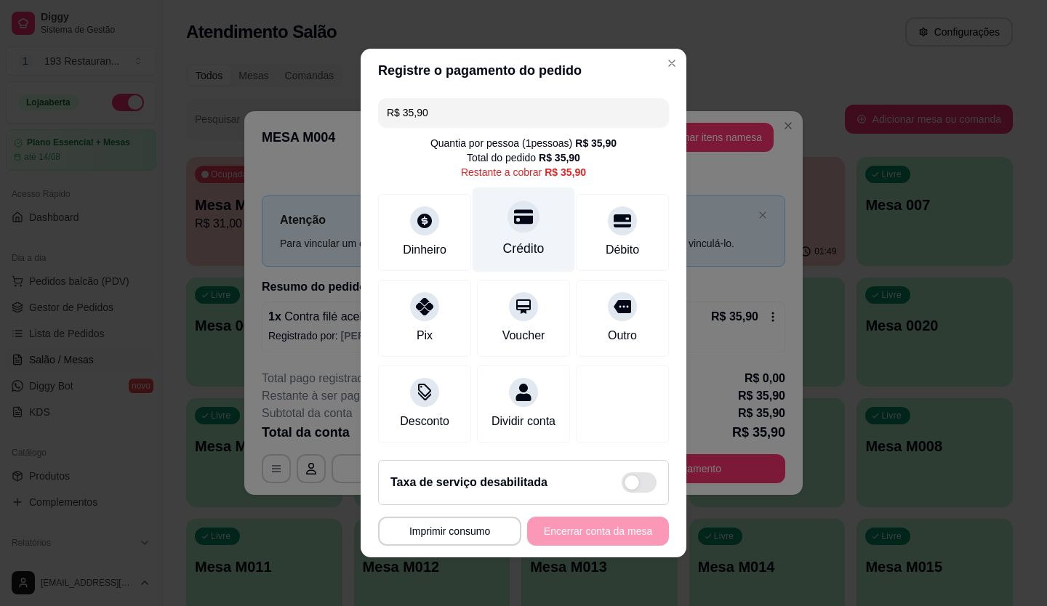
click at [527, 225] on div "Crédito" at bounding box center [524, 230] width 103 height 85
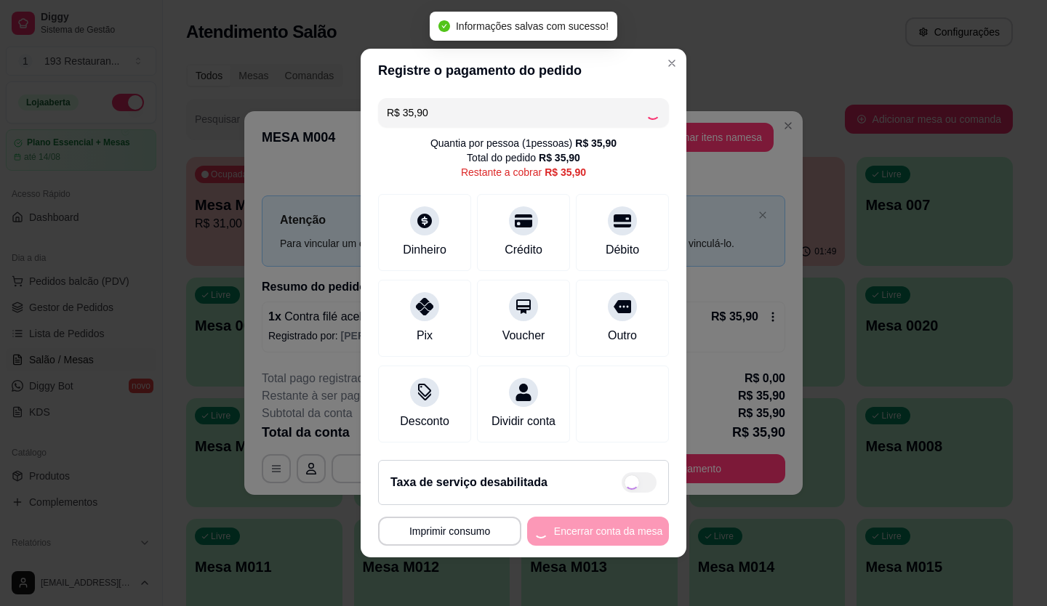
type input "R$ 0,00"
click at [589, 538] on div "**********" at bounding box center [523, 531] width 291 height 29
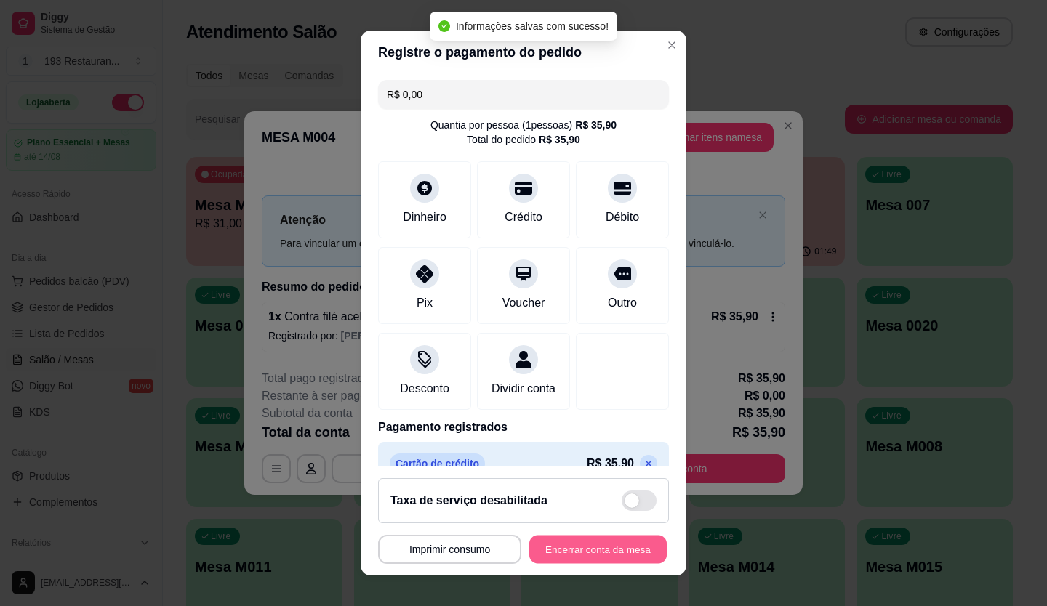
click at [589, 538] on button "Encerrar conta da mesa" at bounding box center [597, 550] width 137 height 28
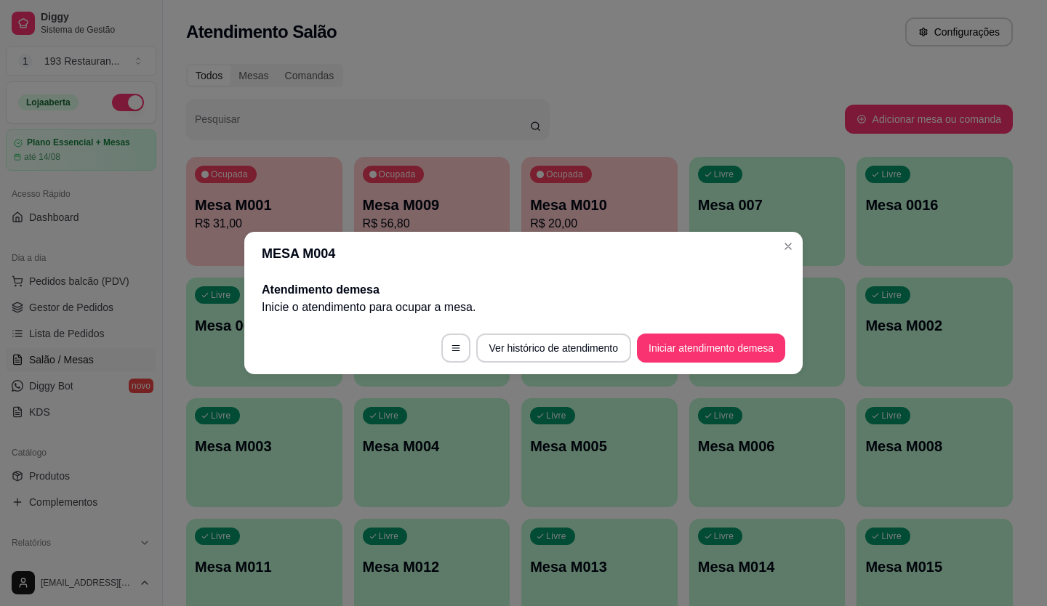
click at [799, 238] on header "MESA M004" at bounding box center [523, 254] width 559 height 44
click at [800, 237] on header "MESA M004" at bounding box center [523, 254] width 559 height 44
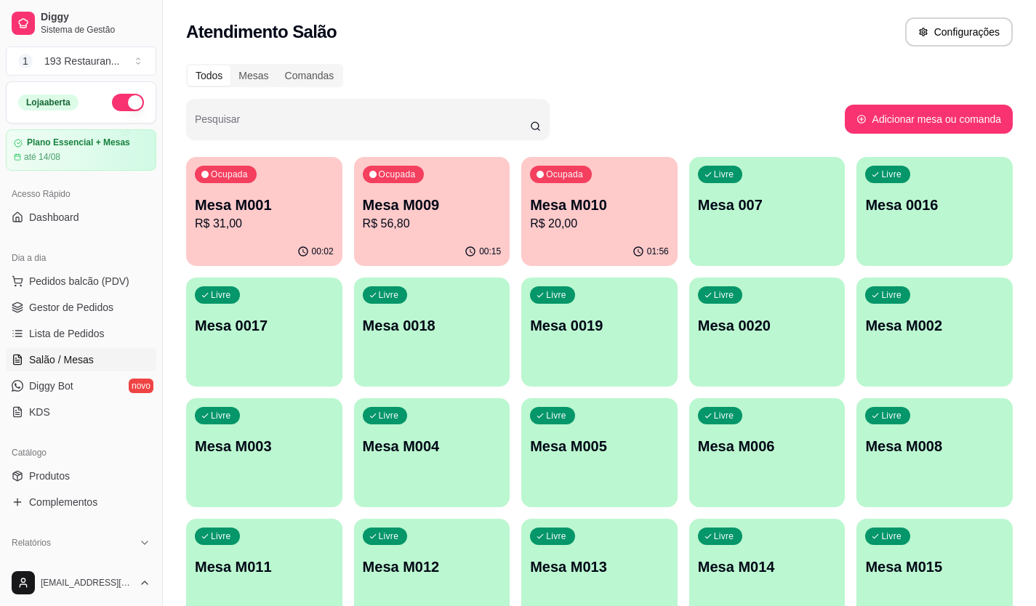
click at [842, 130] on div "Pesquisar" at bounding box center [515, 119] width 659 height 41
click at [280, 231] on p "R$ 31,00" at bounding box center [264, 223] width 139 height 17
click at [49, 378] on link "Diggy Bot novo" at bounding box center [81, 386] width 151 height 23
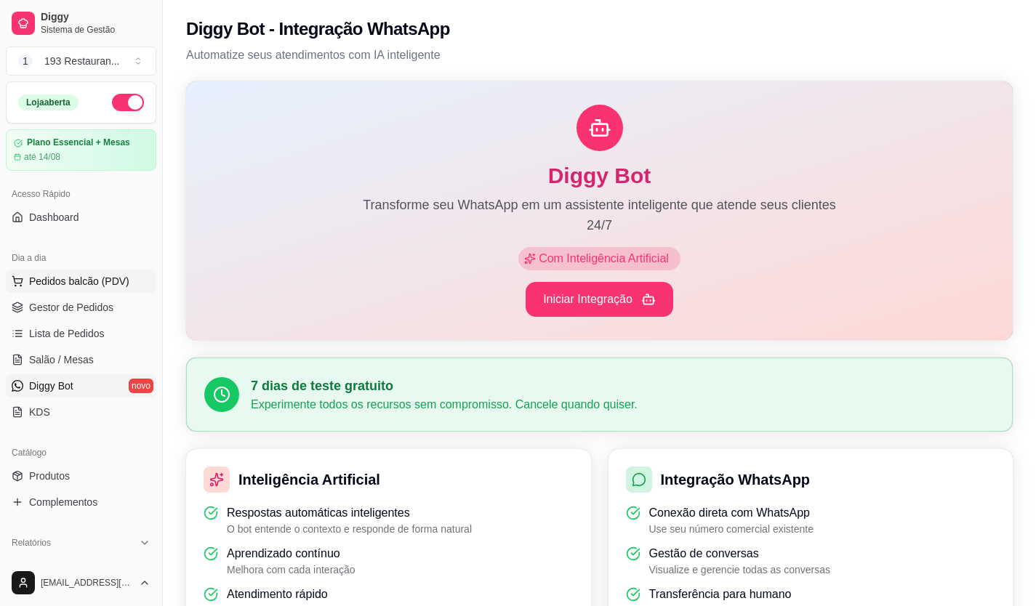
click at [68, 286] on span "Pedidos balcão (PDV)" at bounding box center [79, 281] width 100 height 15
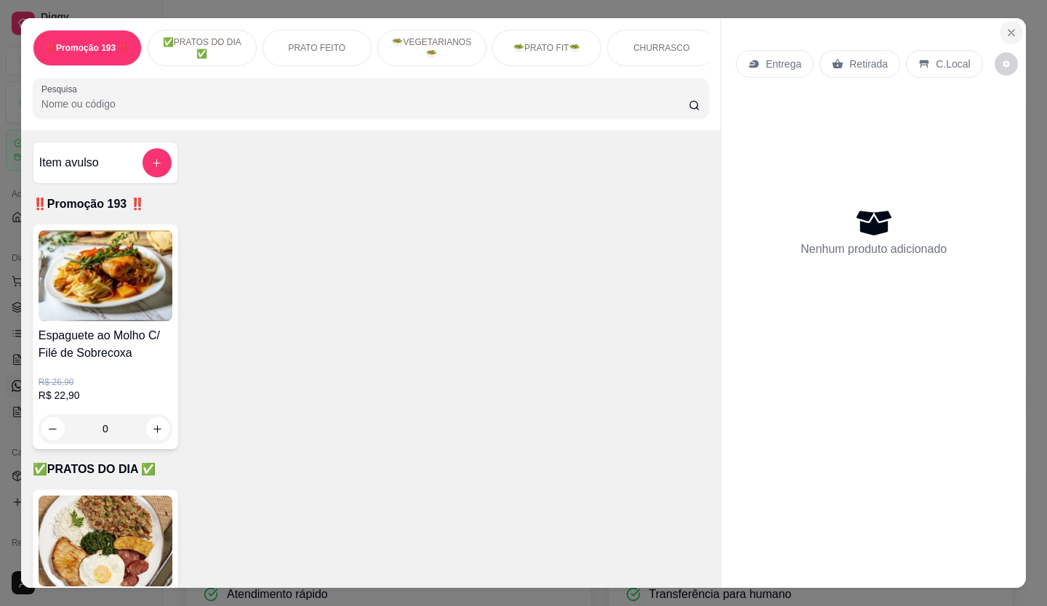
click at [1006, 27] on icon "Close" at bounding box center [1012, 33] width 12 height 12
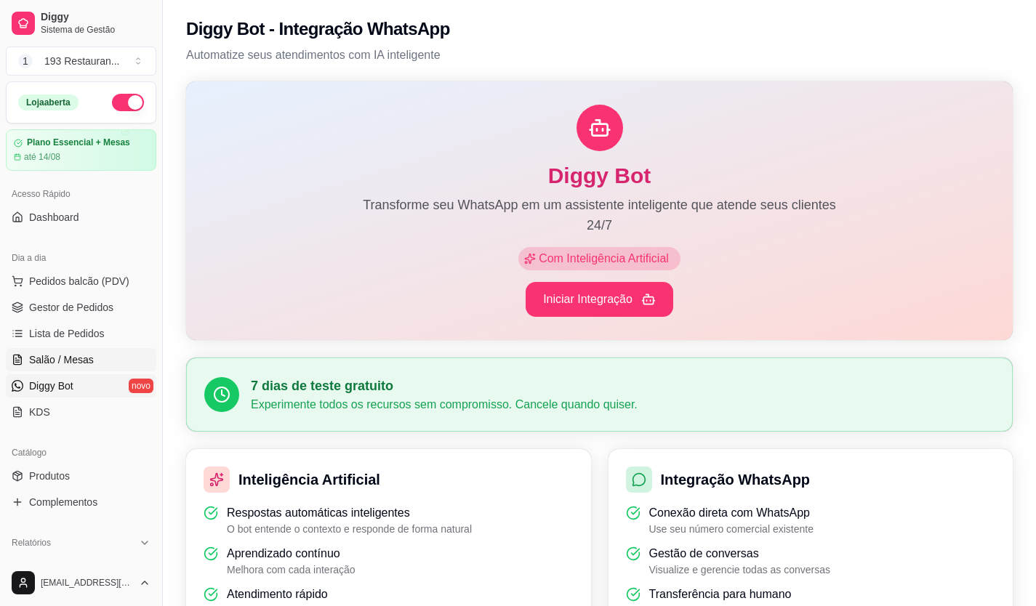
click at [49, 359] on span "Salão / Mesas" at bounding box center [61, 360] width 65 height 15
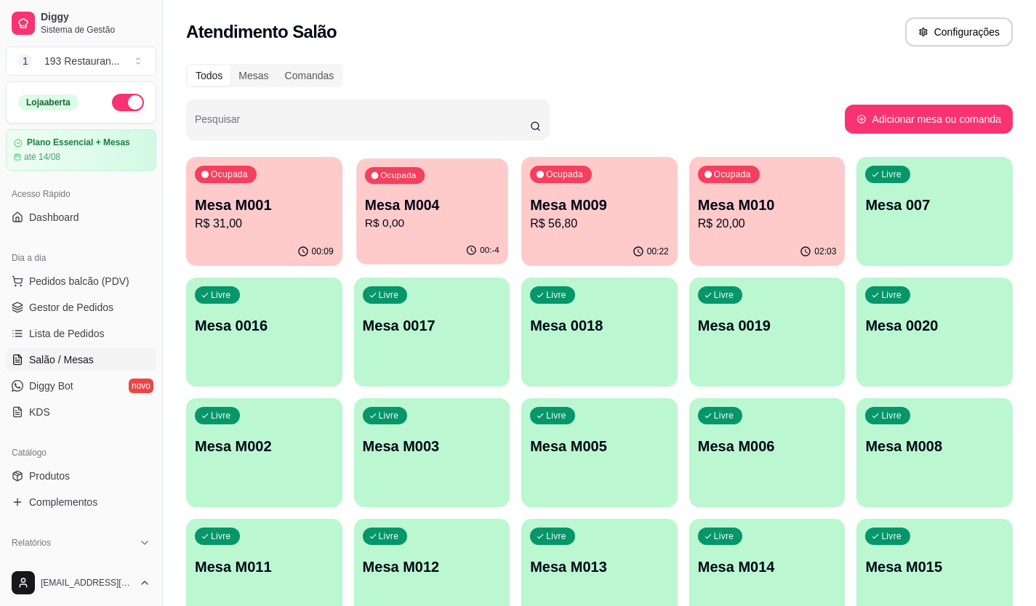
click at [434, 217] on div "Mesa M004 R$ 0,00" at bounding box center [431, 214] width 135 height 36
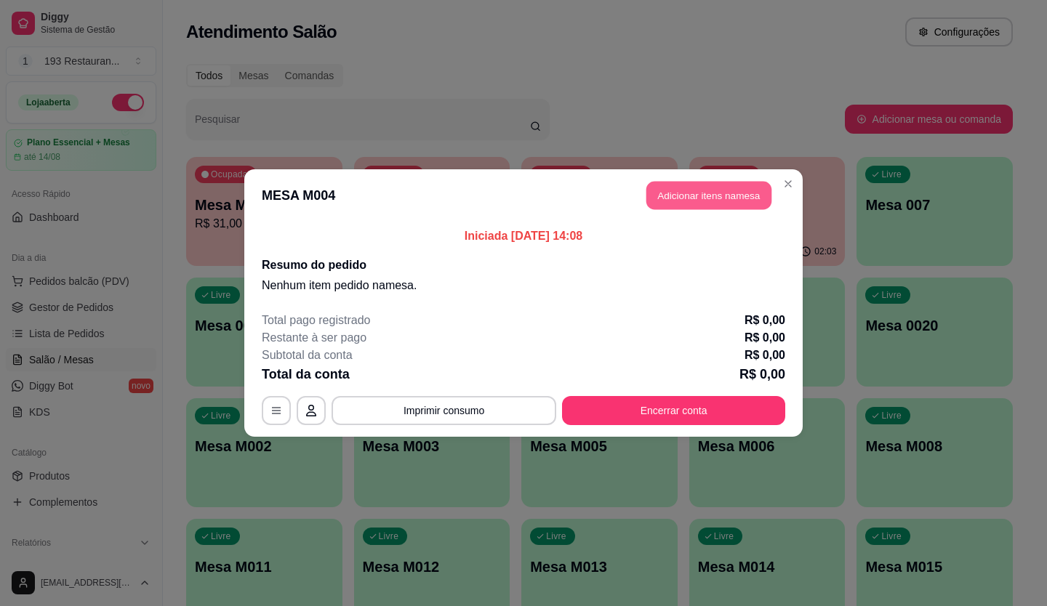
click at [713, 204] on button "Adicionar itens na mesa" at bounding box center [708, 196] width 125 height 28
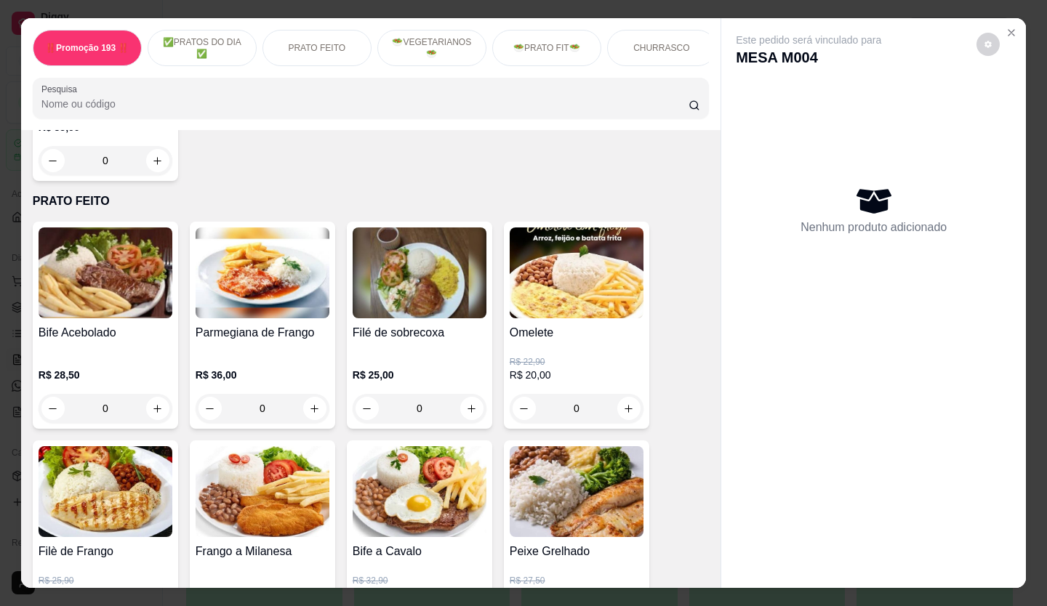
scroll to position [436, 0]
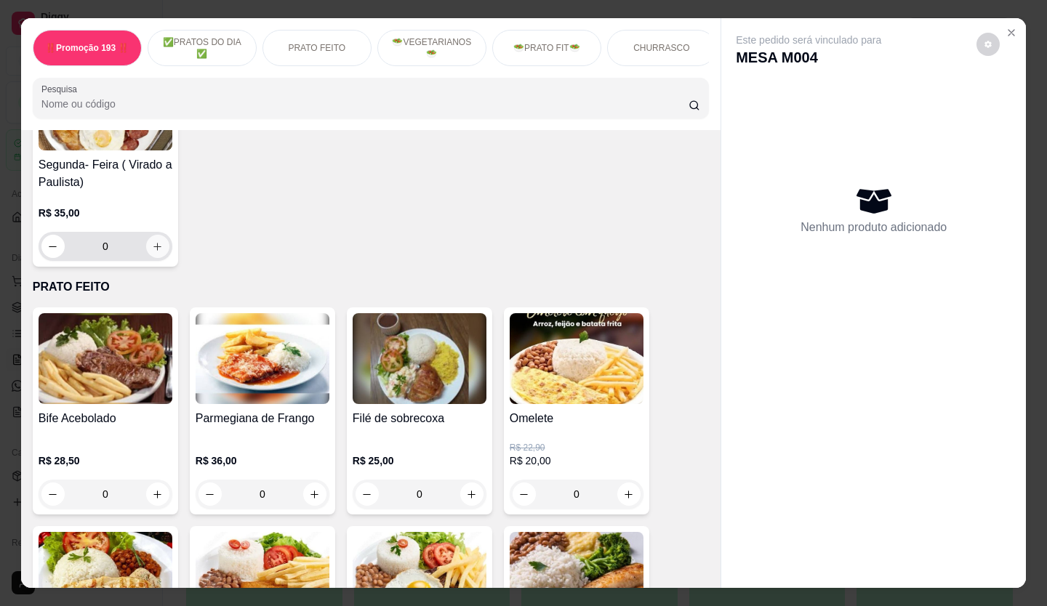
click at [152, 249] on icon "increase-product-quantity" at bounding box center [157, 246] width 11 height 11
type input "1"
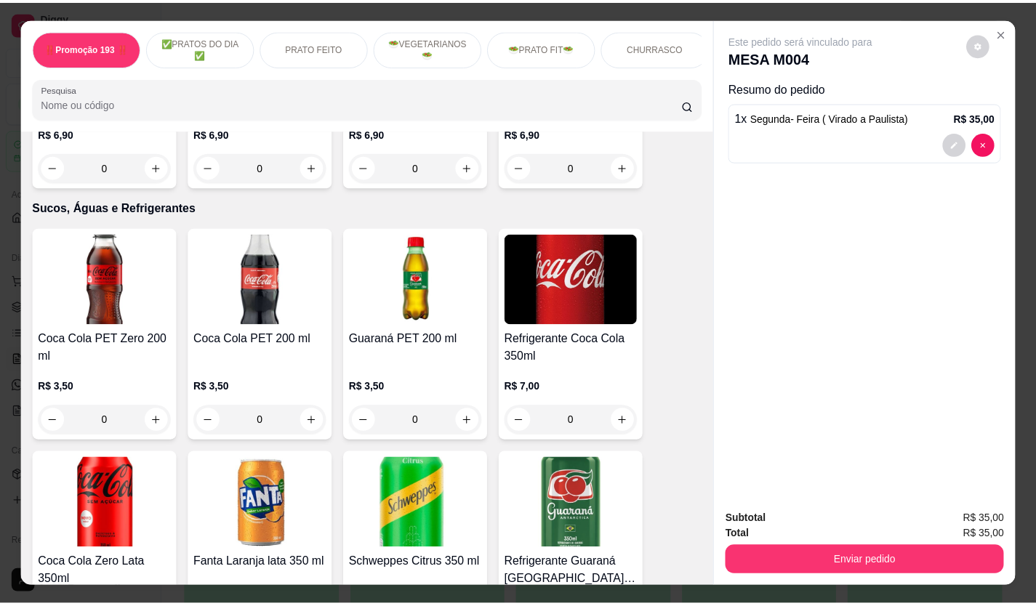
scroll to position [4073, 0]
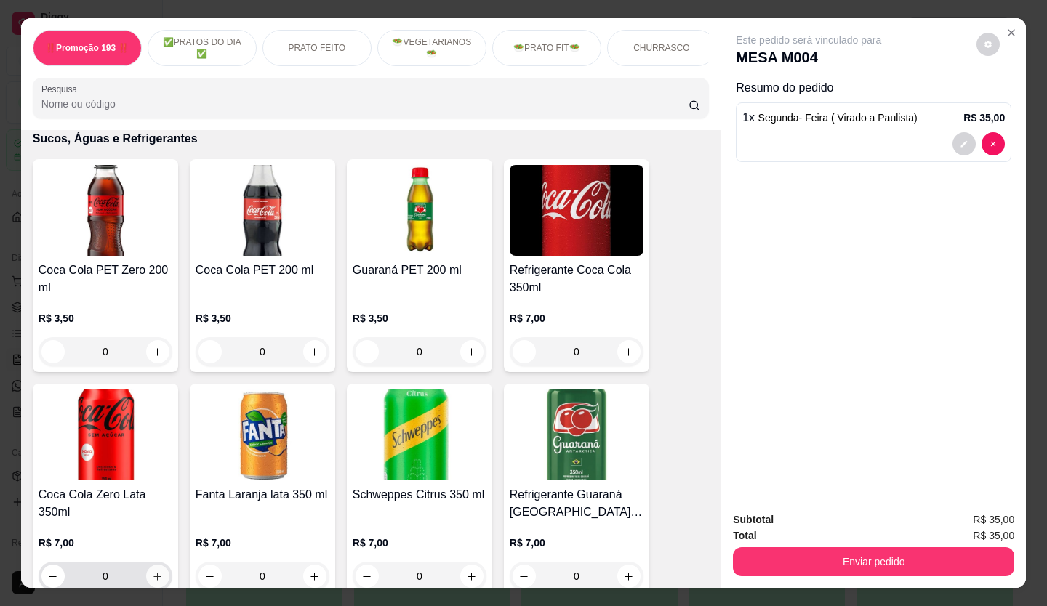
click at [152, 572] on icon "increase-product-quantity" at bounding box center [157, 577] width 11 height 11
type input "1"
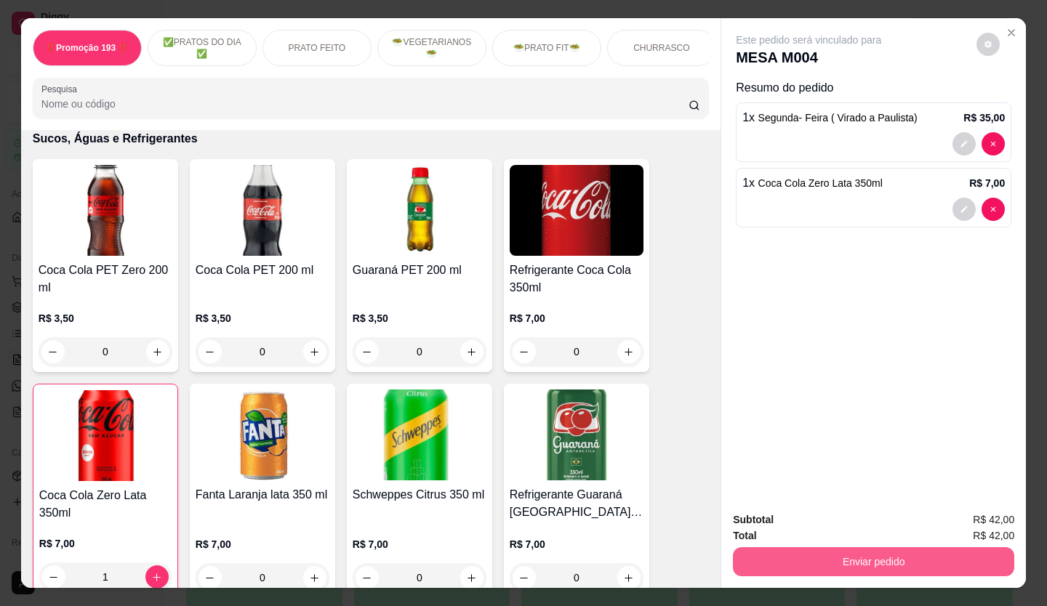
click at [876, 560] on button "Enviar pedido" at bounding box center [873, 562] width 281 height 29
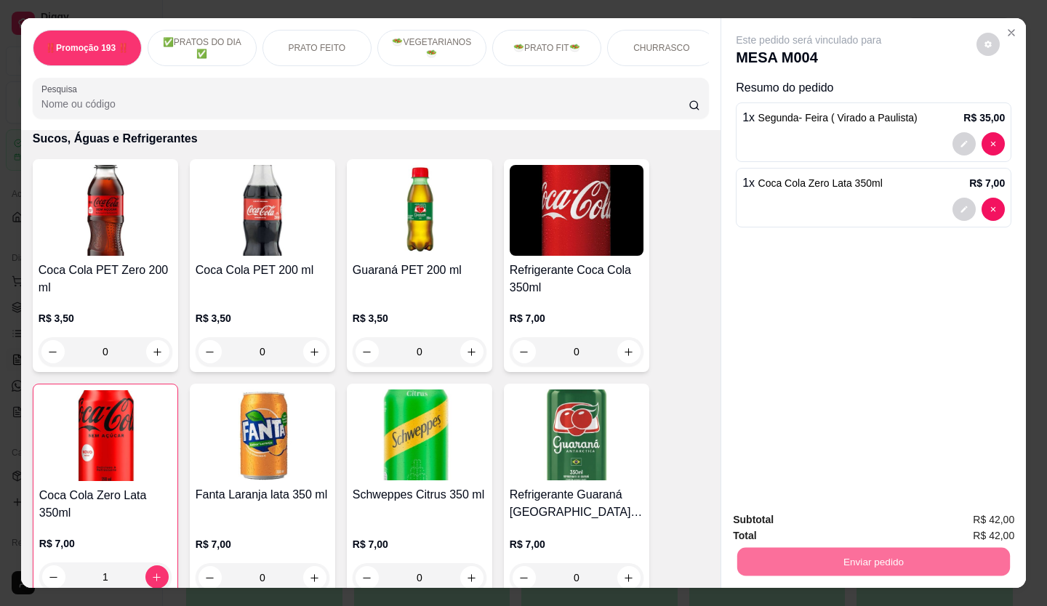
click at [802, 516] on button "Não registrar e enviar pedido" at bounding box center [825, 521] width 151 height 28
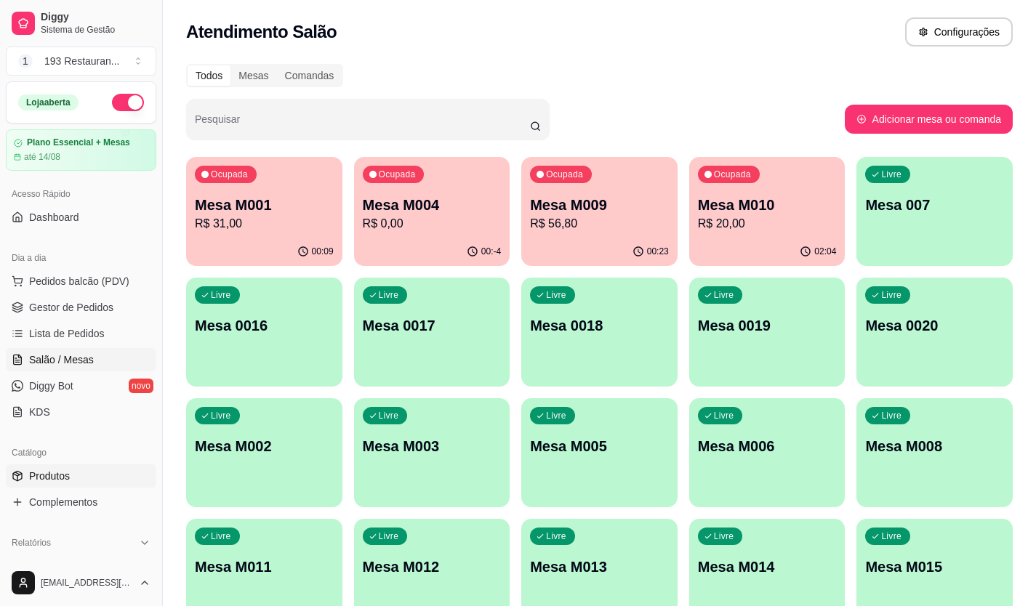
click at [39, 481] on span "Produtos" at bounding box center [49, 476] width 41 height 15
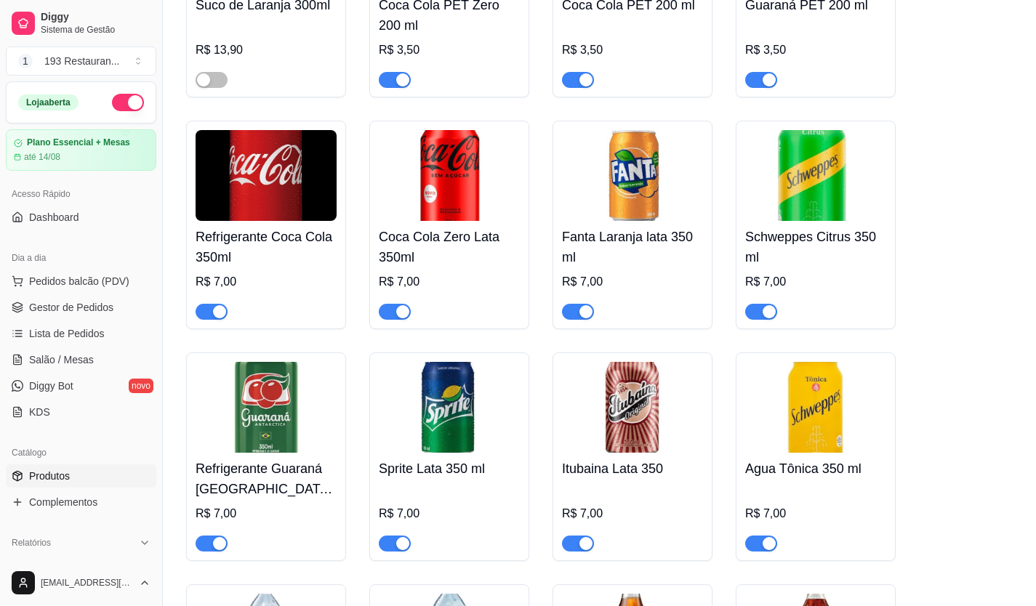
scroll to position [5672, 0]
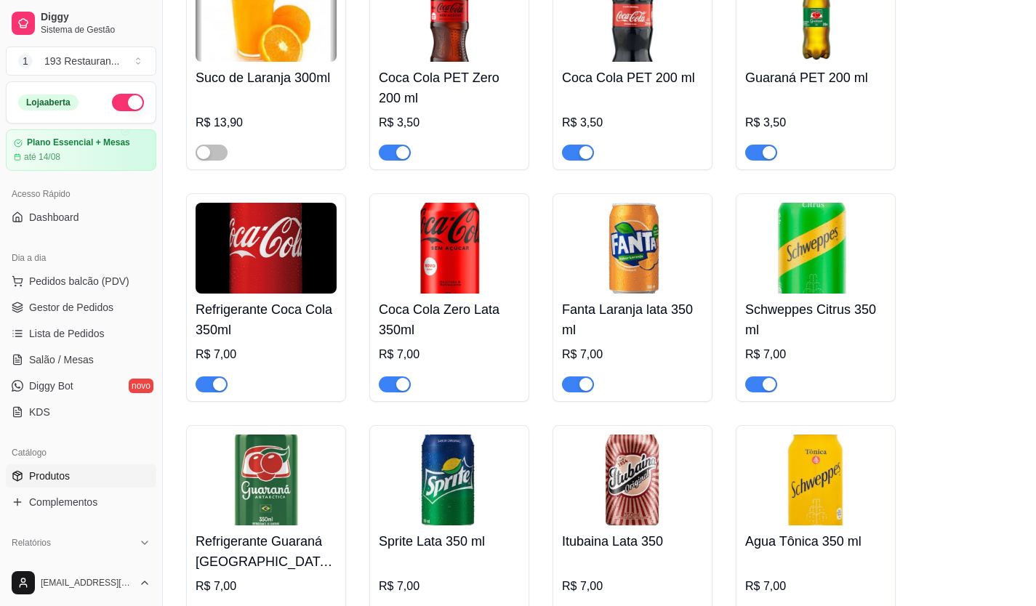
click at [215, 378] on div "button" at bounding box center [219, 384] width 13 height 13
click at [79, 356] on span "Salão / Mesas" at bounding box center [61, 360] width 65 height 15
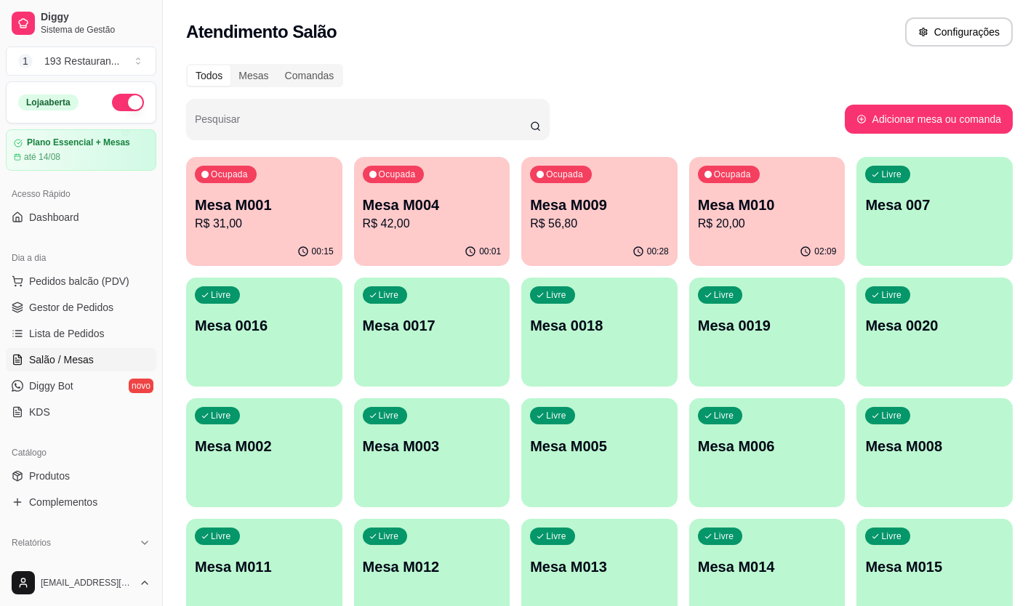
click at [629, 217] on p "R$ 56,80" at bounding box center [599, 223] width 139 height 17
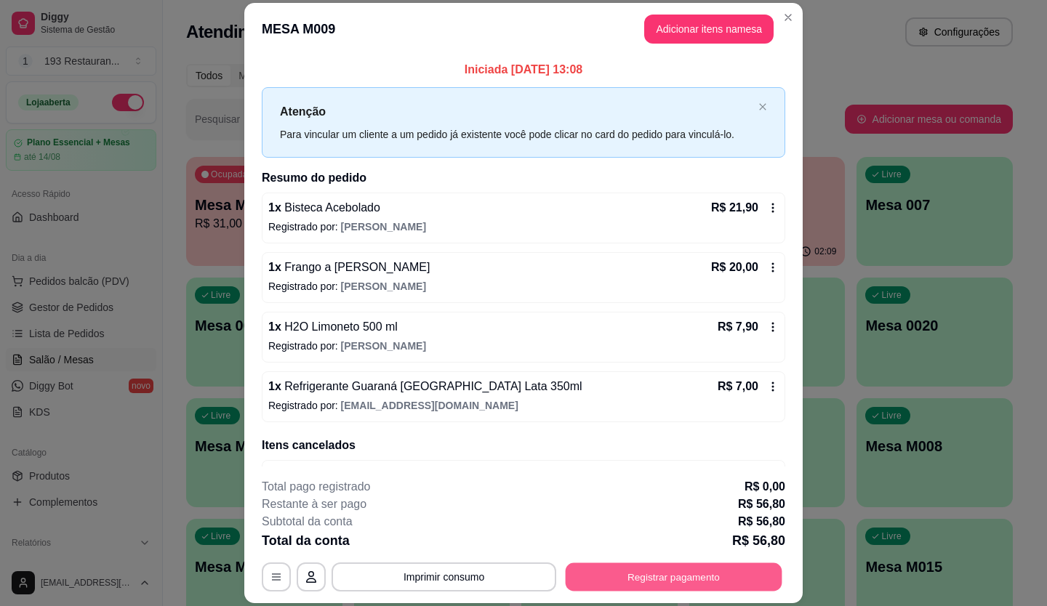
click at [683, 576] on button "Registrar pagamento" at bounding box center [674, 577] width 217 height 28
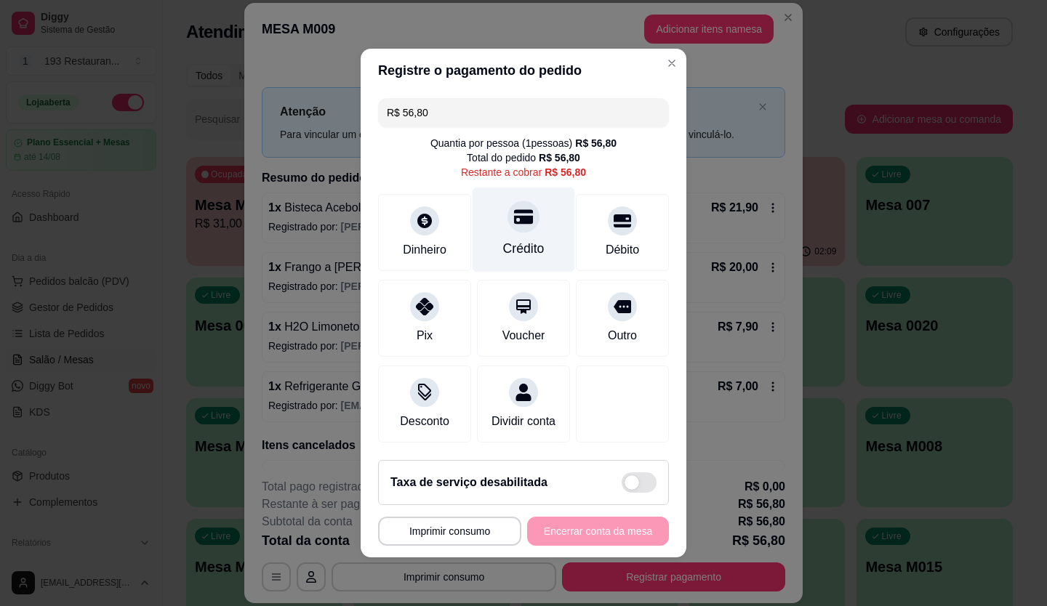
click at [529, 215] on div "Crédito" at bounding box center [524, 230] width 103 height 85
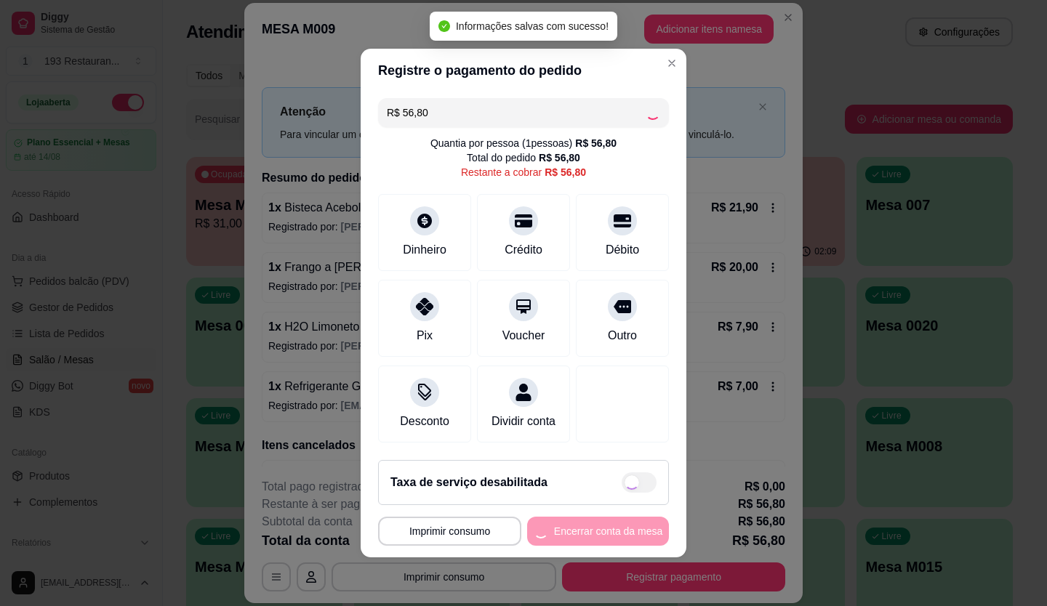
type input "R$ 0,00"
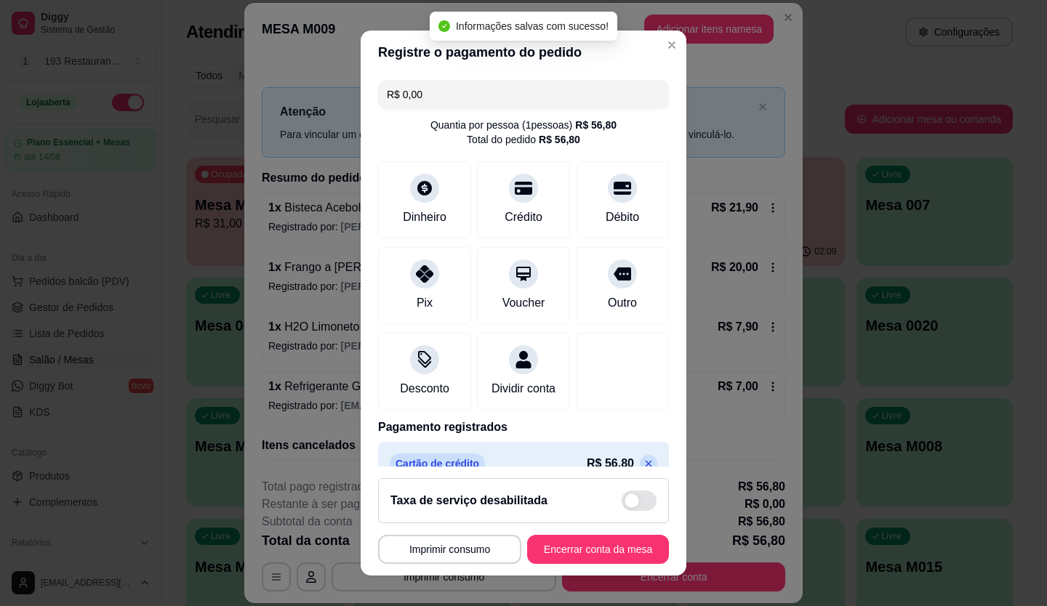
click at [595, 535] on footer "**********" at bounding box center [524, 521] width 326 height 109
click at [595, 536] on button "Encerrar conta da mesa" at bounding box center [598, 549] width 142 height 29
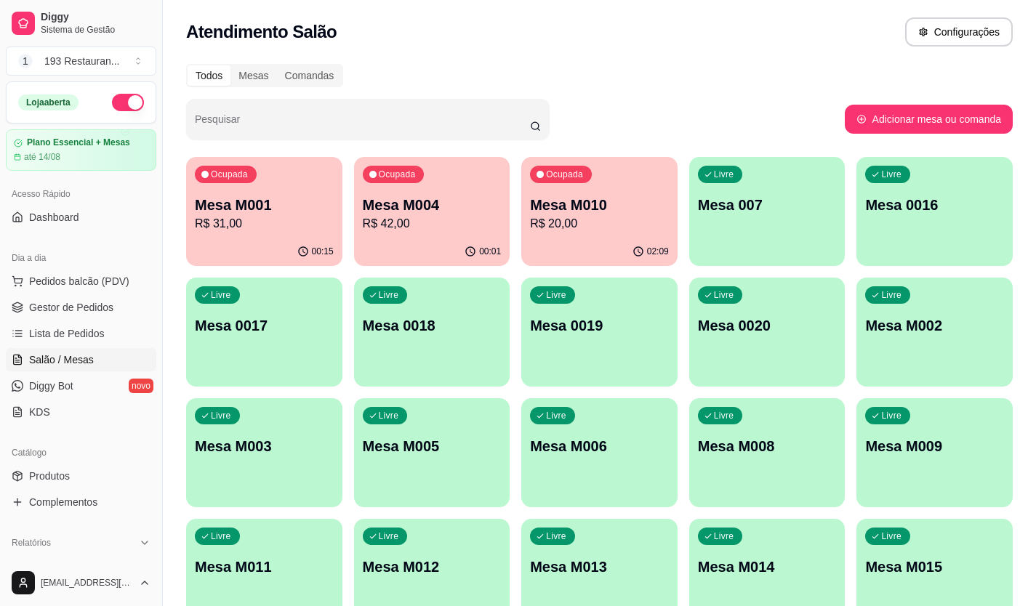
click at [255, 228] on p "R$ 31,00" at bounding box center [264, 223] width 139 height 17
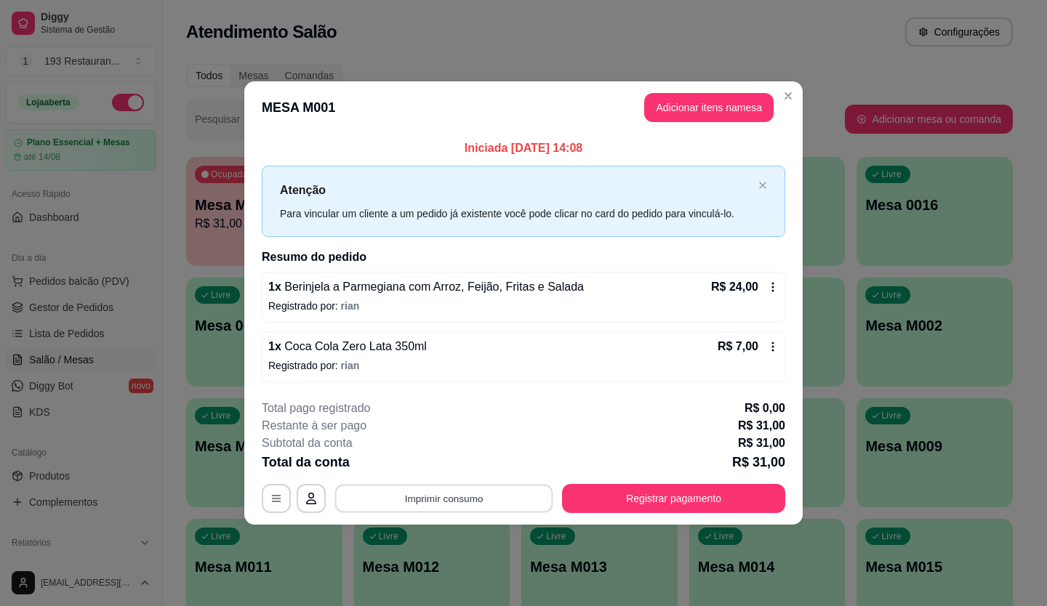
click at [468, 500] on button "Imprimir consumo" at bounding box center [444, 498] width 218 height 28
click at [468, 467] on button "CAIXA" at bounding box center [448, 464] width 105 height 23
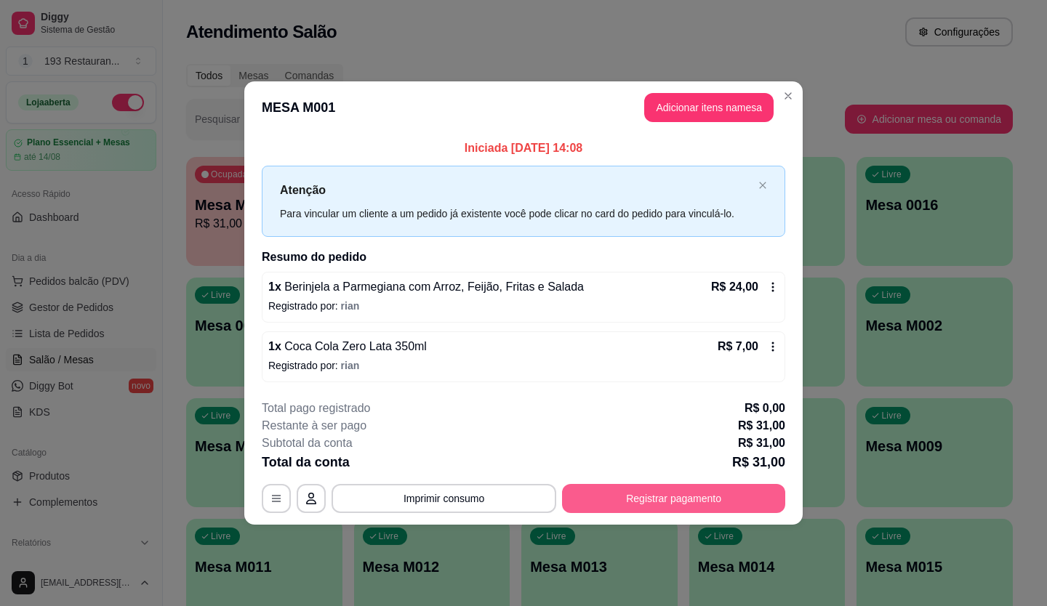
click at [665, 512] on button "Registrar pagamento" at bounding box center [673, 498] width 223 height 29
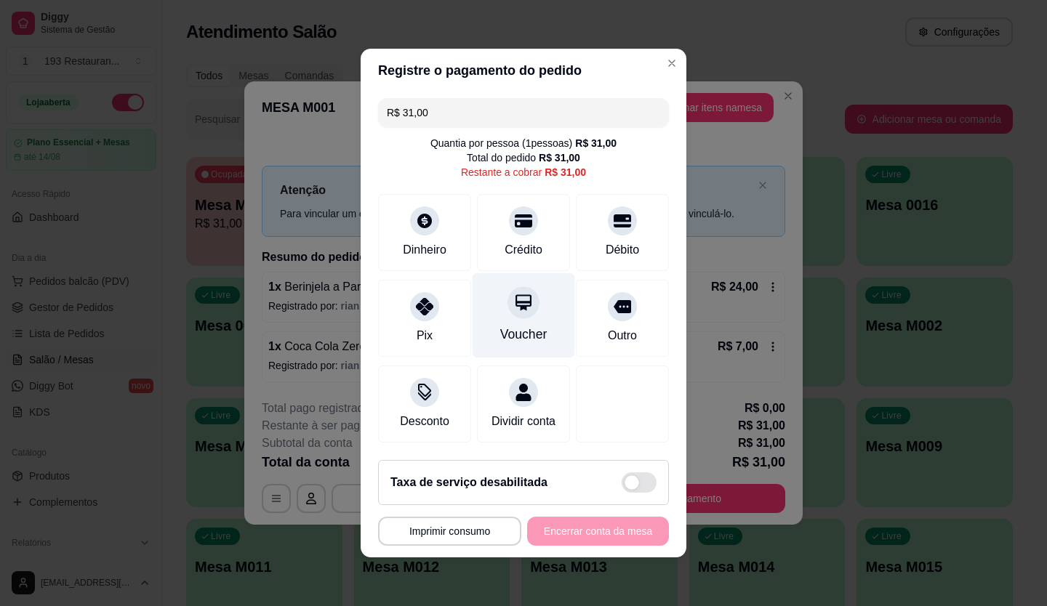
click at [530, 305] on div "Voucher" at bounding box center [524, 315] width 103 height 85
click at [598, 546] on div "**********" at bounding box center [523, 531] width 291 height 29
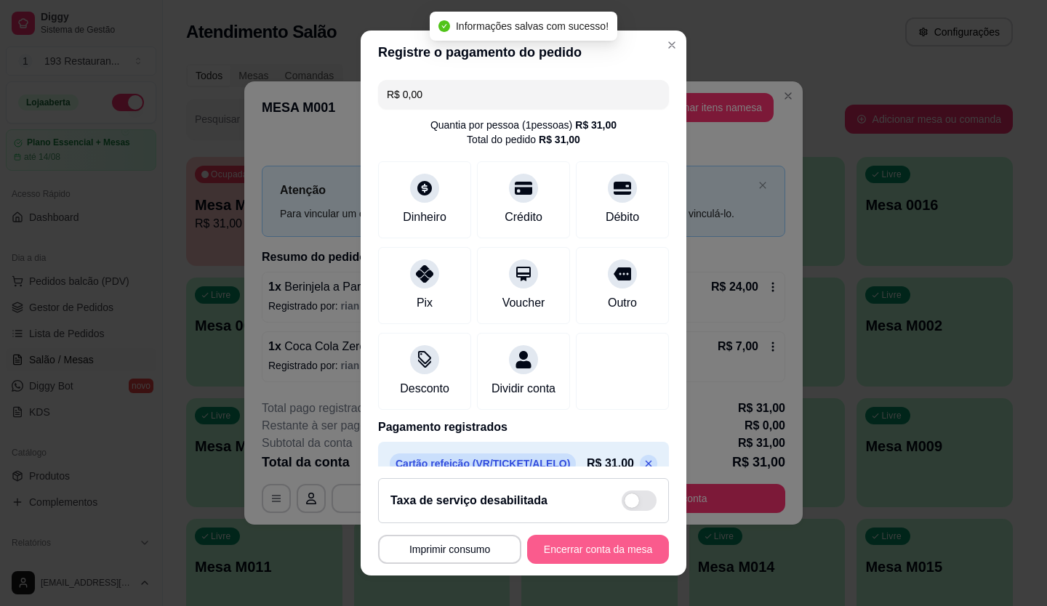
type input "R$ 0,00"
click at [598, 548] on button "Encerrar conta da mesa" at bounding box center [598, 549] width 142 height 29
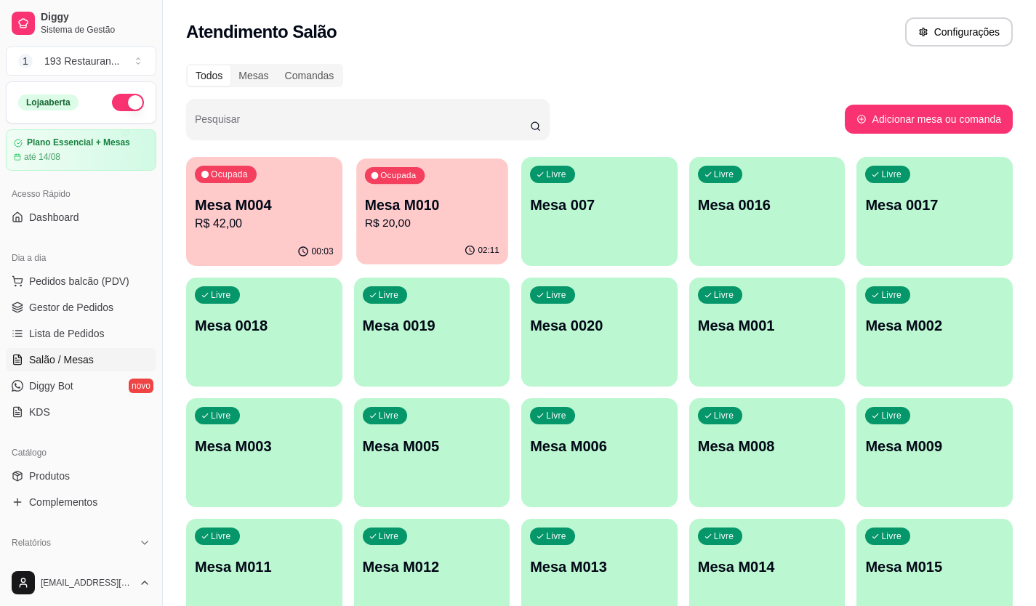
click at [445, 225] on p "R$ 20,00" at bounding box center [431, 223] width 135 height 17
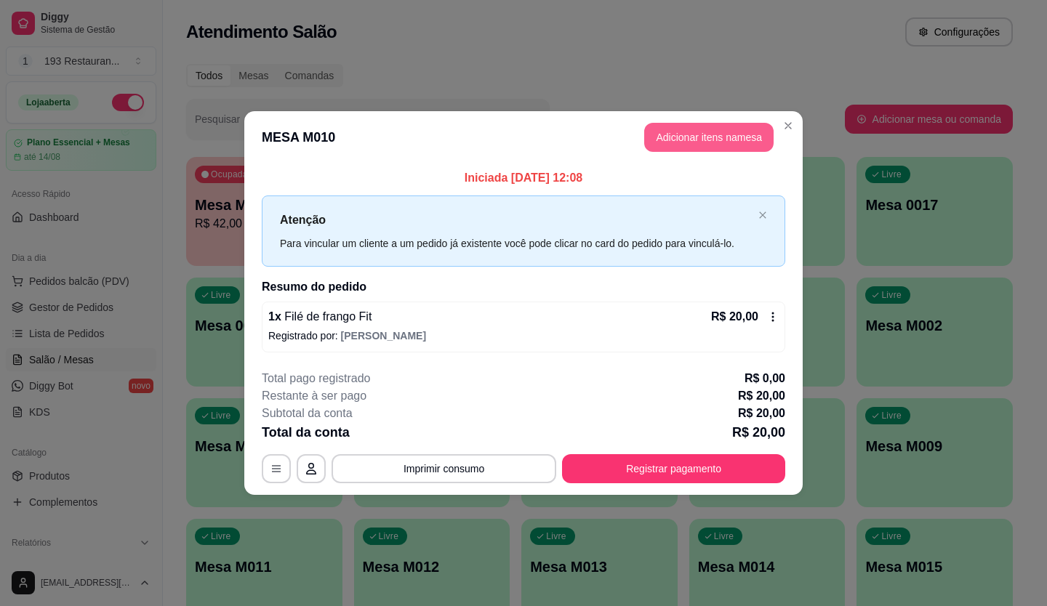
click at [769, 136] on button "Adicionar itens na mesa" at bounding box center [708, 137] width 129 height 29
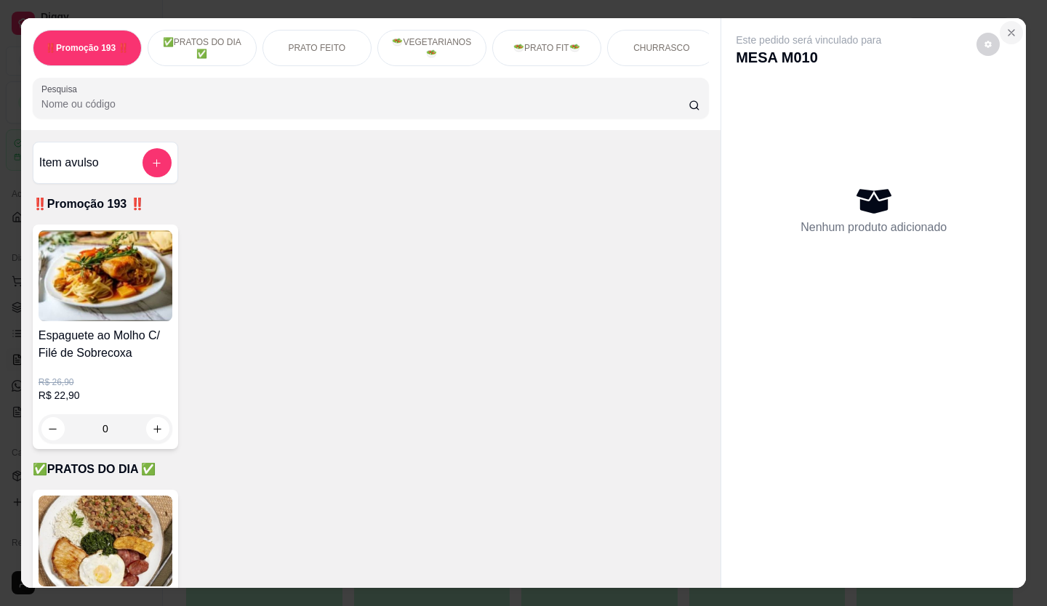
click at [1017, 26] on button "Close" at bounding box center [1011, 32] width 23 height 23
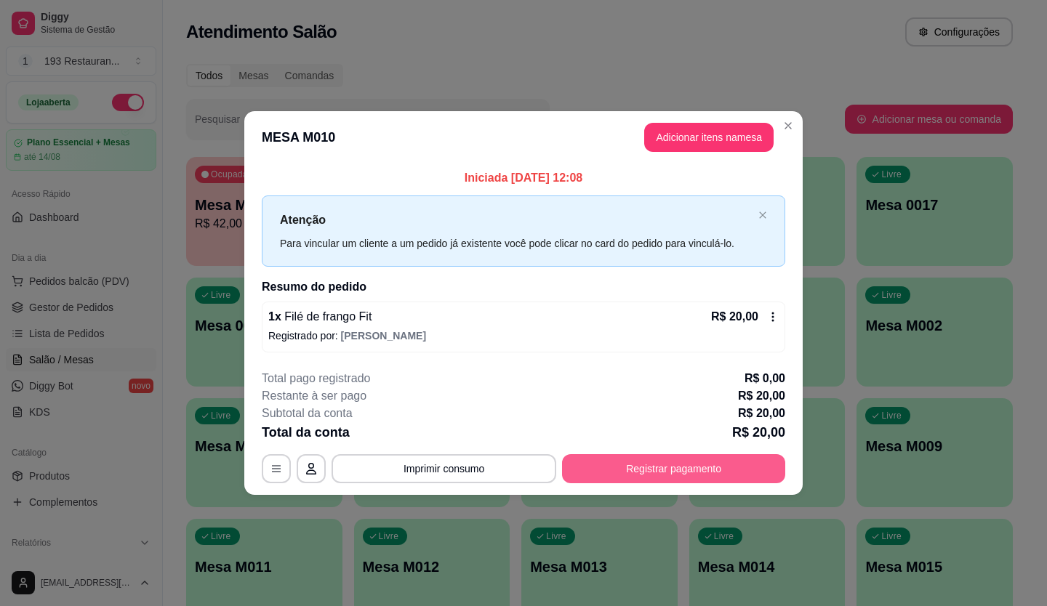
click at [697, 476] on button "Registrar pagamento" at bounding box center [673, 469] width 223 height 29
click at [642, 452] on div "**********" at bounding box center [524, 426] width 524 height 113
click at [646, 468] on button "Registrar pagamento" at bounding box center [674, 469] width 217 height 28
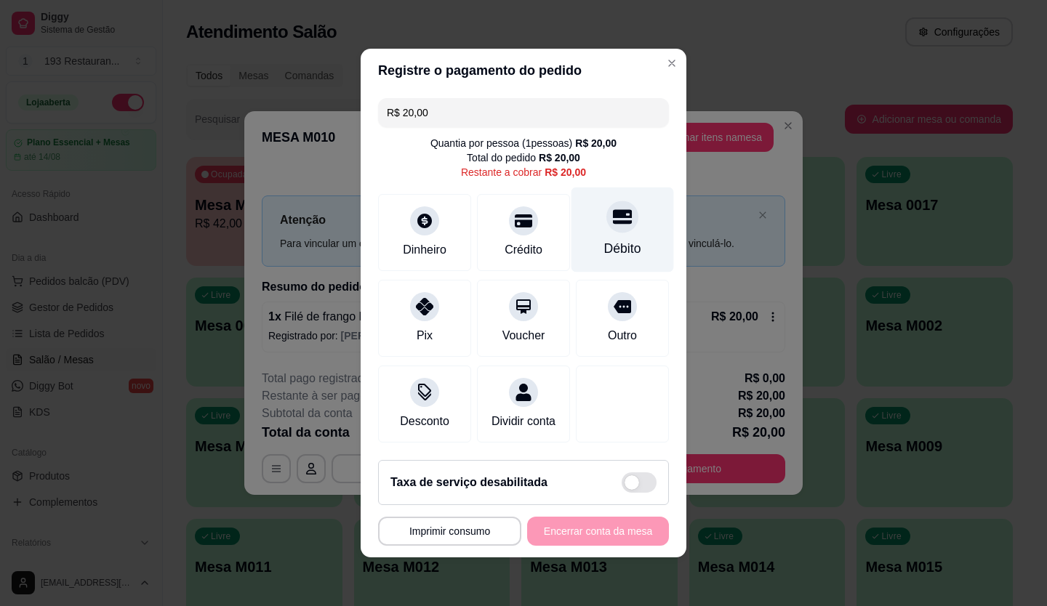
click at [618, 239] on div "Débito" at bounding box center [622, 248] width 37 height 19
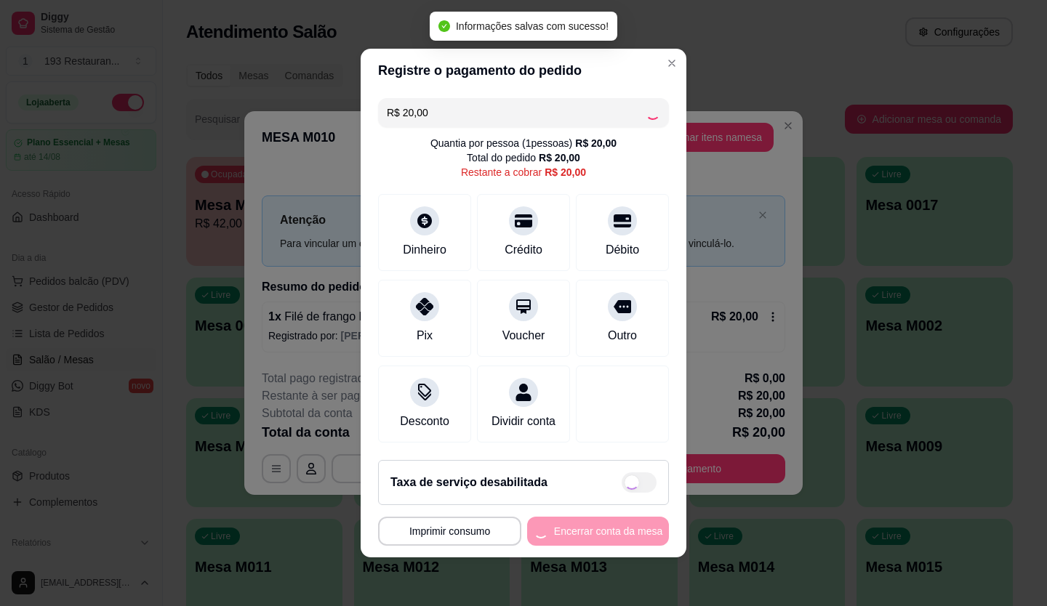
click at [608, 536] on div "**********" at bounding box center [523, 531] width 291 height 29
type input "R$ 0,00"
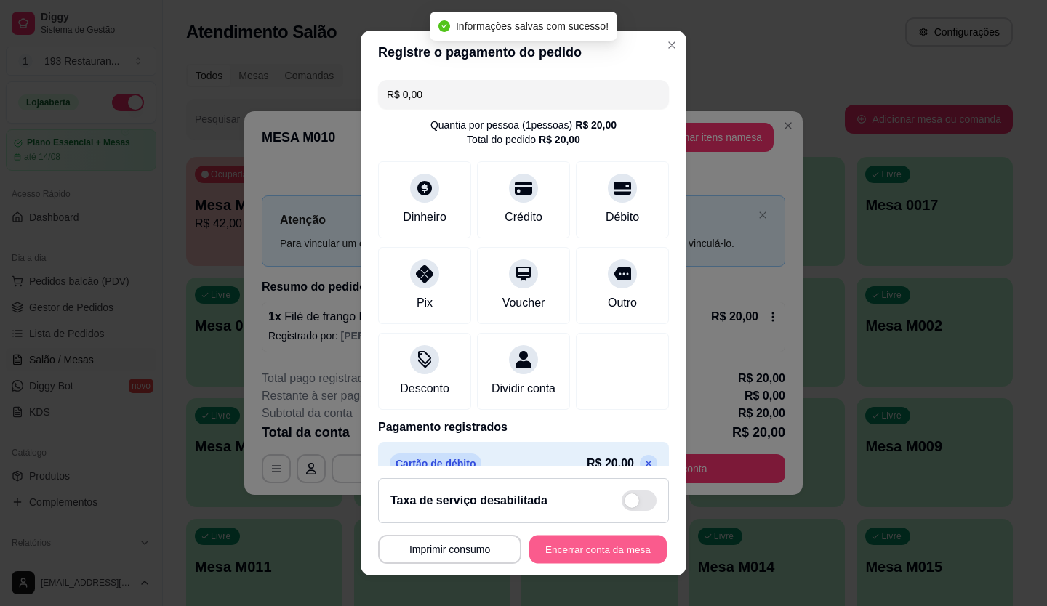
click at [608, 536] on button "Encerrar conta da mesa" at bounding box center [597, 550] width 137 height 28
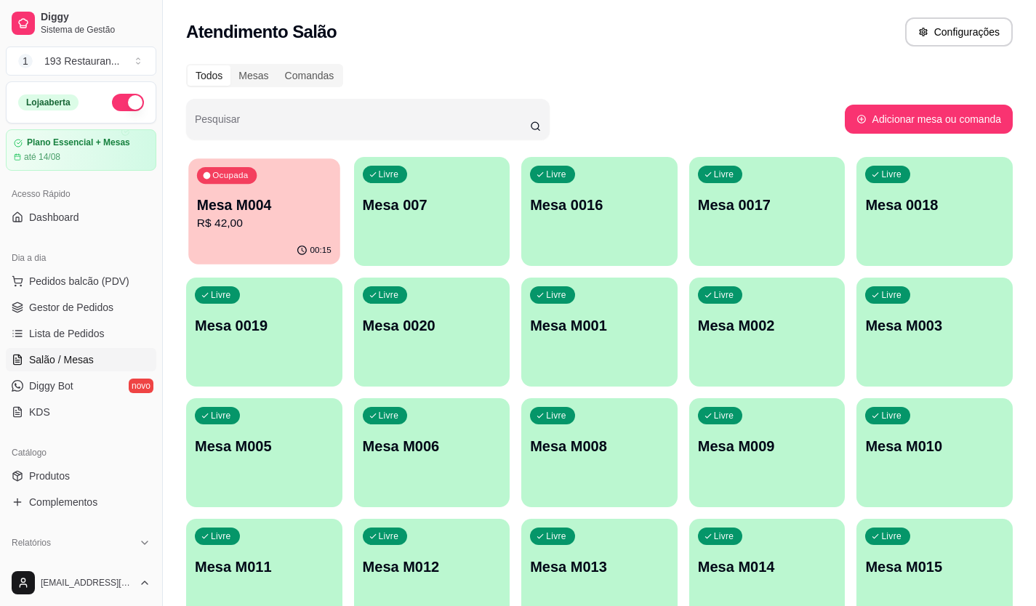
click at [277, 228] on p "R$ 42,00" at bounding box center [264, 223] width 135 height 17
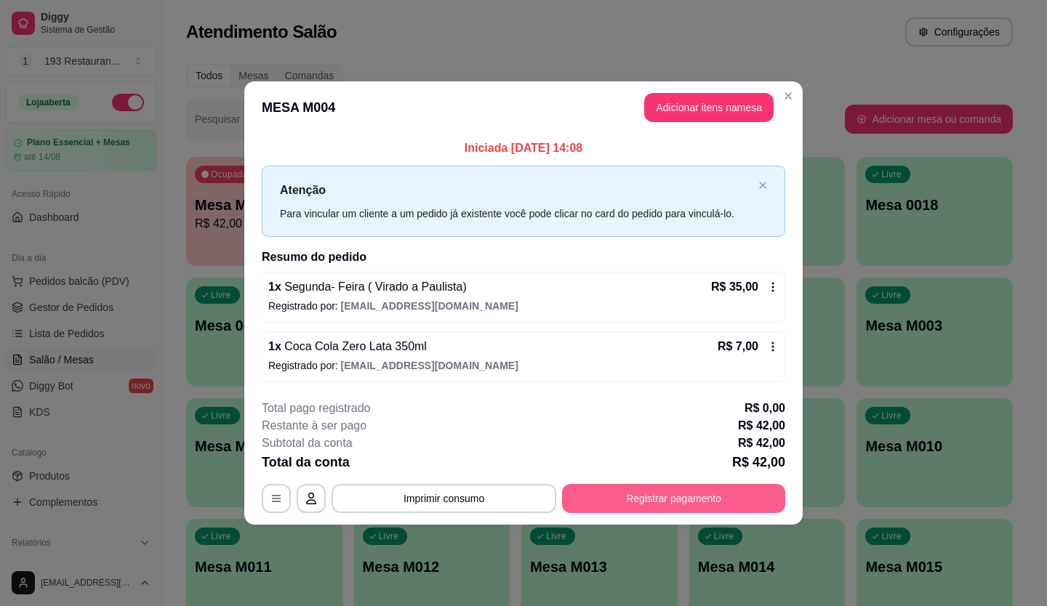
click at [700, 488] on button "Registrar pagamento" at bounding box center [673, 498] width 223 height 29
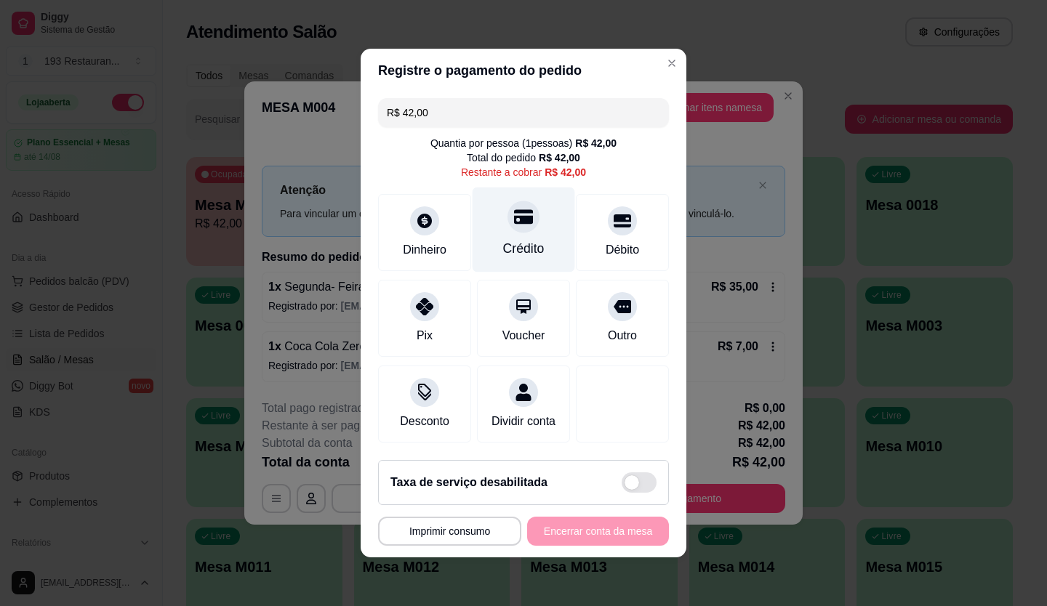
click at [514, 207] on icon at bounding box center [523, 216] width 19 height 19
type input "R$ 0,00"
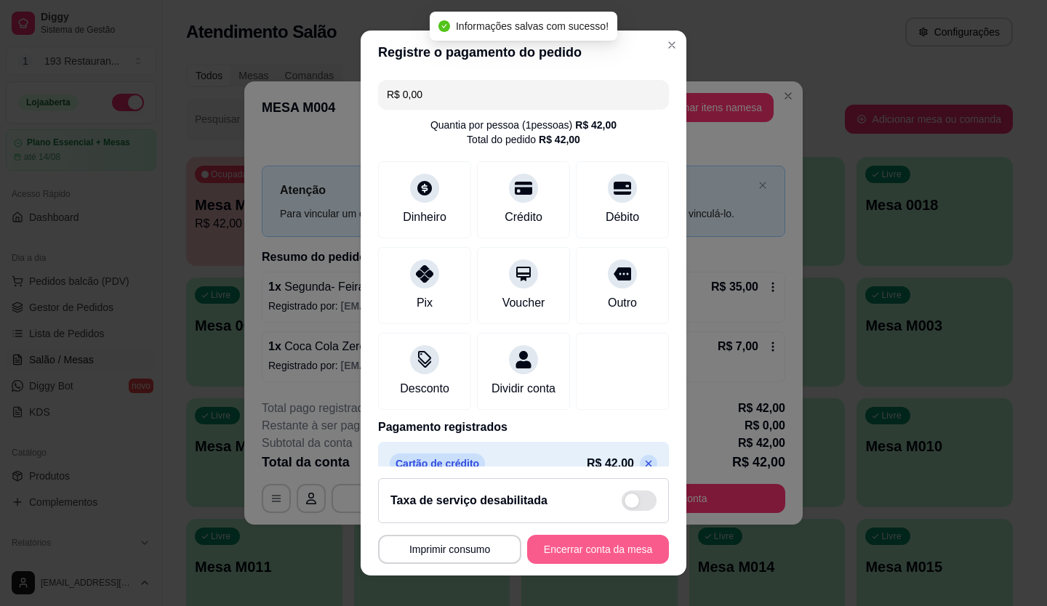
click at [625, 551] on button "Encerrar conta da mesa" at bounding box center [598, 549] width 142 height 29
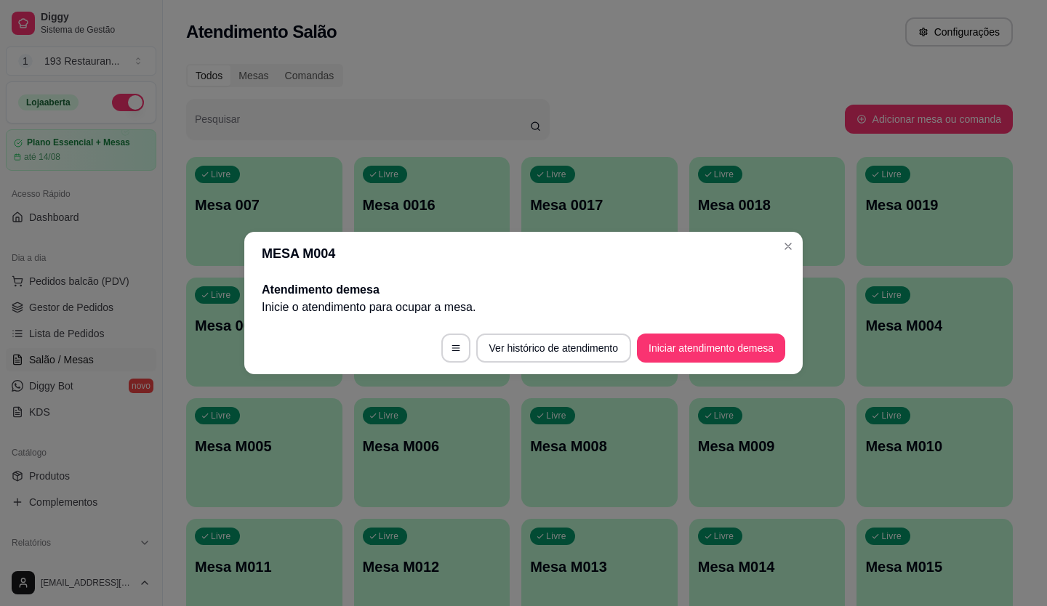
click at [777, 241] on header "MESA M004" at bounding box center [523, 254] width 559 height 44
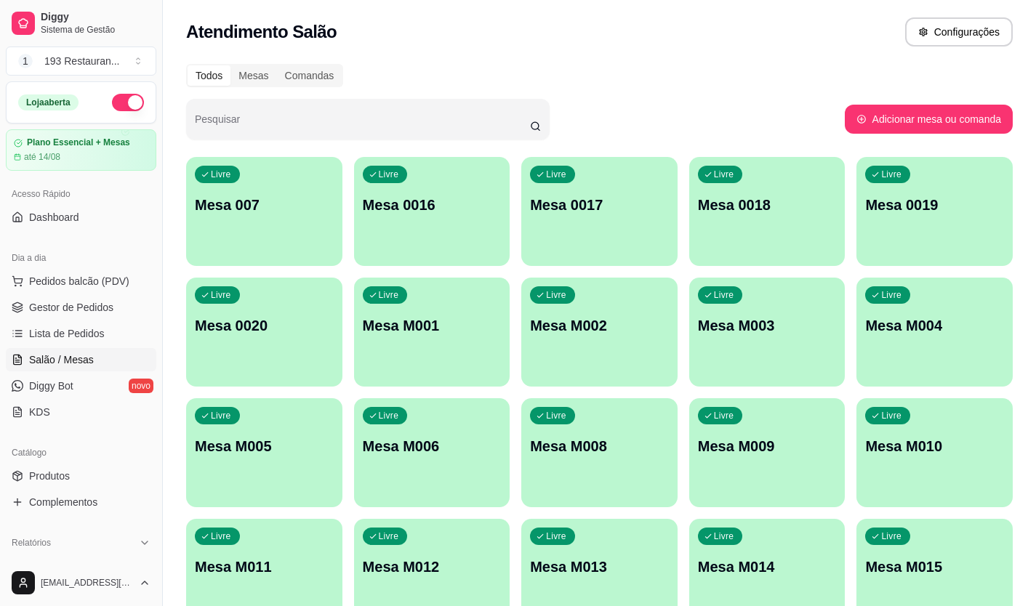
click at [614, 420] on div "Livre Mesa M008" at bounding box center [599, 445] width 156 height 92
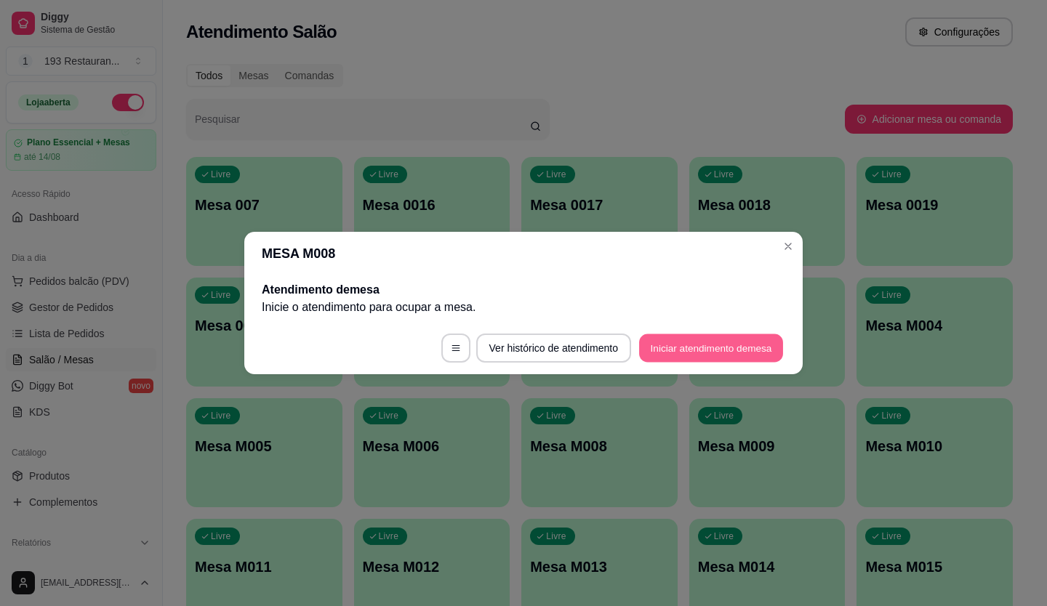
click at [729, 353] on button "Iniciar atendimento de mesa" at bounding box center [711, 349] width 144 height 28
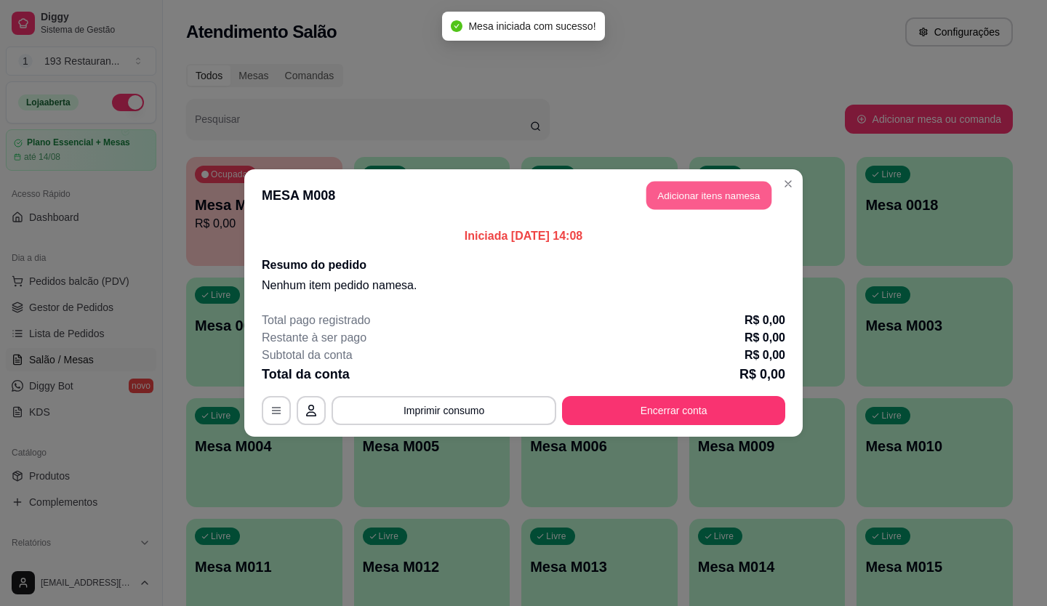
click at [715, 200] on button "Adicionar itens na mesa" at bounding box center [708, 196] width 125 height 28
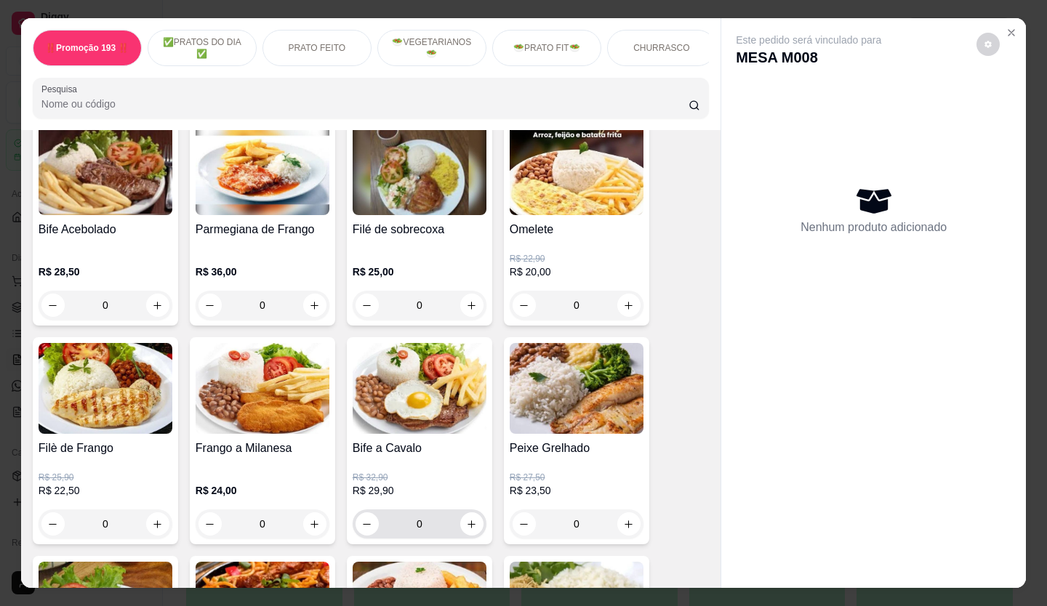
scroll to position [582, 0]
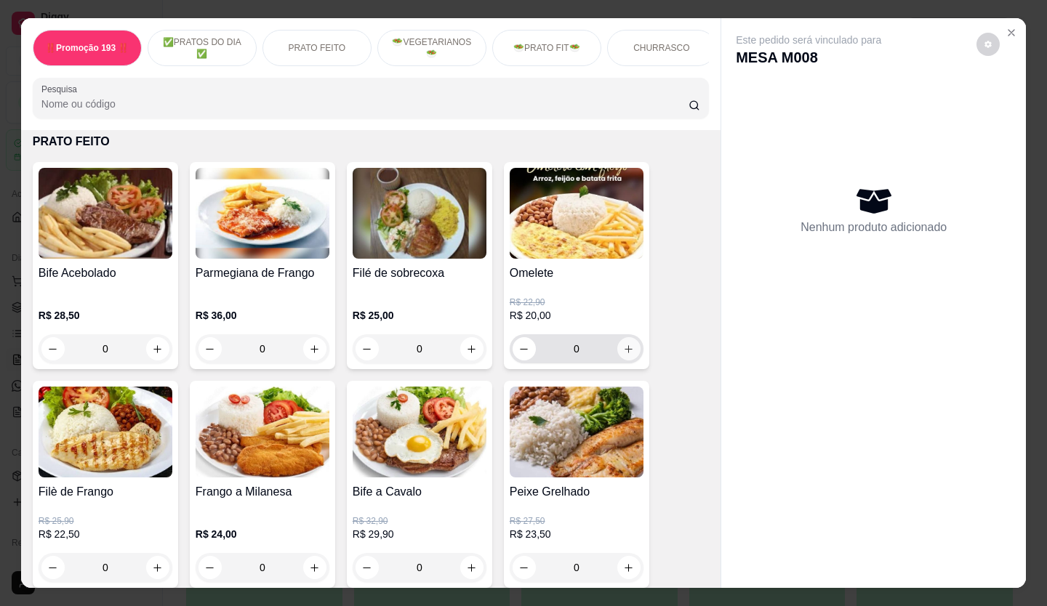
click at [630, 348] on button "increase-product-quantity" at bounding box center [628, 348] width 23 height 23
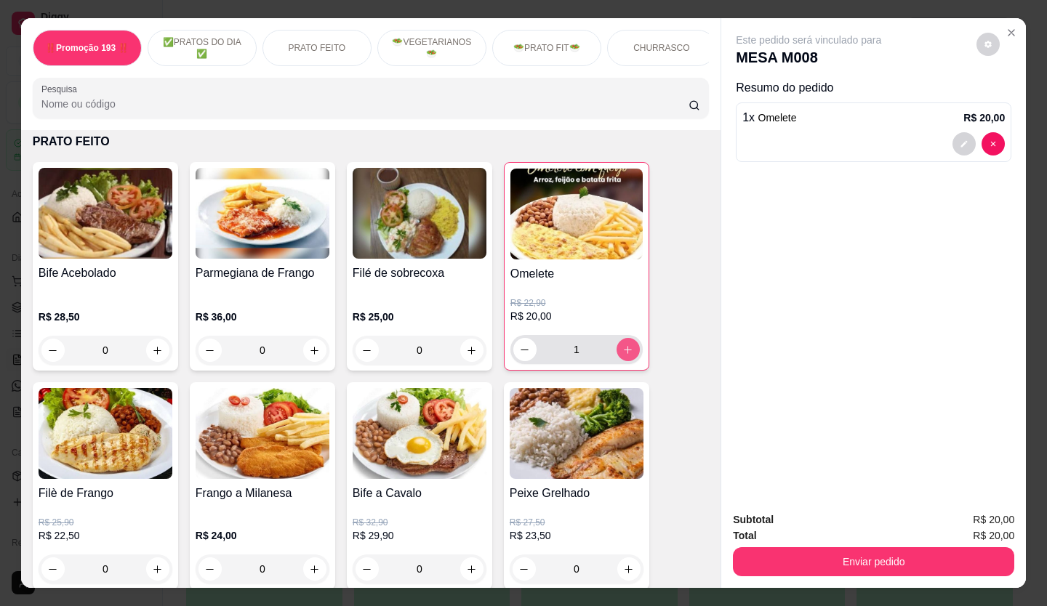
type input "1"
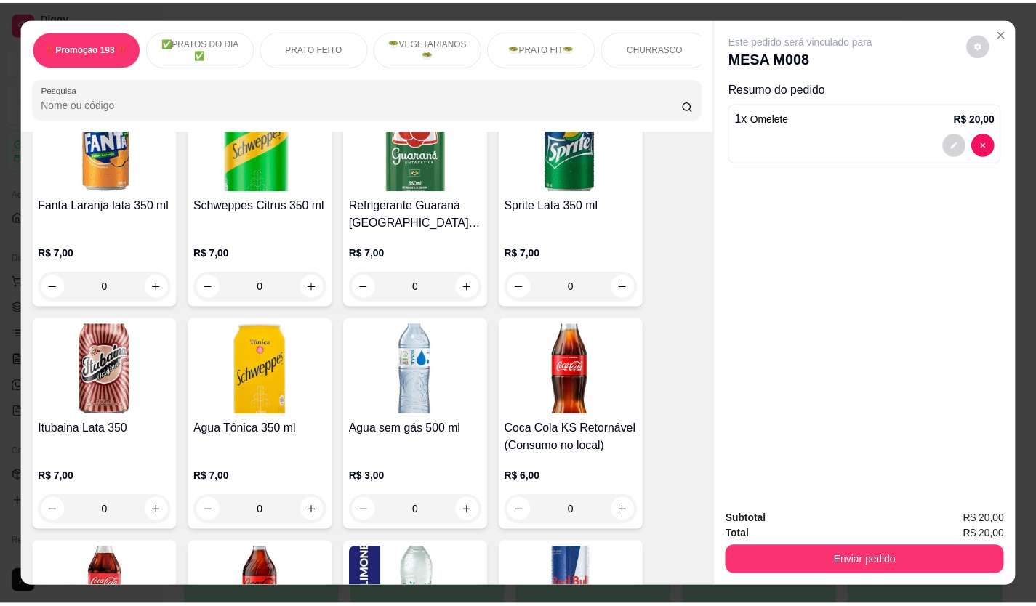
scroll to position [4727, 0]
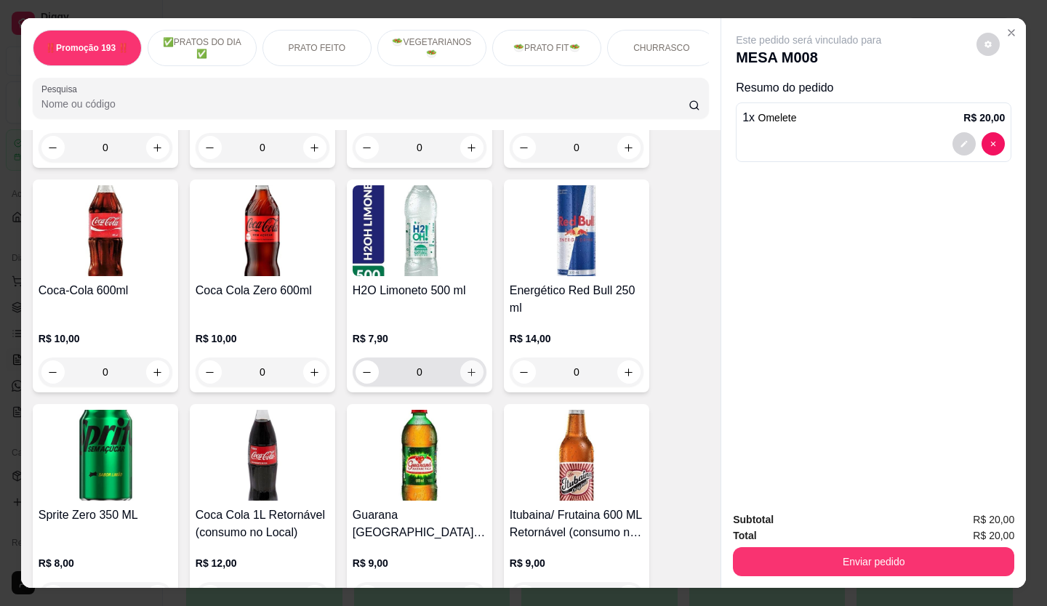
click at [468, 367] on icon "increase-product-quantity" at bounding box center [471, 372] width 11 height 11
type input "1"
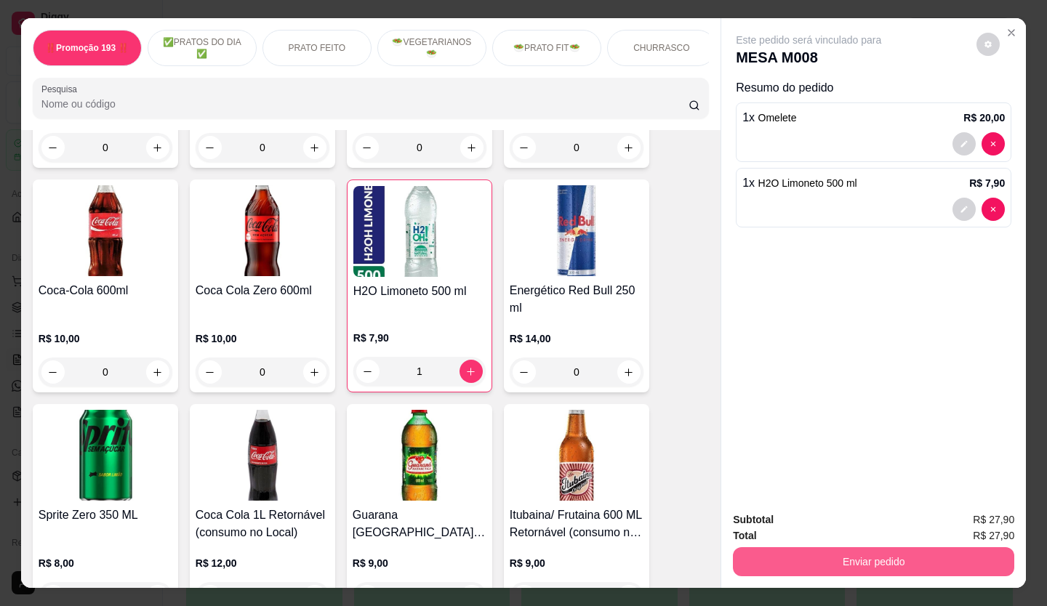
click at [900, 557] on button "Enviar pedido" at bounding box center [873, 562] width 281 height 29
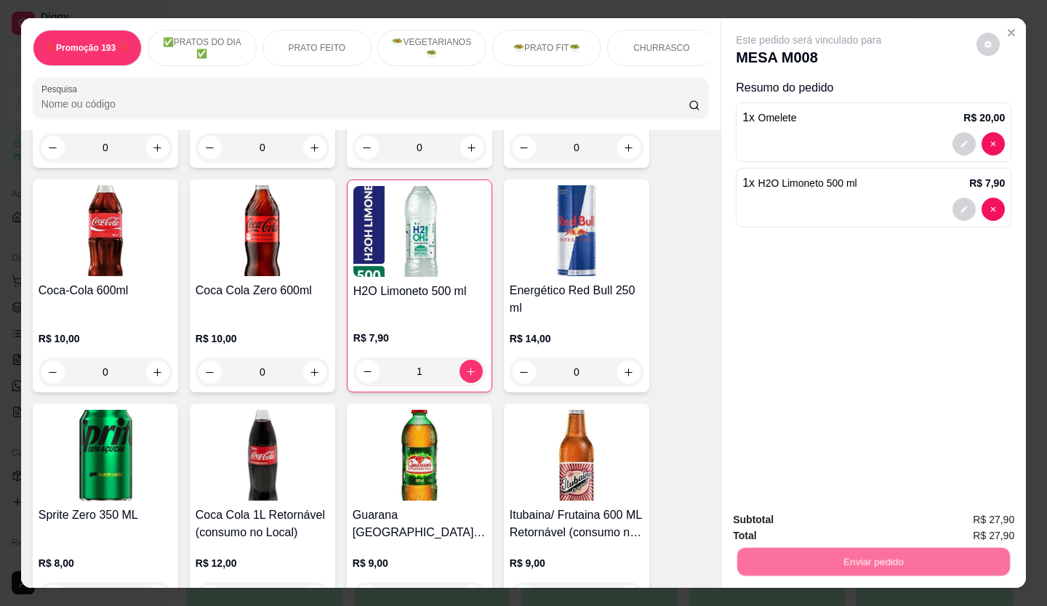
click at [858, 529] on button "Não registrar e enviar pedido" at bounding box center [825, 521] width 151 height 28
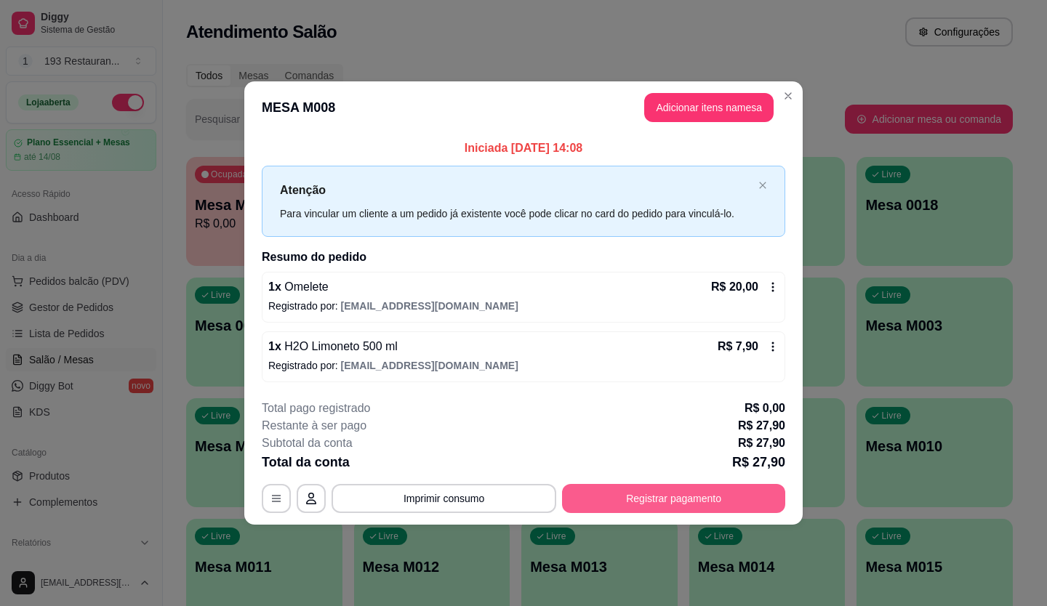
click at [709, 489] on button "Registrar pagamento" at bounding box center [673, 498] width 223 height 29
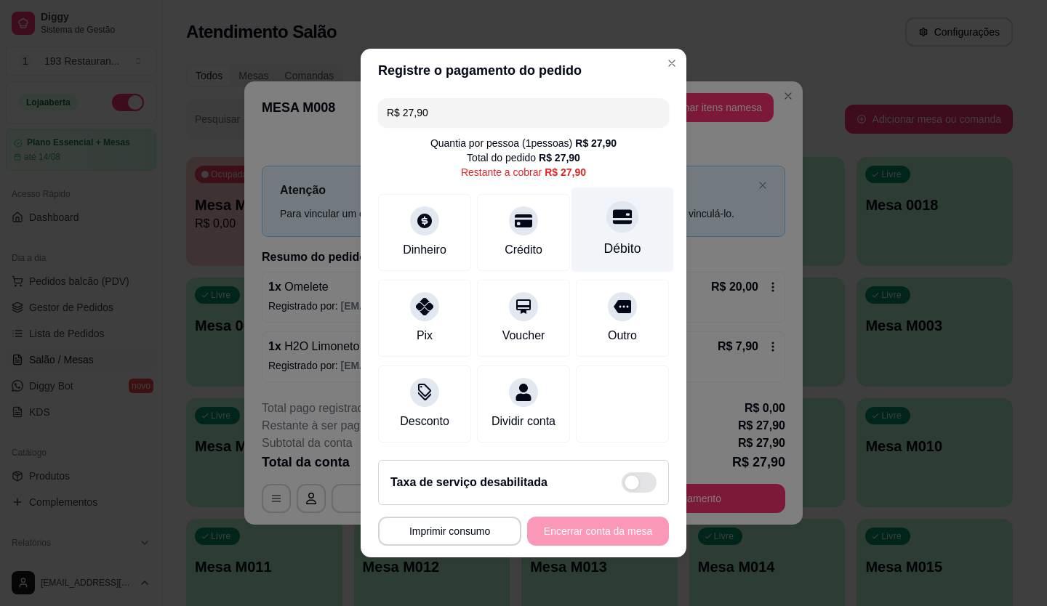
click at [612, 239] on div "Débito" at bounding box center [622, 248] width 37 height 19
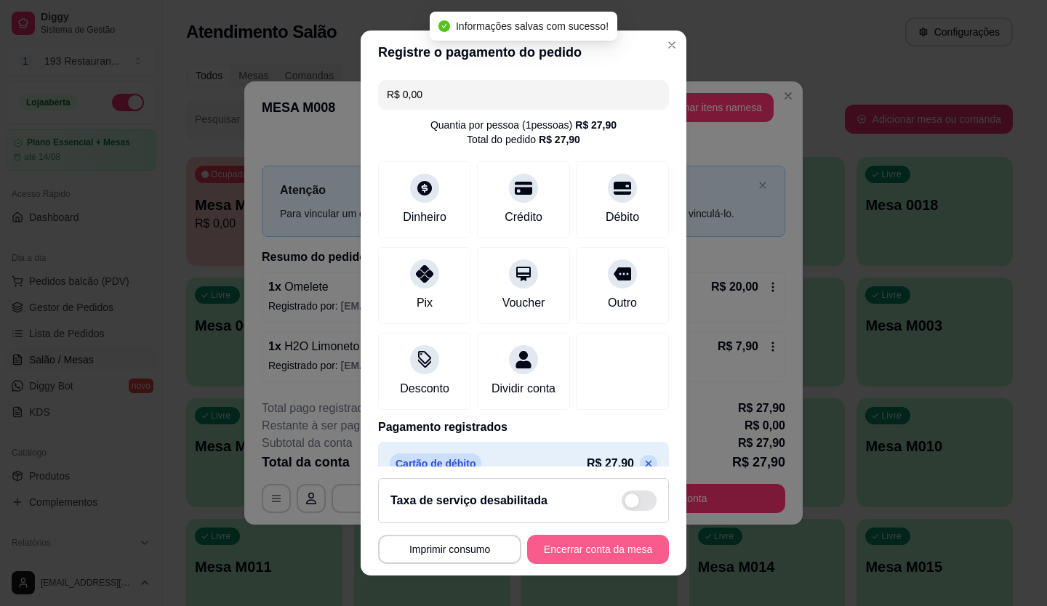
type input "R$ 0,00"
click at [623, 548] on button "Encerrar conta da mesa" at bounding box center [597, 550] width 137 height 28
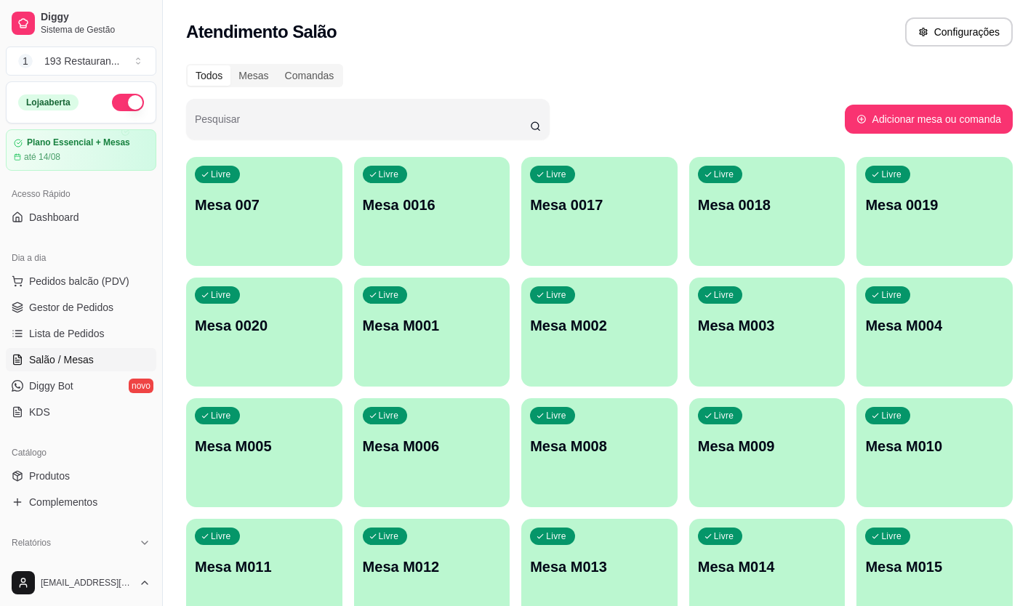
click at [114, 105] on button "button" at bounding box center [128, 102] width 32 height 17
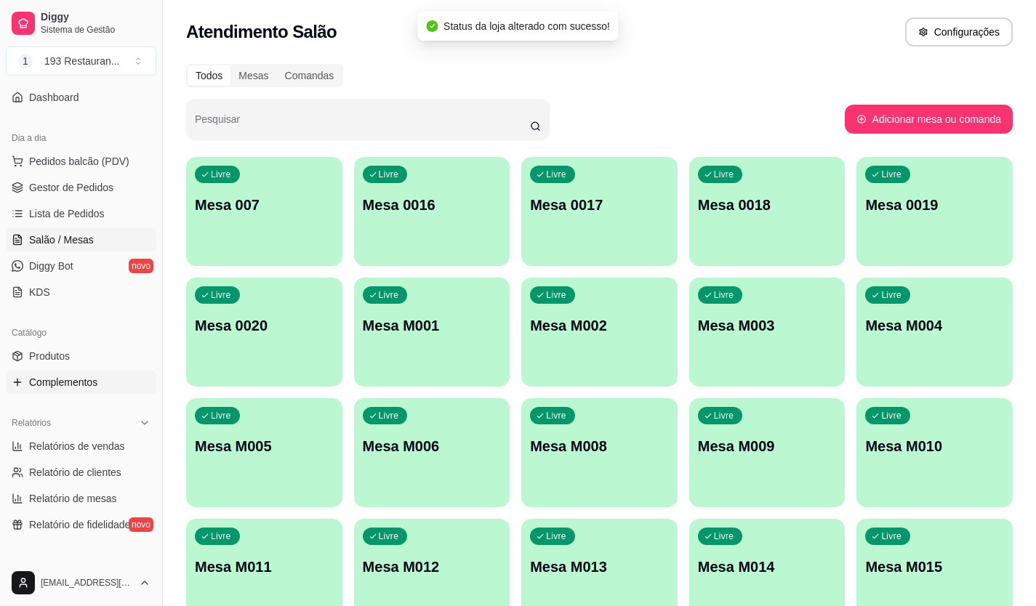
scroll to position [145, 0]
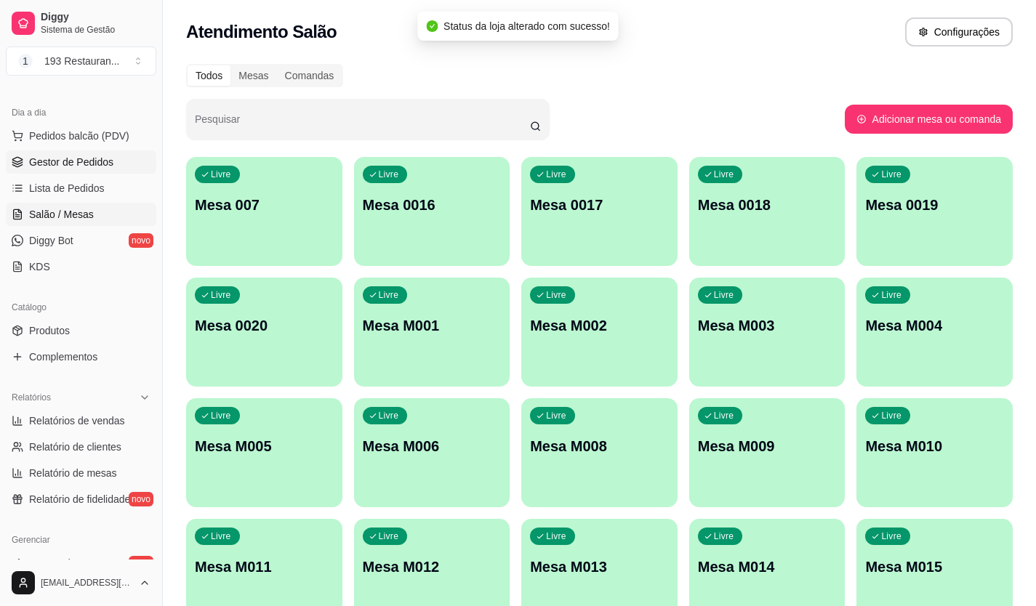
click at [86, 167] on span "Gestor de Pedidos" at bounding box center [71, 162] width 84 height 15
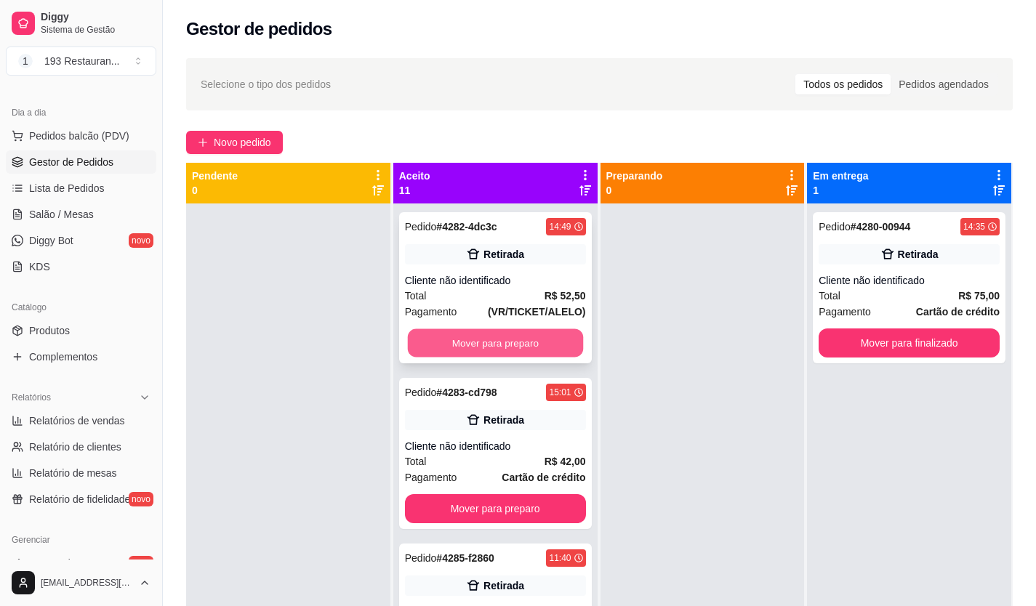
click at [460, 338] on button "Mover para preparo" at bounding box center [494, 343] width 175 height 28
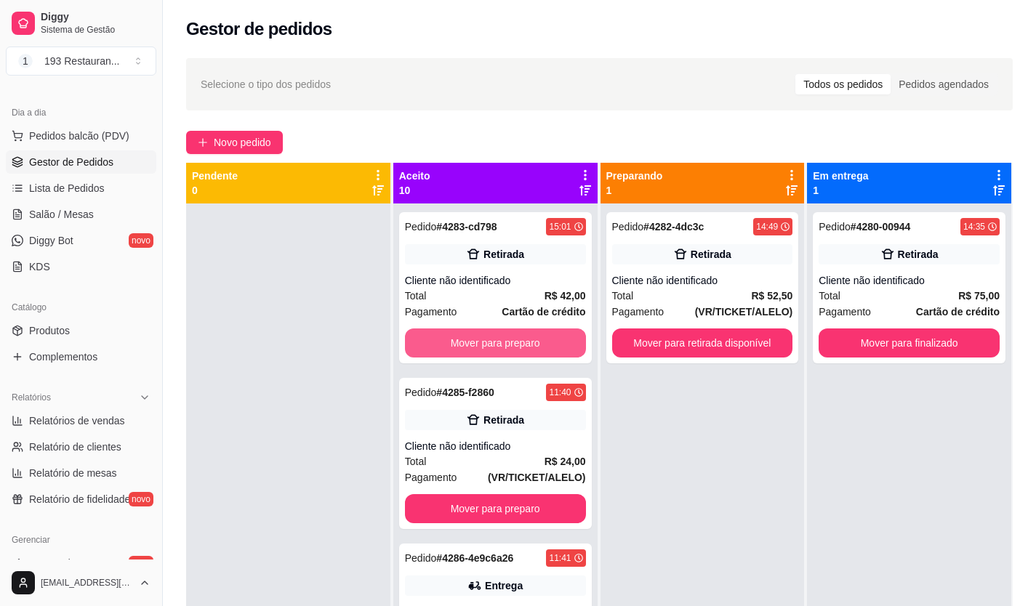
click at [460, 336] on button "Mover para preparo" at bounding box center [495, 343] width 181 height 29
click at [460, 495] on button "Mover para preparo" at bounding box center [495, 509] width 181 height 29
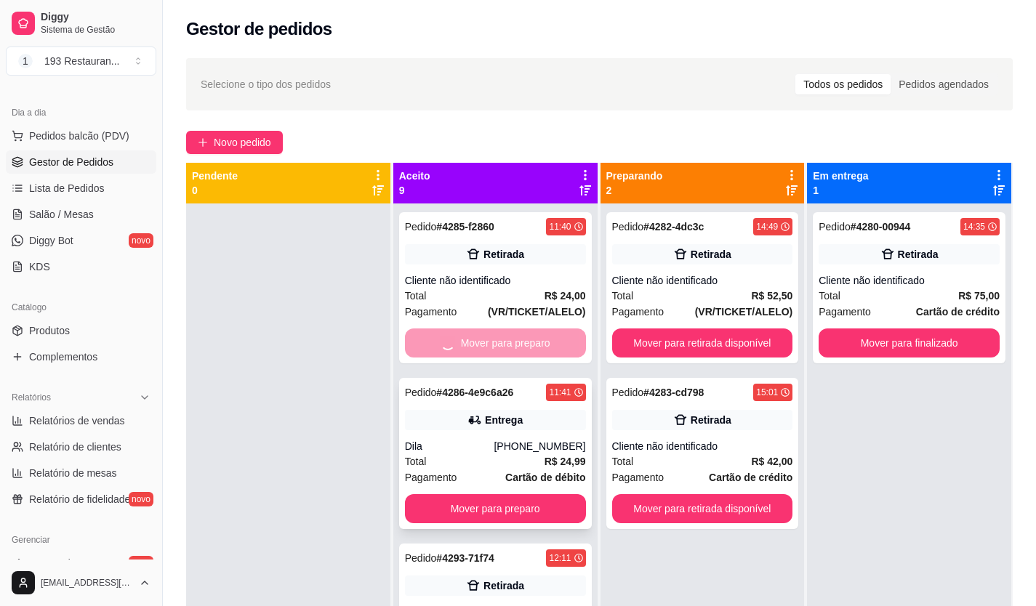
click at [461, 495] on button "Mover para preparo" at bounding box center [495, 509] width 181 height 29
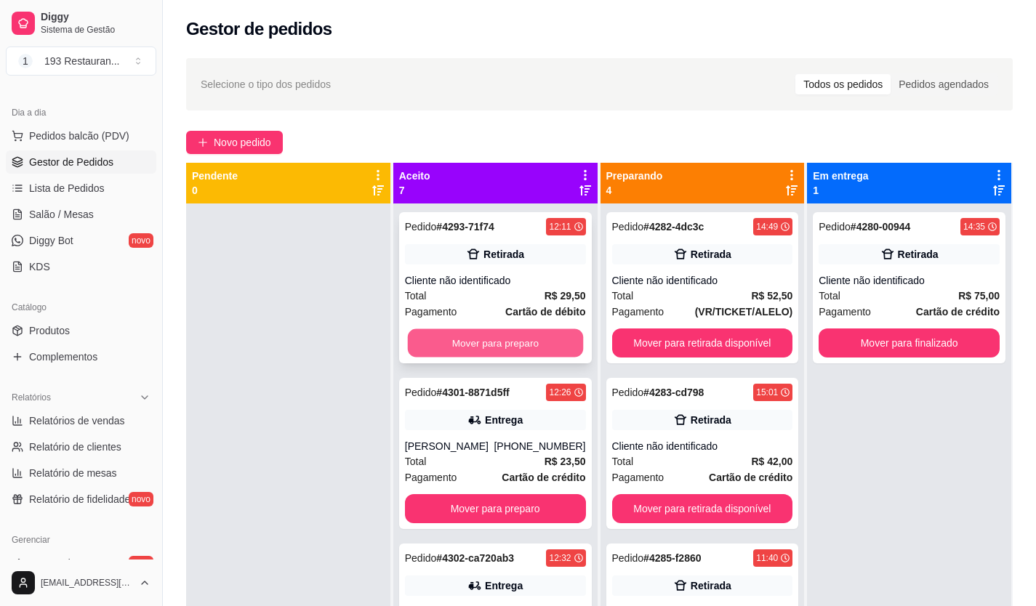
click at [463, 332] on button "Mover para preparo" at bounding box center [494, 343] width 175 height 28
click at [463, 331] on button "Mover para preparo" at bounding box center [494, 343] width 175 height 28
click at [463, 330] on button "Mover para preparo" at bounding box center [495, 343] width 181 height 29
click at [463, 330] on button "Mover para preparo" at bounding box center [494, 343] width 175 height 28
click at [463, 342] on button "Mover para preparo" at bounding box center [495, 343] width 181 height 29
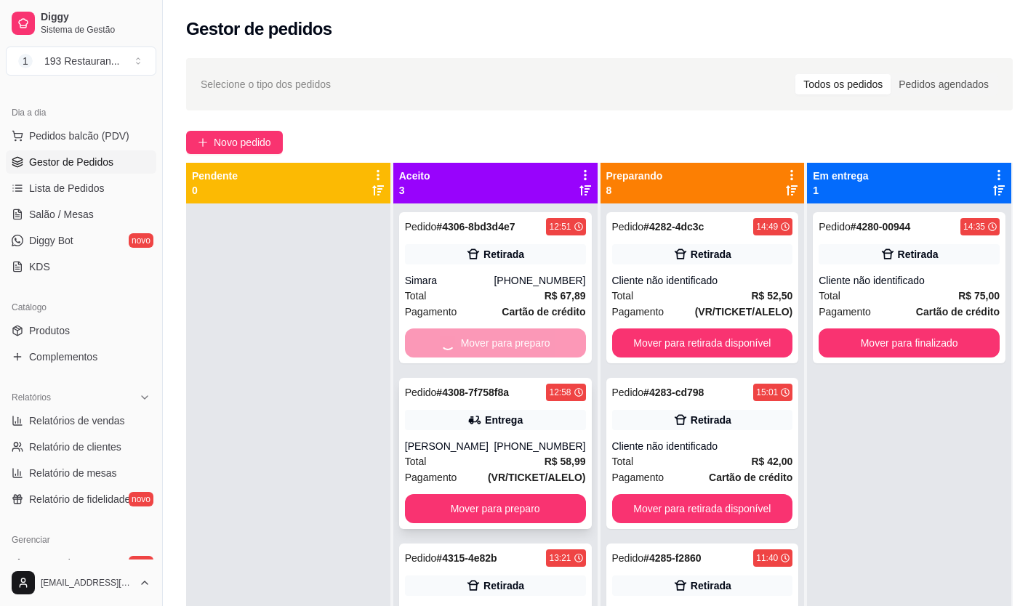
click at [463, 495] on button "Mover para preparo" at bounding box center [495, 509] width 181 height 29
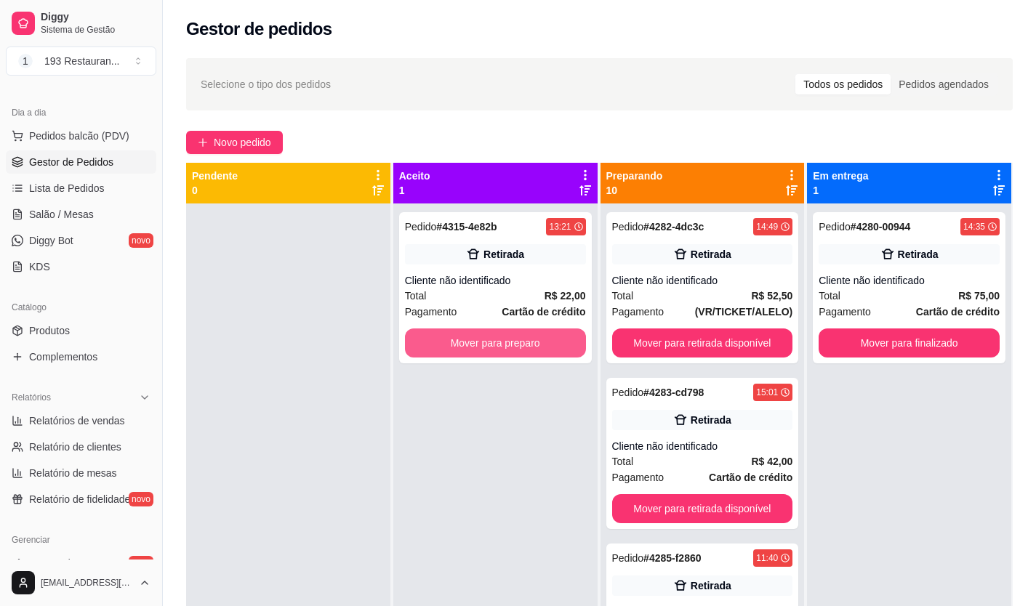
click at [463, 340] on button "Mover para preparo" at bounding box center [495, 343] width 181 height 29
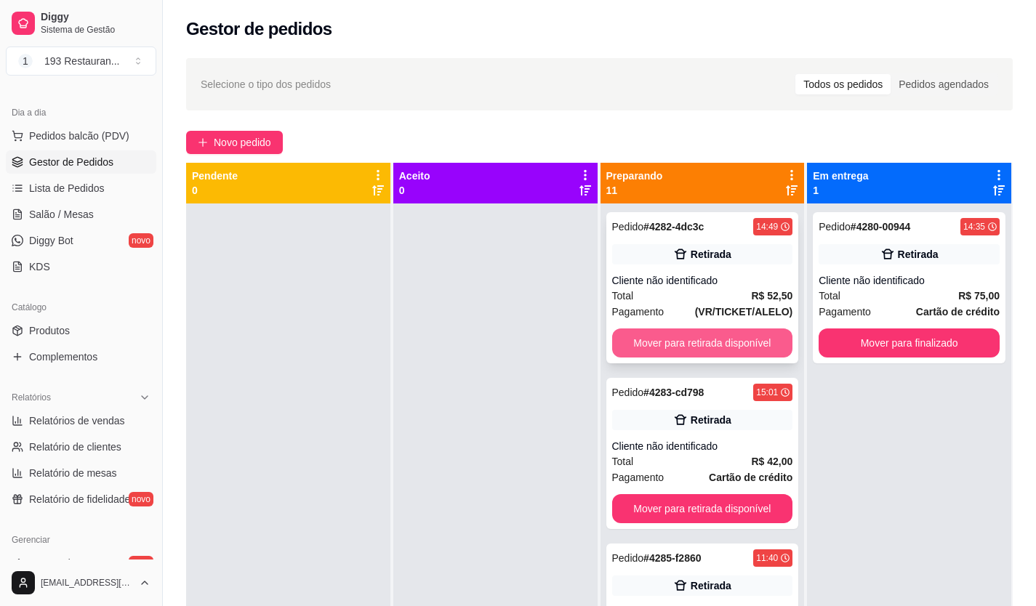
click at [678, 350] on button "Mover para retirada disponível" at bounding box center [702, 343] width 181 height 29
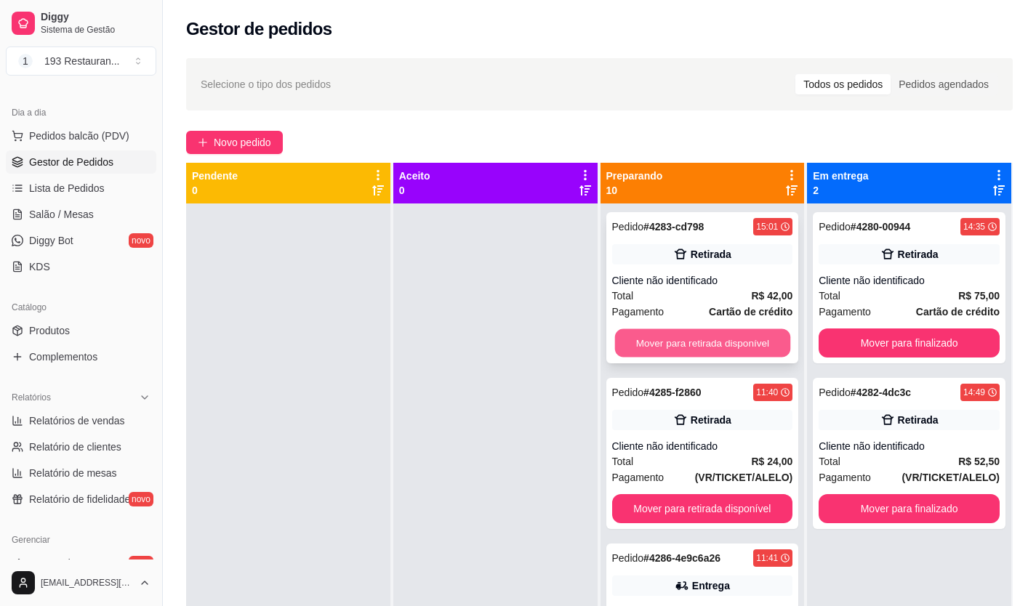
click at [684, 346] on button "Mover para retirada disponível" at bounding box center [701, 343] width 175 height 28
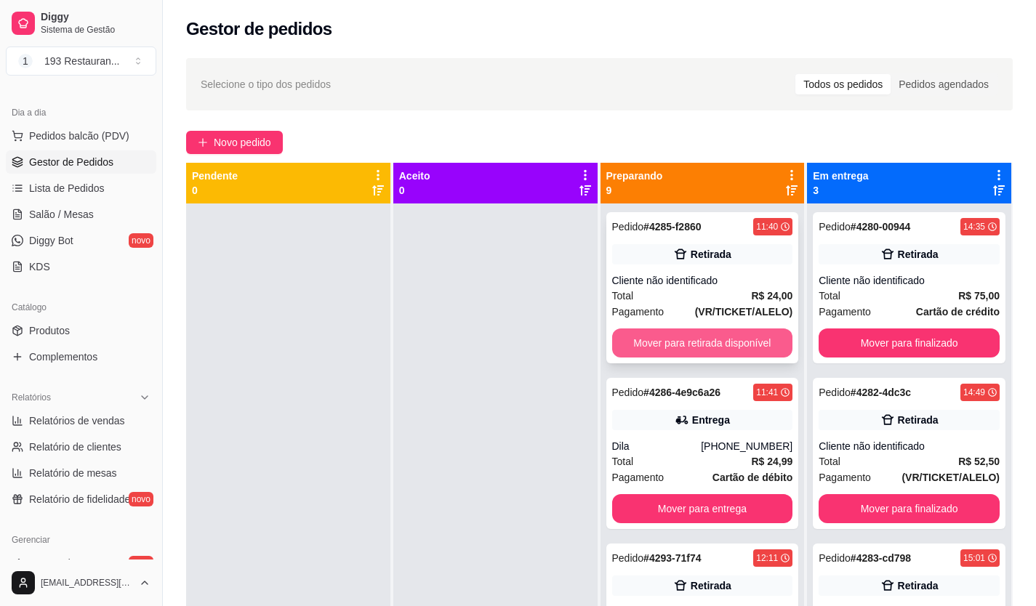
click at [687, 337] on button "Mover para retirada disponível" at bounding box center [702, 343] width 181 height 29
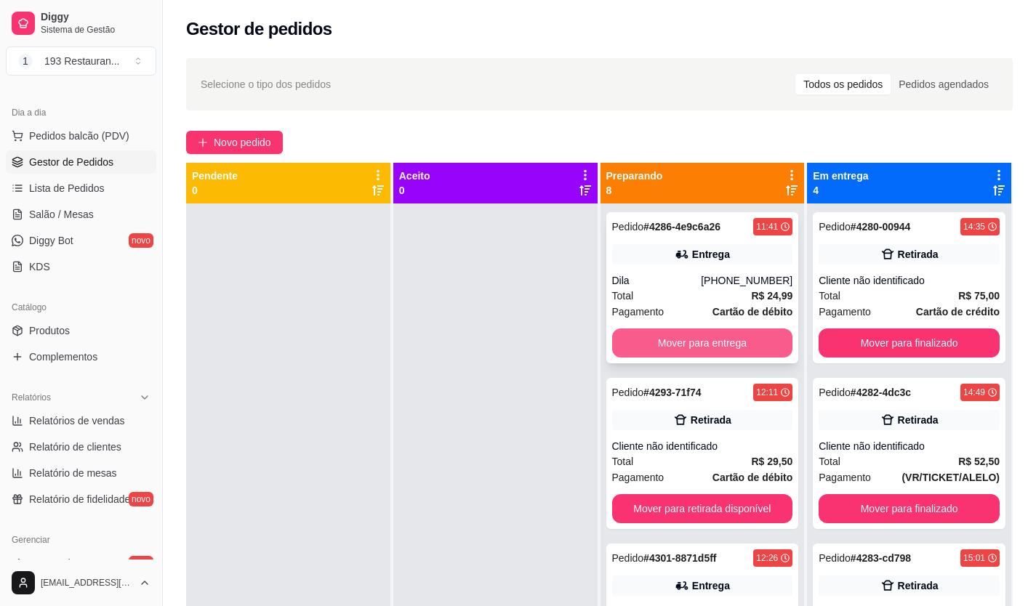
click at [687, 339] on button "Mover para entrega" at bounding box center [702, 343] width 181 height 29
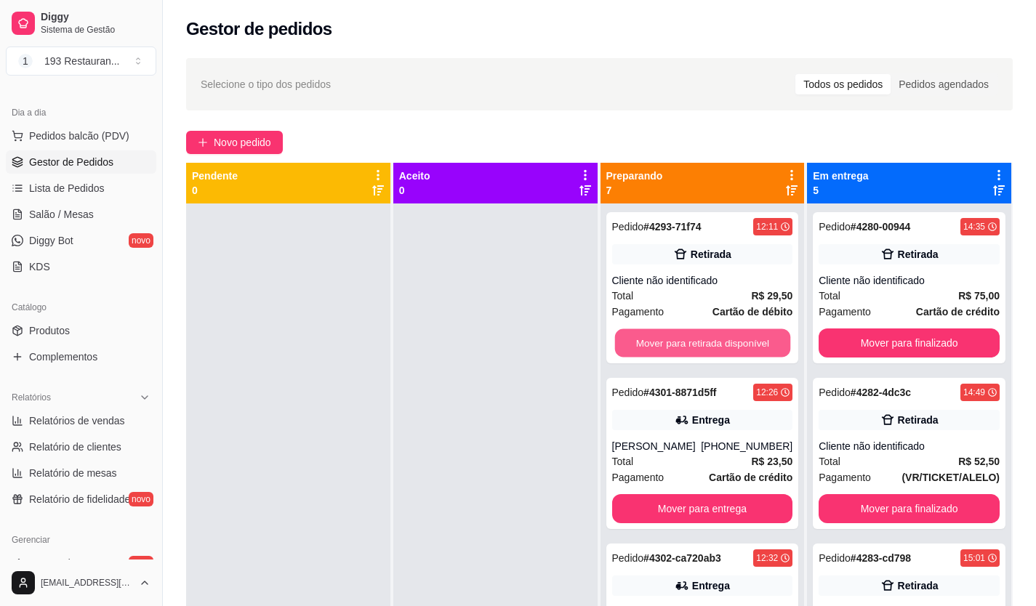
click at [687, 340] on button "Mover para retirada disponível" at bounding box center [701, 343] width 175 height 28
click at [687, 340] on button "Mover para entrega" at bounding box center [702, 343] width 181 height 29
click at [687, 343] on button "Mover para entrega" at bounding box center [701, 343] width 175 height 28
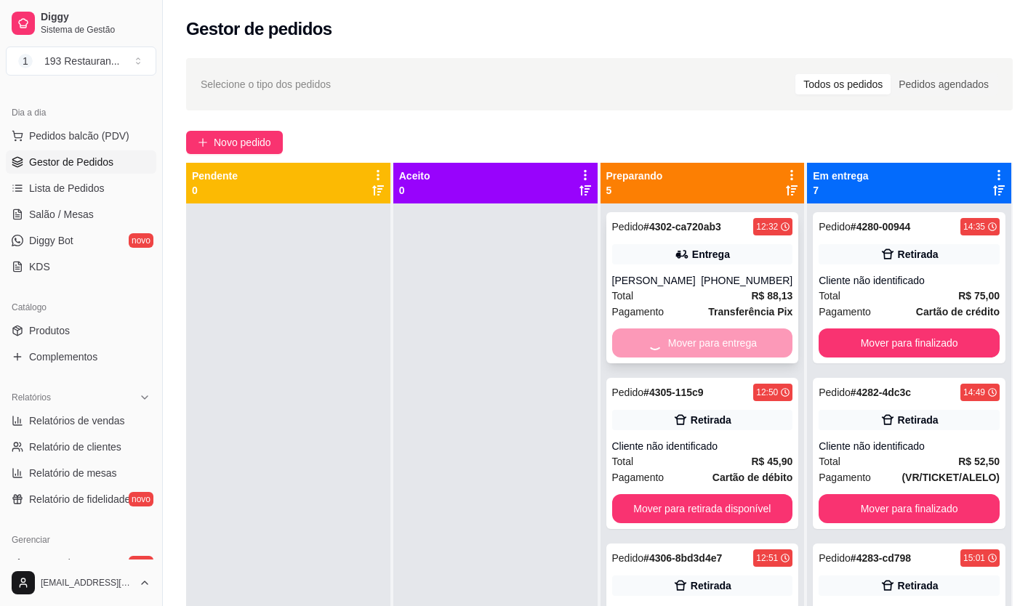
click at [687, 343] on div "Mover para entrega" at bounding box center [702, 343] width 181 height 29
click at [734, 348] on div "Mover para entrega" at bounding box center [702, 343] width 181 height 29
click at [748, 350] on button "Mover para entrega" at bounding box center [701, 343] width 175 height 28
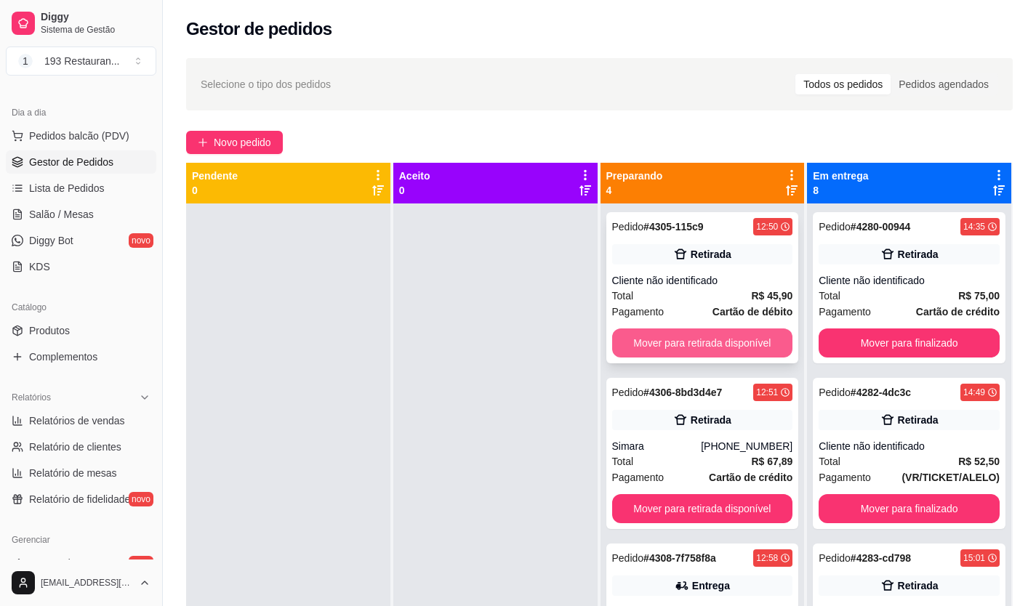
click at [747, 348] on button "Mover para retirada disponível" at bounding box center [702, 343] width 181 height 29
click at [747, 344] on button "Mover para retirada disponível" at bounding box center [701, 343] width 175 height 28
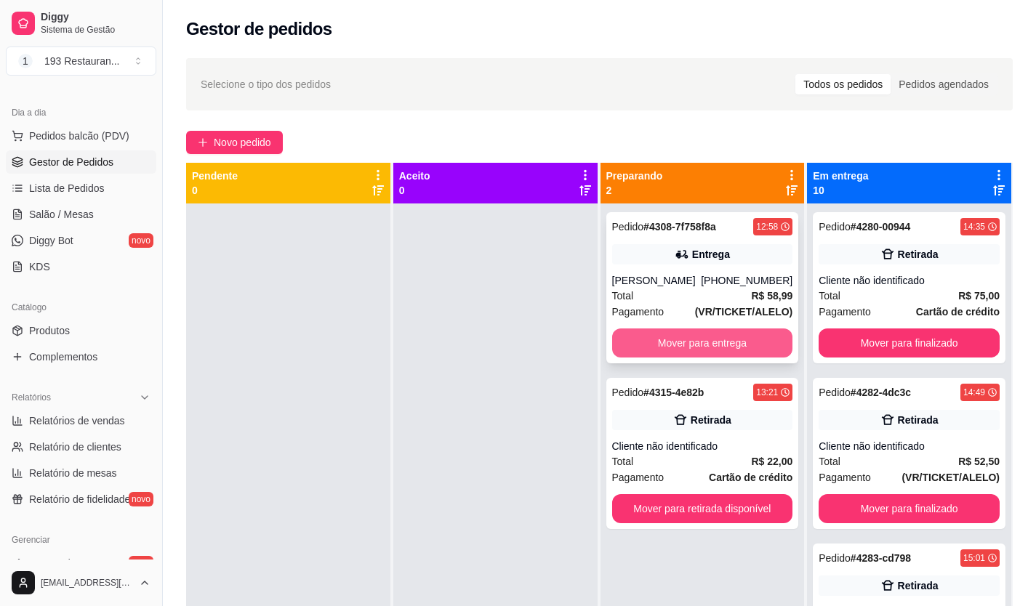
click at [747, 344] on button "Mover para entrega" at bounding box center [702, 343] width 181 height 29
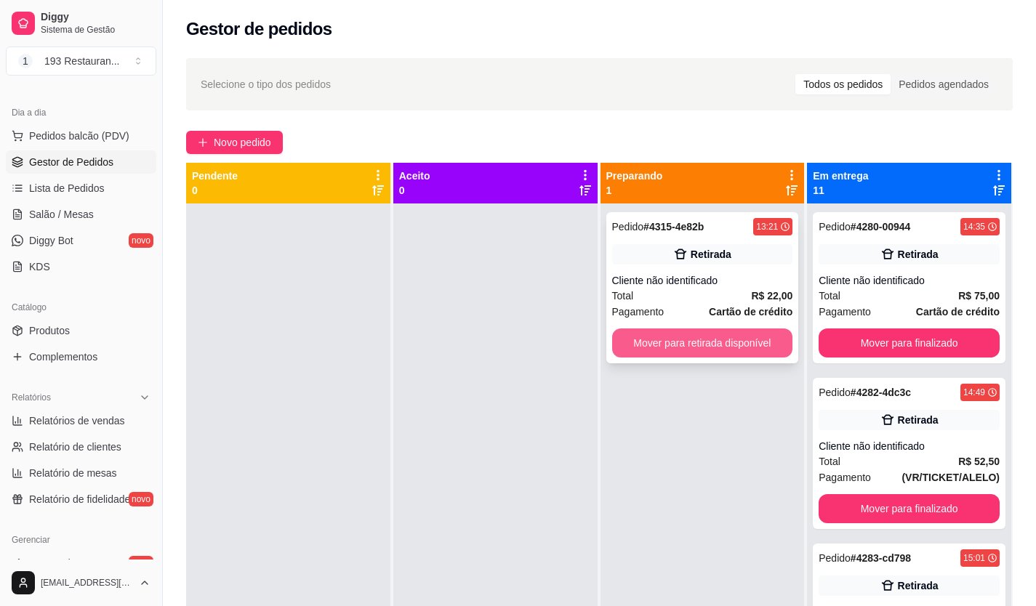
click at [748, 343] on button "Mover para retirada disponível" at bounding box center [702, 343] width 181 height 29
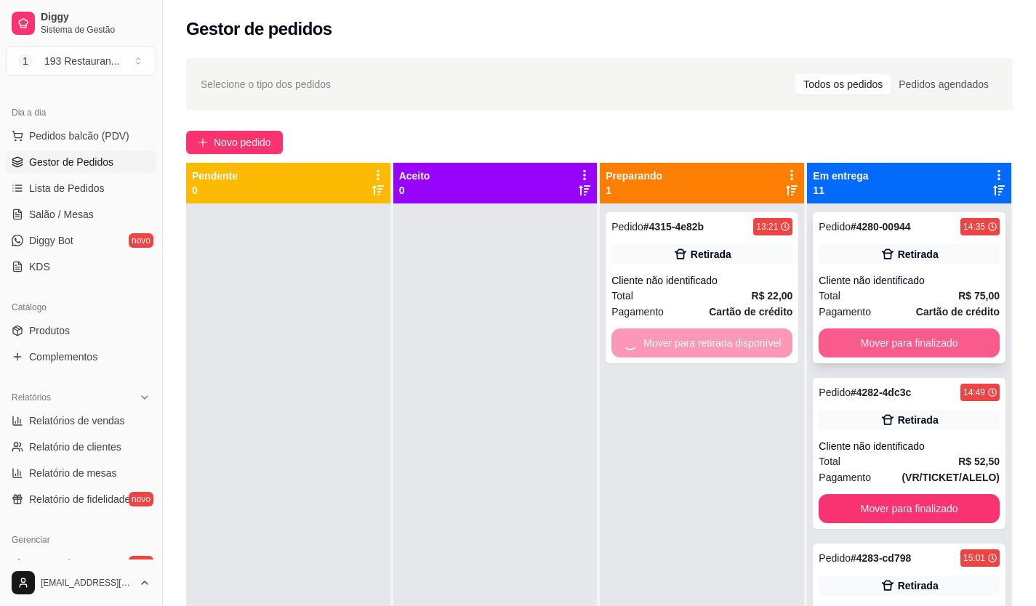
click at [830, 345] on button "Mover para finalizado" at bounding box center [909, 343] width 181 height 29
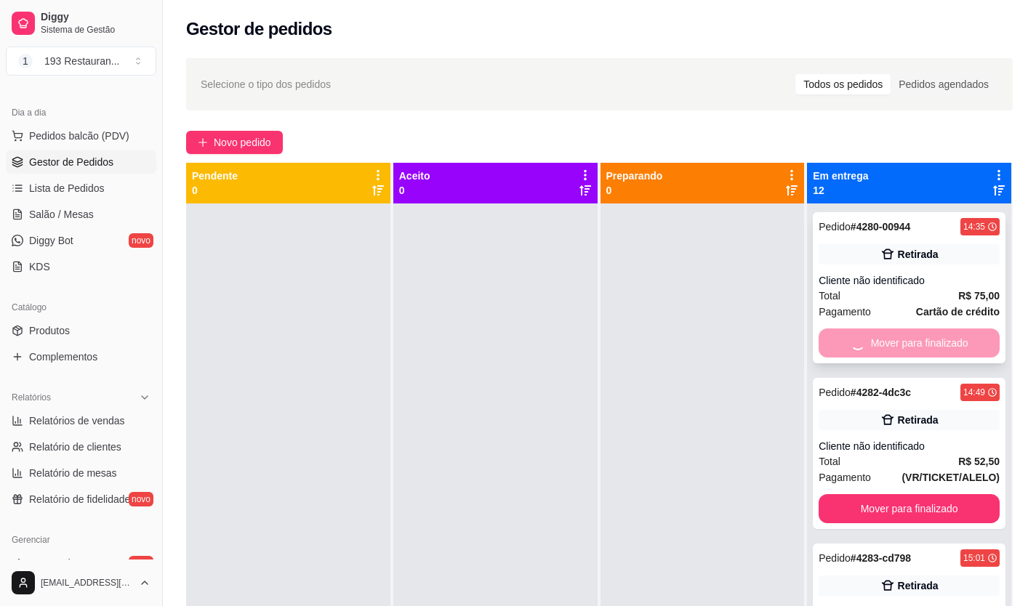
click at [830, 345] on div "Mover para finalizado" at bounding box center [909, 343] width 181 height 29
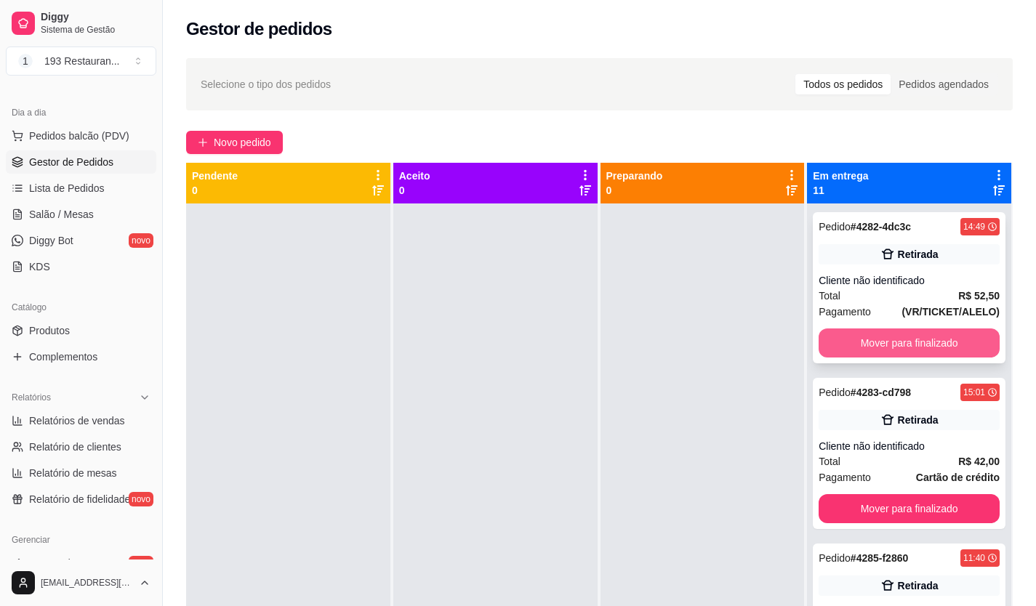
click at [896, 352] on button "Mover para finalizado" at bounding box center [909, 343] width 181 height 29
click at [896, 352] on button "Mover para finalizado" at bounding box center [909, 343] width 175 height 28
click at [896, 352] on button "Mover para finalizado" at bounding box center [909, 343] width 181 height 29
click at [896, 340] on button "Mover para finalizado" at bounding box center [909, 343] width 181 height 29
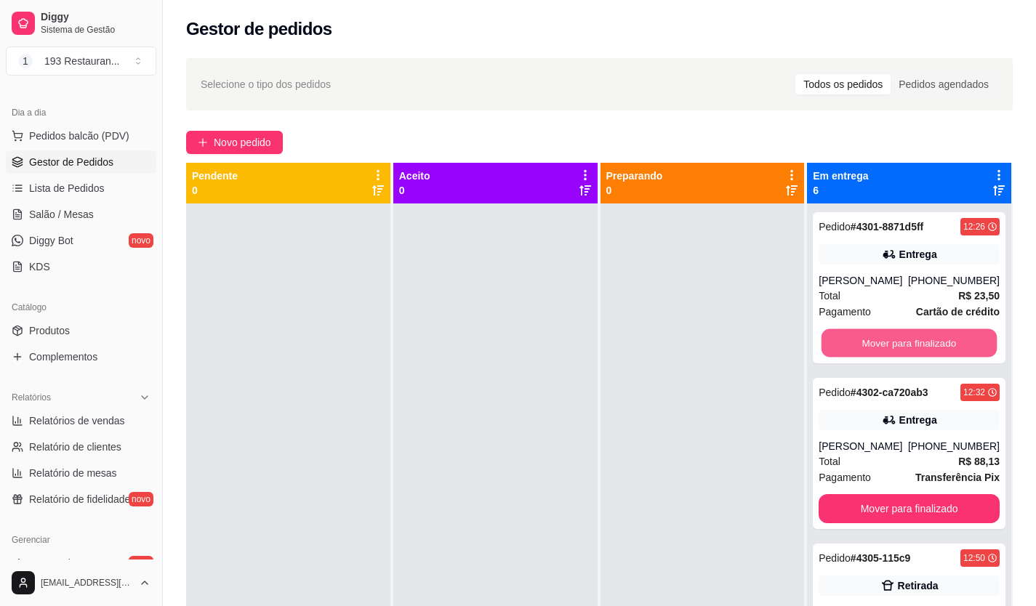
click at [896, 340] on button "Mover para finalizado" at bounding box center [909, 343] width 175 height 28
click at [896, 340] on button "Mover para finalizado" at bounding box center [909, 343] width 181 height 29
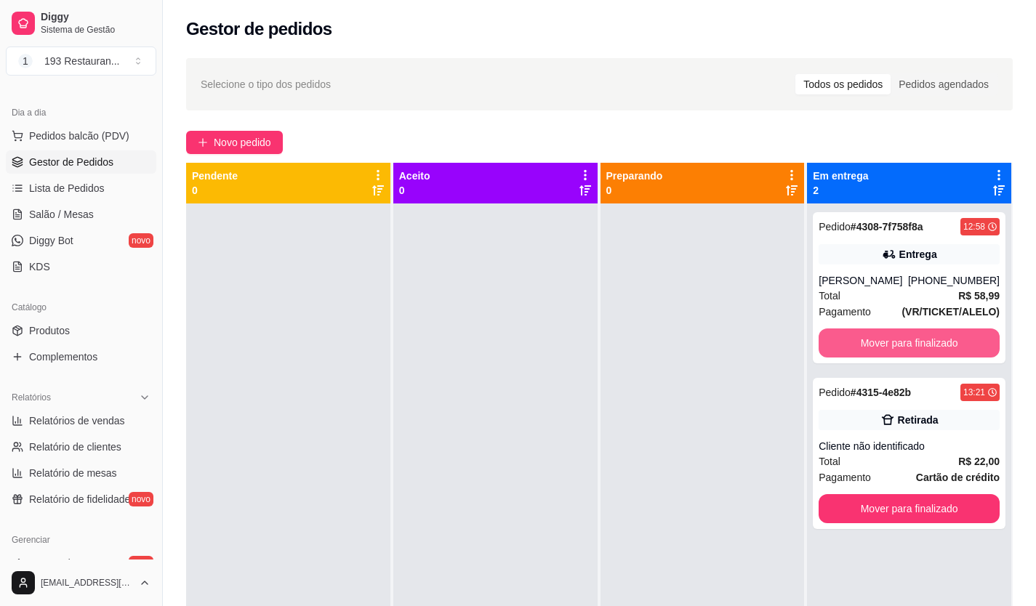
click at [896, 340] on button "Mover para finalizado" at bounding box center [909, 343] width 181 height 29
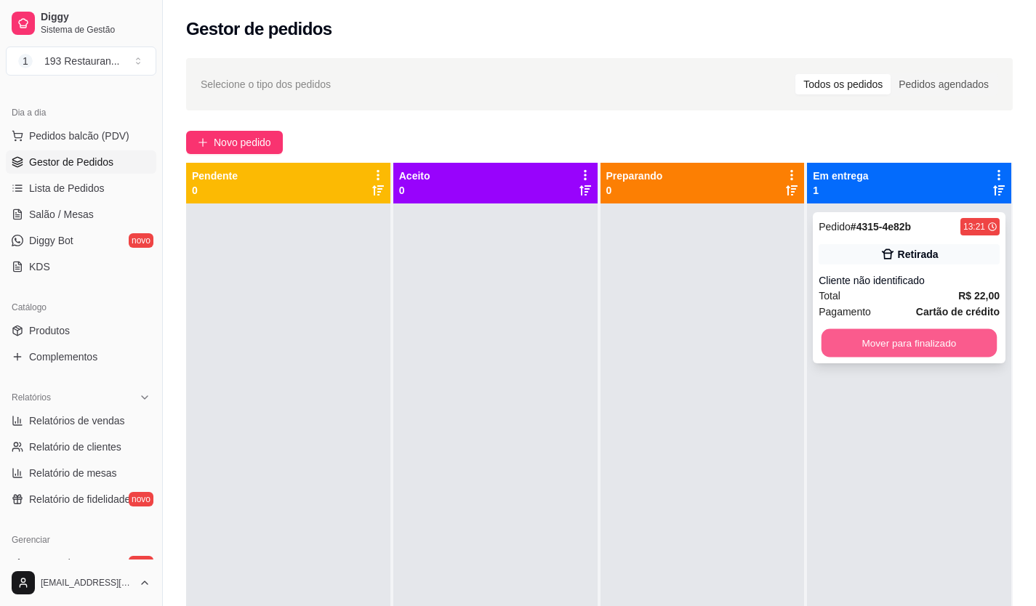
click at [896, 339] on button "Mover para finalizado" at bounding box center [909, 343] width 175 height 28
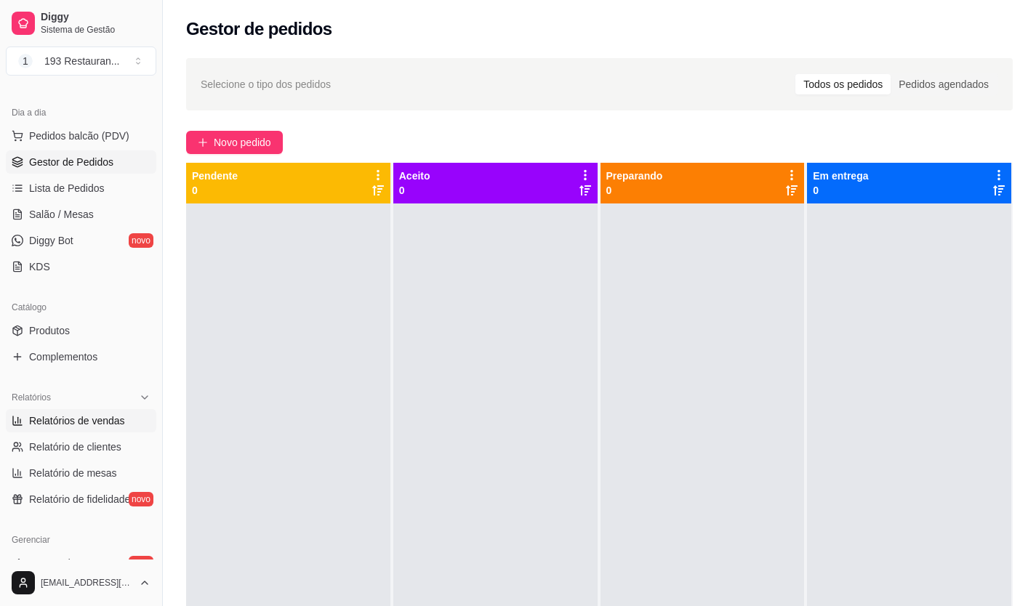
click at [113, 410] on link "Relatórios de vendas" at bounding box center [81, 420] width 151 height 23
select select "ALL"
select select "0"
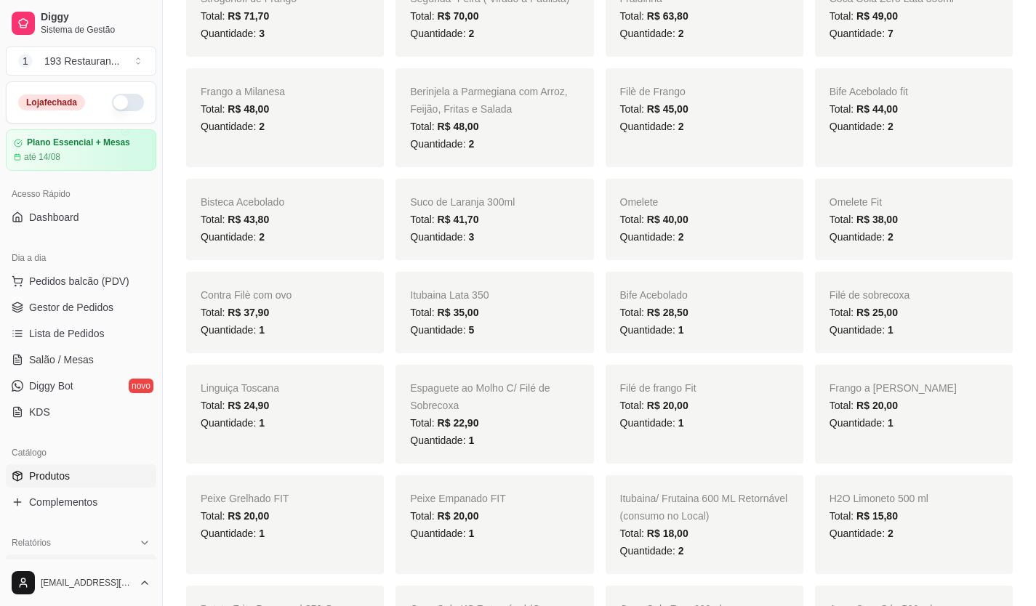
click at [60, 479] on span "Produtos" at bounding box center [49, 476] width 41 height 15
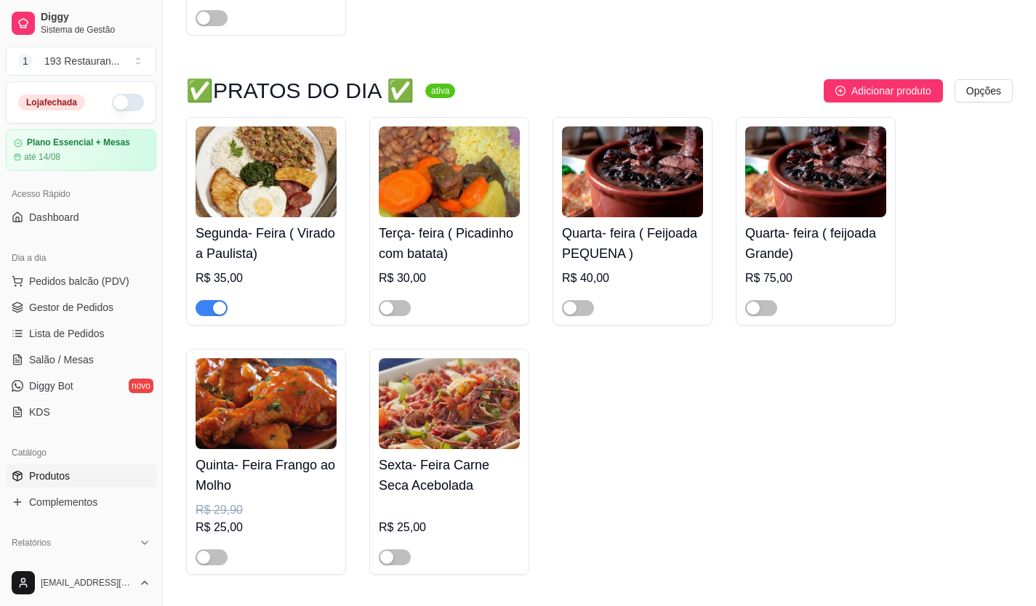
scroll to position [727, 0]
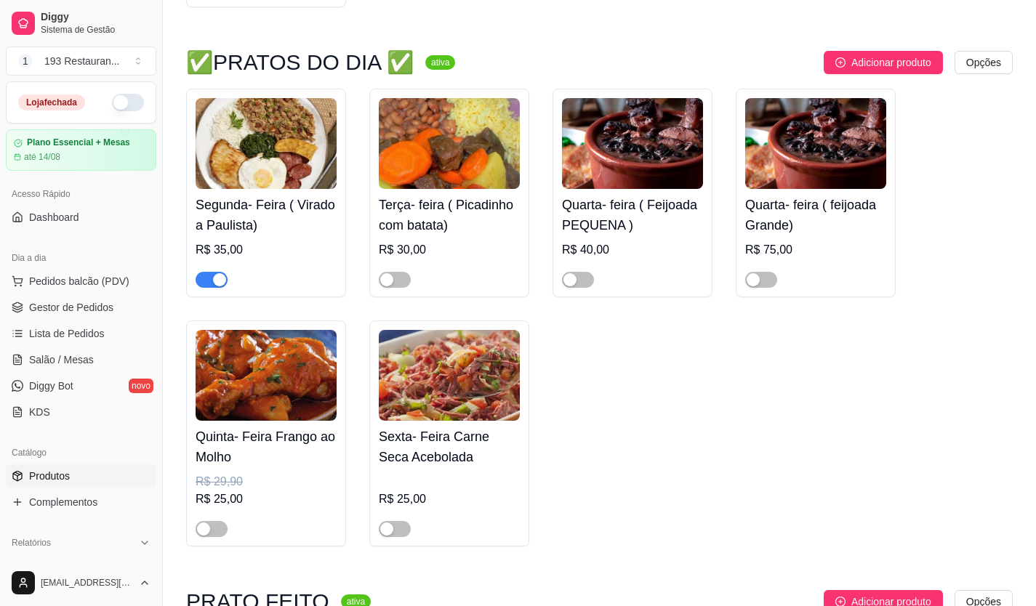
click at [225, 276] on div "button" at bounding box center [219, 279] width 13 height 13
click at [401, 288] on span "button" at bounding box center [395, 280] width 32 height 16
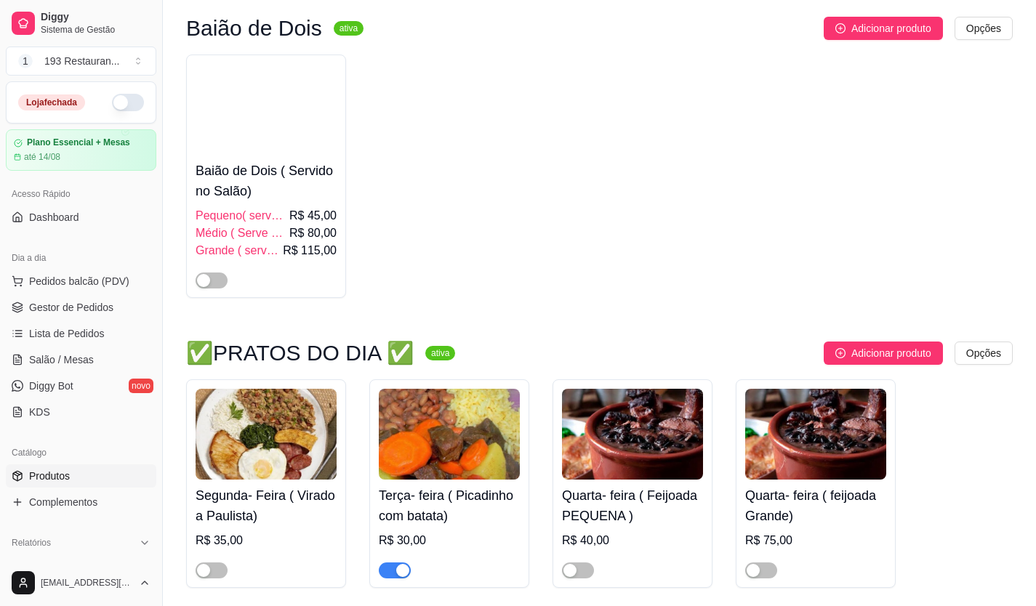
scroll to position [73, 0]
